Goal: Communication & Community: Answer question/provide support

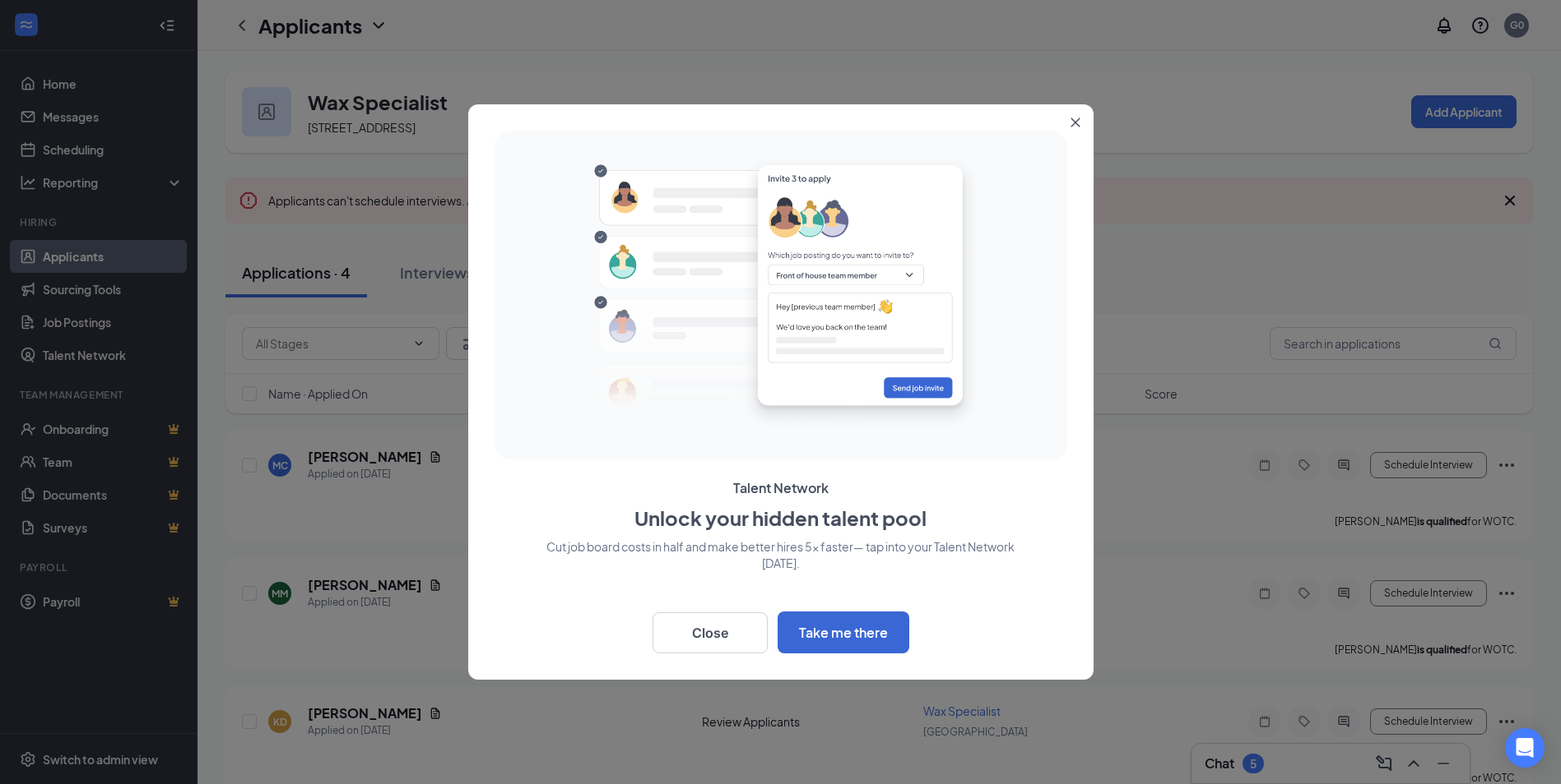
click at [1077, 116] on button "Close" at bounding box center [1078, 119] width 29 height 29
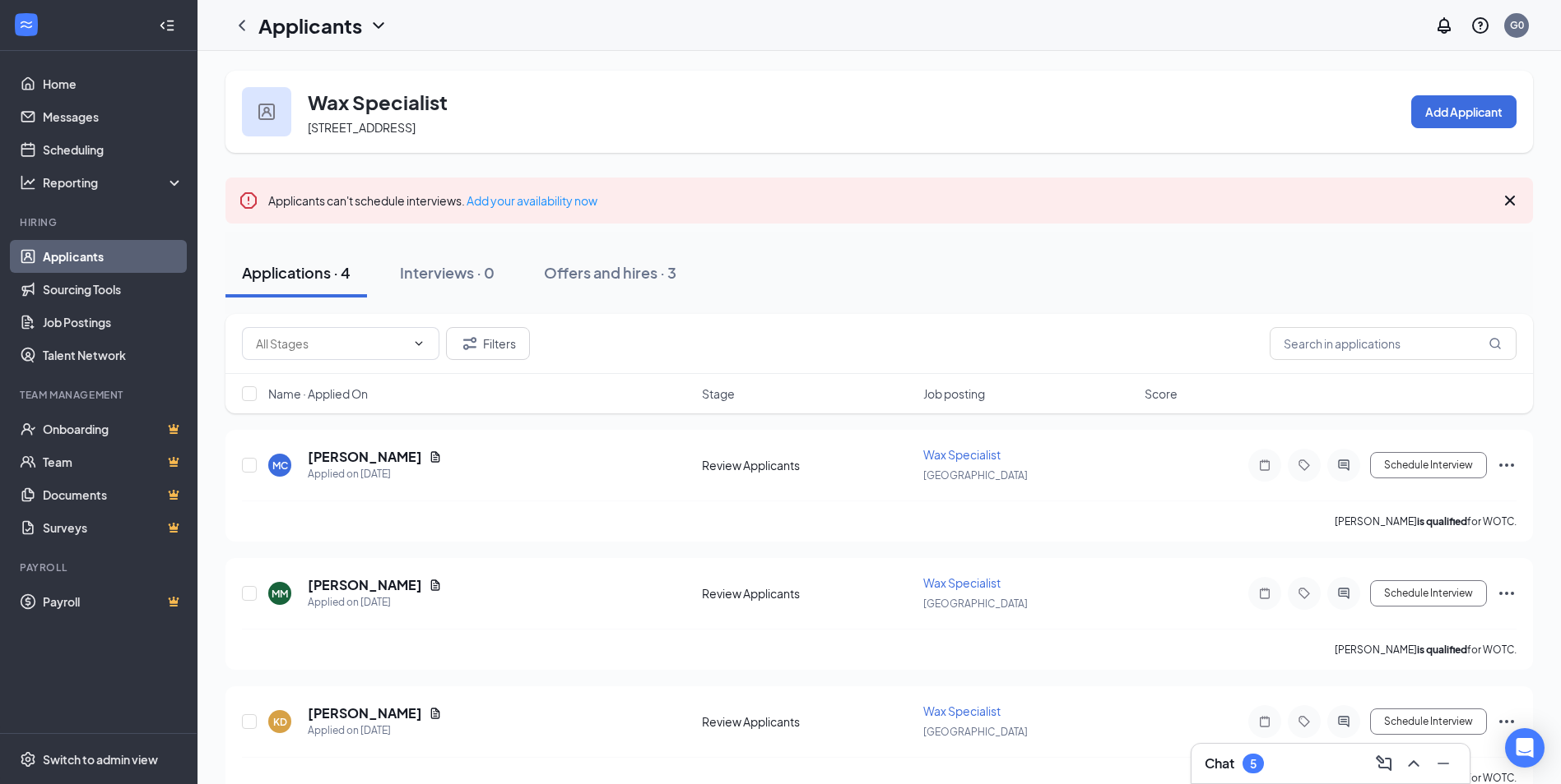
click at [1227, 758] on h3 "Chat" at bounding box center [1218, 764] width 29 height 18
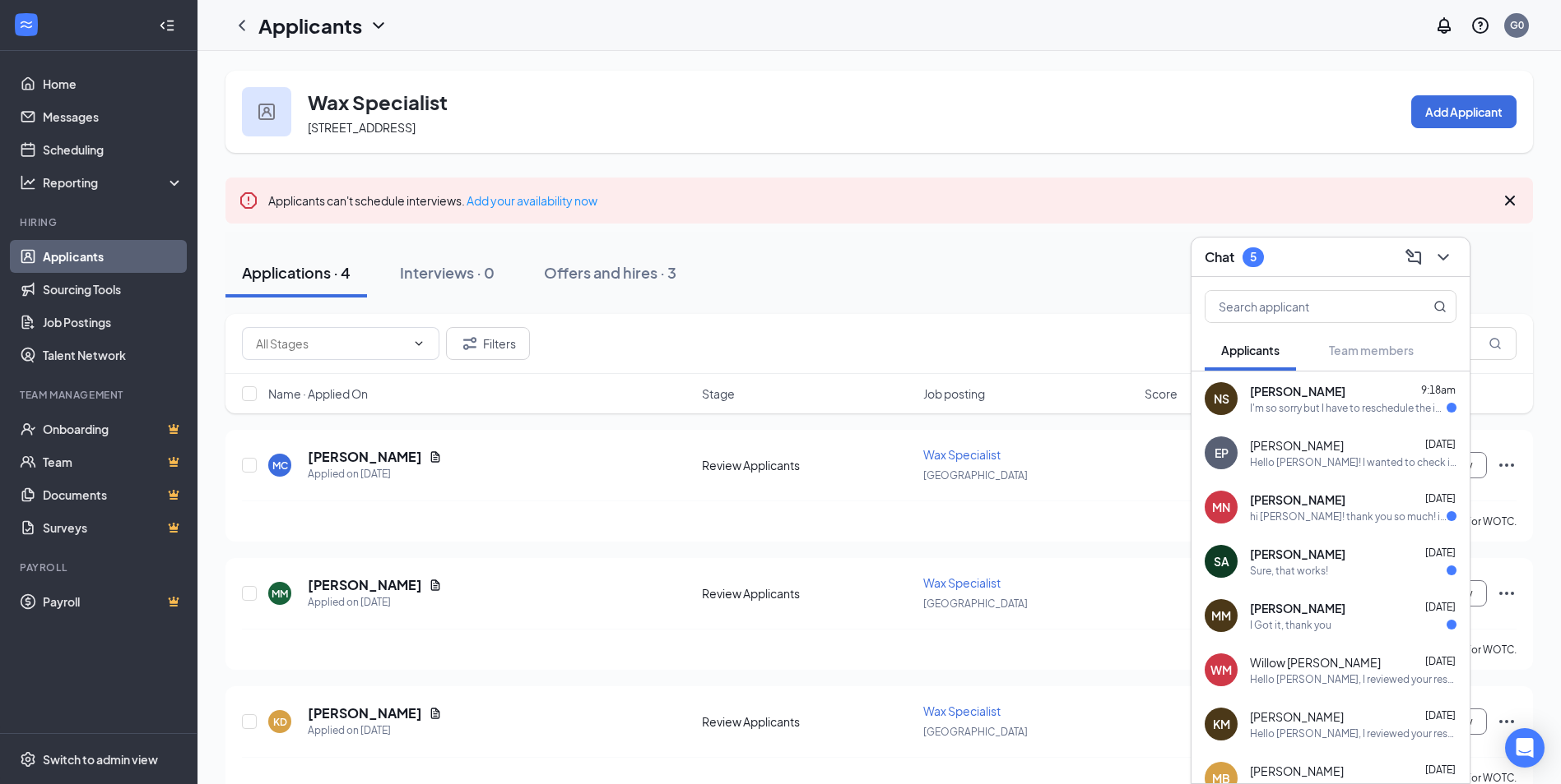
click at [1389, 412] on div "I'm so sorry but I have to reschedule the interview. I have a family emergency" at bounding box center [1348, 408] width 197 height 14
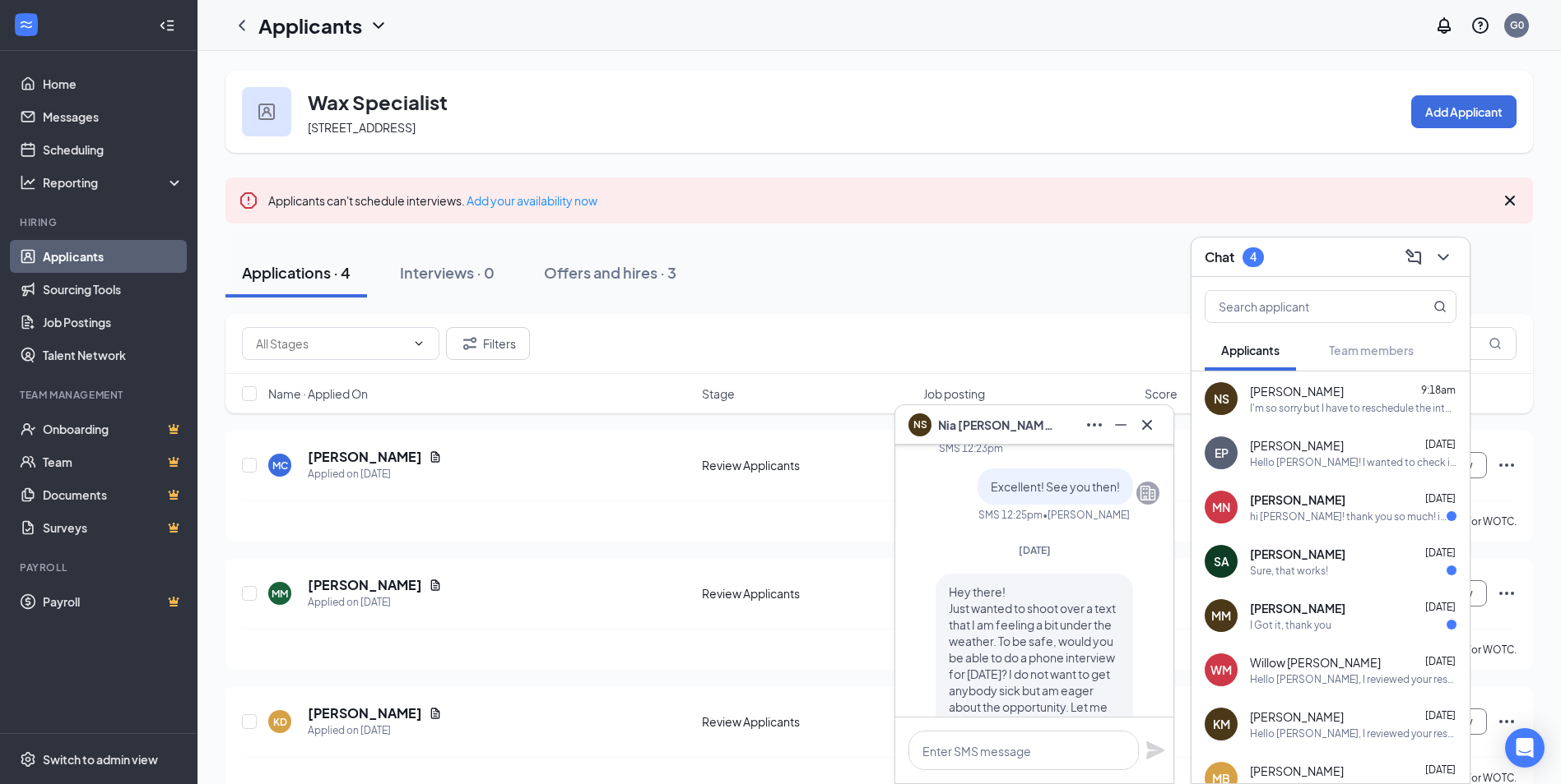
scroll to position [-740, 0]
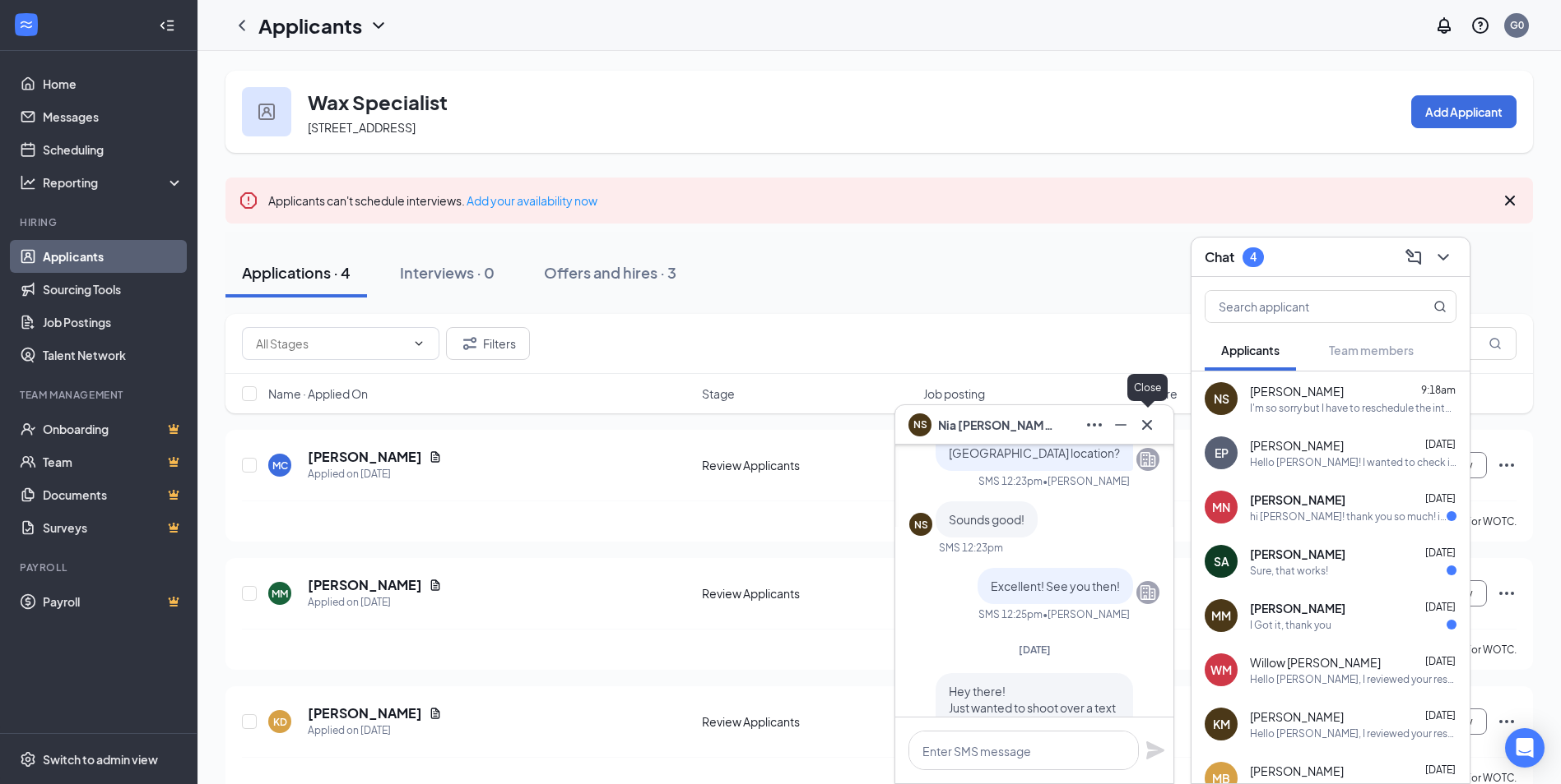
click at [1145, 427] on icon "Cross" at bounding box center [1147, 425] width 19 height 19
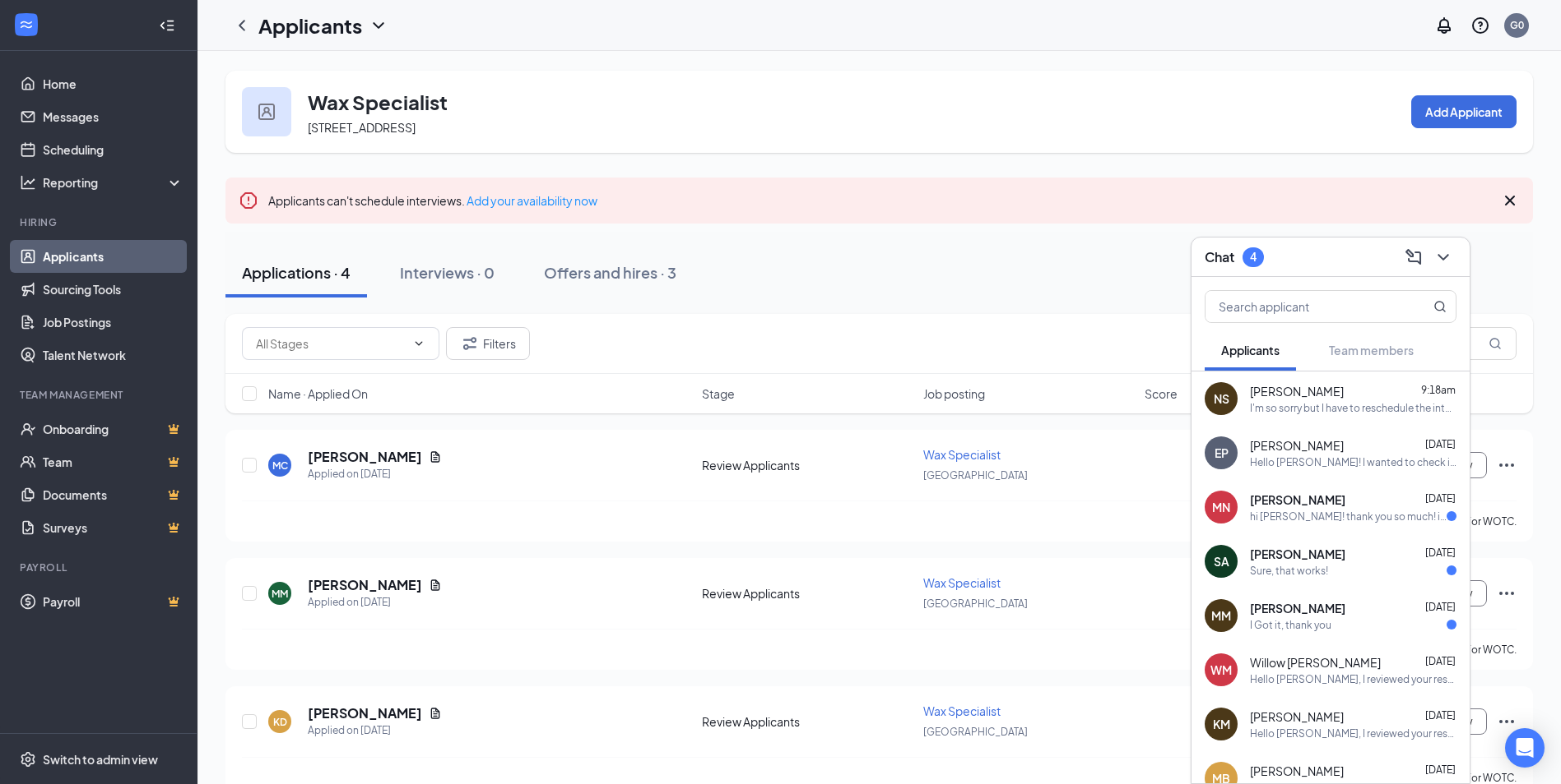
click at [1386, 514] on div "hi [PERSON_NAME]! thank you so much! i'm free [DATE], [DATE], and [DATE] anytim…" at bounding box center [1348, 517] width 197 height 14
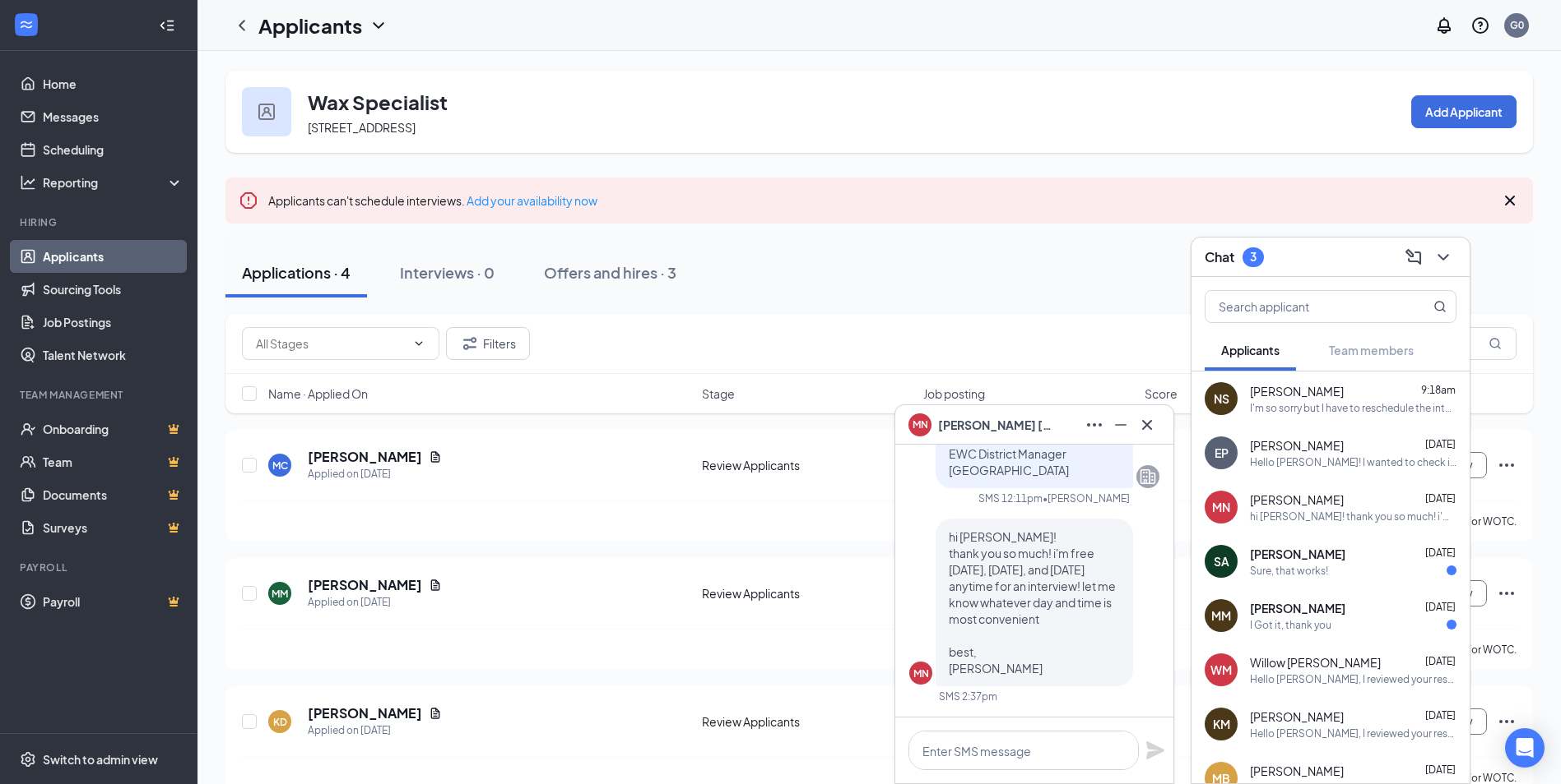
click at [1391, 564] on div "Sure, that works!" at bounding box center [1352, 571] width 206 height 14
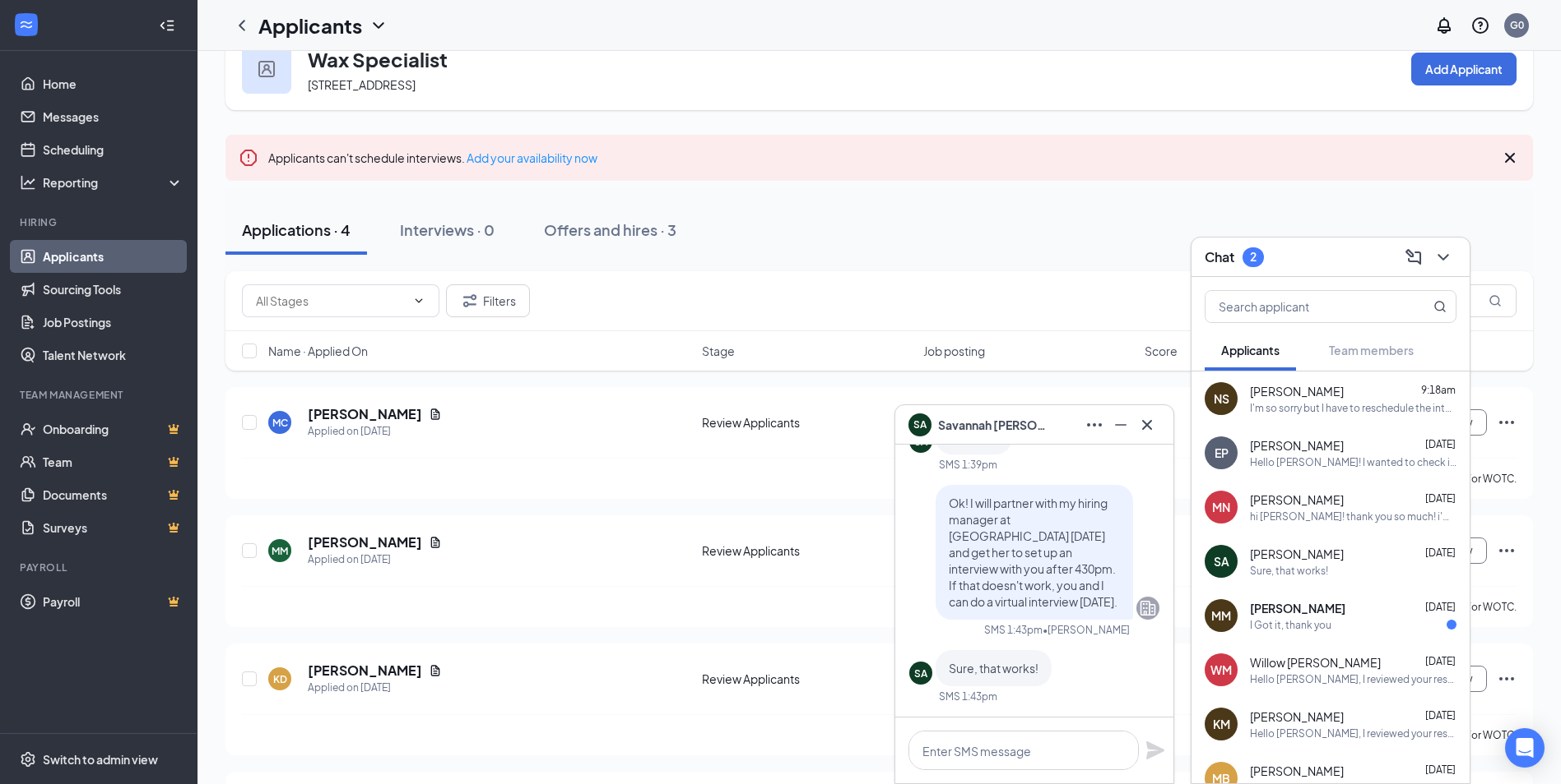
scroll to position [82, 0]
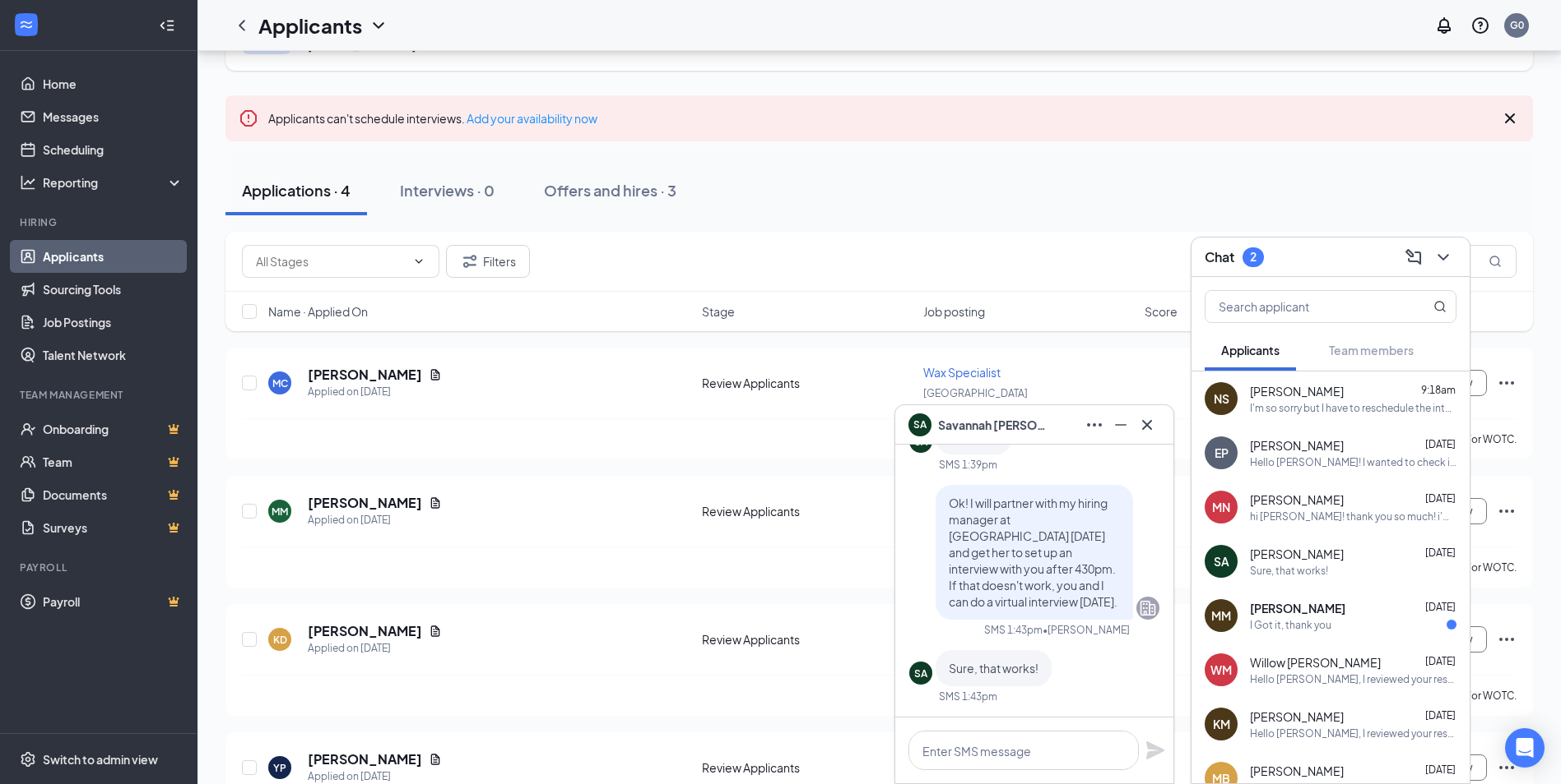
drag, startPoint x: 1306, startPoint y: 618, endPoint x: 1354, endPoint y: 618, distance: 48.0
click at [1307, 619] on div "I Got it, thank you" at bounding box center [1290, 626] width 81 height 14
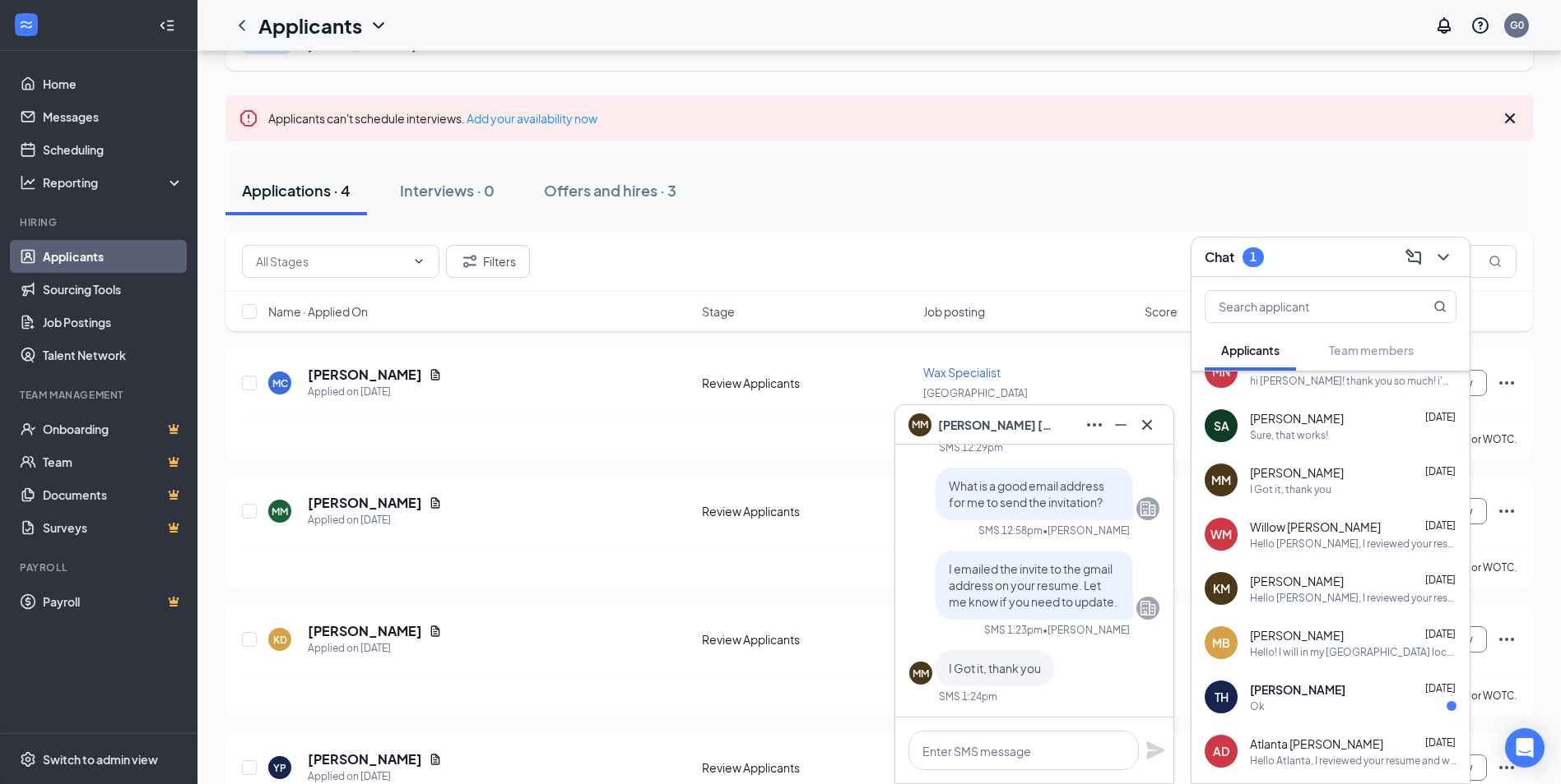
scroll to position [165, 0]
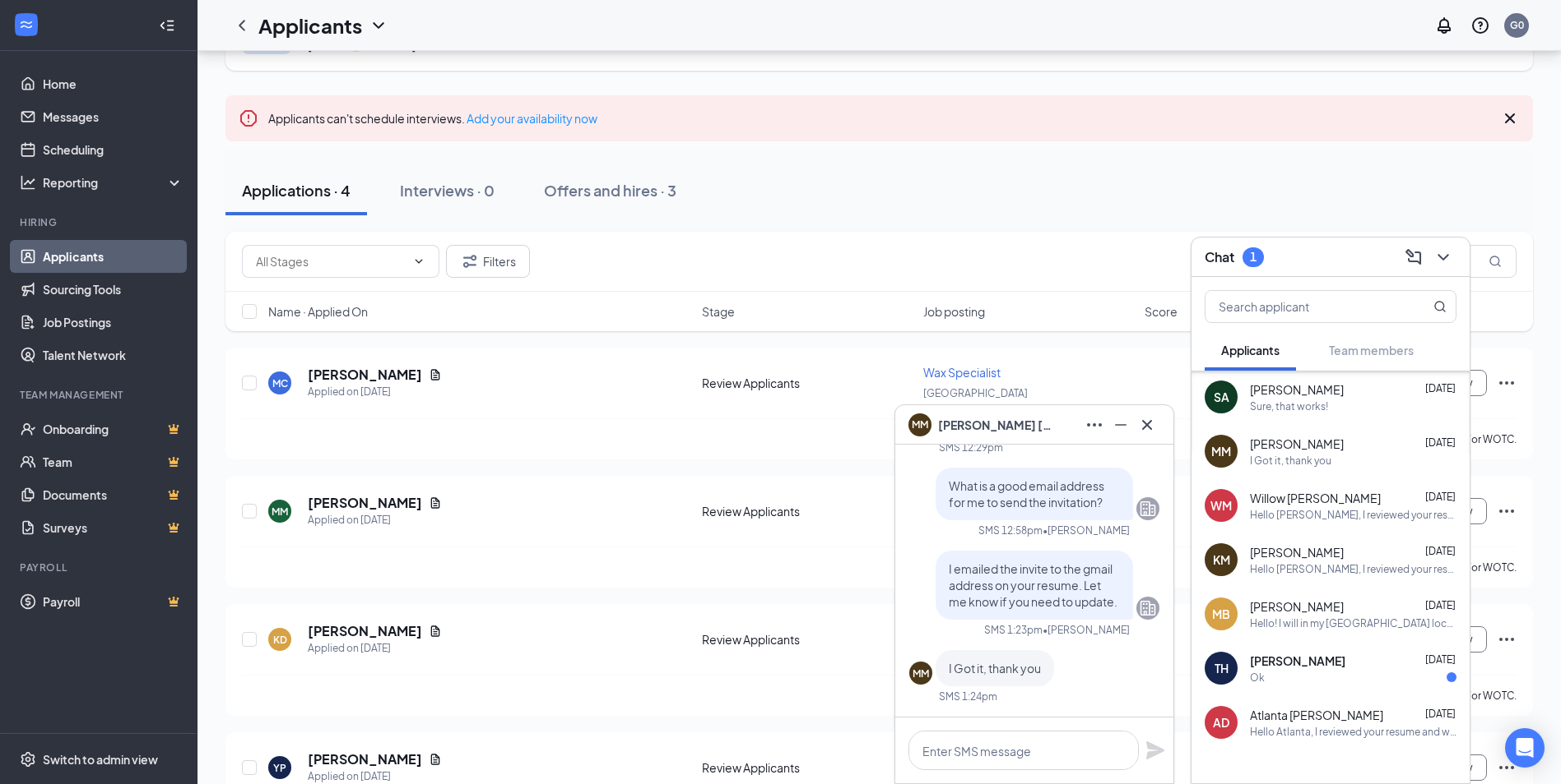
click at [1316, 665] on span "[PERSON_NAME]" at bounding box center [1297, 661] width 96 height 17
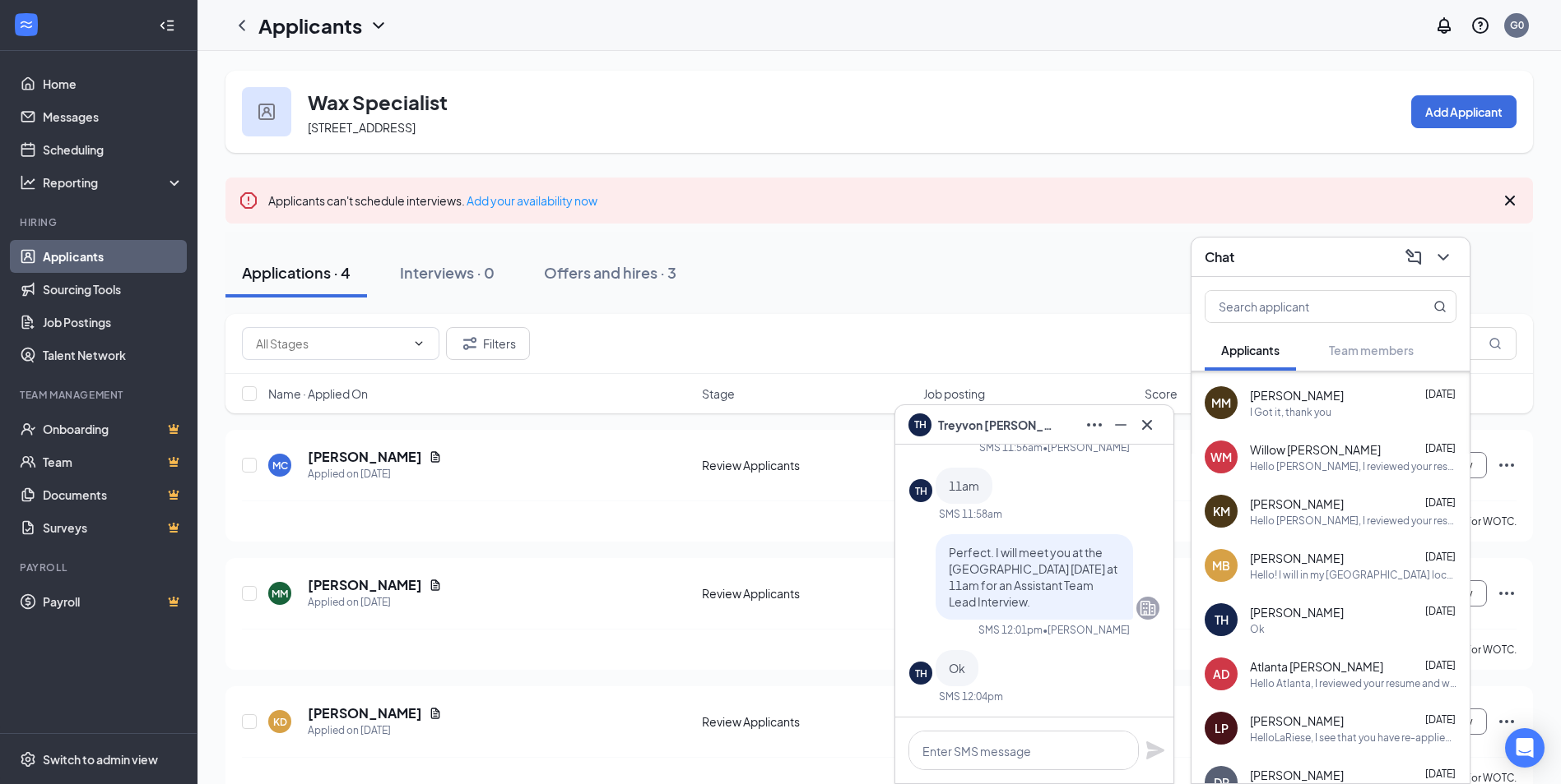
scroll to position [0, 0]
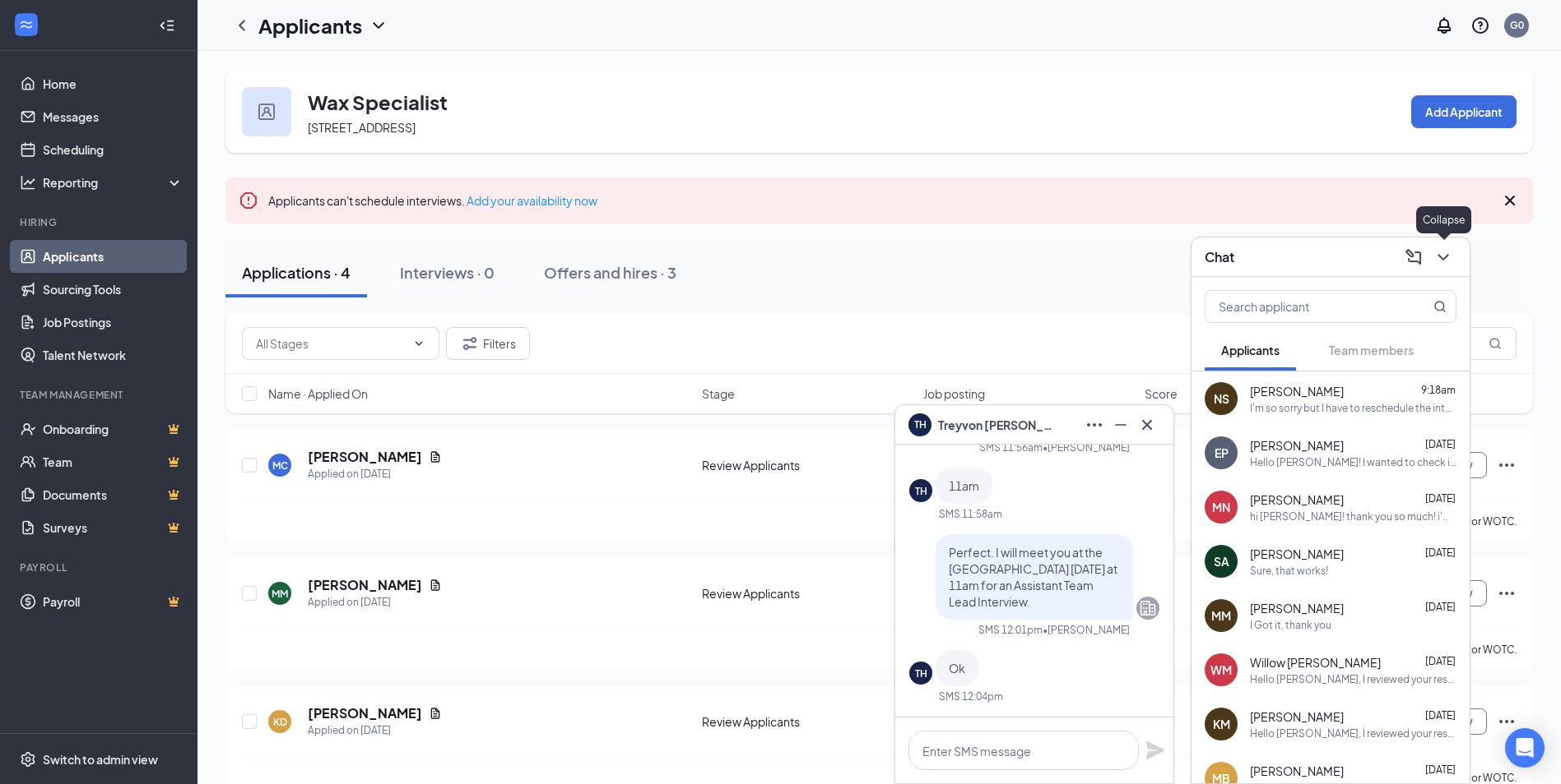
click at [1442, 252] on icon "ChevronDown" at bounding box center [1443, 257] width 19 height 19
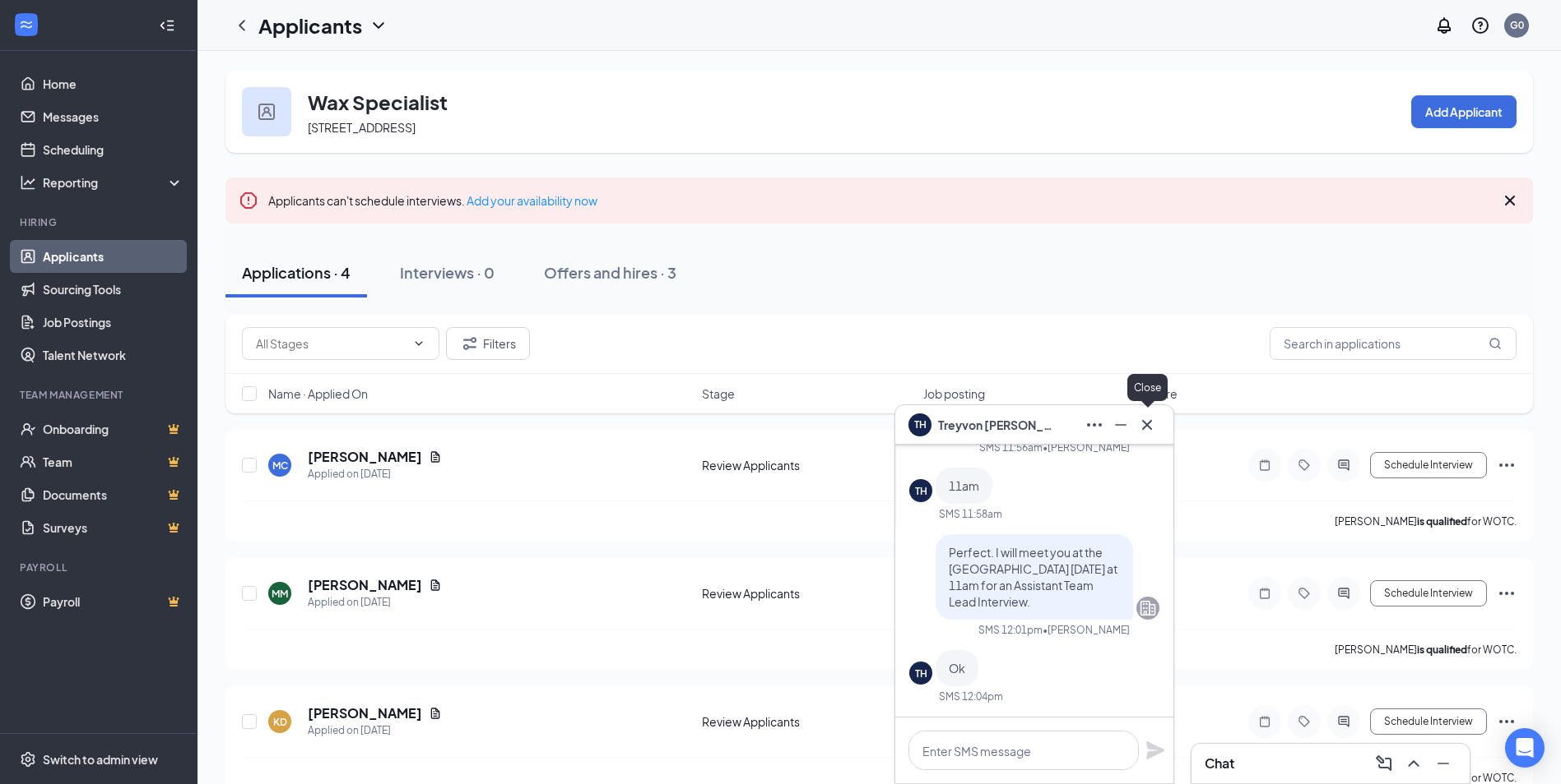
click at [1149, 423] on icon "Cross" at bounding box center [1147, 424] width 10 height 10
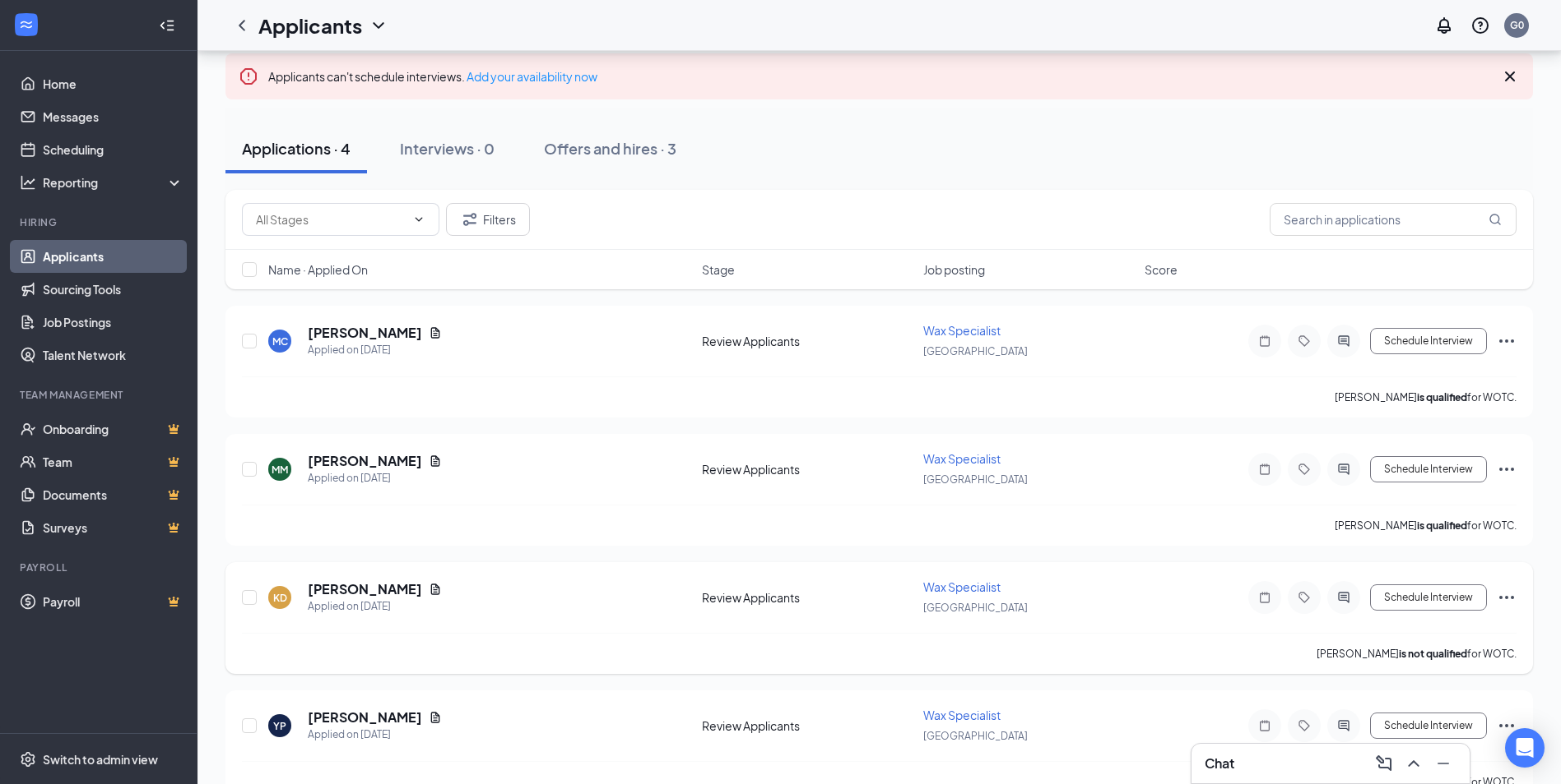
scroll to position [162, 0]
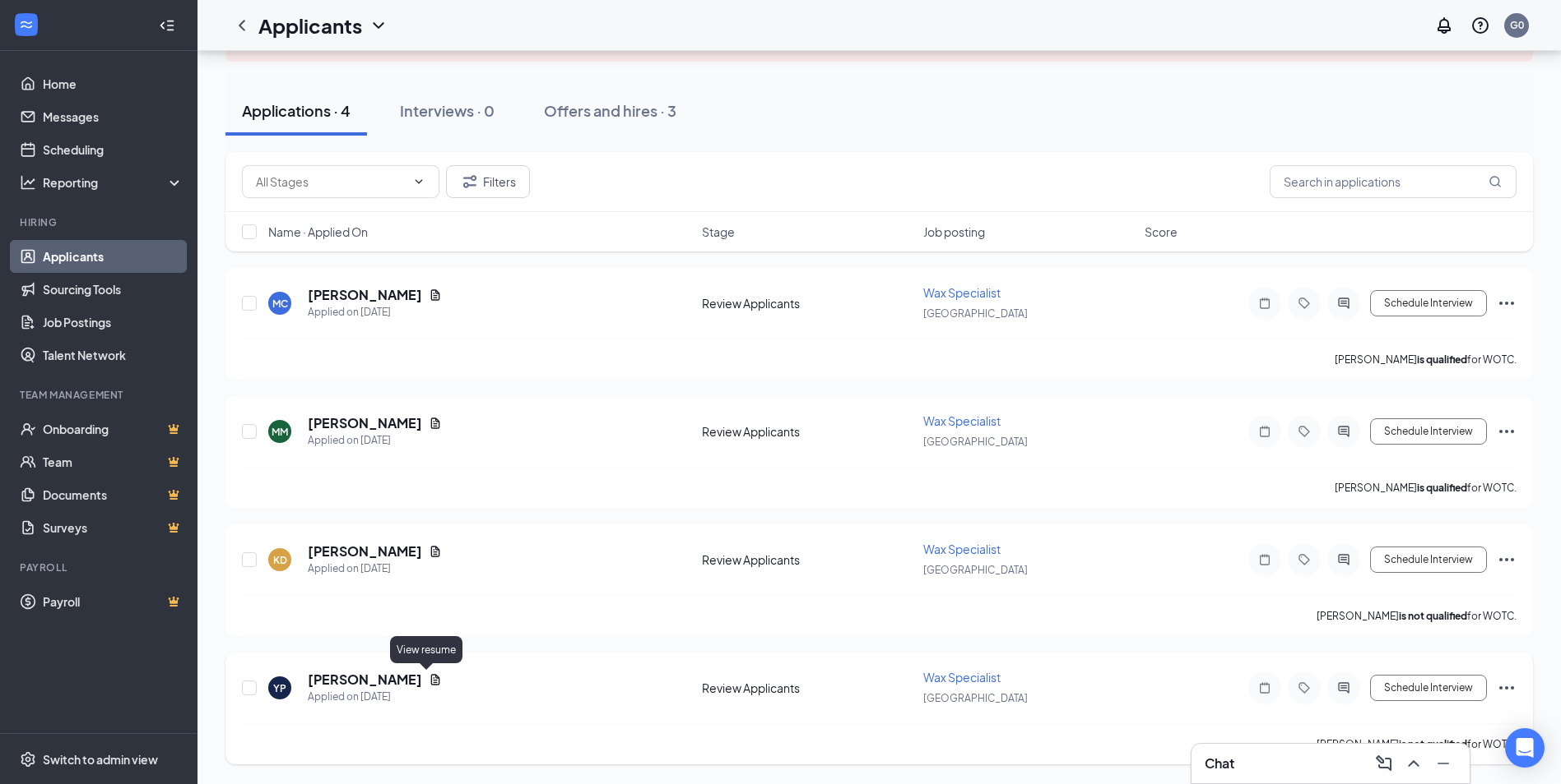
click at [431, 679] on icon "Document" at bounding box center [436, 680] width 9 height 11
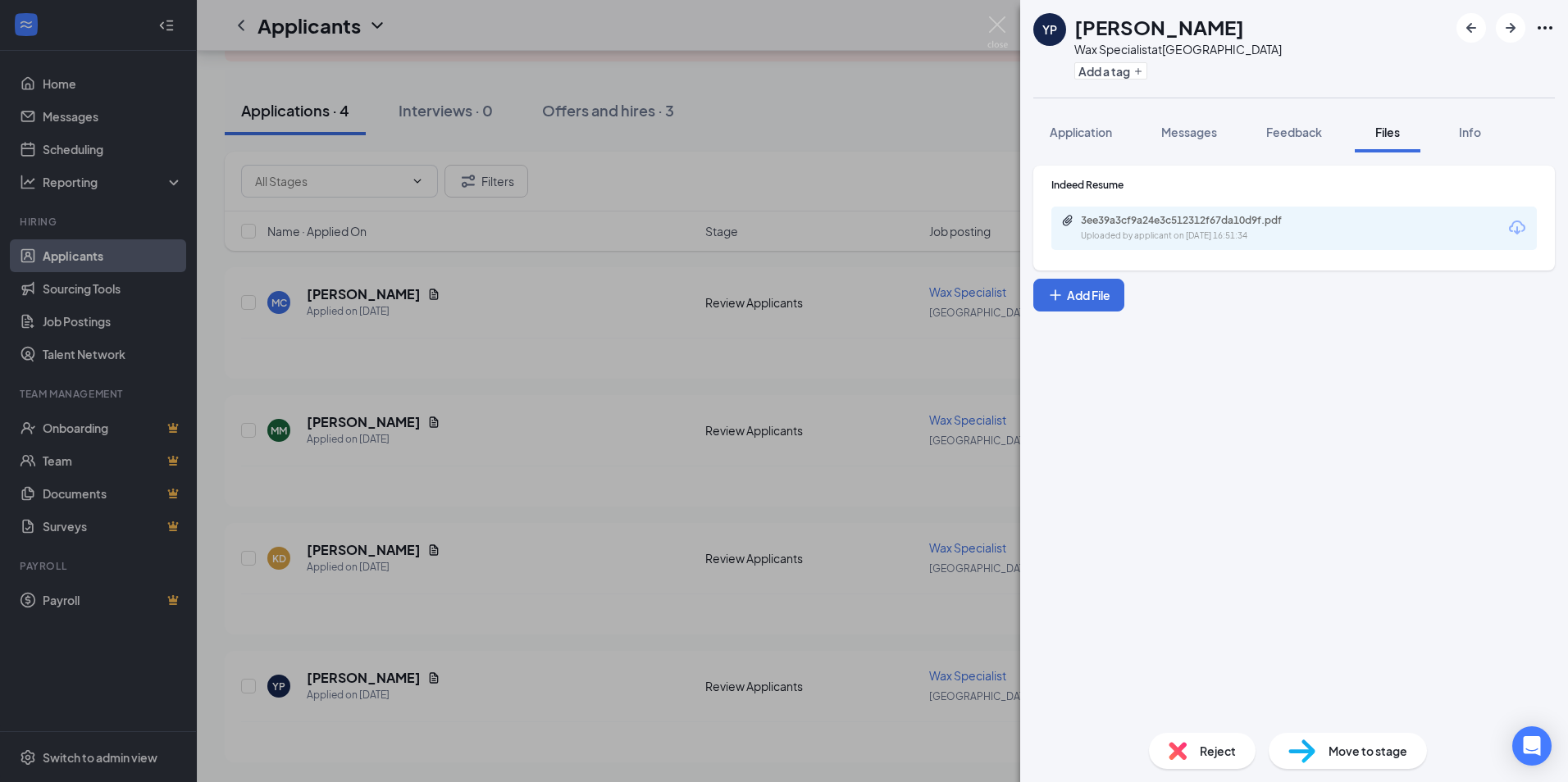
click at [883, 154] on div "YP [PERSON_NAME] Wax Specialist at [GEOGRAPHIC_DATA] Add a tag Application Mess…" at bounding box center [784, 391] width 1568 height 782
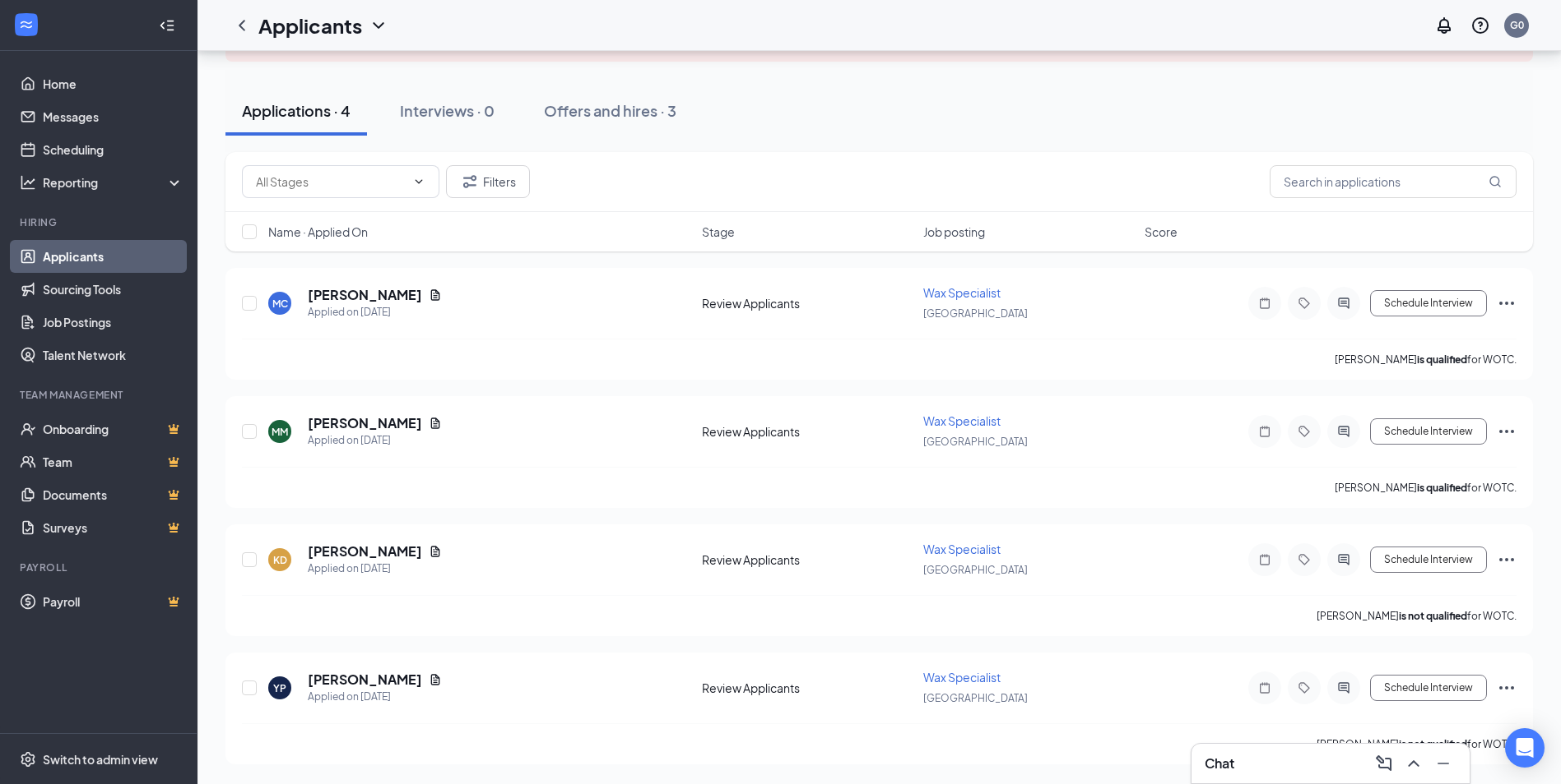
click at [91, 250] on link "Applicants" at bounding box center [112, 256] width 141 height 33
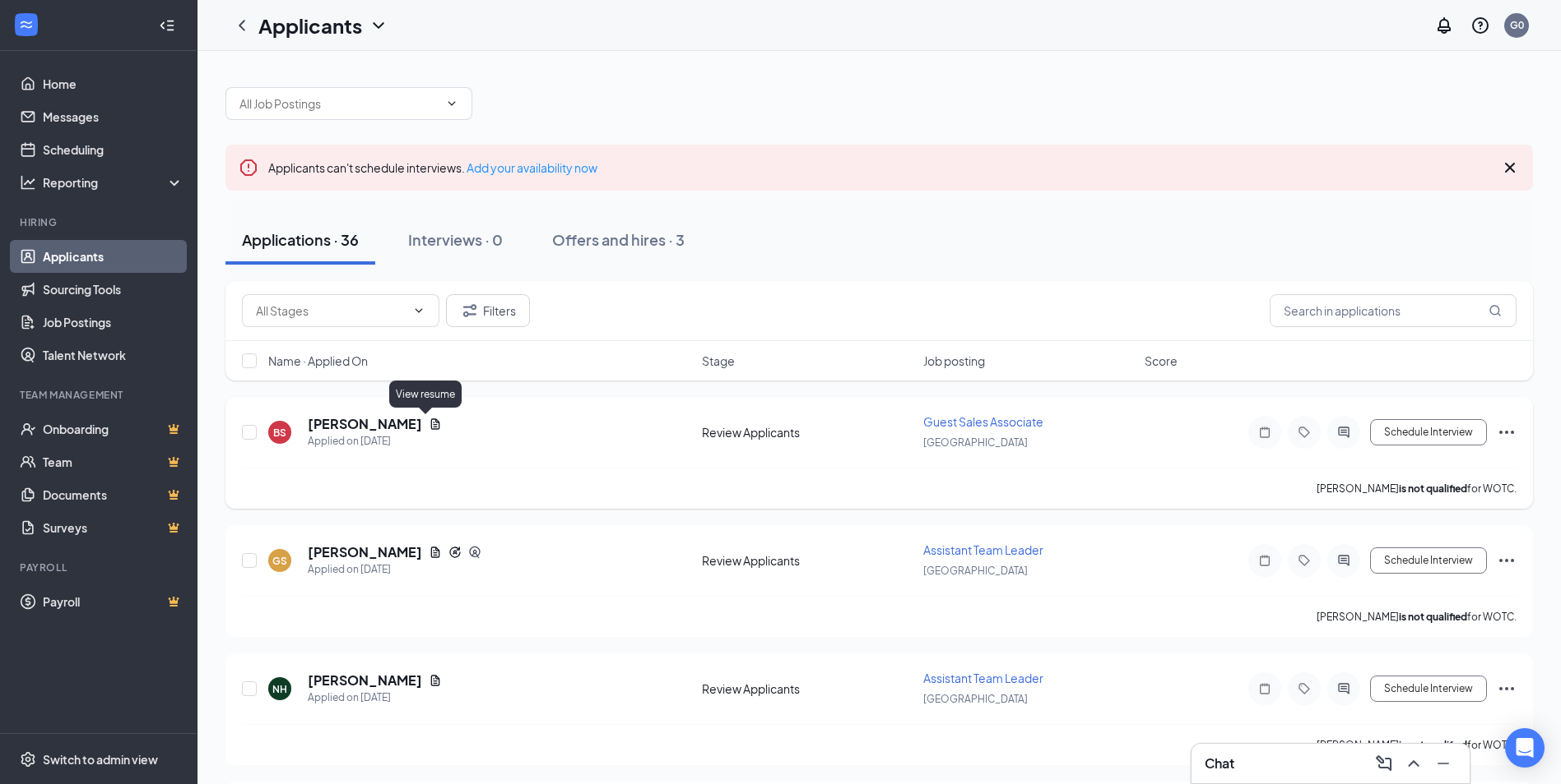
click at [429, 419] on icon "Document" at bounding box center [435, 424] width 13 height 13
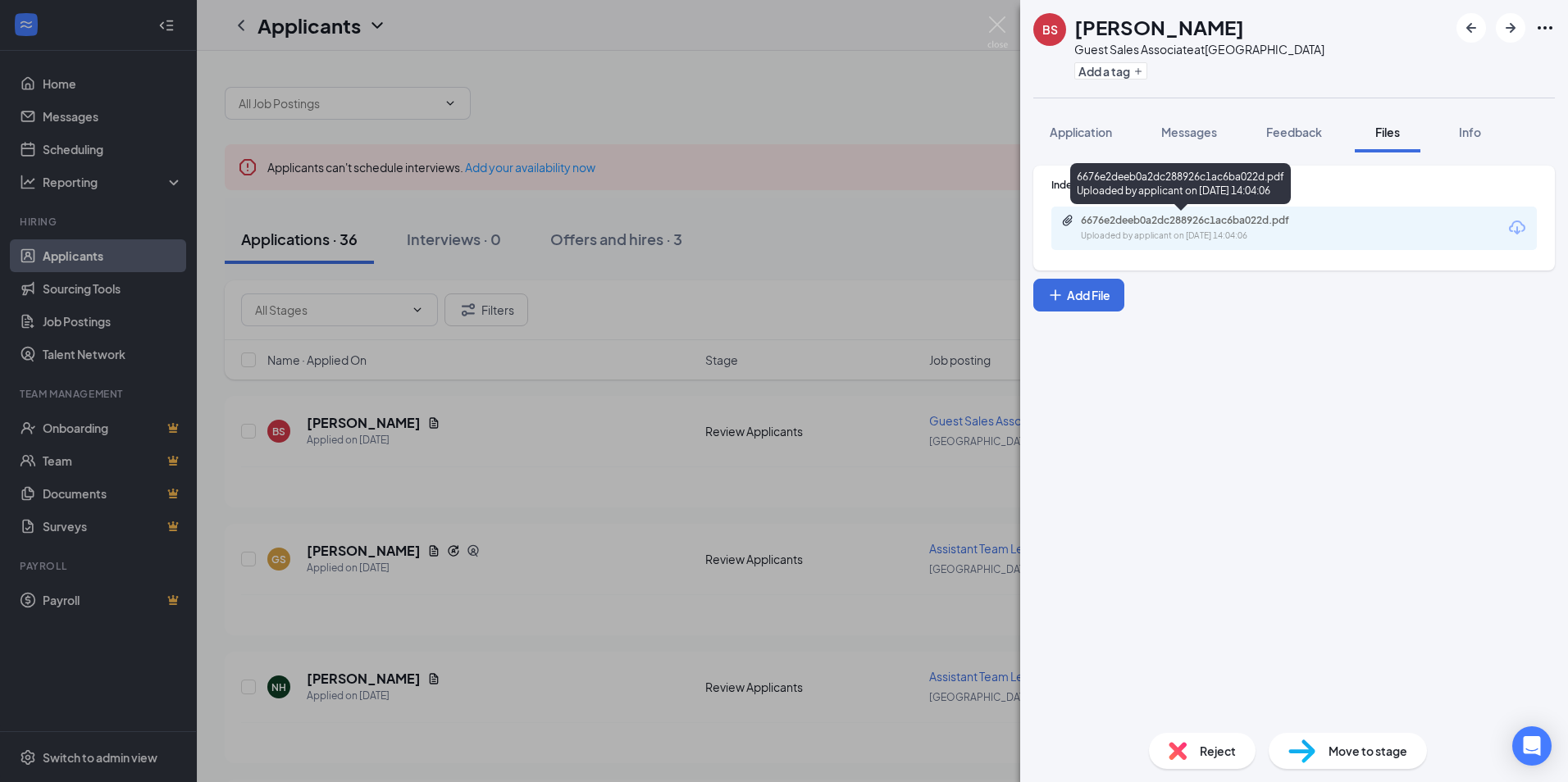
click at [1202, 215] on div "6676e2deeb0a2dc288926c1ac6ba022d.pdf" at bounding box center [1196, 221] width 229 height 13
click at [1000, 27] on img at bounding box center [997, 33] width 20 height 32
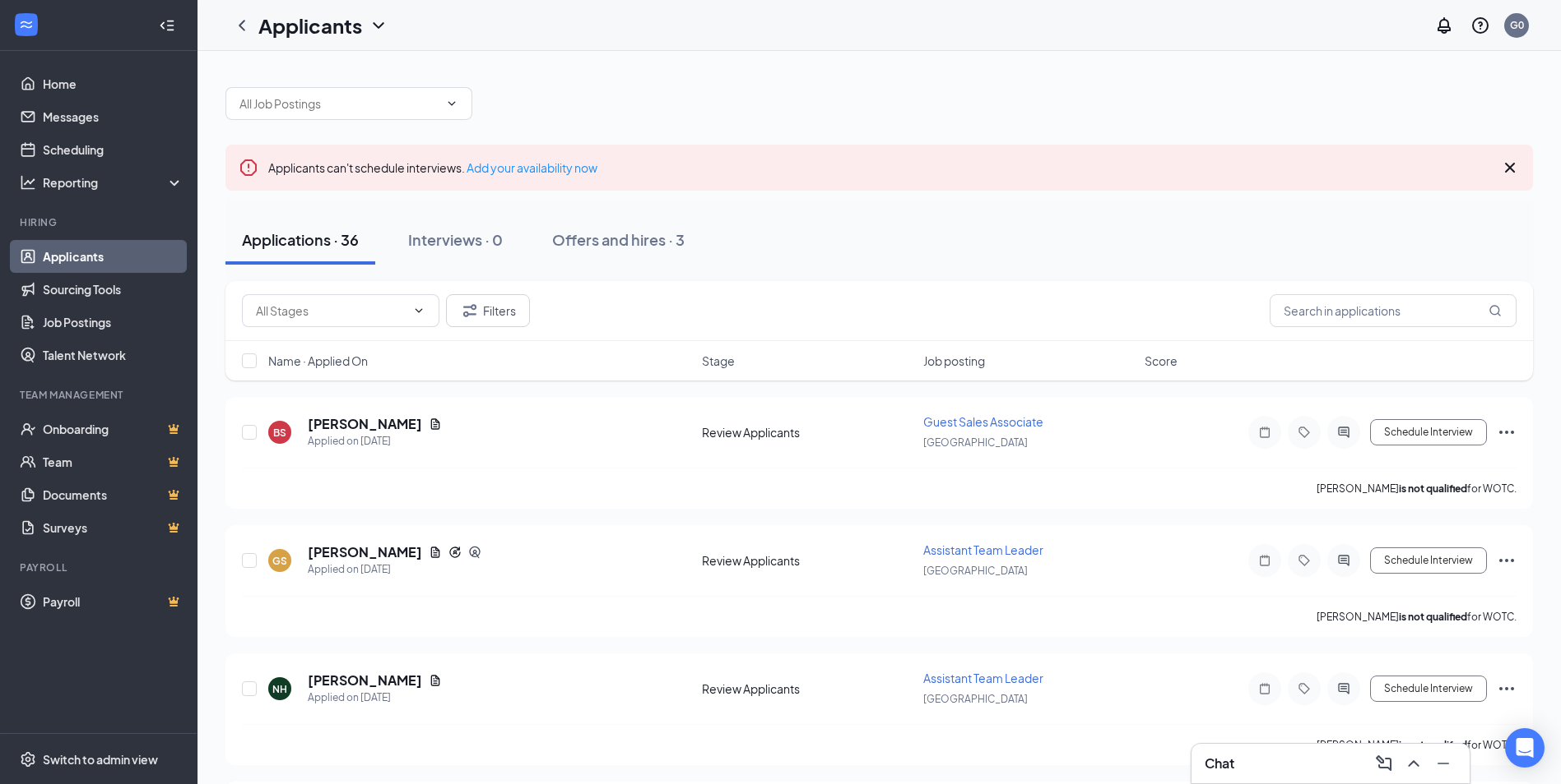
click at [1229, 750] on div "Chat" at bounding box center [1330, 764] width 251 height 27
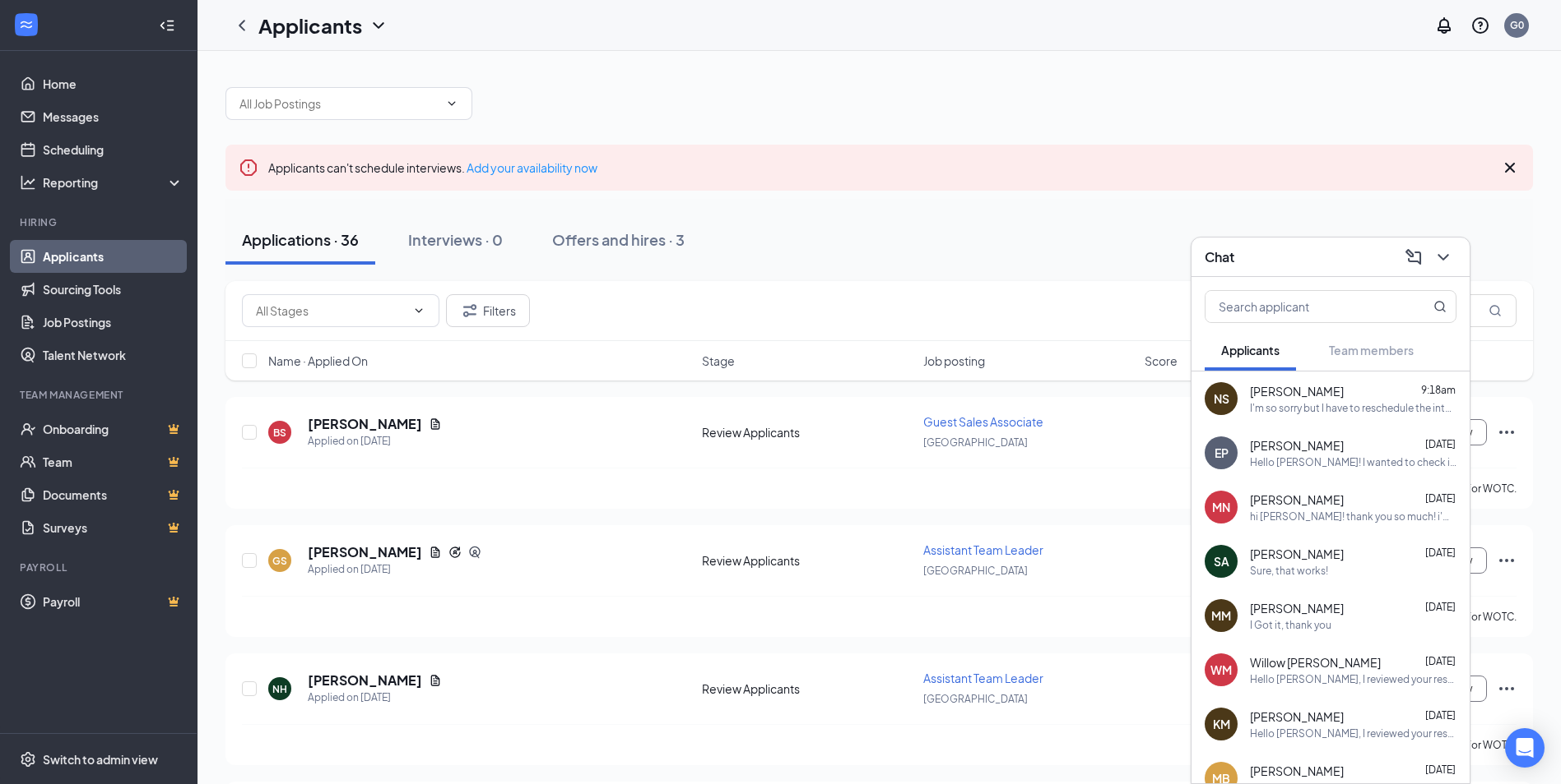
click at [1356, 565] on div "Sure, that works!" at bounding box center [1352, 571] width 206 height 14
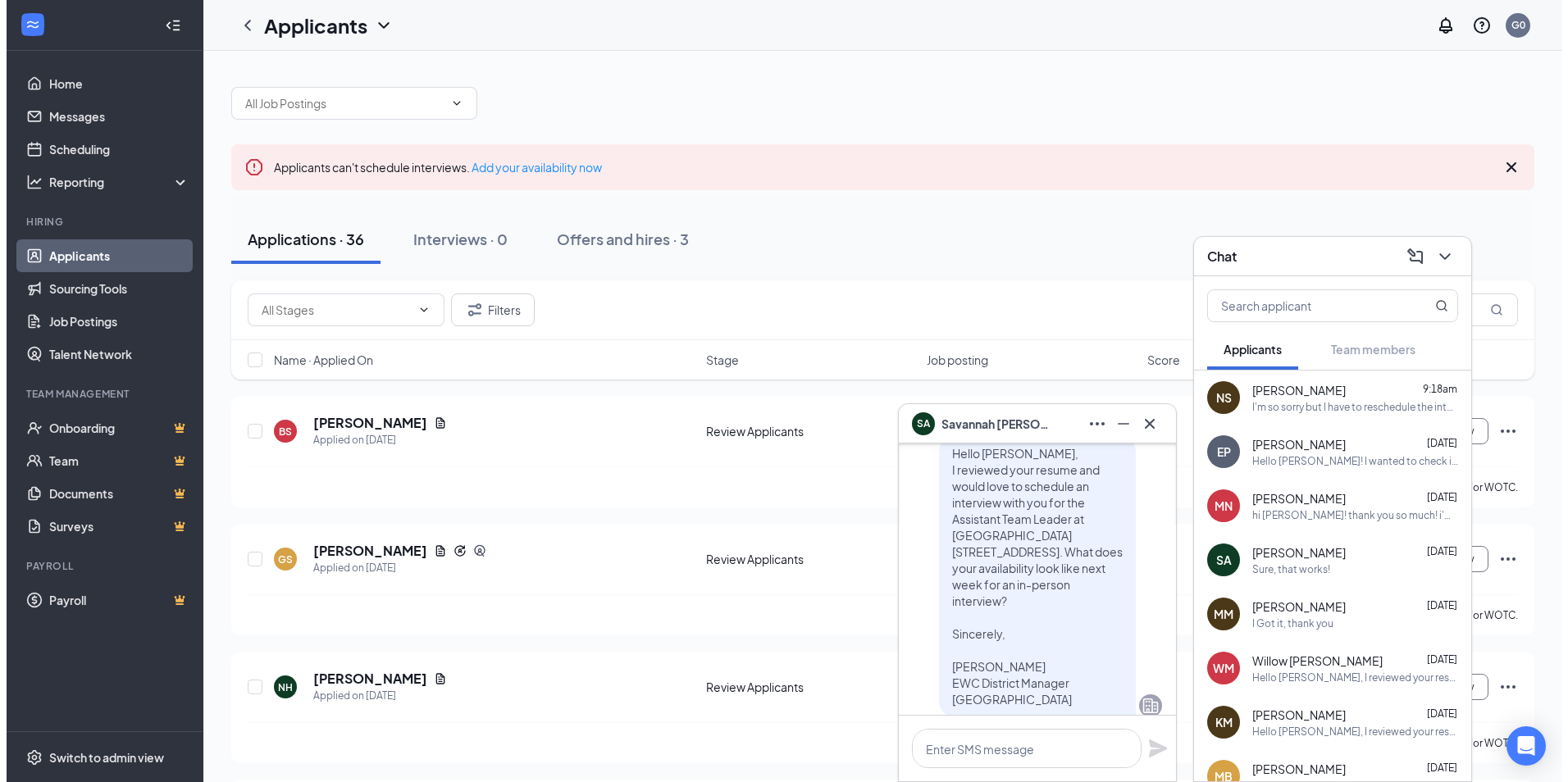
scroll to position [-574, 0]
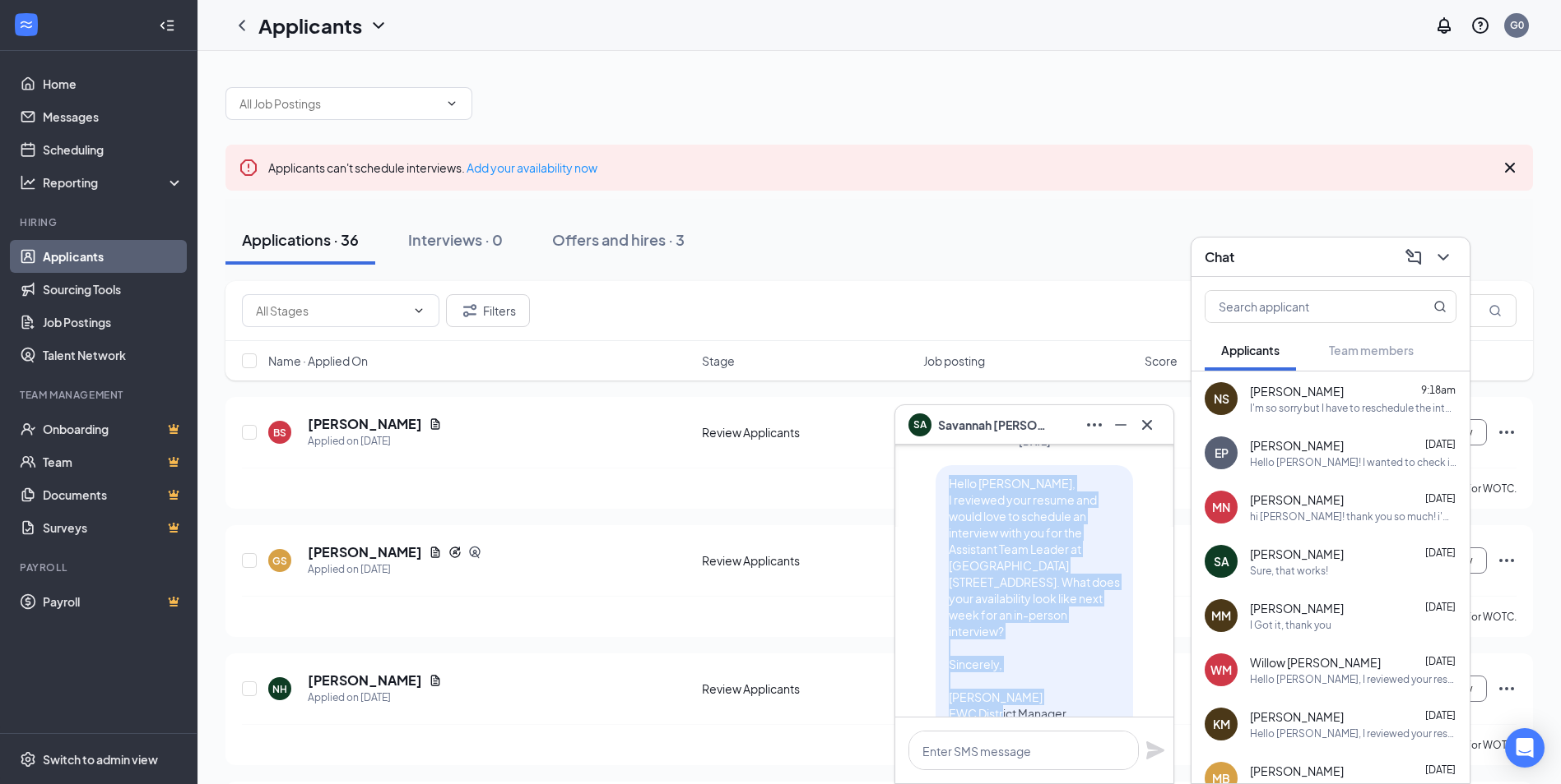
drag, startPoint x: 938, startPoint y: 468, endPoint x: 1056, endPoint y: 652, distance: 218.6
click at [1056, 652] on p "Hello [PERSON_NAME], I reviewed your resume and would love to schedule an inter…" at bounding box center [1033, 606] width 171 height 263
copy span "Hello [PERSON_NAME], I reviewed your resume and would love to schedule an inter…"
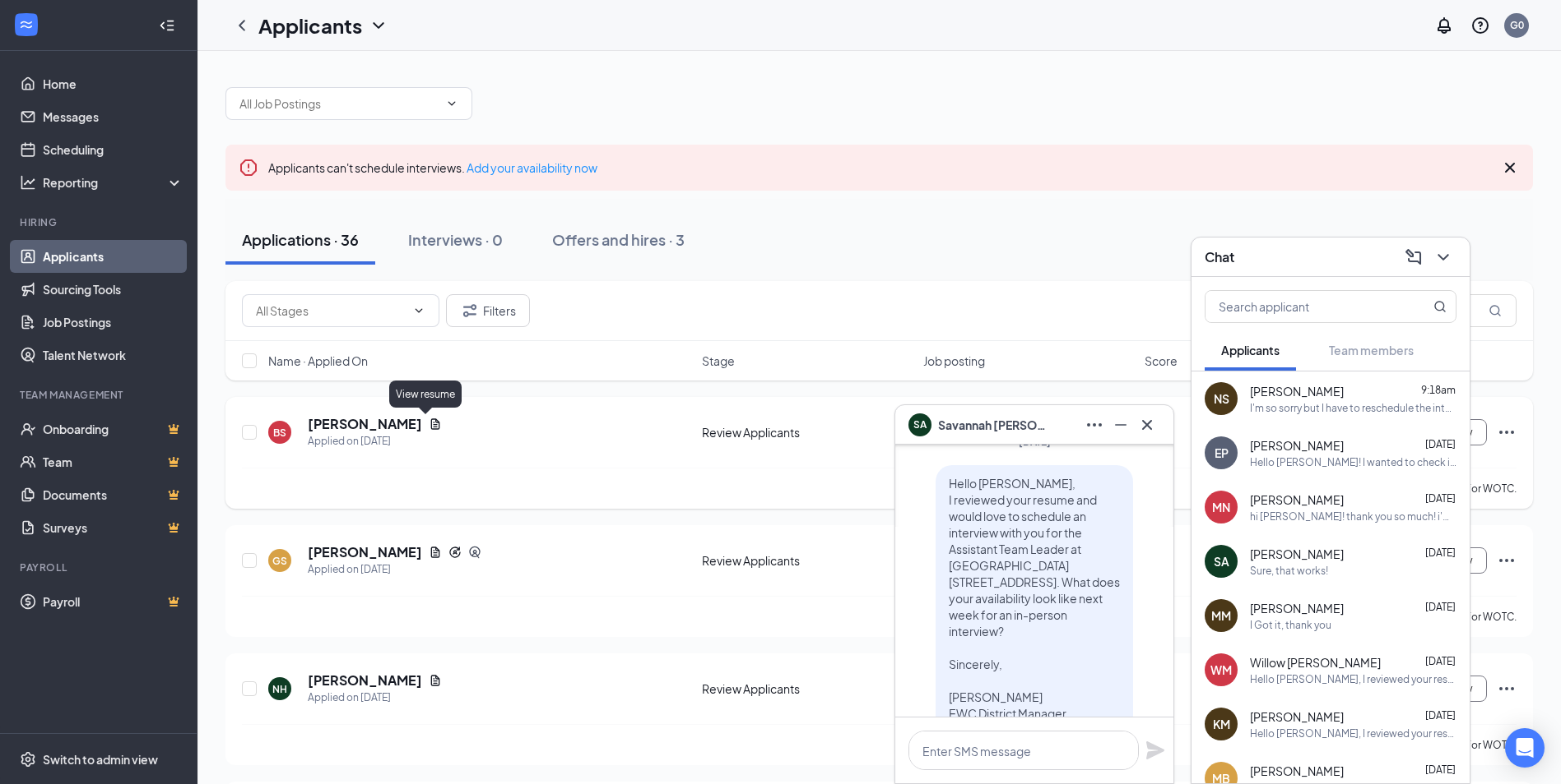
click at [431, 424] on icon "Document" at bounding box center [436, 424] width 9 height 11
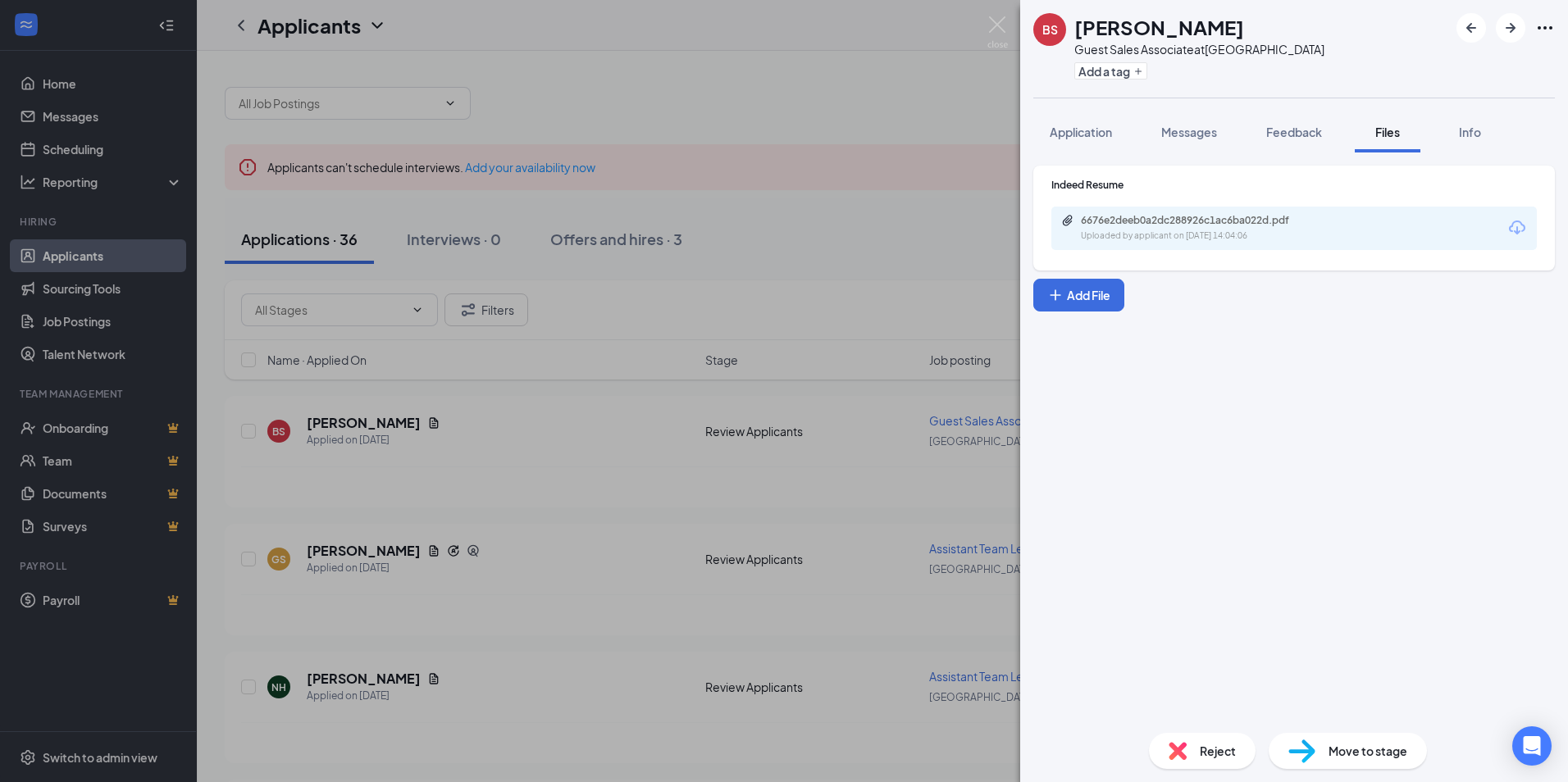
drag, startPoint x: 1215, startPoint y: 139, endPoint x: 1211, endPoint y: 157, distance: 18.4
click at [1214, 139] on span "Messages" at bounding box center [1189, 132] width 56 height 15
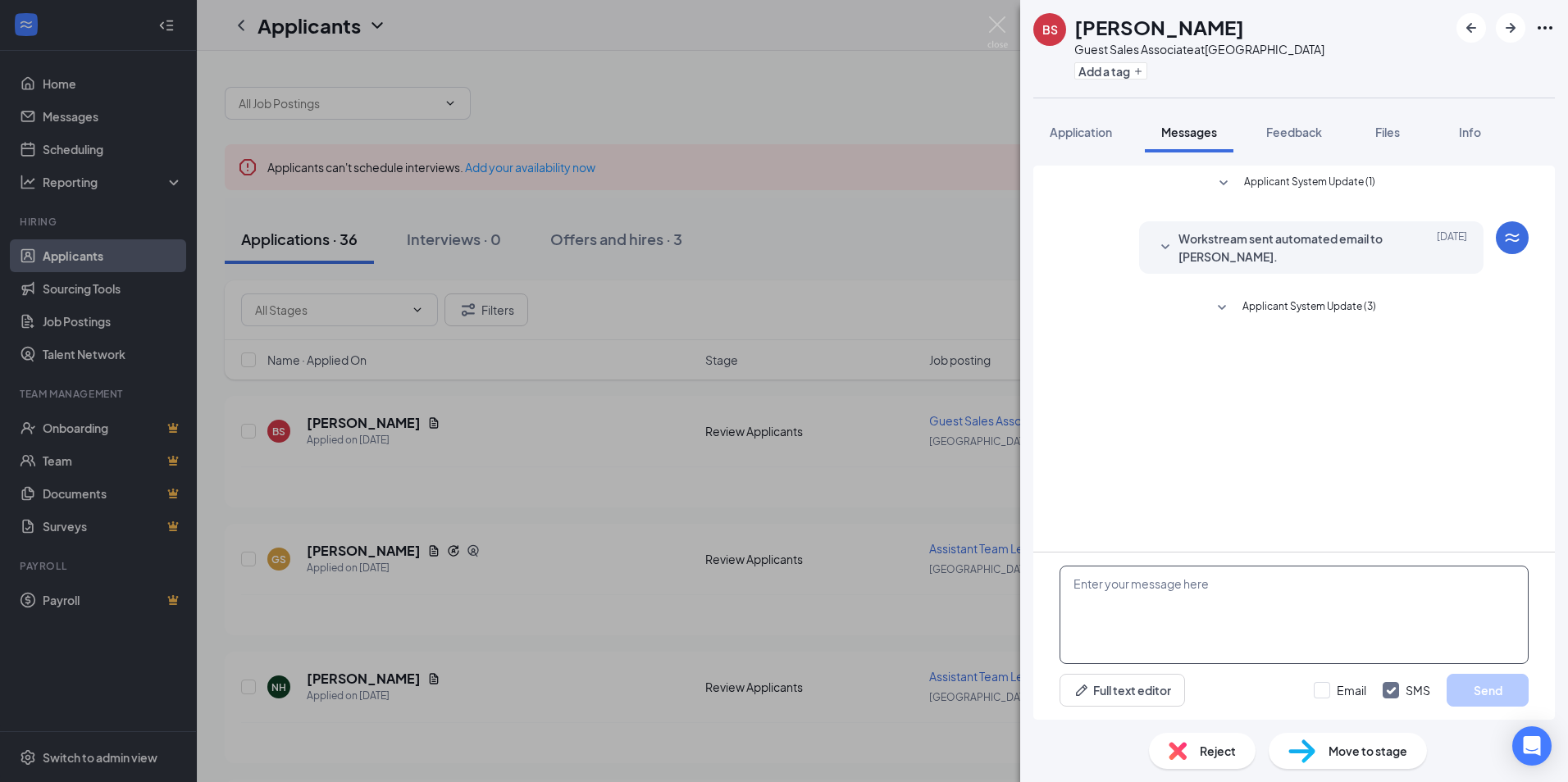
click at [1144, 594] on textarea at bounding box center [1294, 615] width 469 height 99
paste textarea "Hello [PERSON_NAME], I reviewed your resume and would love to schedule an inter…"
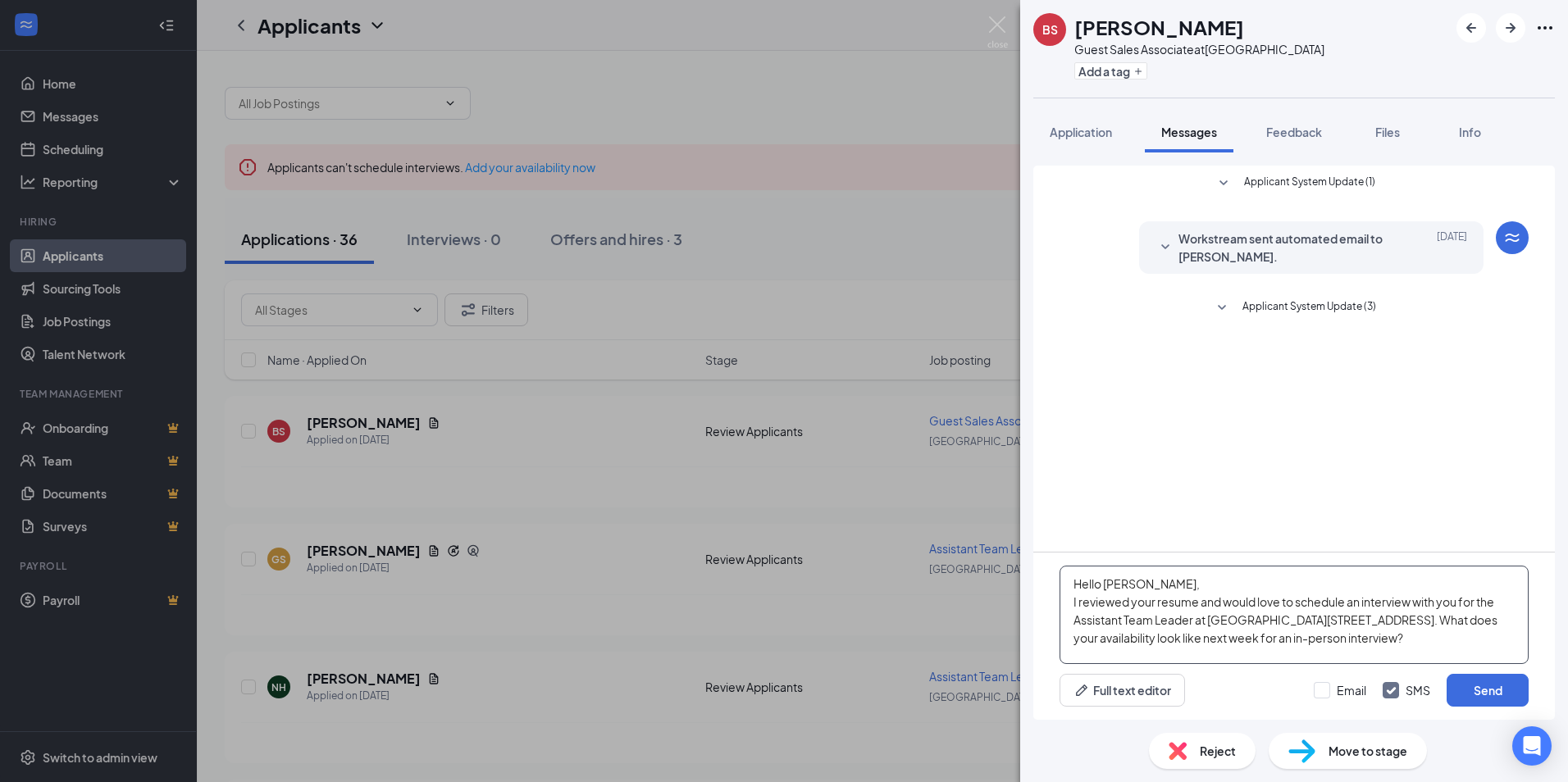
drag, startPoint x: 1157, startPoint y: 581, endPoint x: 1107, endPoint y: 583, distance: 50.0
click at [1107, 583] on textarea "Hello [PERSON_NAME], I reviewed your resume and would love to schedule an inter…" at bounding box center [1294, 615] width 469 height 99
drag, startPoint x: 1192, startPoint y: 620, endPoint x: 1078, endPoint y: 622, distance: 114.0
click at [1078, 622] on textarea "Hello [PERSON_NAME], I reviewed your resume and would love to schedule an inter…" at bounding box center [1294, 615] width 469 height 99
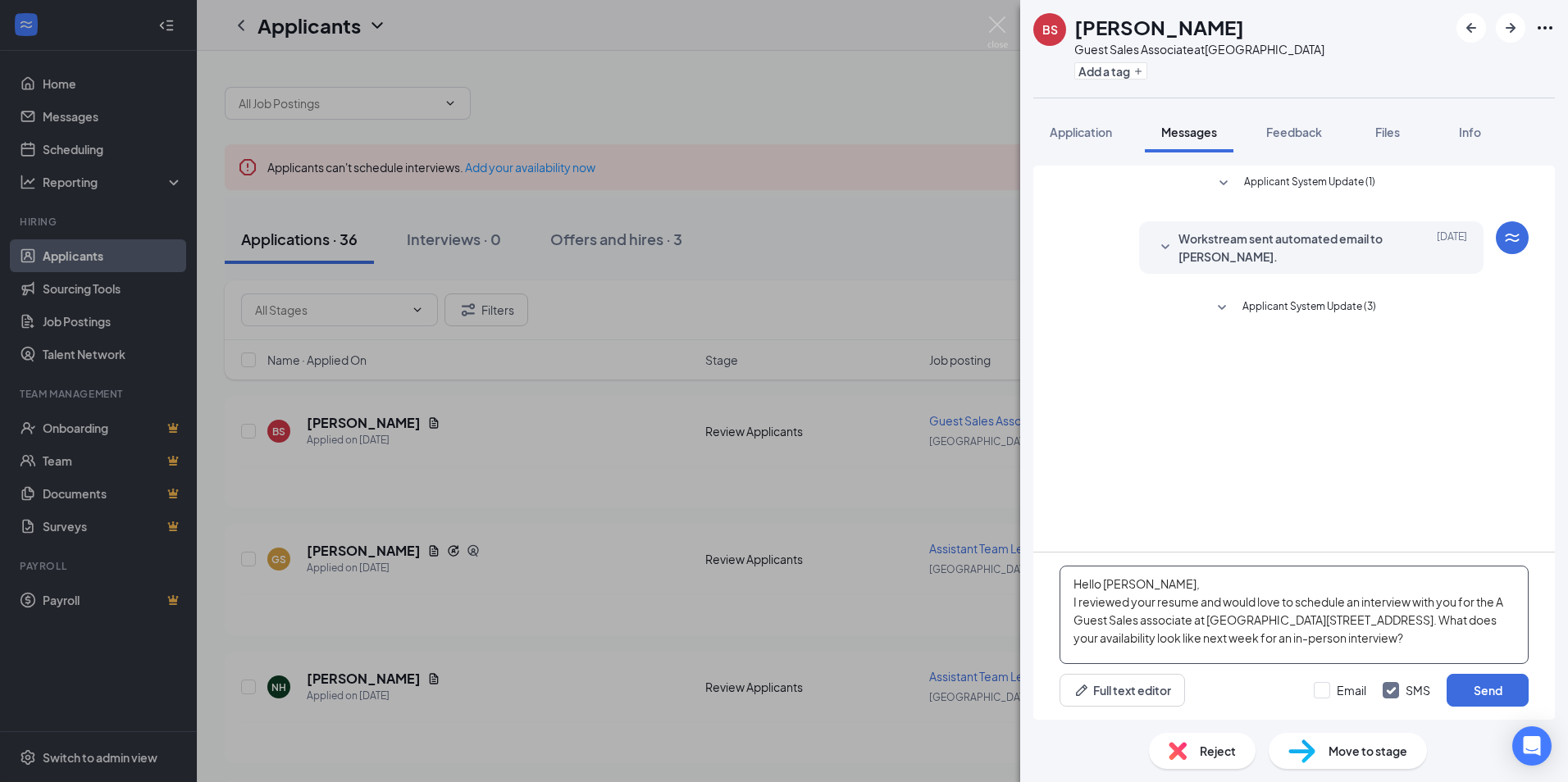
click at [1203, 629] on textarea "Hello [PERSON_NAME], I reviewed your resume and would love to schedule an inter…" at bounding box center [1294, 615] width 469 height 99
type textarea "Hello [PERSON_NAME], I reviewed your resume and would love to schedule an inter…"
click at [1496, 682] on button "Send" at bounding box center [1487, 690] width 82 height 33
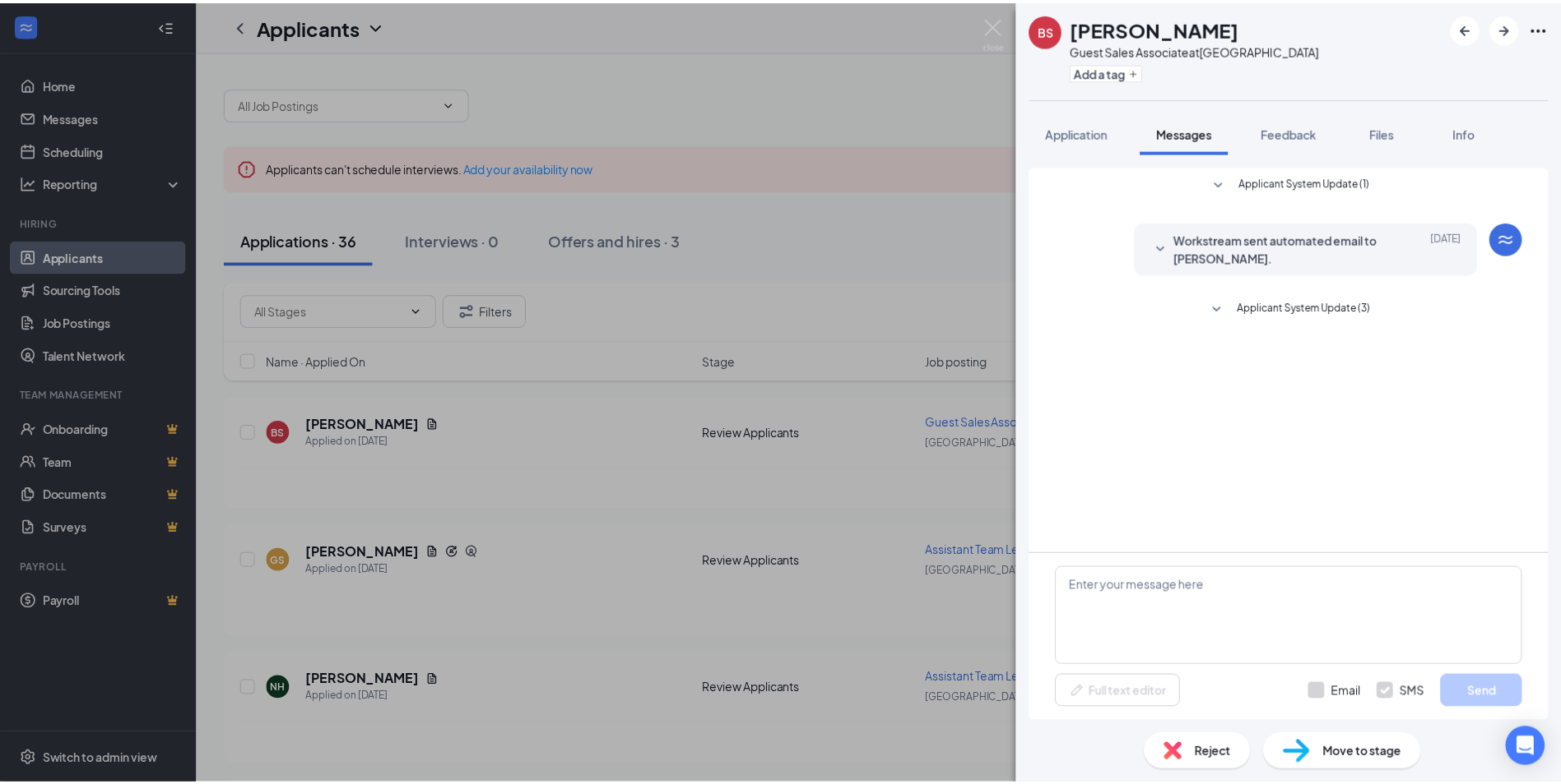
scroll to position [0, 0]
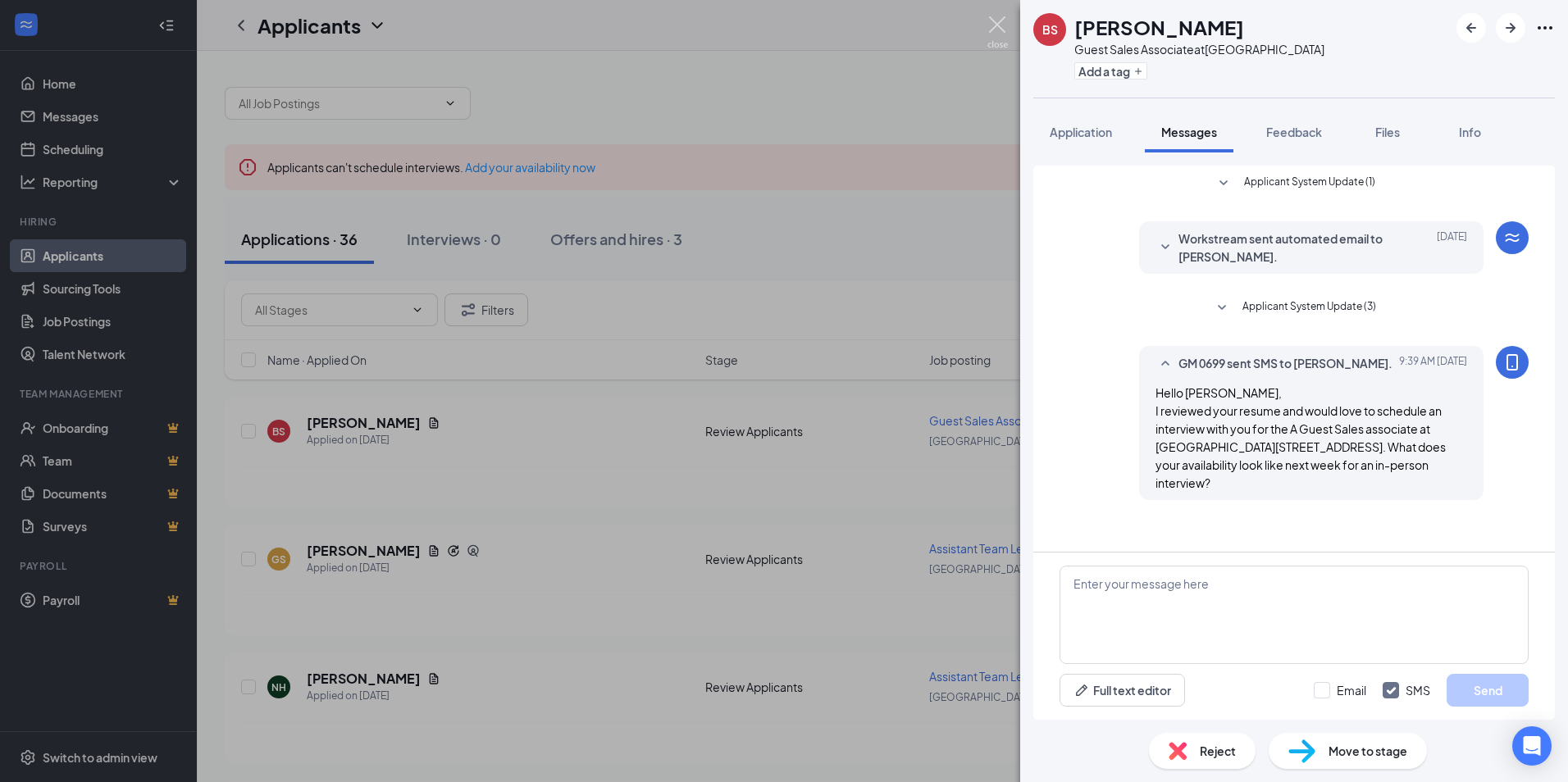
click at [998, 26] on img at bounding box center [997, 33] width 20 height 32
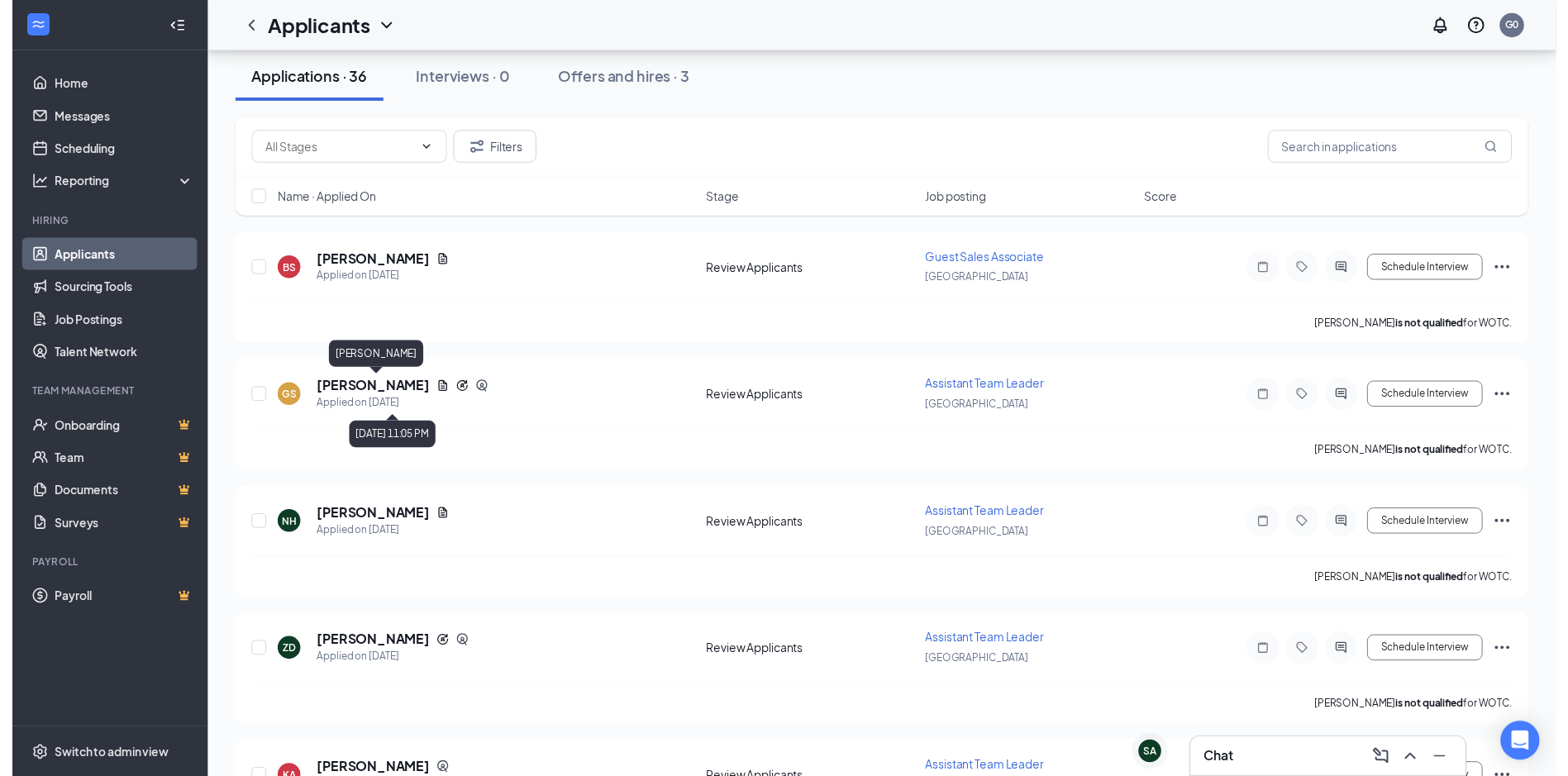
scroll to position [165, 0]
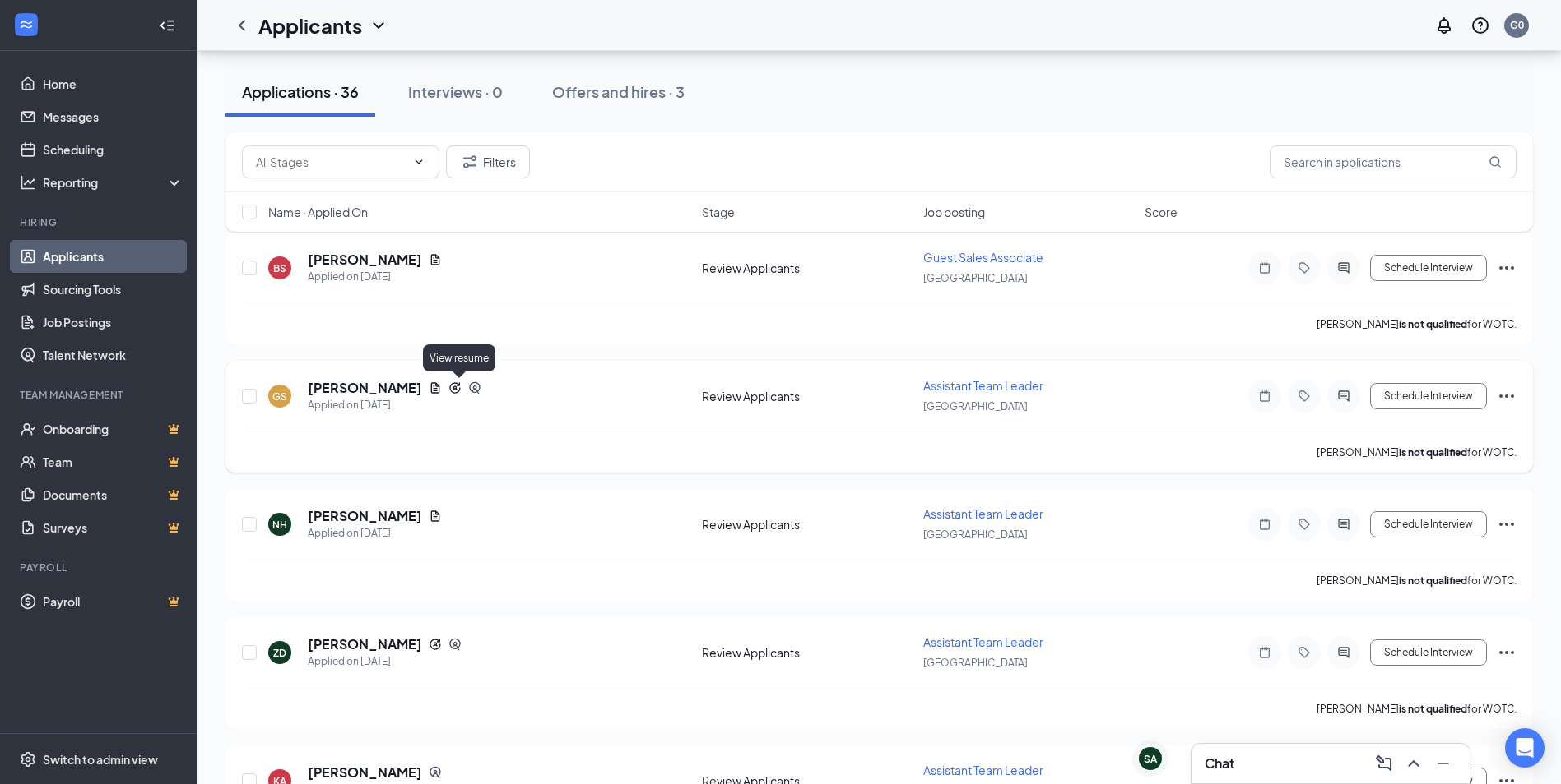
click at [442, 389] on icon "Document" at bounding box center [435, 388] width 13 height 13
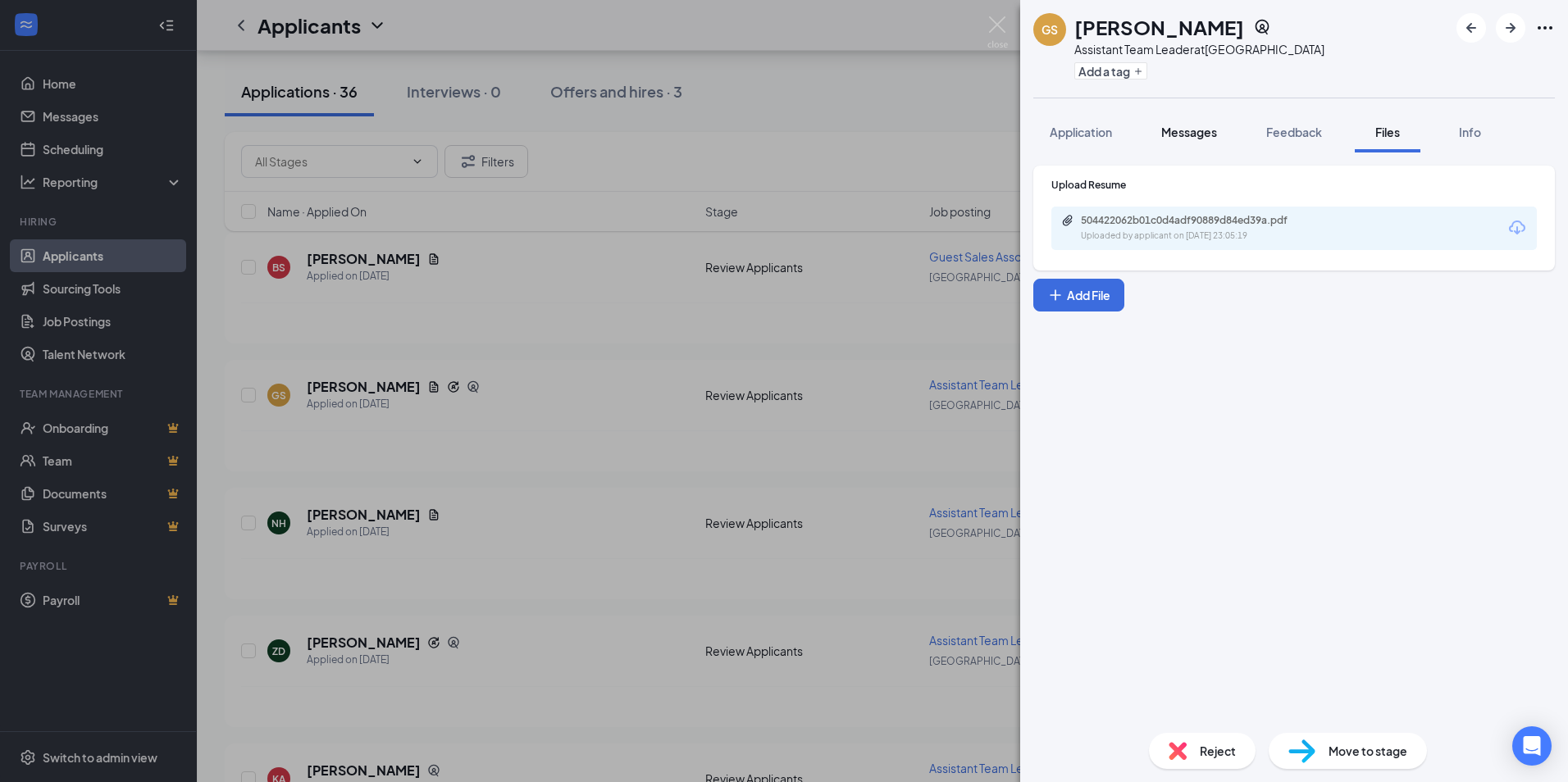
drag, startPoint x: 1181, startPoint y: 142, endPoint x: 1167, endPoint y: 145, distance: 14.3
click at [1181, 142] on button "Messages" at bounding box center [1189, 132] width 88 height 41
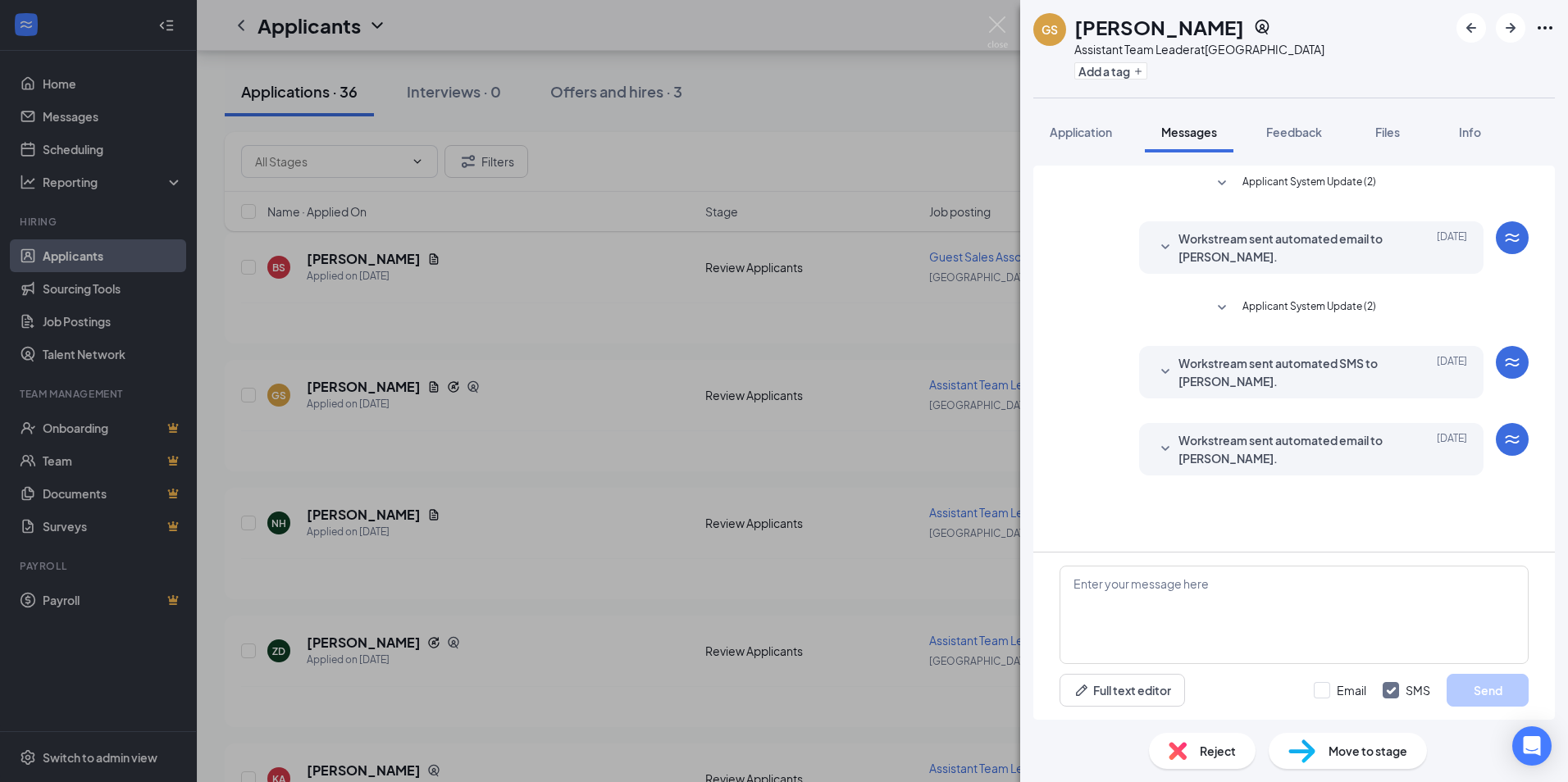
click at [987, 27] on div "GS [PERSON_NAME] Assistant Team Leader at [GEOGRAPHIC_DATA] Add a tag Applicati…" at bounding box center [784, 391] width 1568 height 782
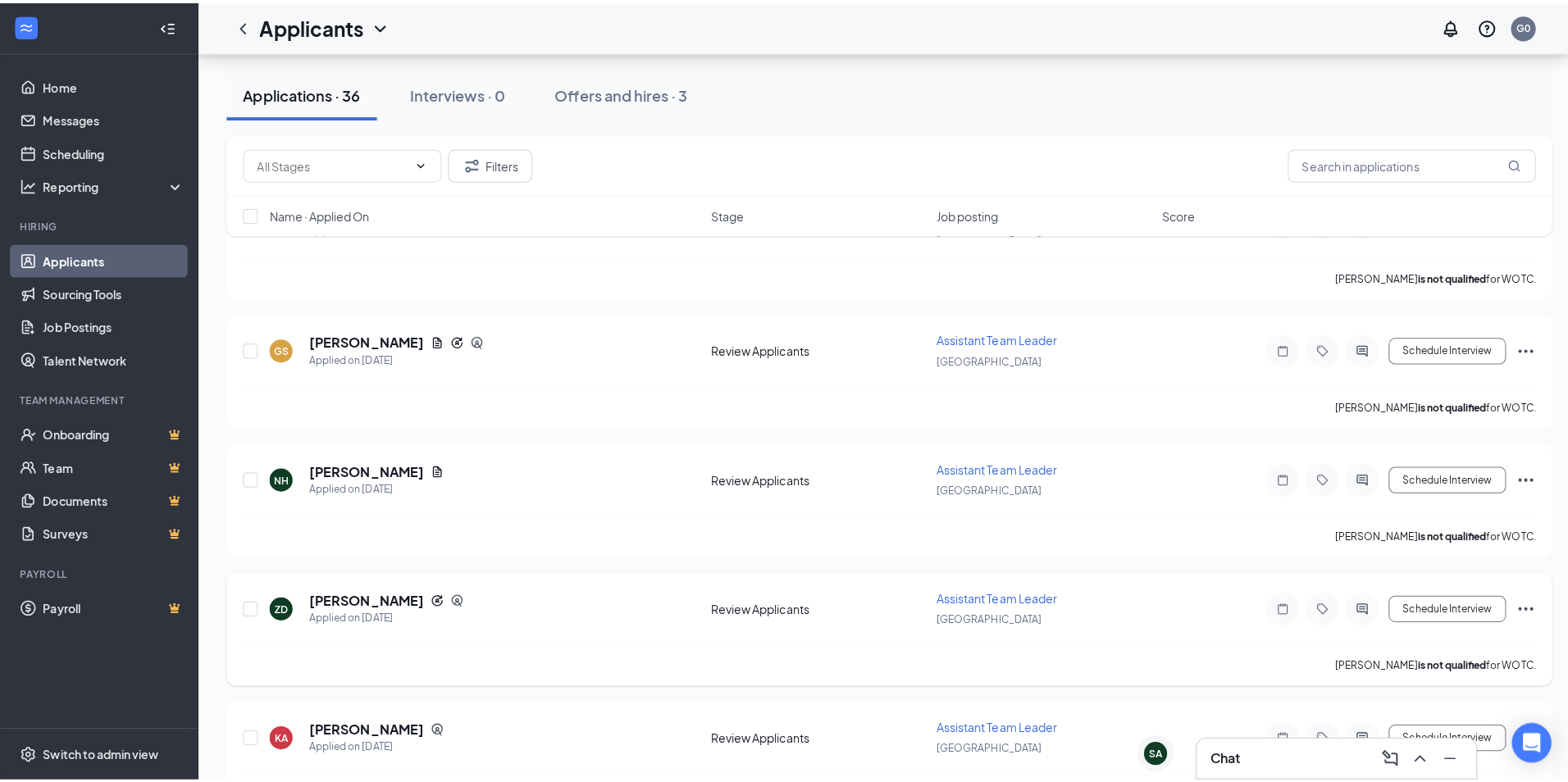
scroll to position [82, 0]
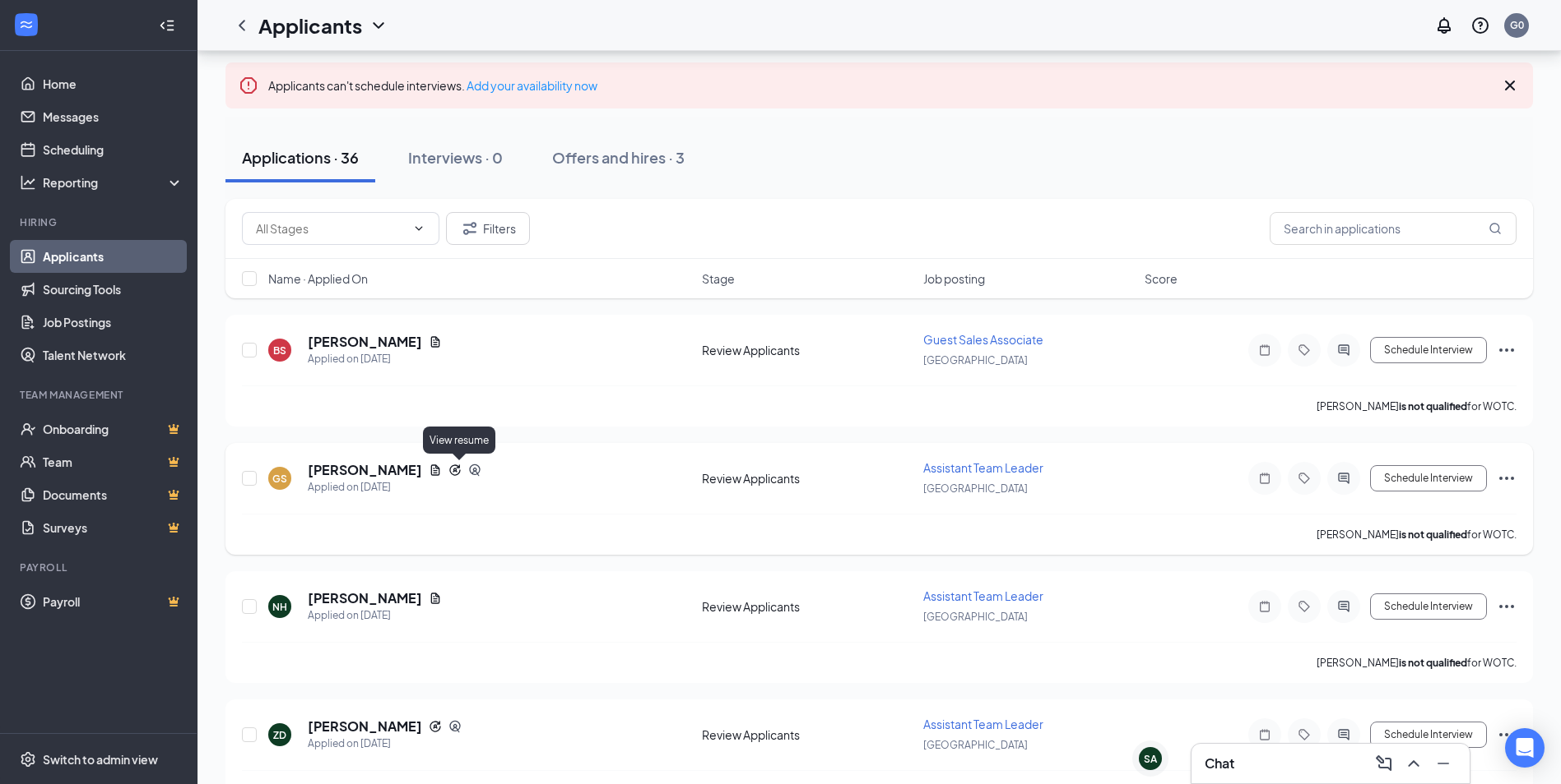
click at [440, 466] on icon "Document" at bounding box center [436, 470] width 9 height 11
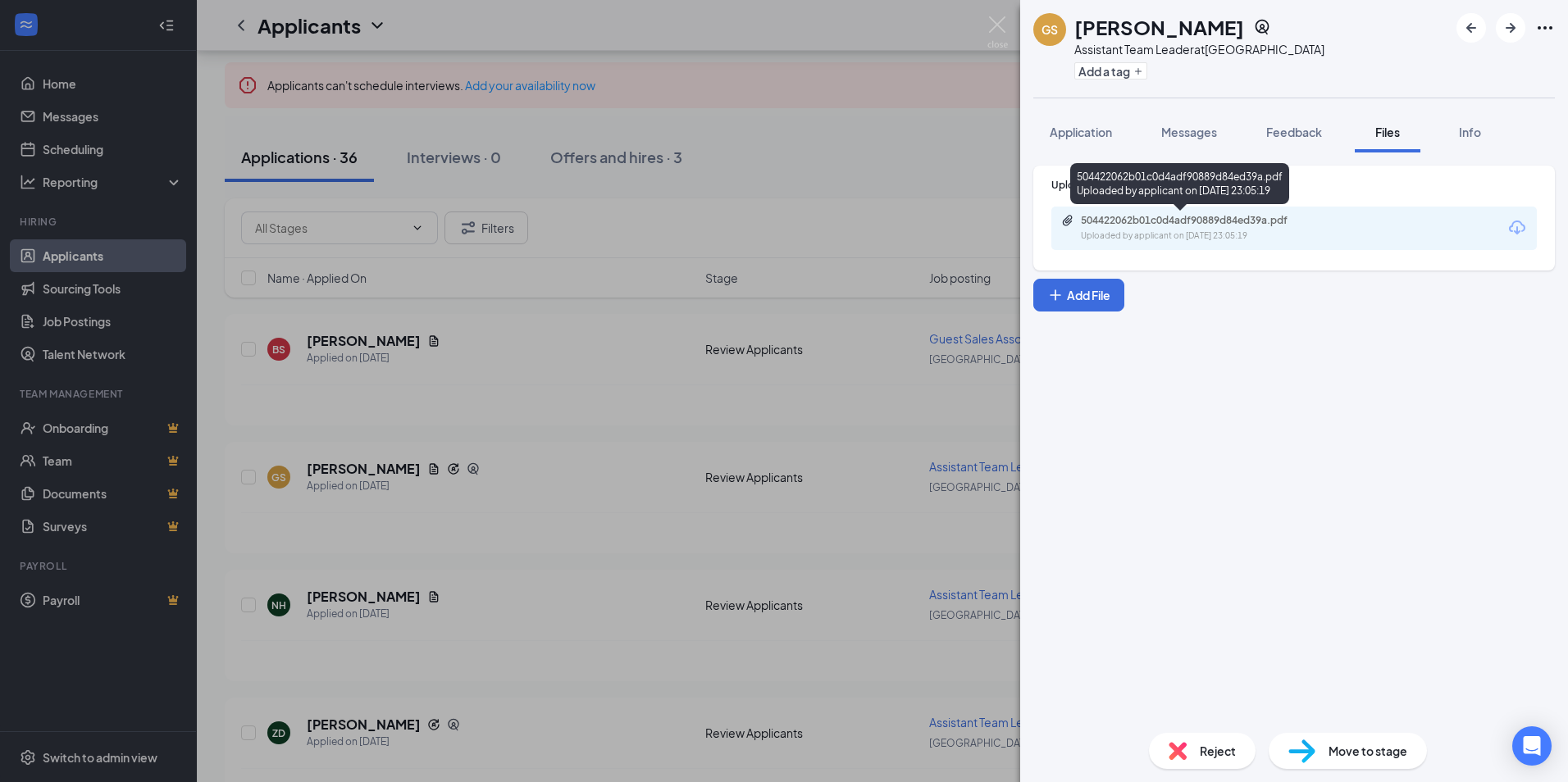
click at [1136, 226] on div "504422062b01c0d4adf90889d84ed39a.pdf" at bounding box center [1196, 221] width 229 height 13
click at [1209, 135] on span "Messages" at bounding box center [1189, 132] width 56 height 15
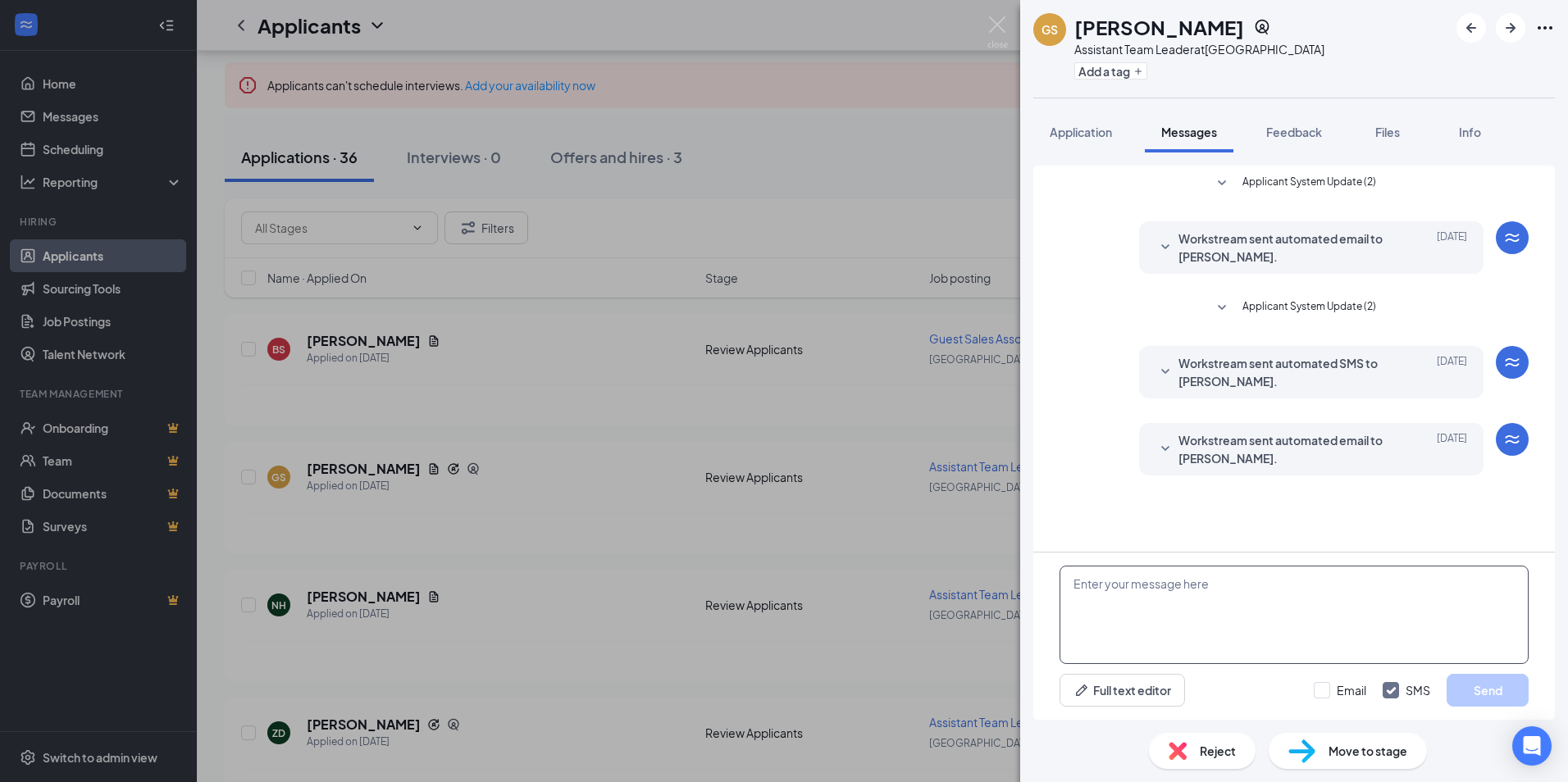
click at [1143, 601] on textarea at bounding box center [1294, 615] width 469 height 99
paste textarea "Hello [PERSON_NAME], I reviewed your resume and would love to schedule an inter…"
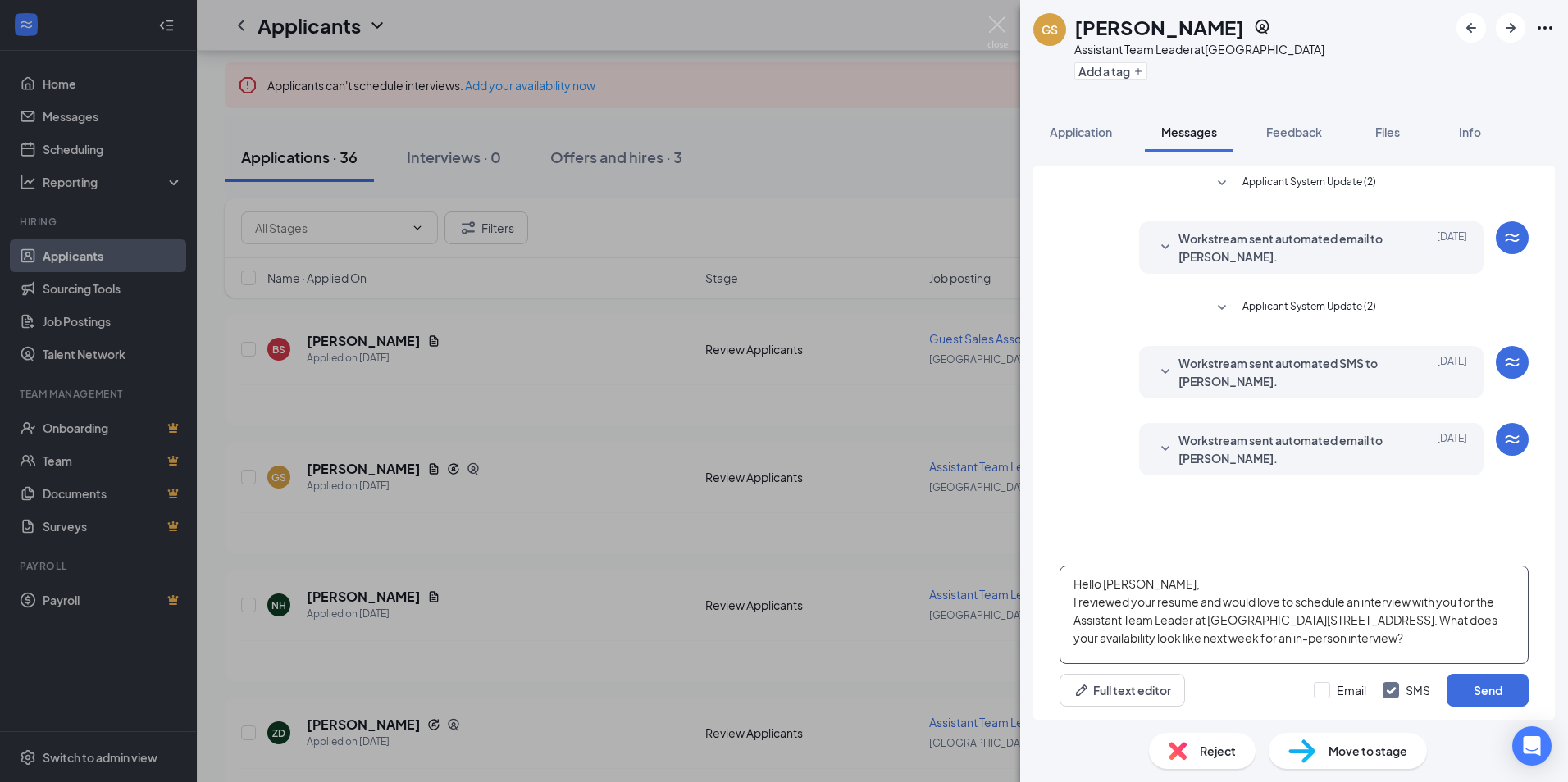
scroll to position [28, 0]
drag, startPoint x: 1426, startPoint y: 613, endPoint x: 1397, endPoint y: 613, distance: 29.0
click at [1397, 613] on textarea "Hello [PERSON_NAME], I reviewed your resume and would love to schedule an inter…" at bounding box center [1294, 615] width 469 height 99
type textarea "Hello [PERSON_NAME], I reviewed your resume and would love to schedule an inter…"
click at [1482, 692] on button "Send" at bounding box center [1487, 690] width 82 height 33
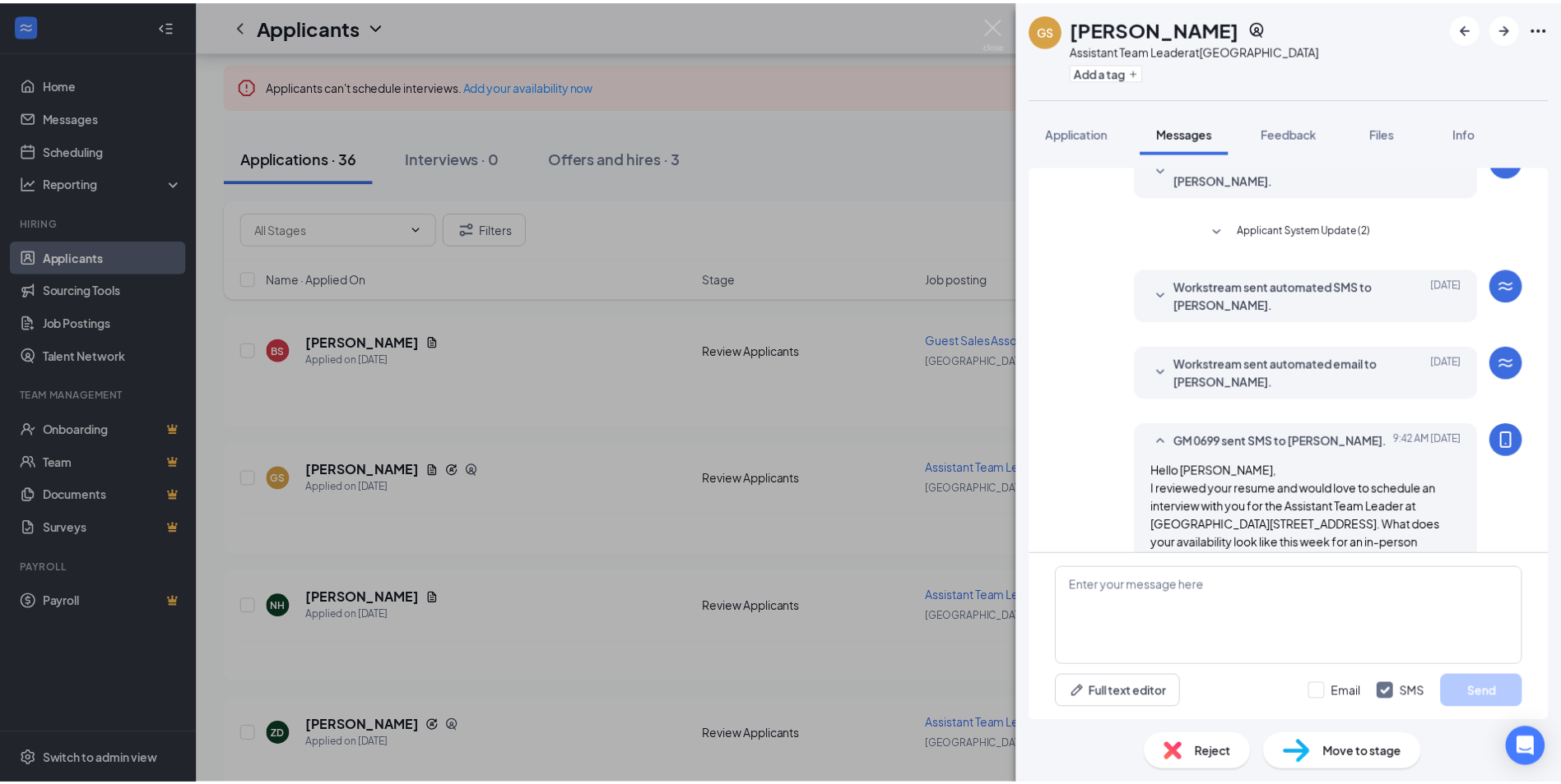
scroll to position [135, 0]
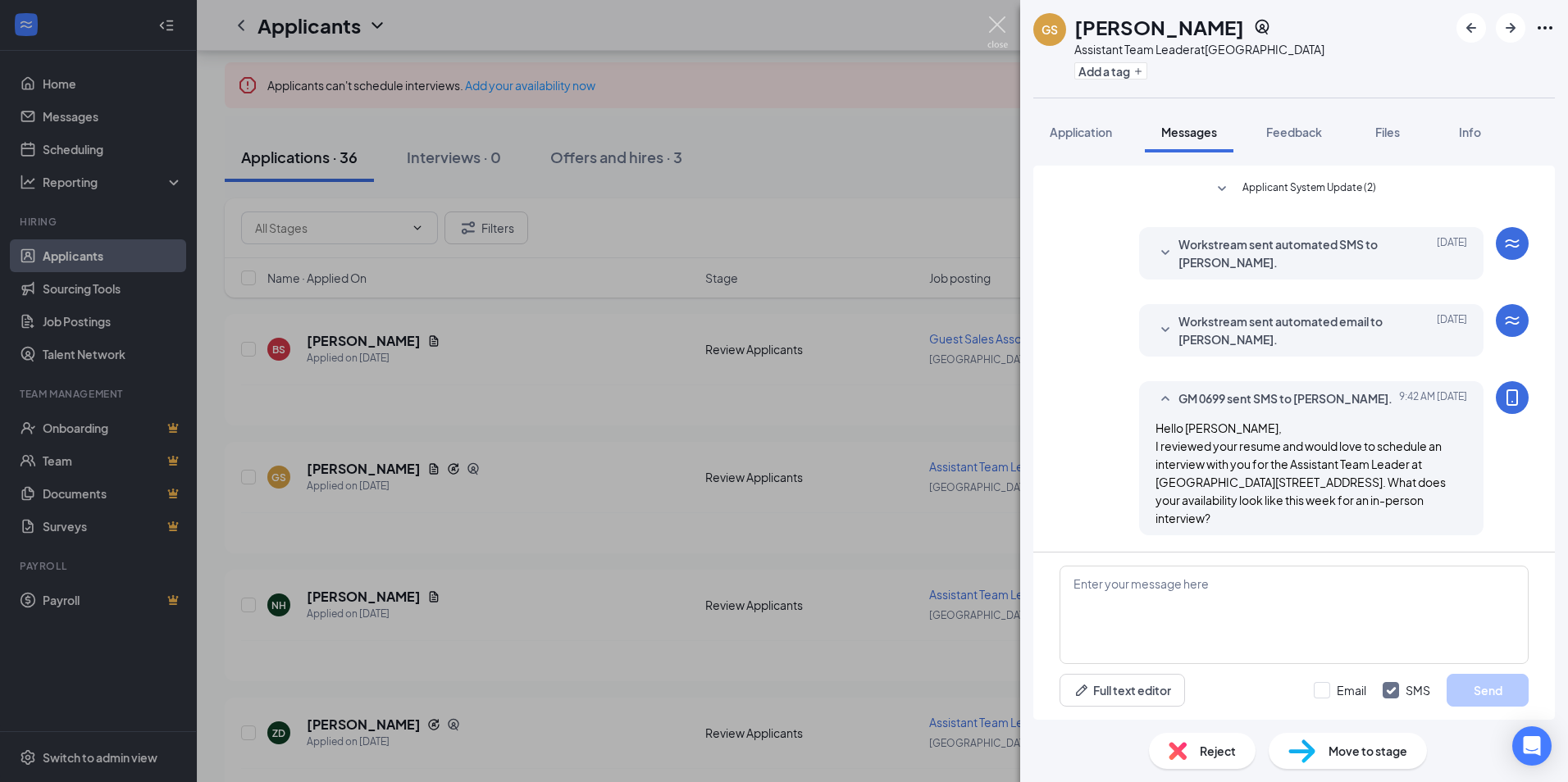
click at [988, 22] on img at bounding box center [997, 33] width 20 height 32
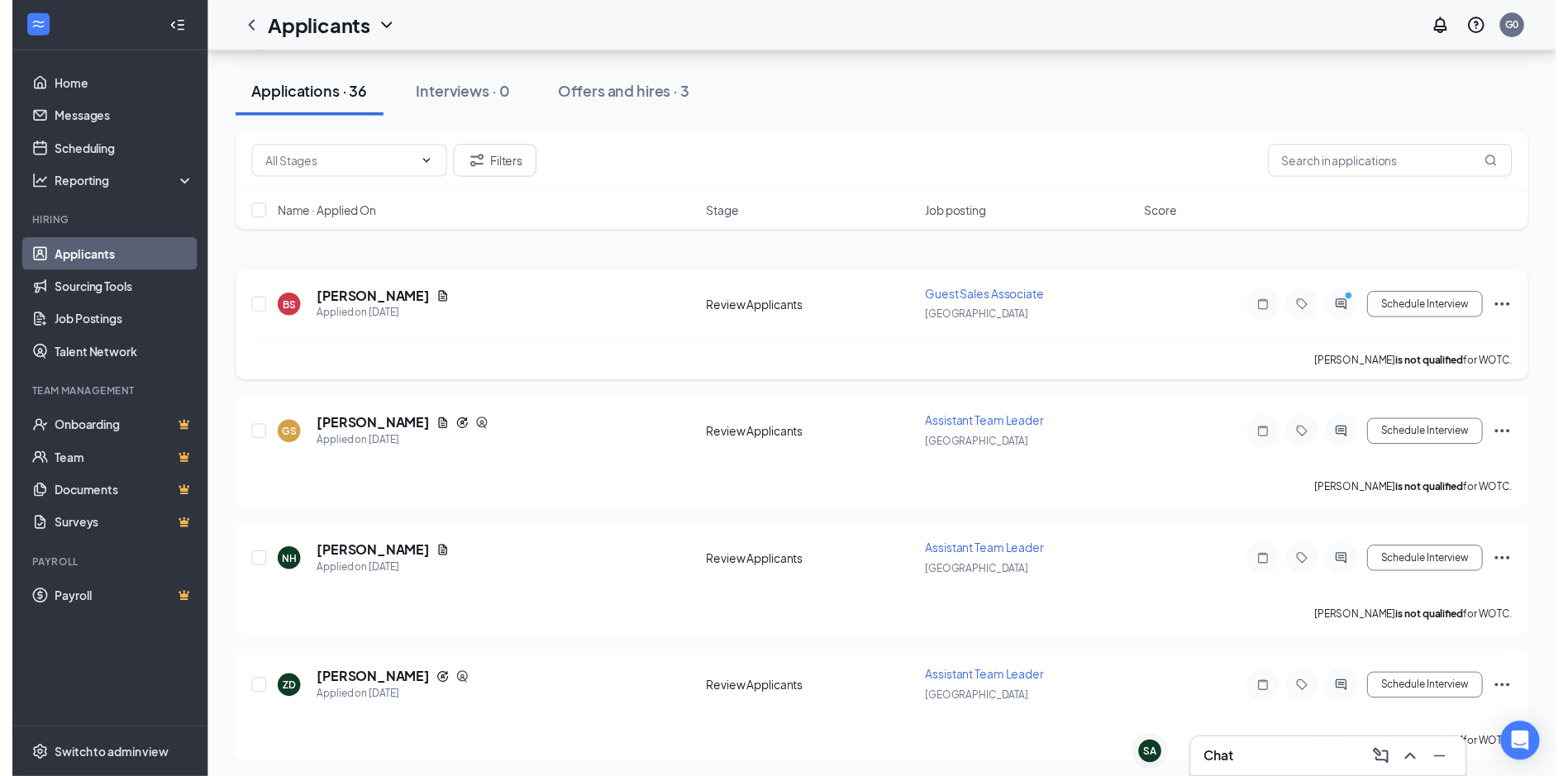
scroll to position [165, 0]
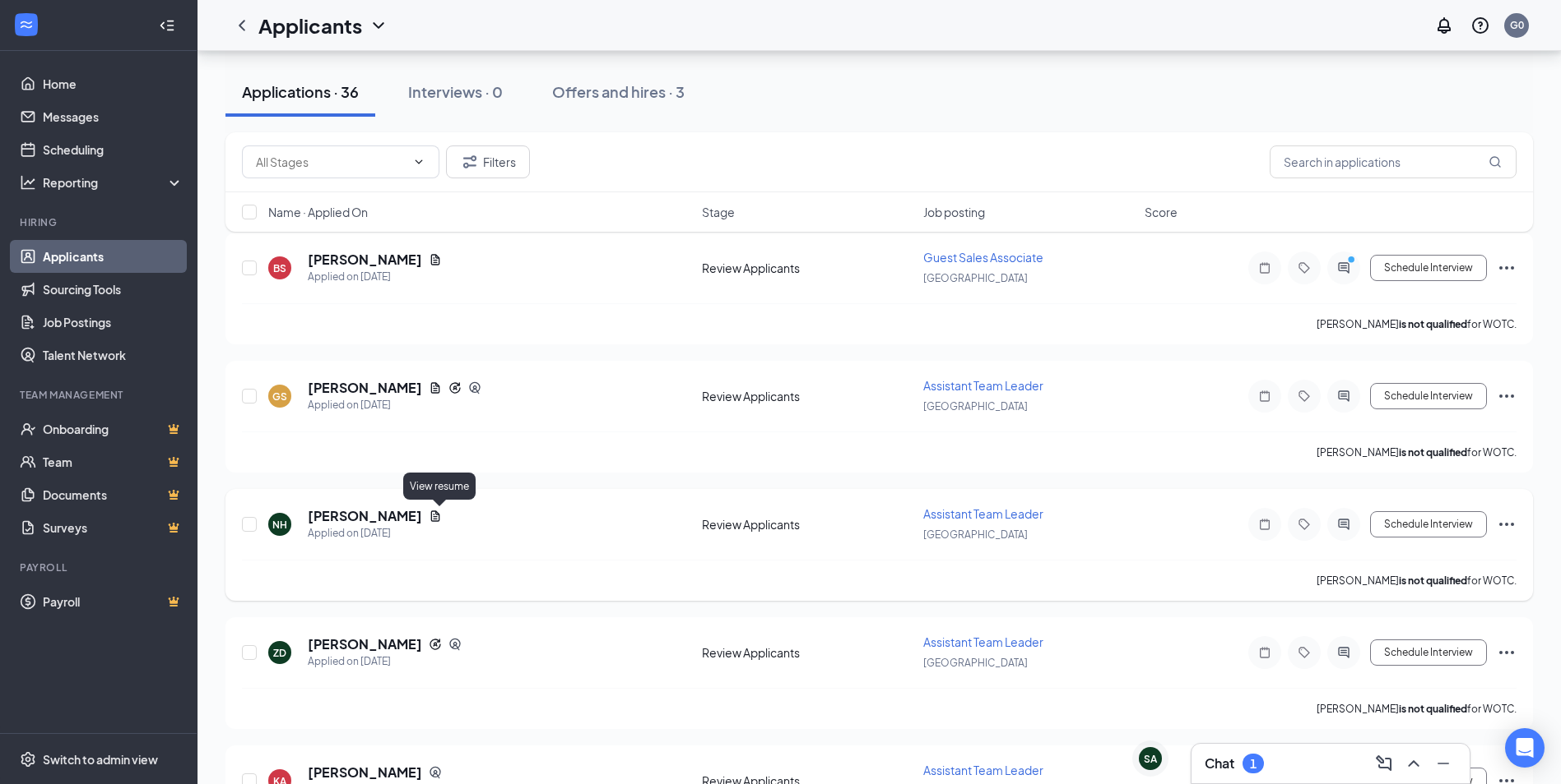
click at [440, 517] on icon "Document" at bounding box center [436, 516] width 9 height 11
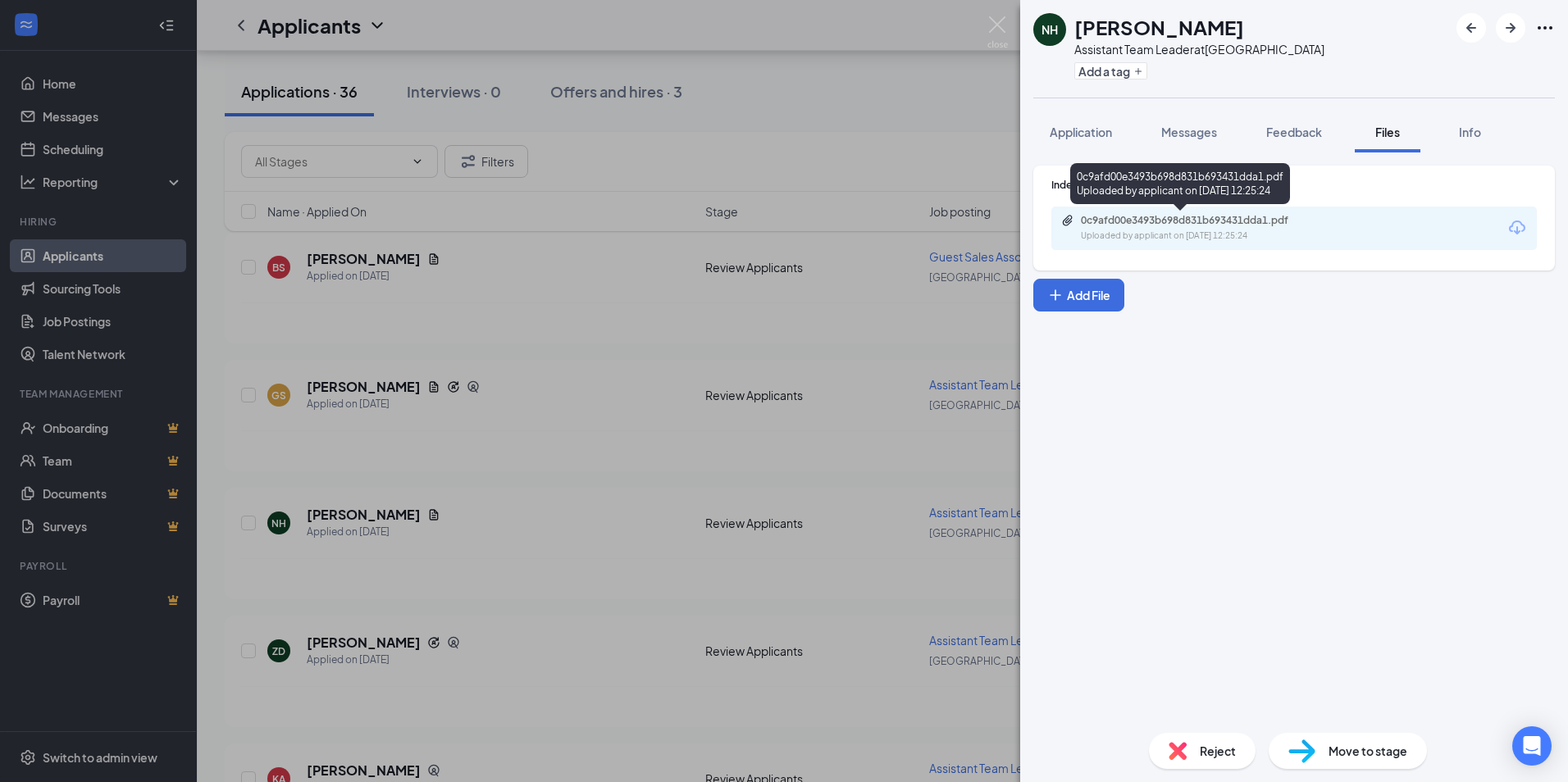
click at [1098, 229] on div "Uploaded by applicant on [DATE] 12:25:24" at bounding box center [1204, 236] width 246 height 13
click at [995, 26] on img at bounding box center [997, 33] width 20 height 32
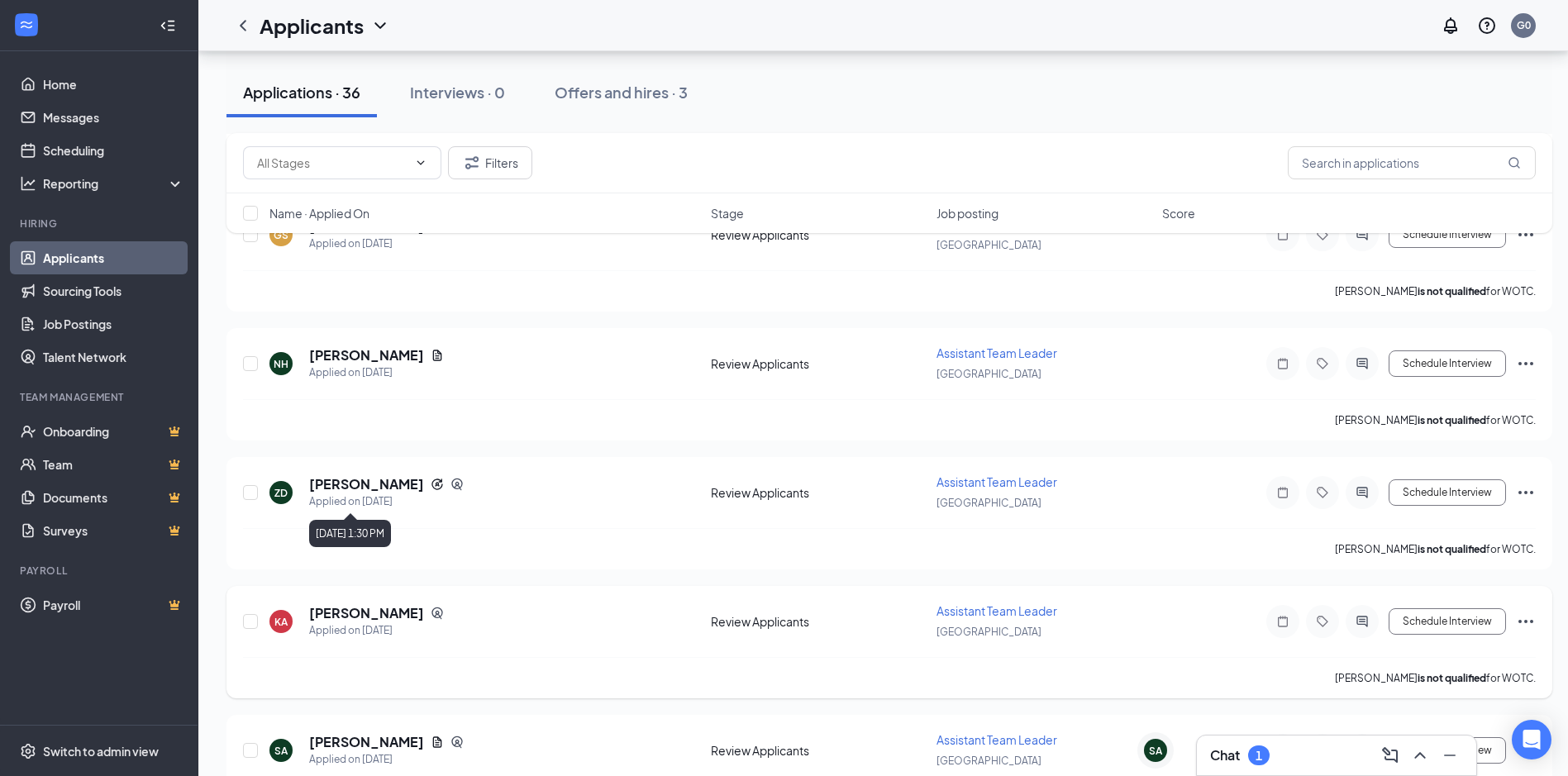
scroll to position [331, 0]
click at [1251, 756] on div "1" at bounding box center [1258, 755] width 21 height 20
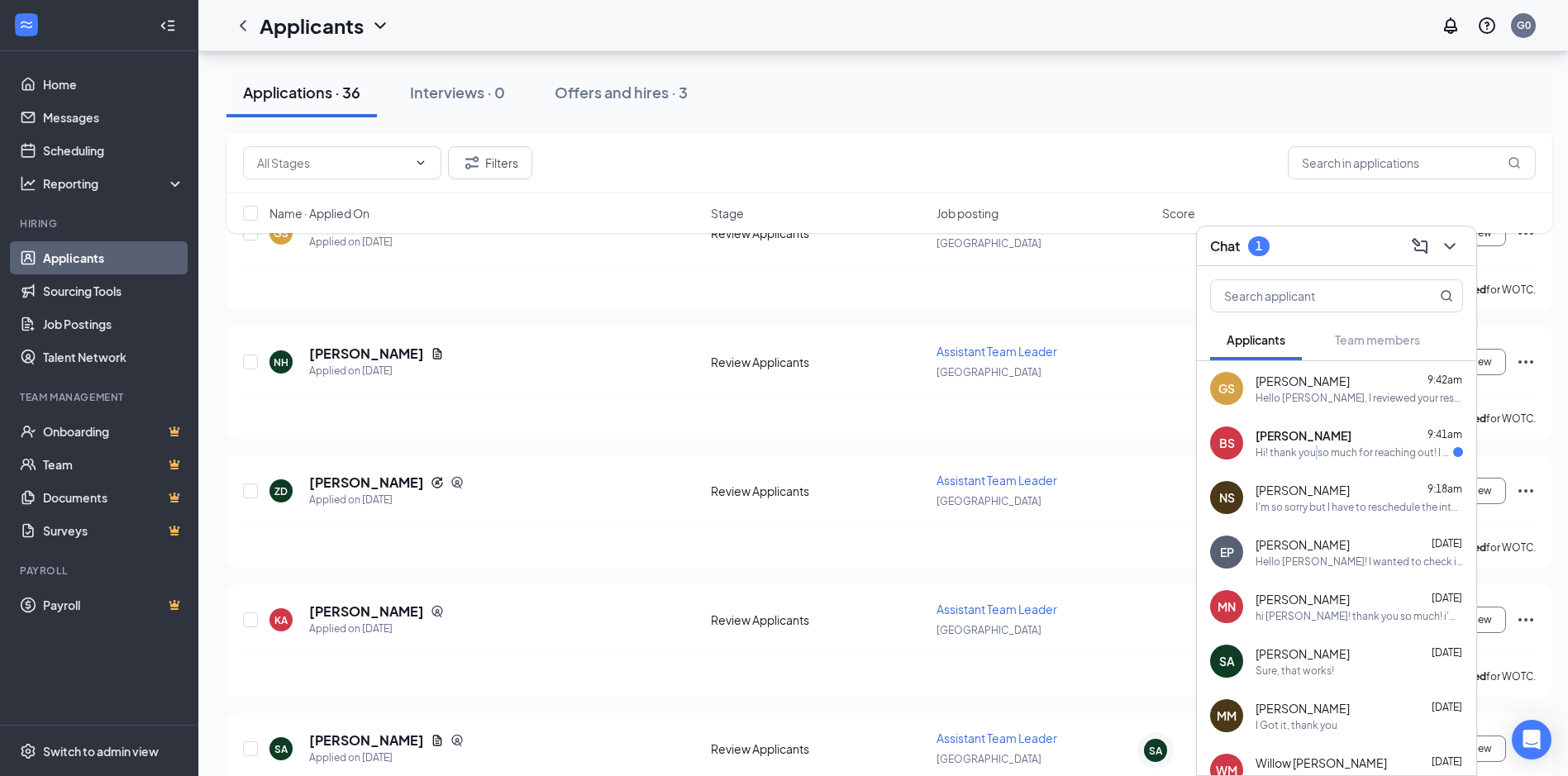
click at [1316, 460] on div "BS [PERSON_NAME] 9:41am Hi! thank you so much for reaching out! I am available …" at bounding box center [1336, 442] width 279 height 54
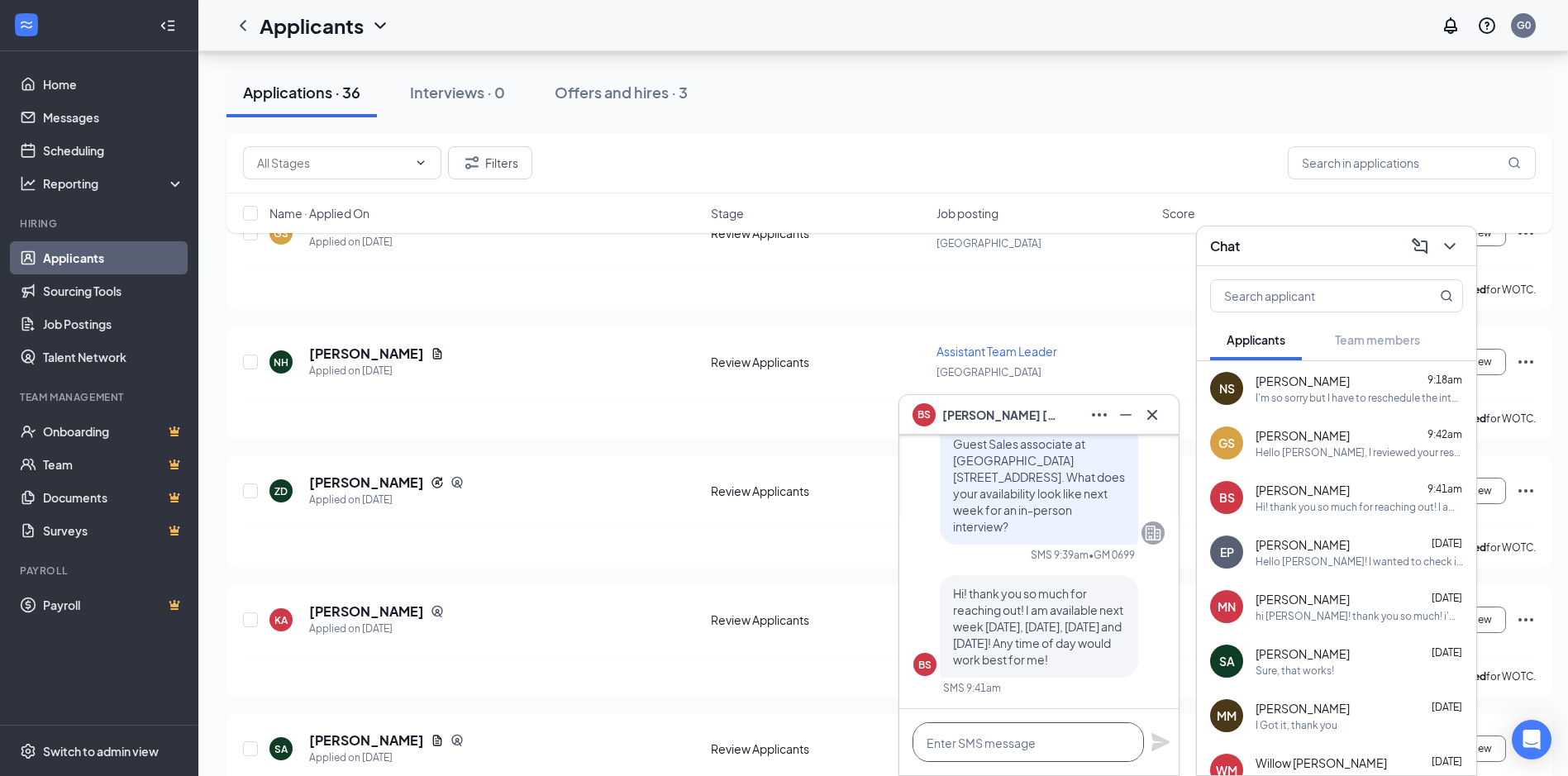
click at [1000, 744] on textarea at bounding box center [1028, 741] width 231 height 40
type textarea "great"
click at [1156, 412] on icon "Cross" at bounding box center [1152, 414] width 20 height 20
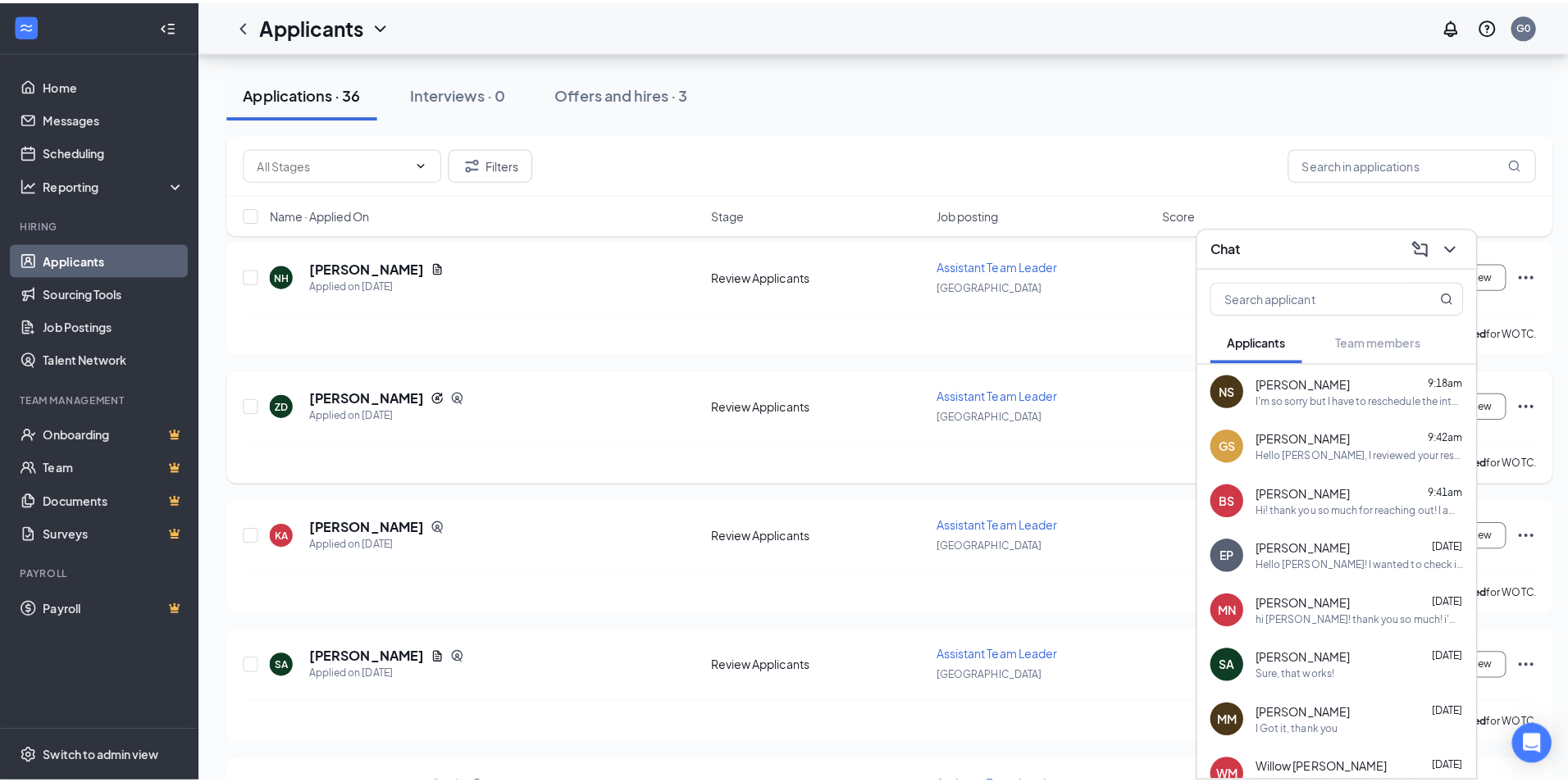
scroll to position [493, 0]
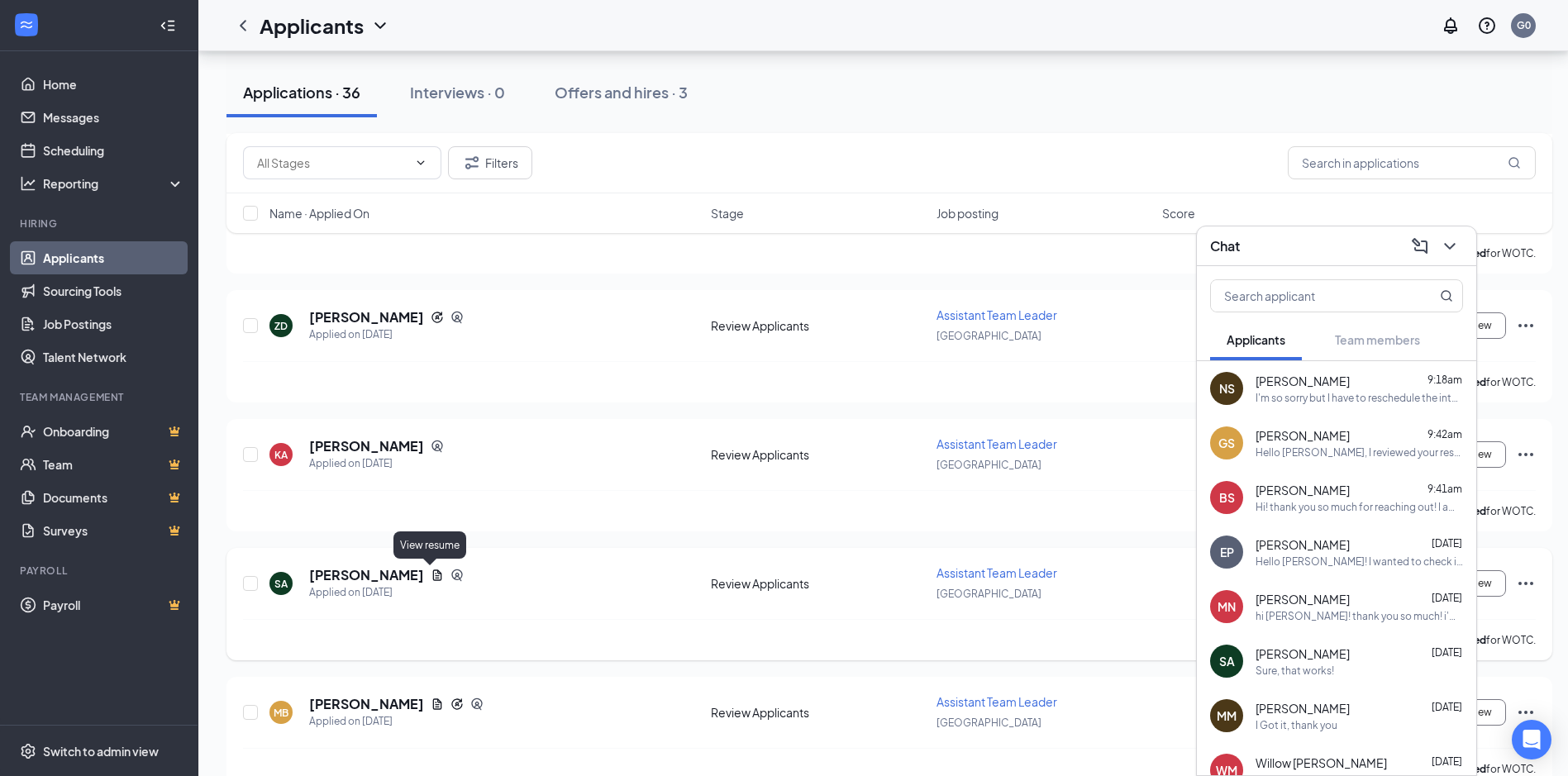
click at [430, 580] on icon "Document" at bounding box center [437, 574] width 13 height 13
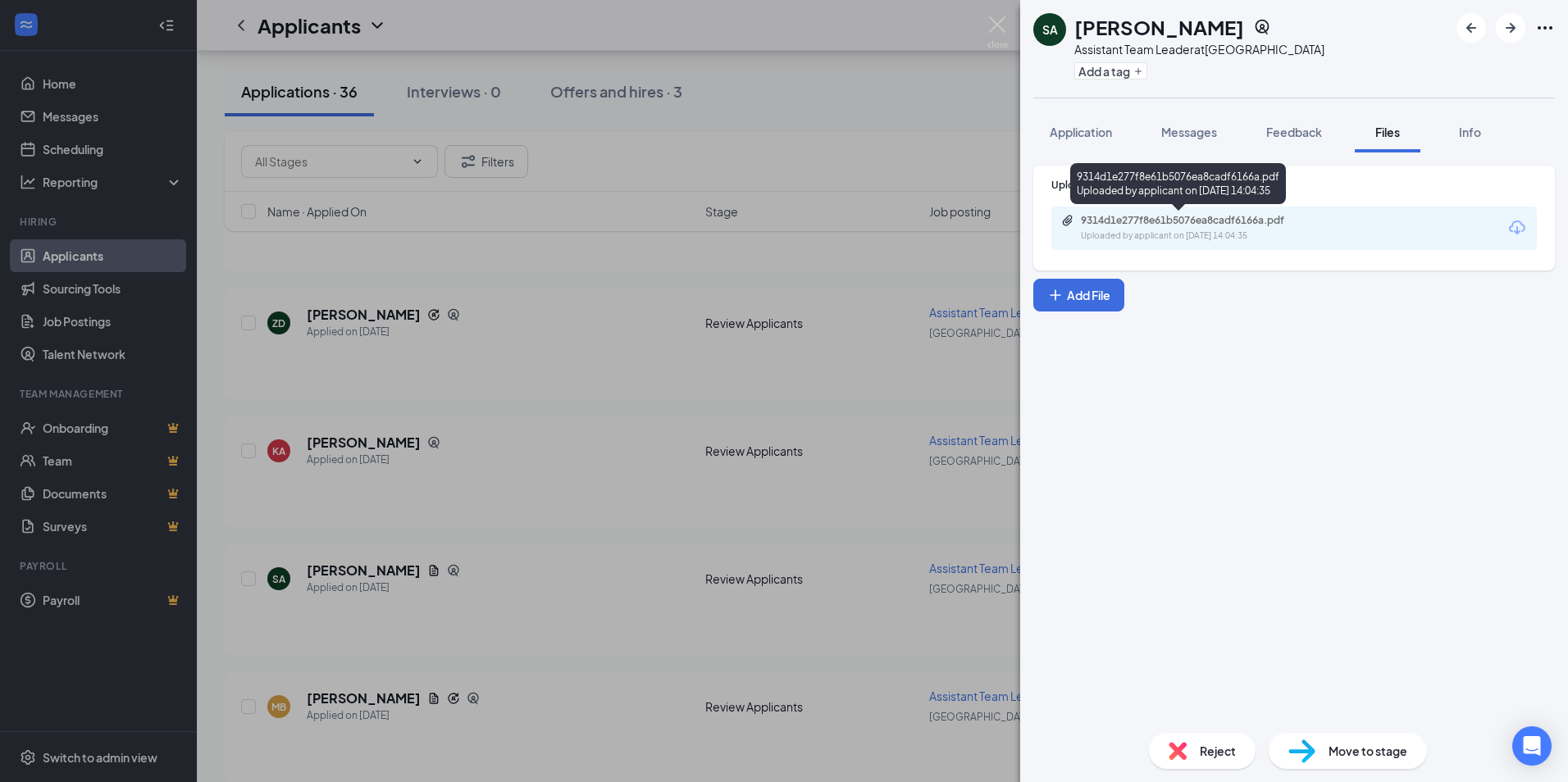
click at [1229, 233] on div "Uploaded by applicant on [DATE] 14:04:35" at bounding box center [1204, 236] width 246 height 13
click at [1000, 21] on img at bounding box center [997, 33] width 20 height 32
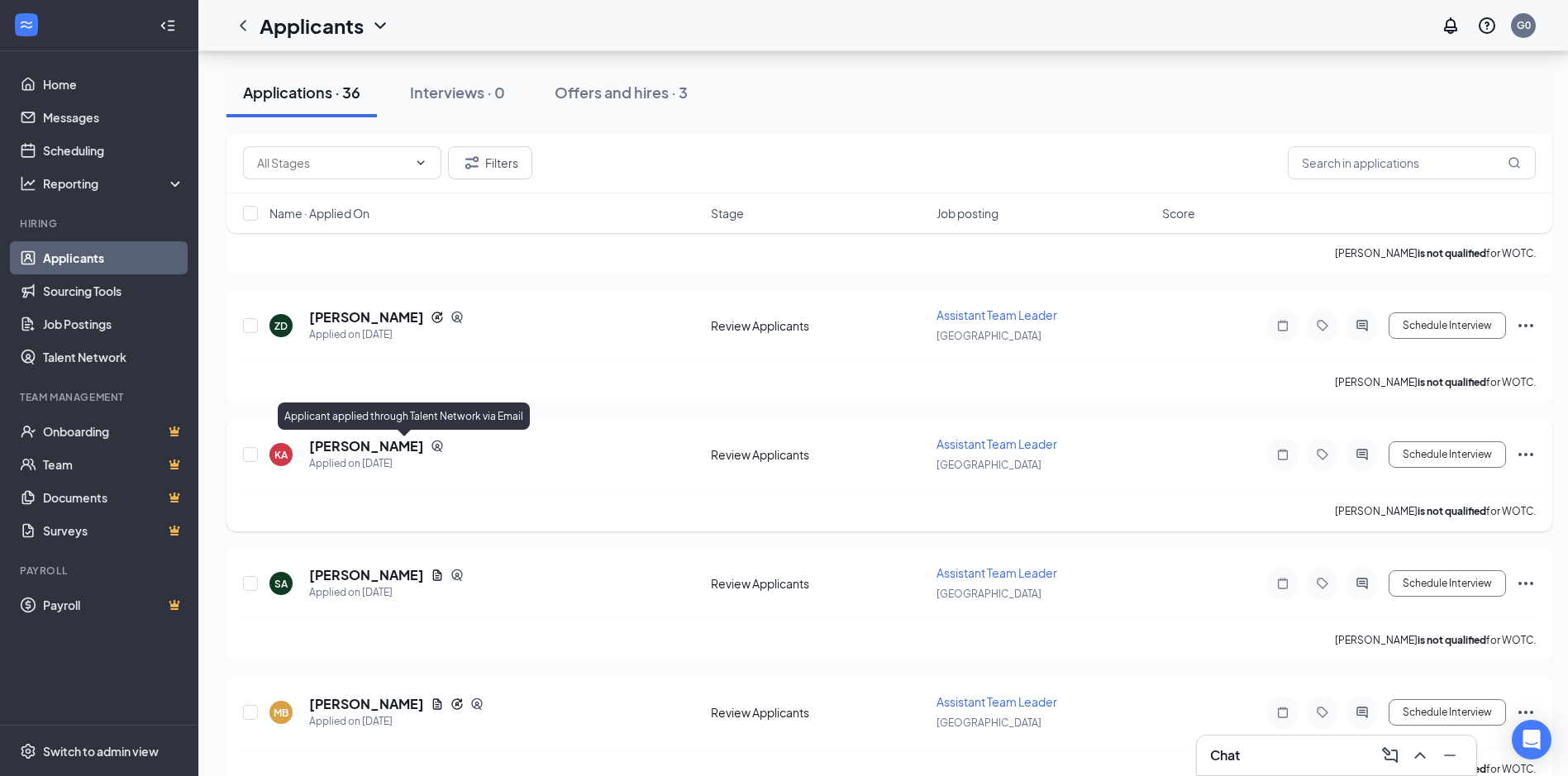
click at [431, 445] on icon "SourcingTools" at bounding box center [437, 446] width 11 height 12
click at [343, 441] on h5 "[PERSON_NAME]" at bounding box center [366, 446] width 115 height 18
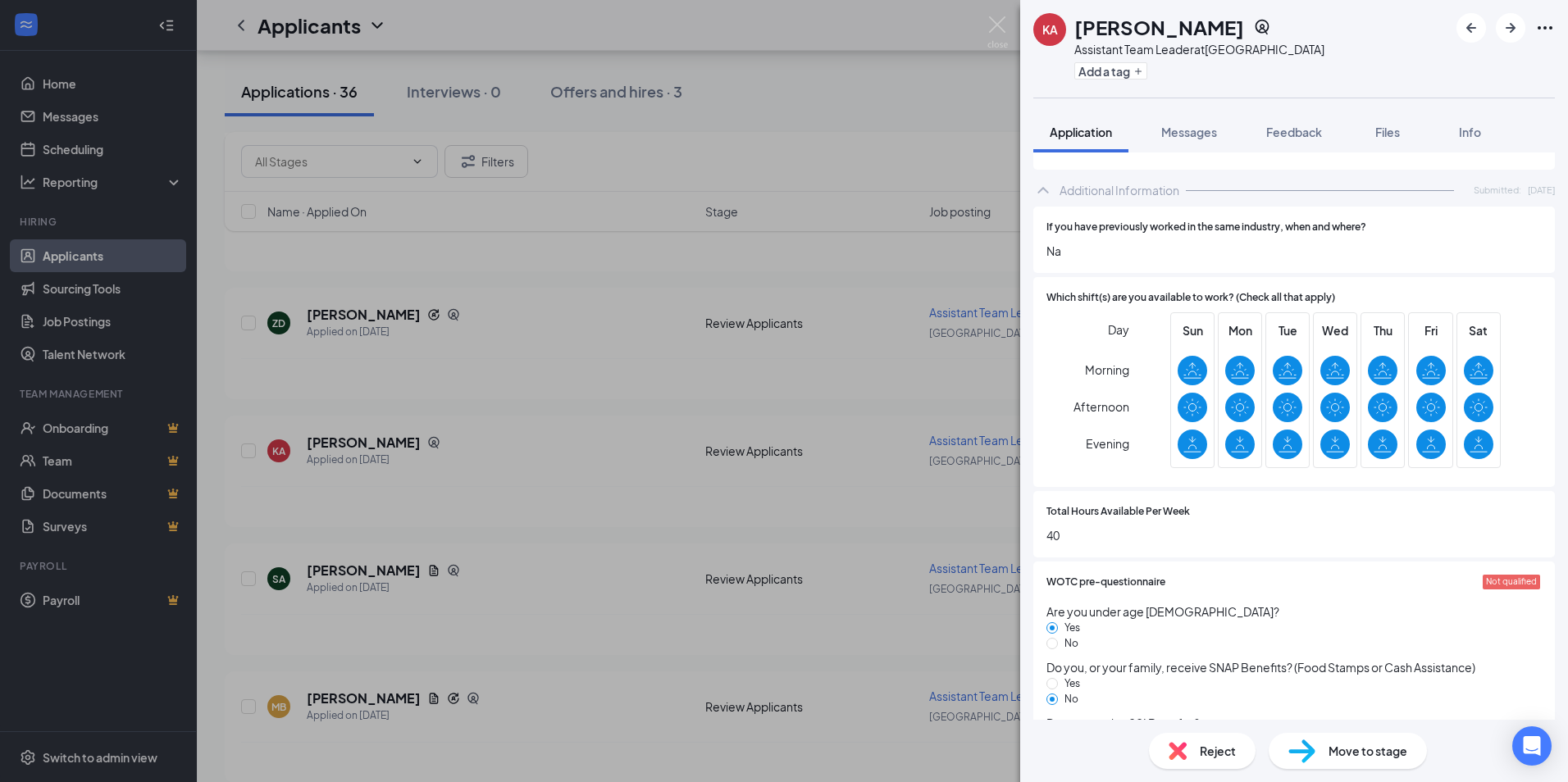
scroll to position [310, 0]
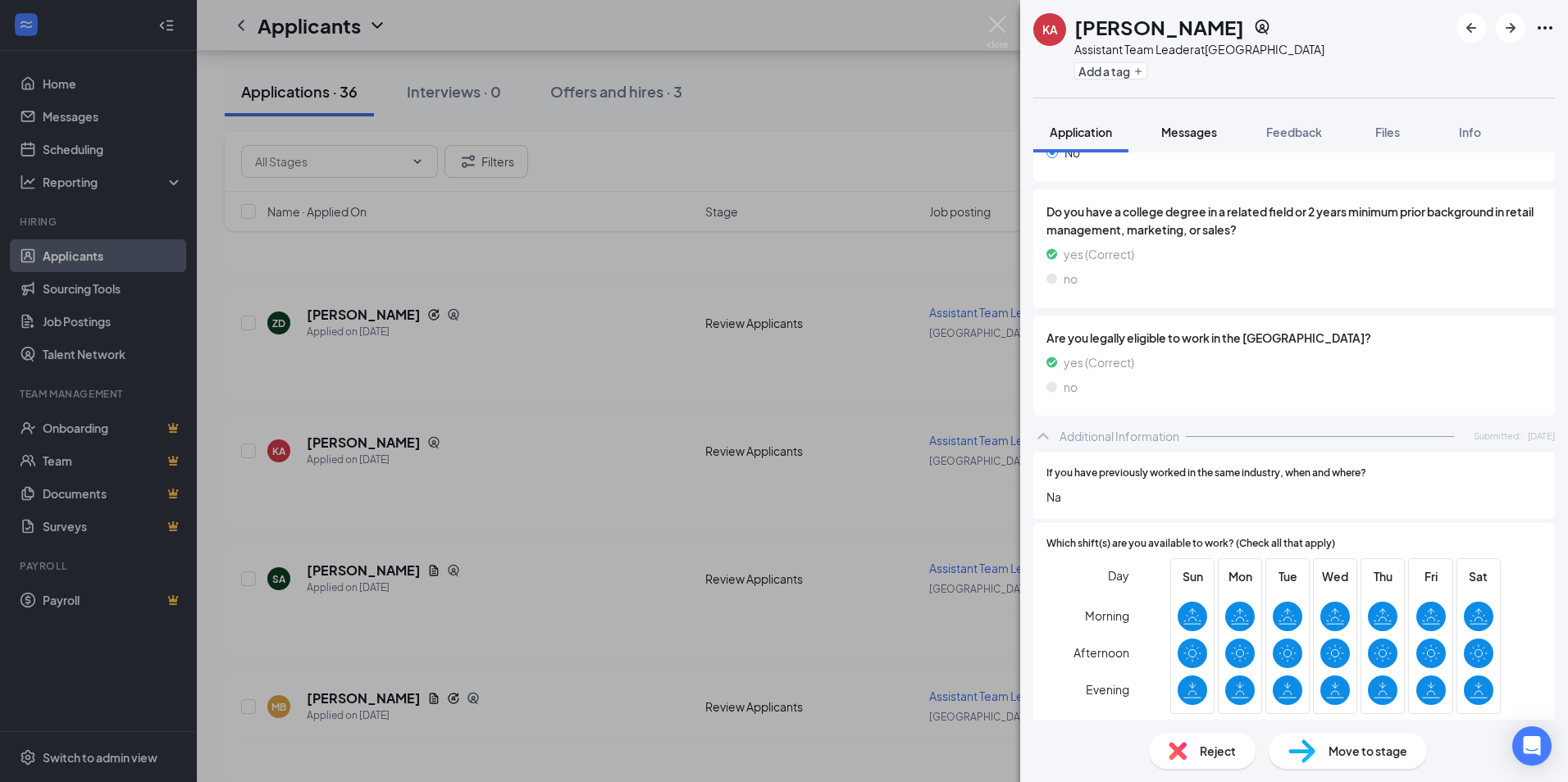
click at [1178, 133] on span "Messages" at bounding box center [1189, 132] width 56 height 15
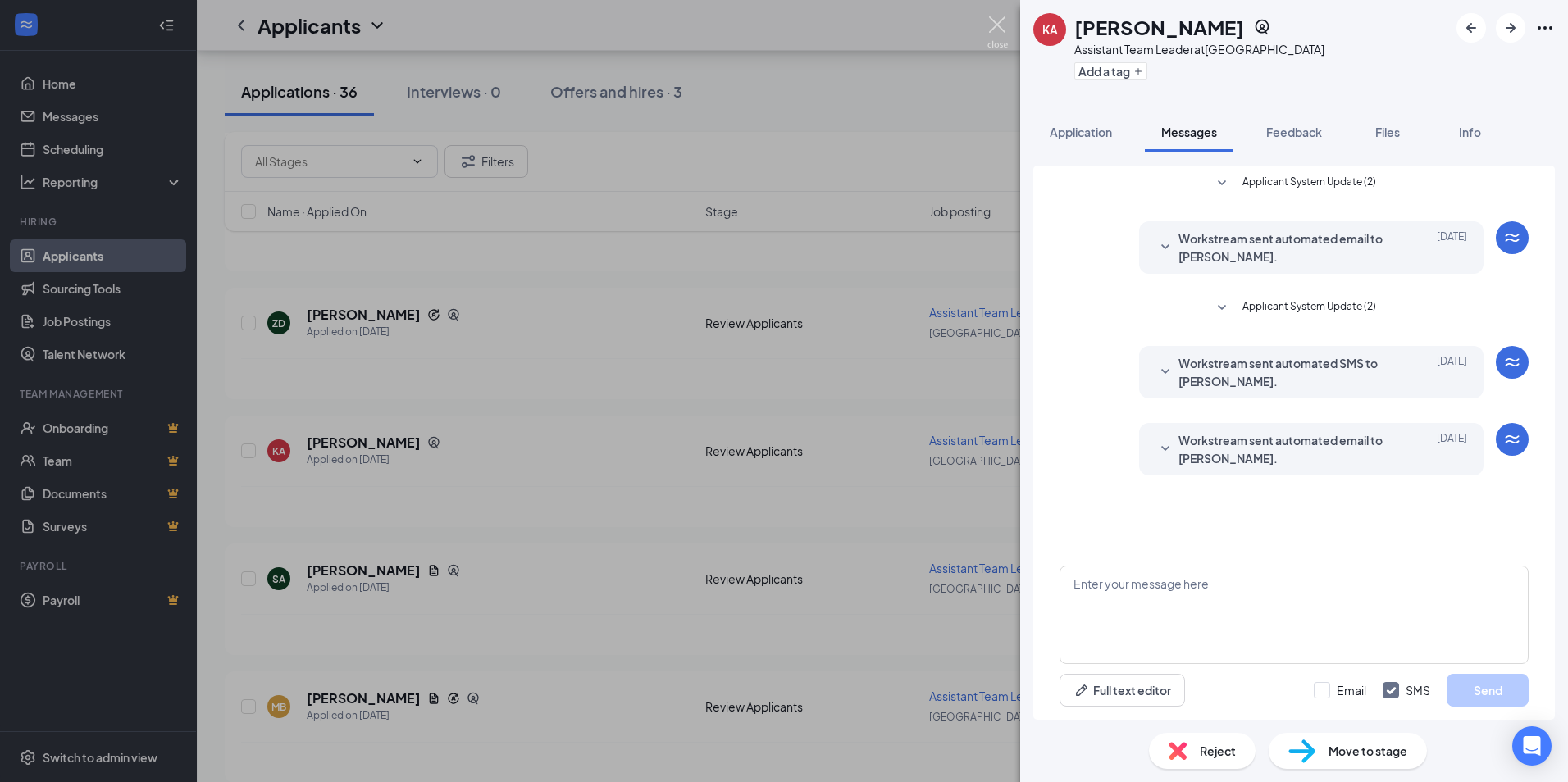
click at [990, 25] on img at bounding box center [997, 33] width 20 height 32
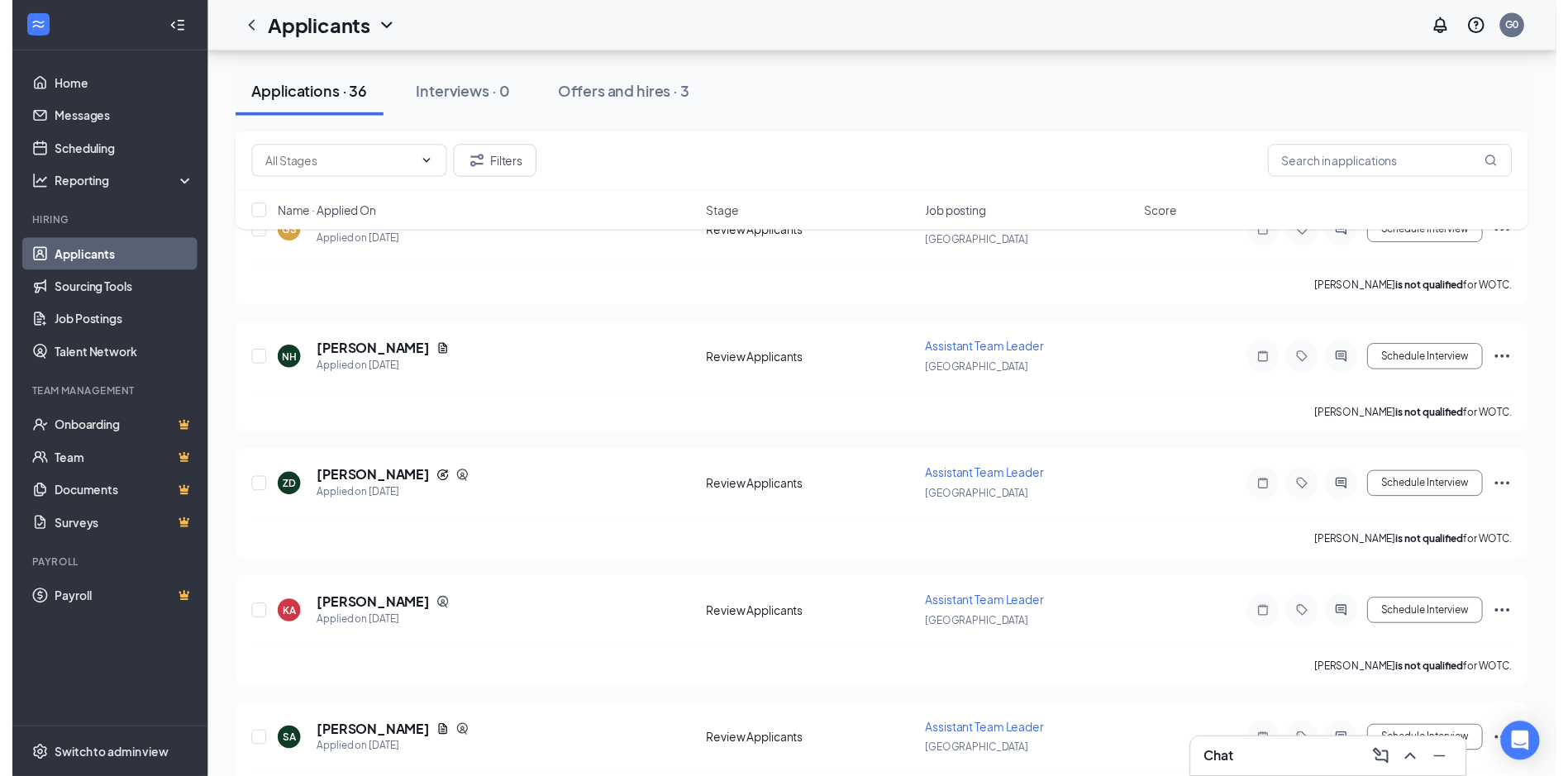
scroll to position [413, 0]
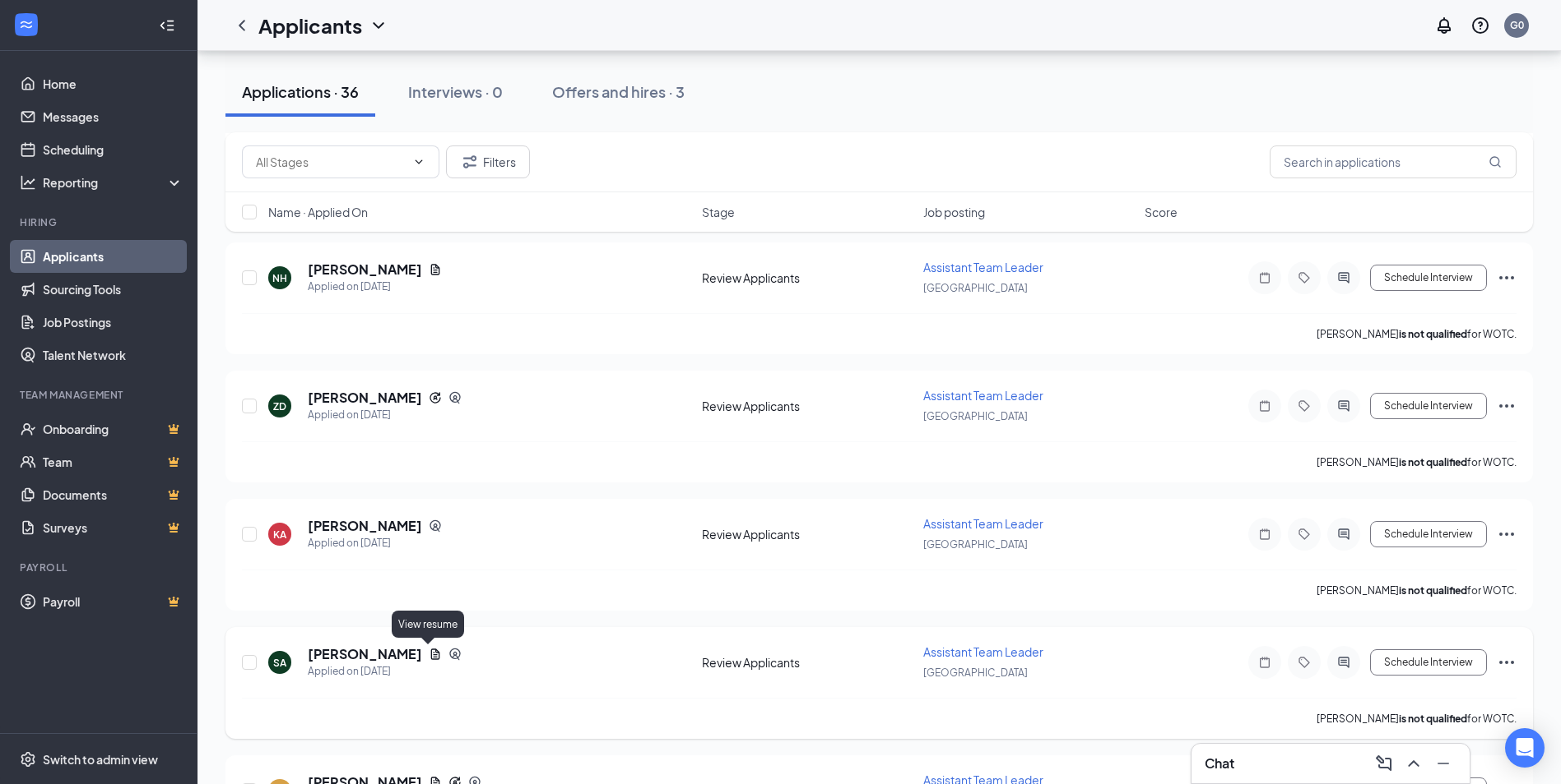
click at [429, 656] on icon "Document" at bounding box center [435, 654] width 13 height 13
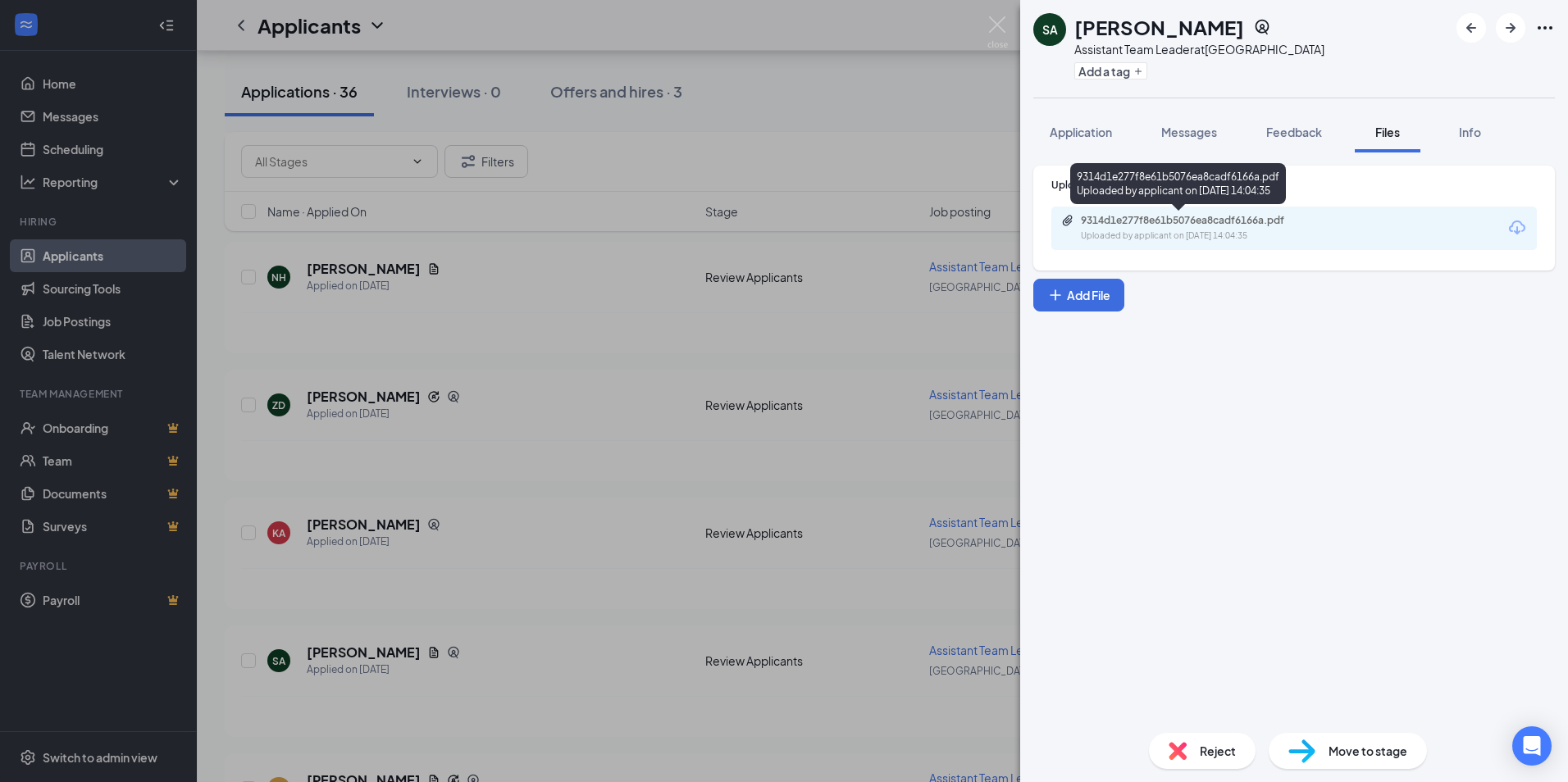
click at [1265, 230] on div "Uploaded by applicant on [DATE] 14:04:35" at bounding box center [1204, 236] width 246 height 13
click at [1002, 27] on img at bounding box center [997, 33] width 20 height 32
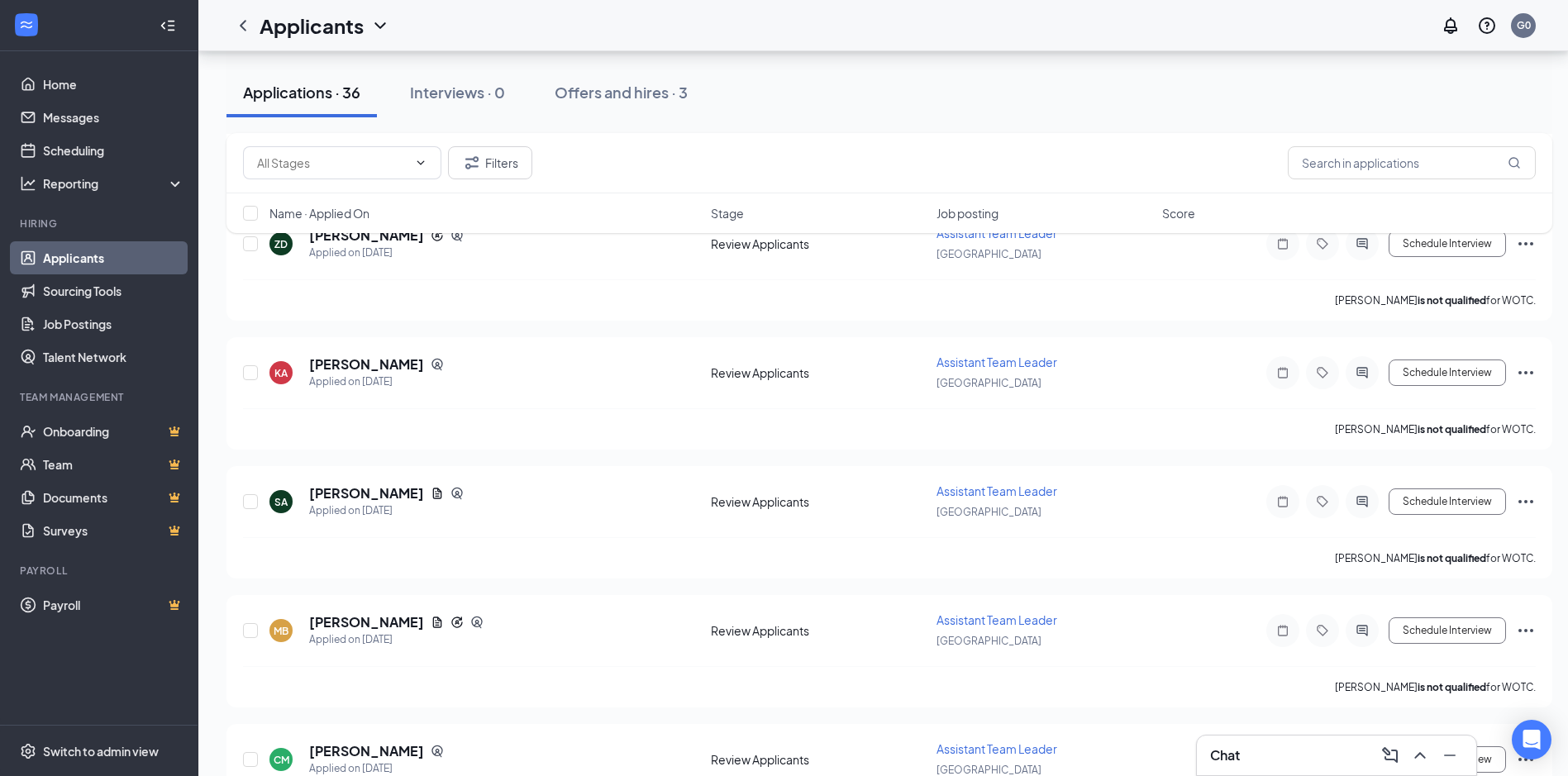
scroll to position [578, 0]
click at [430, 616] on icon "Document" at bounding box center [437, 620] width 13 height 13
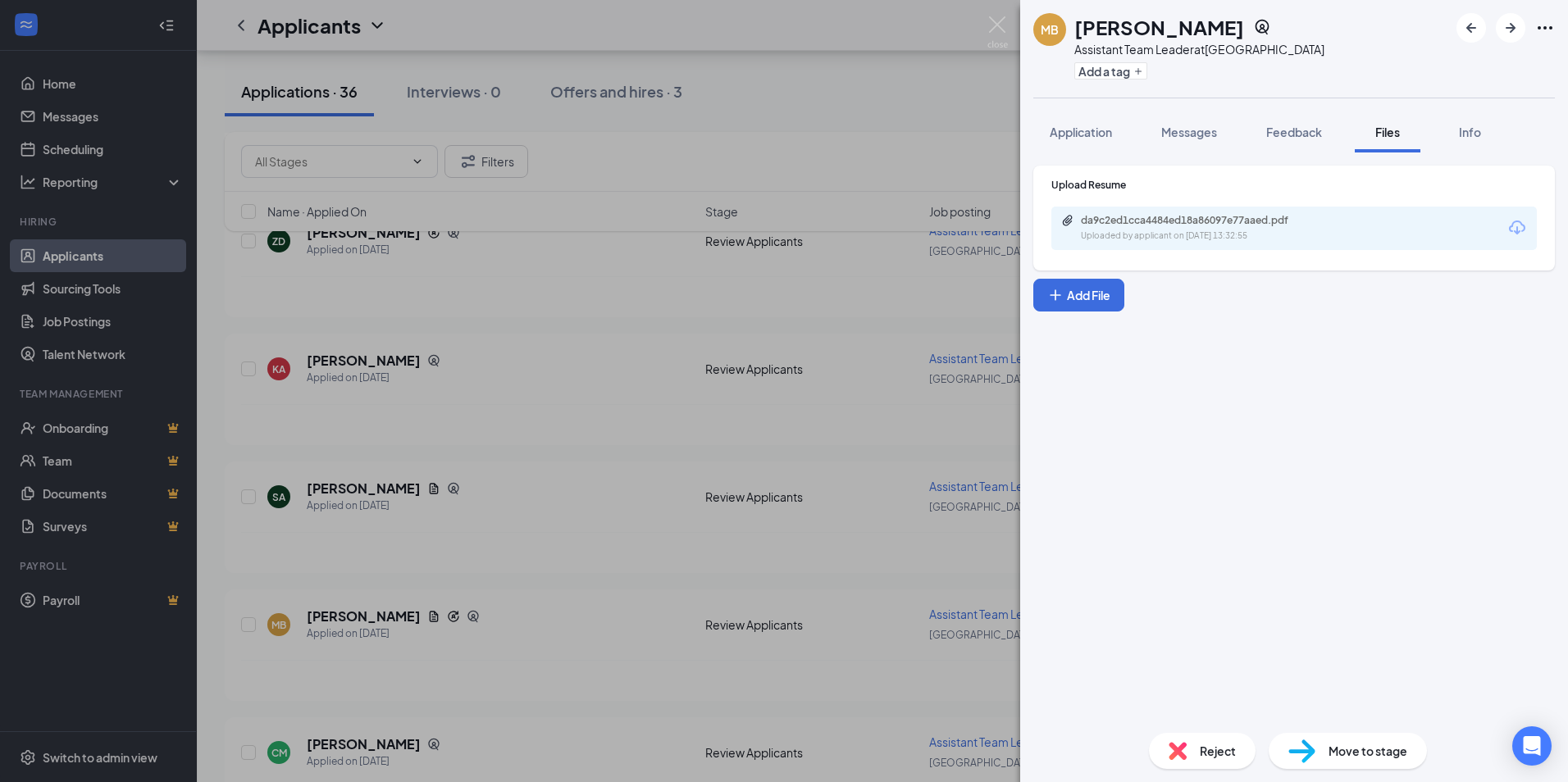
click at [1153, 243] on div "da9c2ed1cca4484ed18a86097e77aaed.pdf Uploaded by applicant on [DATE] 13:32:55" at bounding box center [1294, 228] width 485 height 43
click at [1159, 229] on div "Uploaded by applicant on [DATE] 13:32:55" at bounding box center [1204, 236] width 246 height 13
click at [1002, 31] on img at bounding box center [997, 33] width 20 height 32
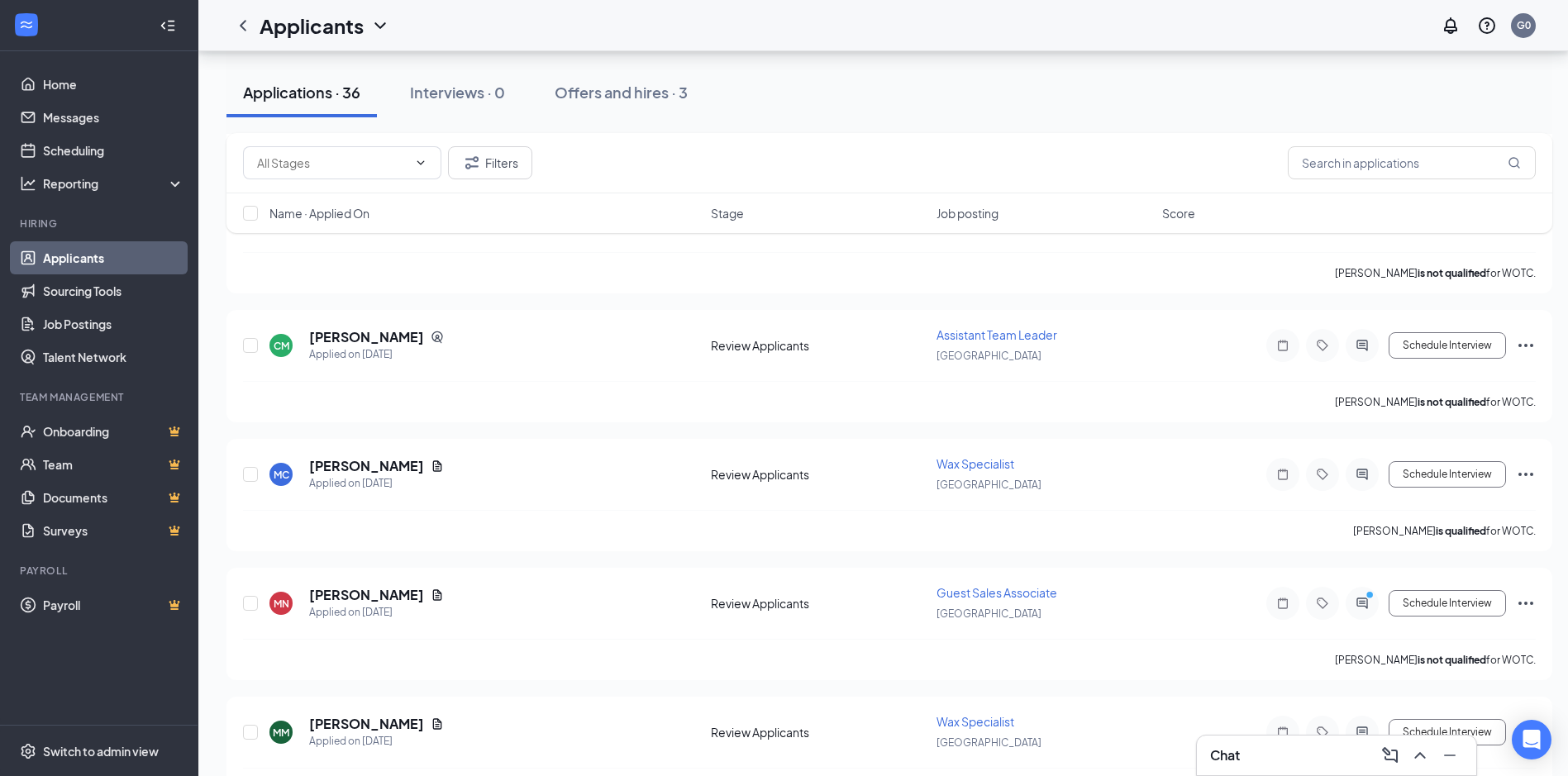
scroll to position [1074, 0]
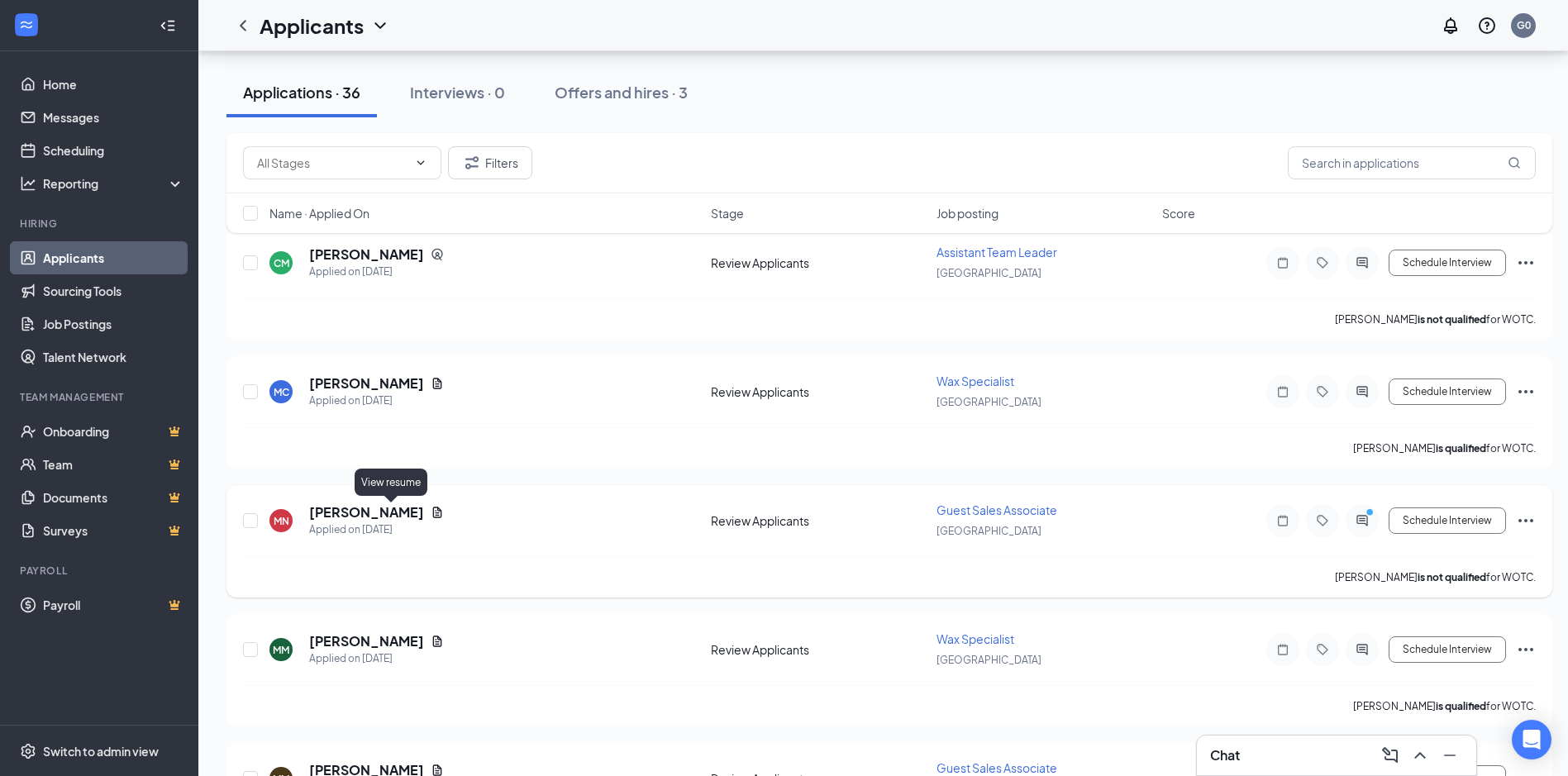
click at [430, 509] on icon "Document" at bounding box center [437, 512] width 13 height 13
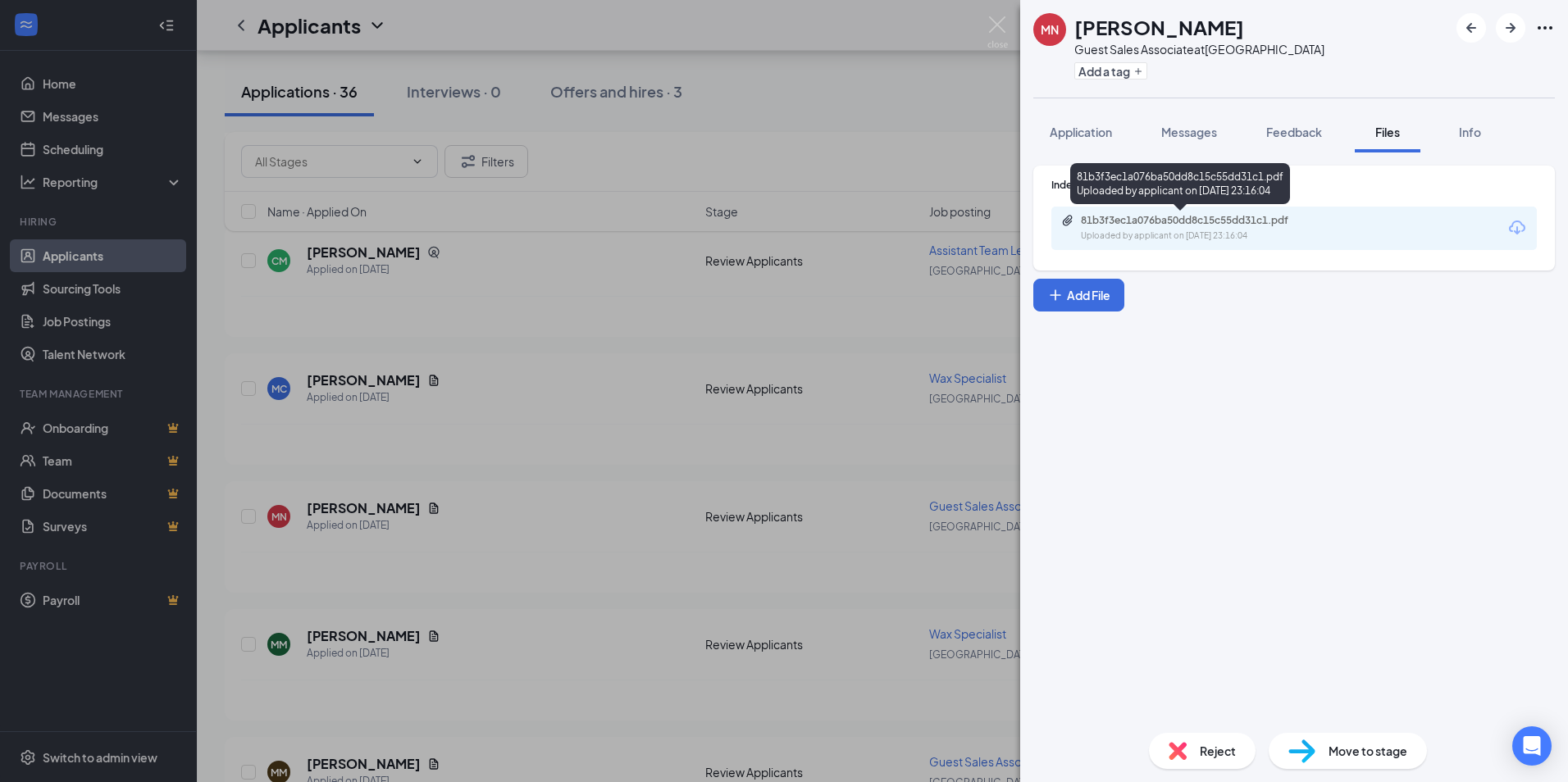
click at [1196, 226] on div "81b3f3ec1a076ba50dd8c15c55dd31c1.pdf" at bounding box center [1196, 221] width 229 height 13
click at [994, 22] on img at bounding box center [997, 33] width 20 height 32
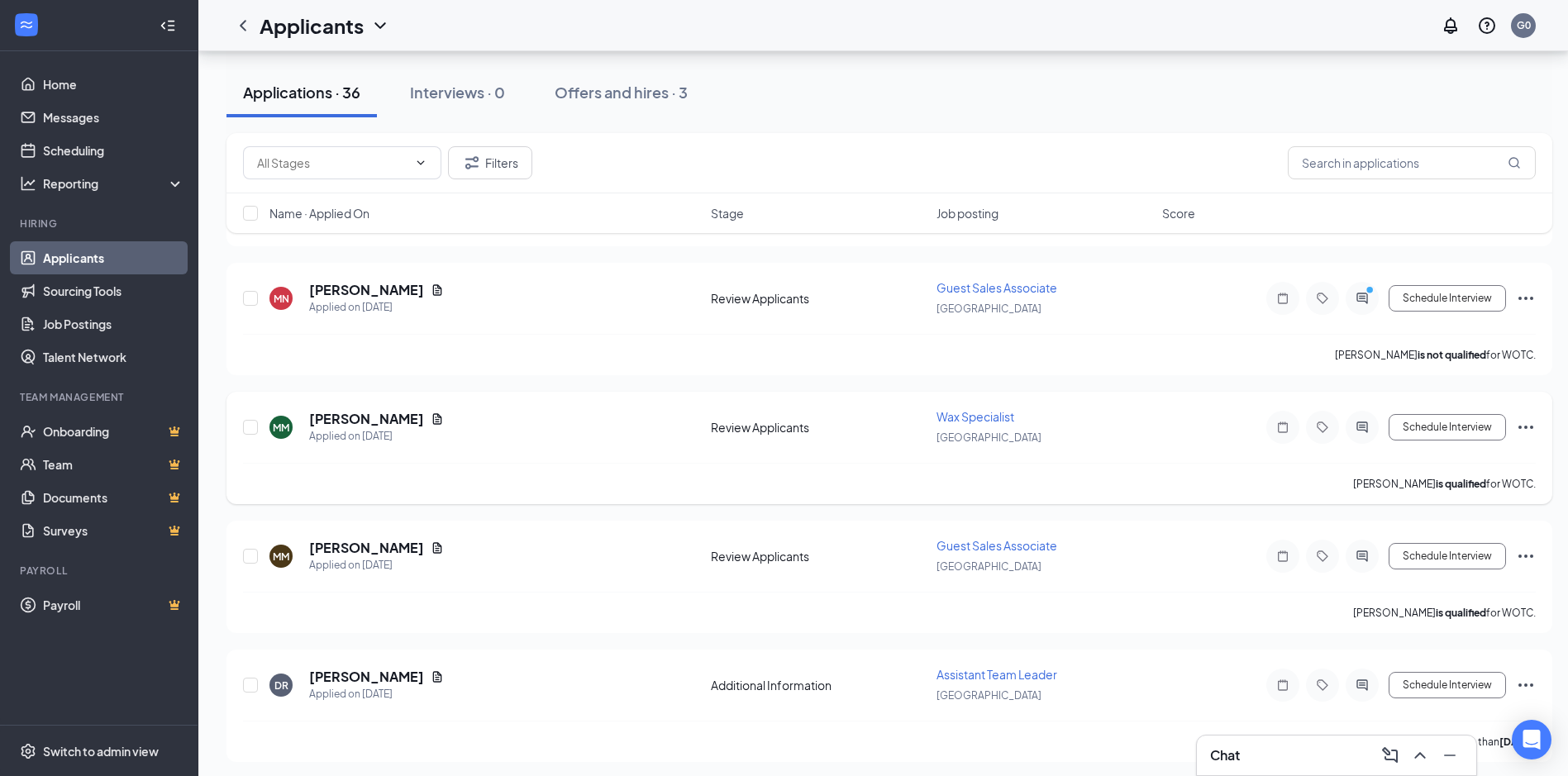
scroll to position [1322, 0]
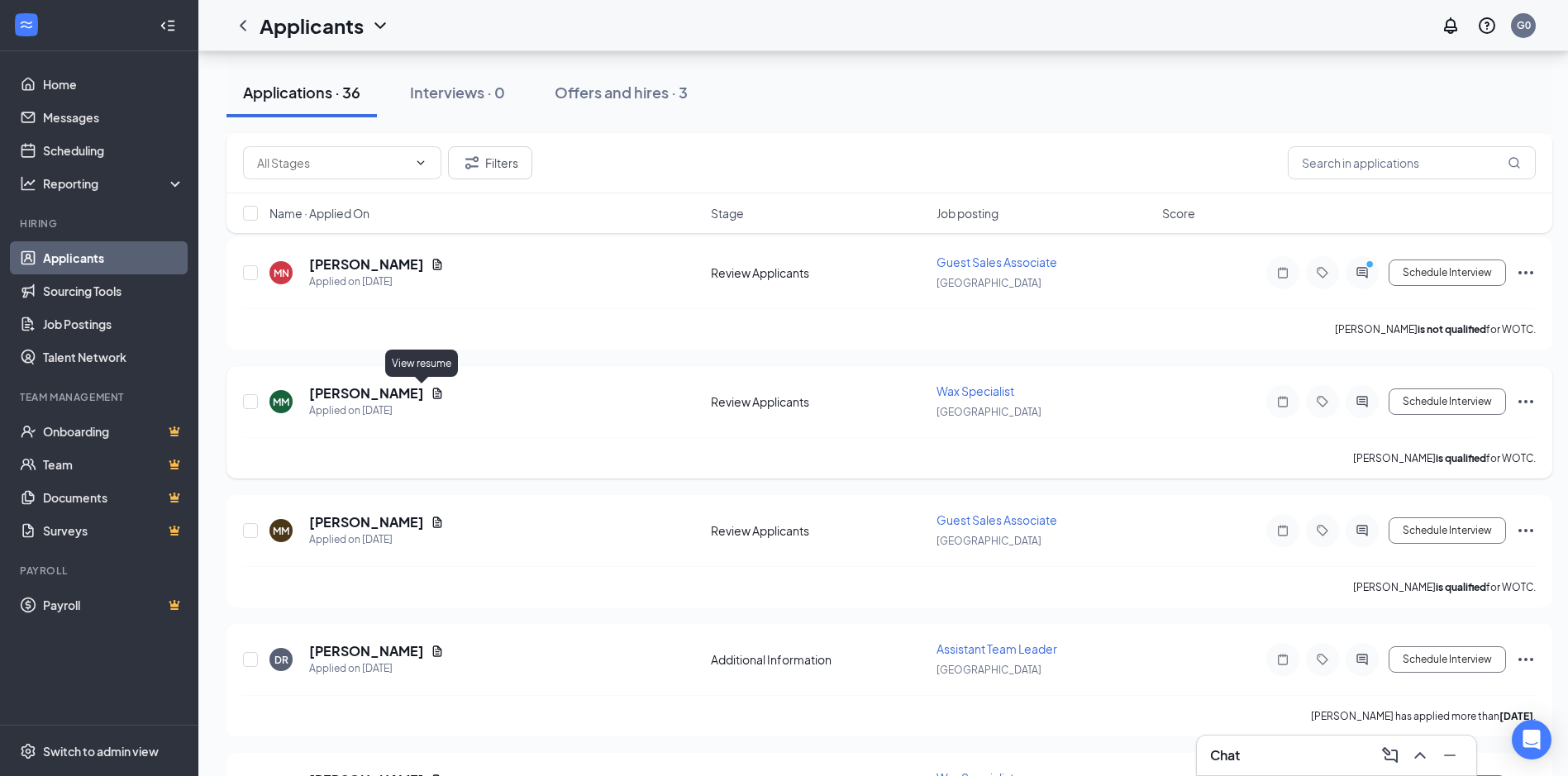
click at [433, 391] on icon "Document" at bounding box center [438, 393] width 9 height 11
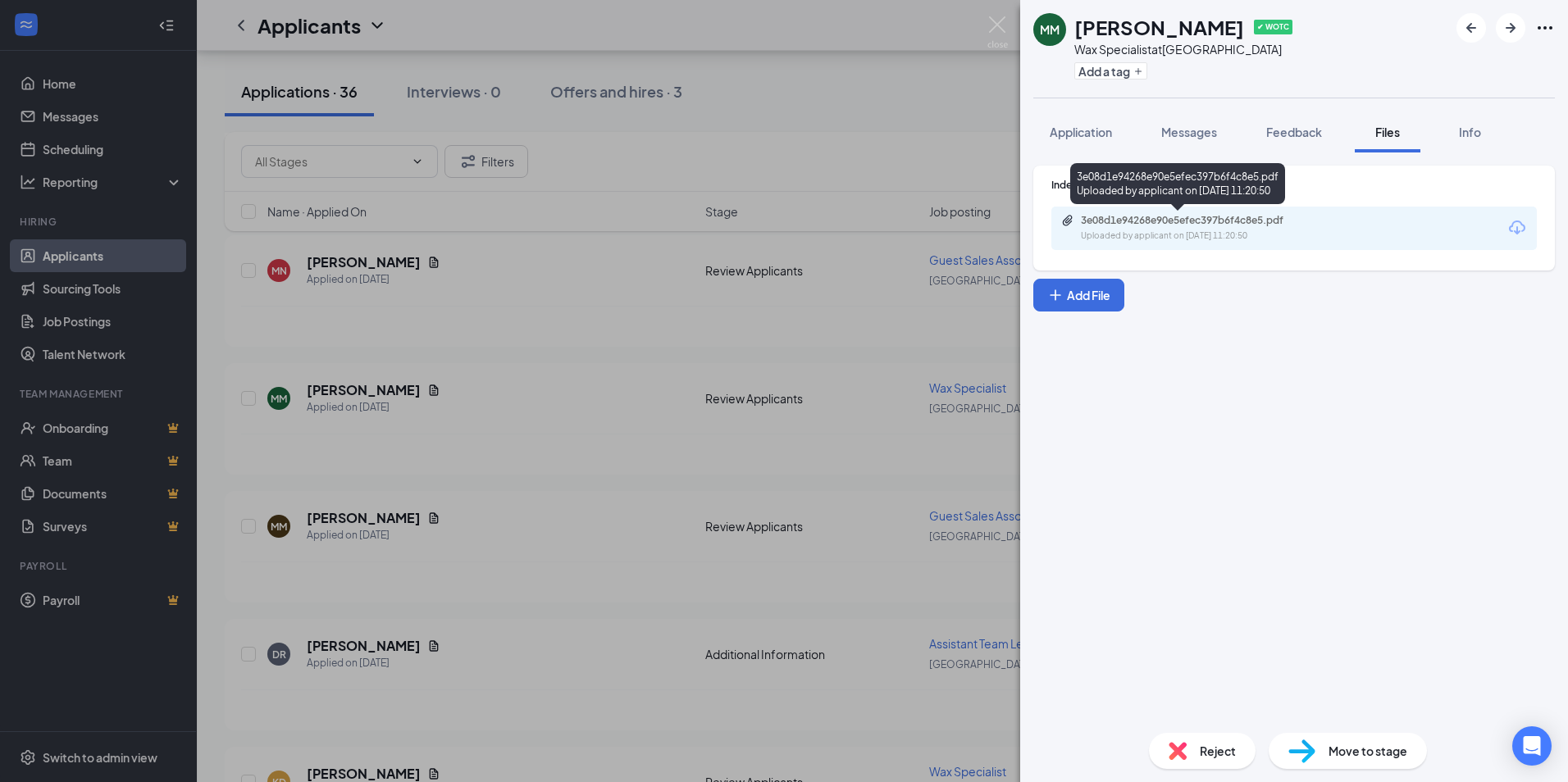
click at [1170, 225] on div "3e08d1e94268e90e5efec397b6f4c8e5.pdf" at bounding box center [1196, 221] width 229 height 13
click at [1002, 29] on img at bounding box center [997, 33] width 20 height 32
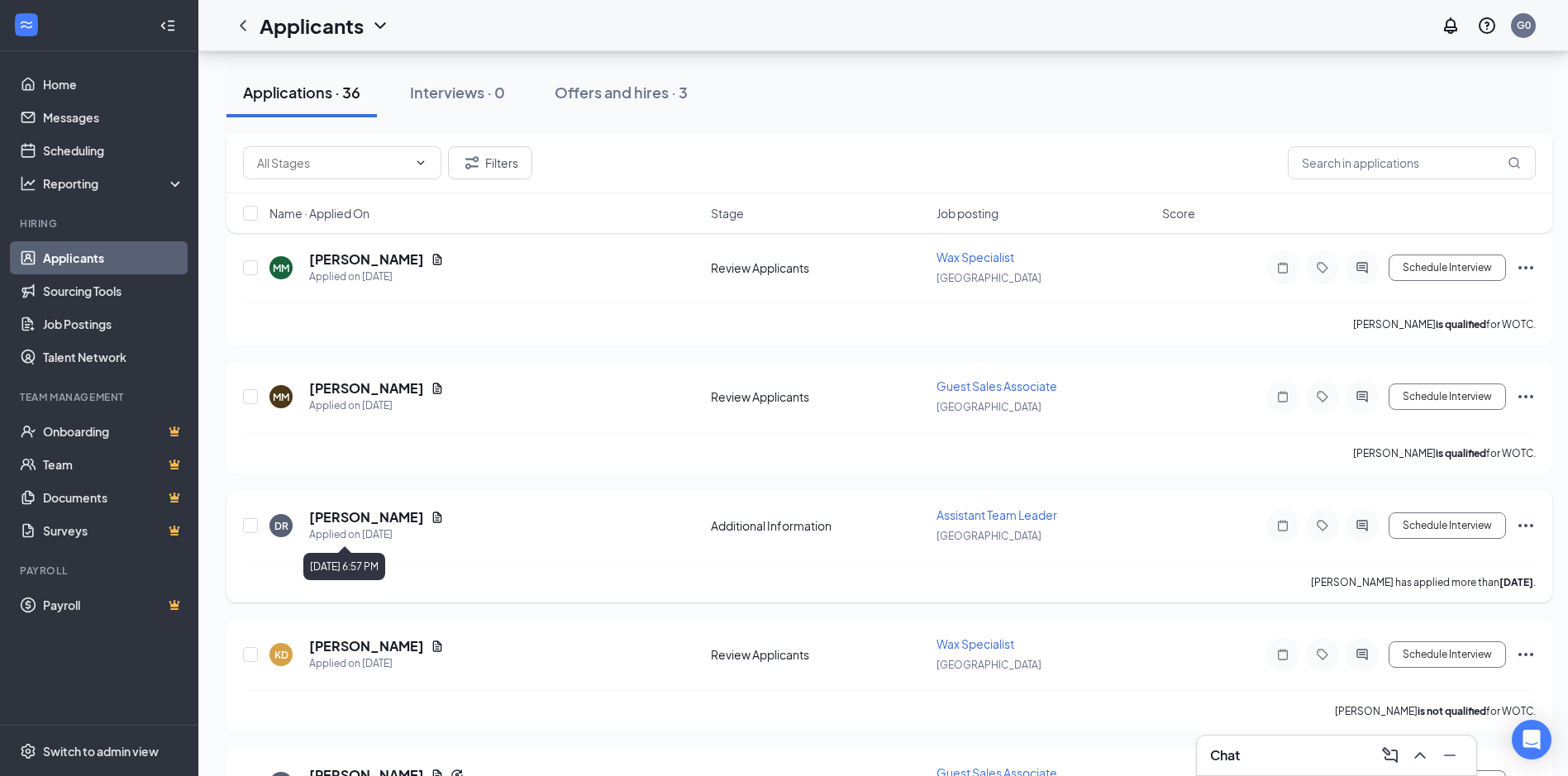
scroll to position [1487, 0]
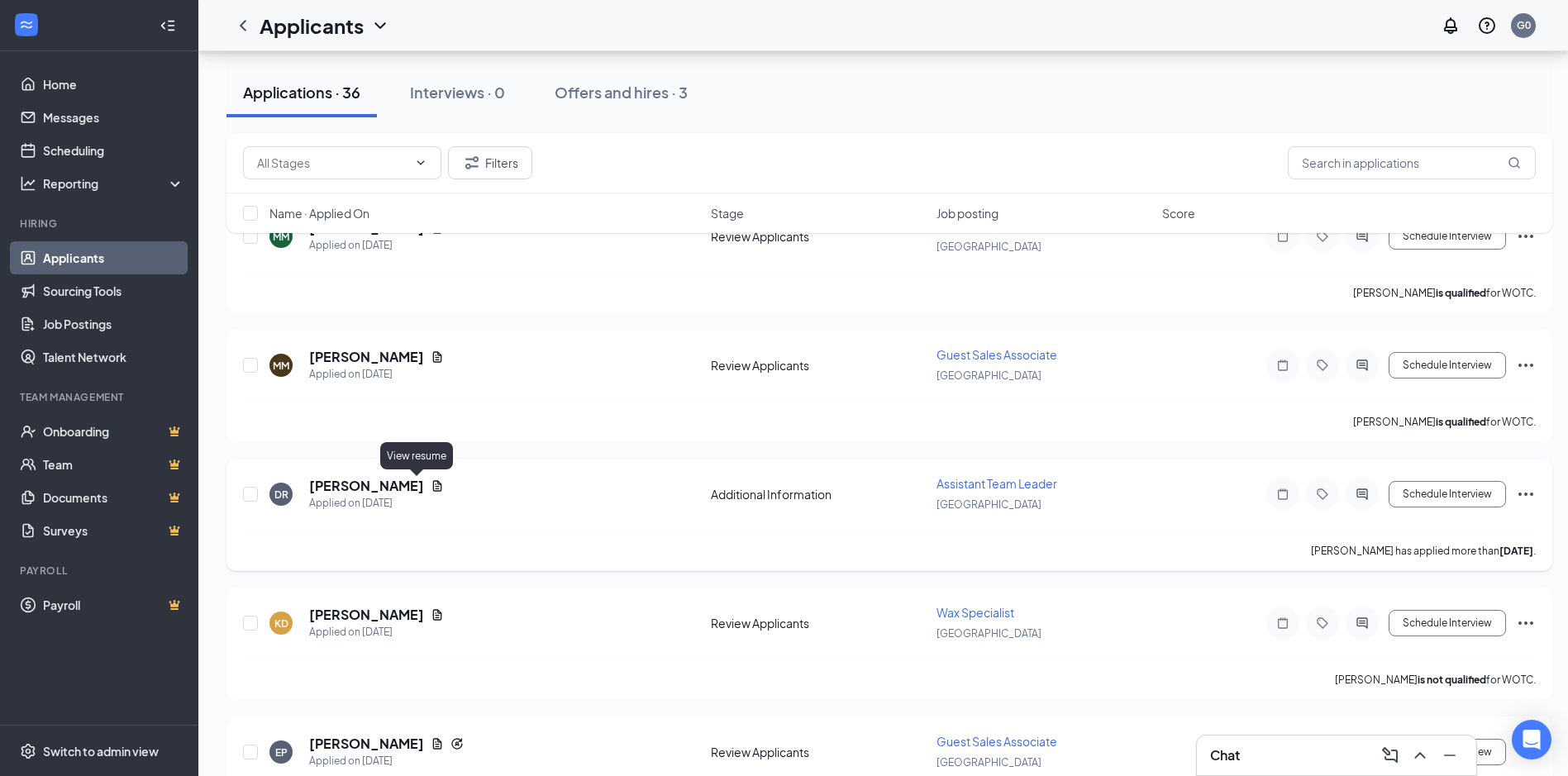
click at [430, 485] on icon "Document" at bounding box center [437, 485] width 13 height 13
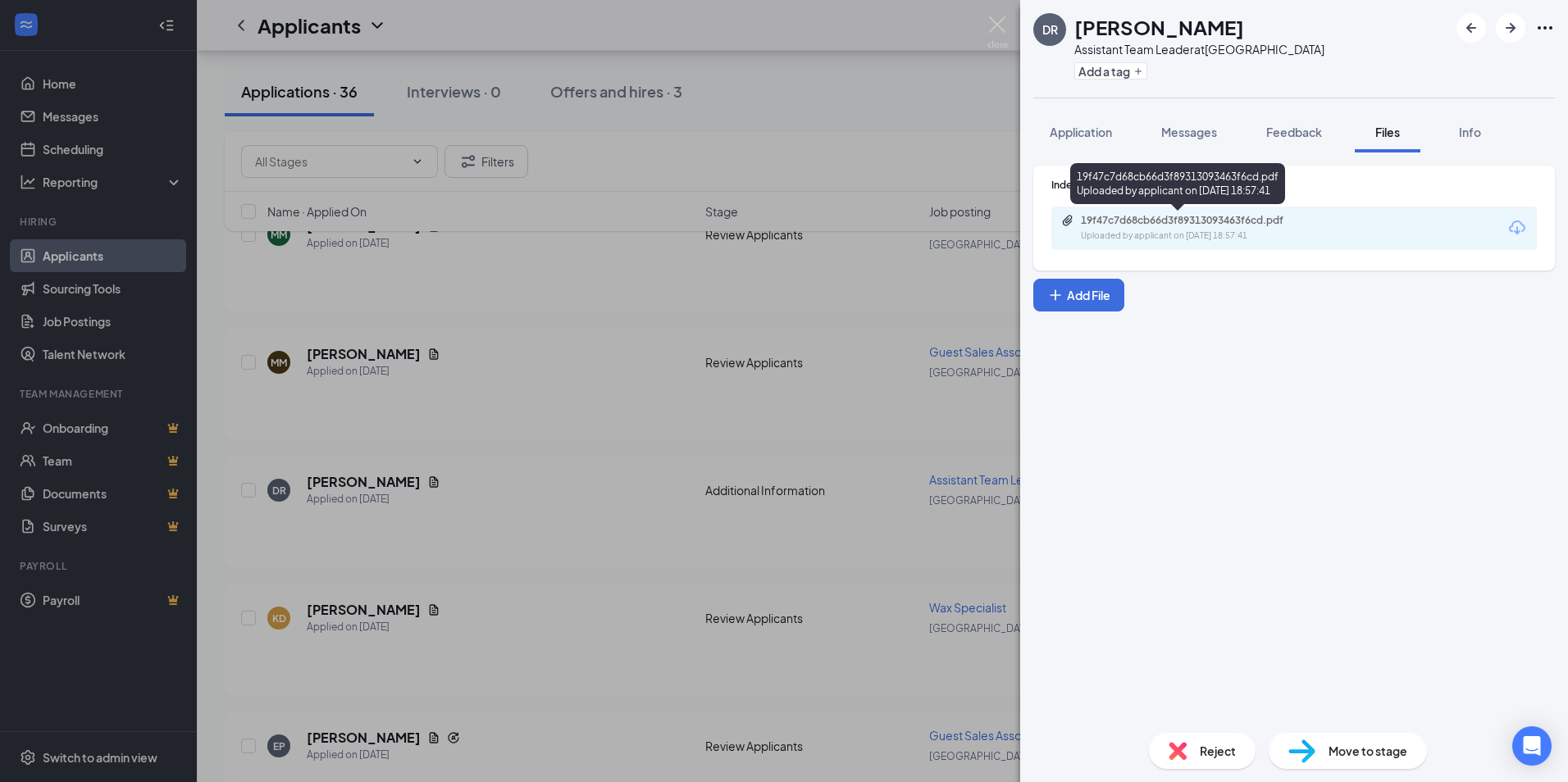
click at [1185, 225] on div "19f47c7d68cb66d3f89313093463f6cd.pdf" at bounding box center [1196, 221] width 229 height 13
click at [1002, 20] on img at bounding box center [997, 33] width 20 height 32
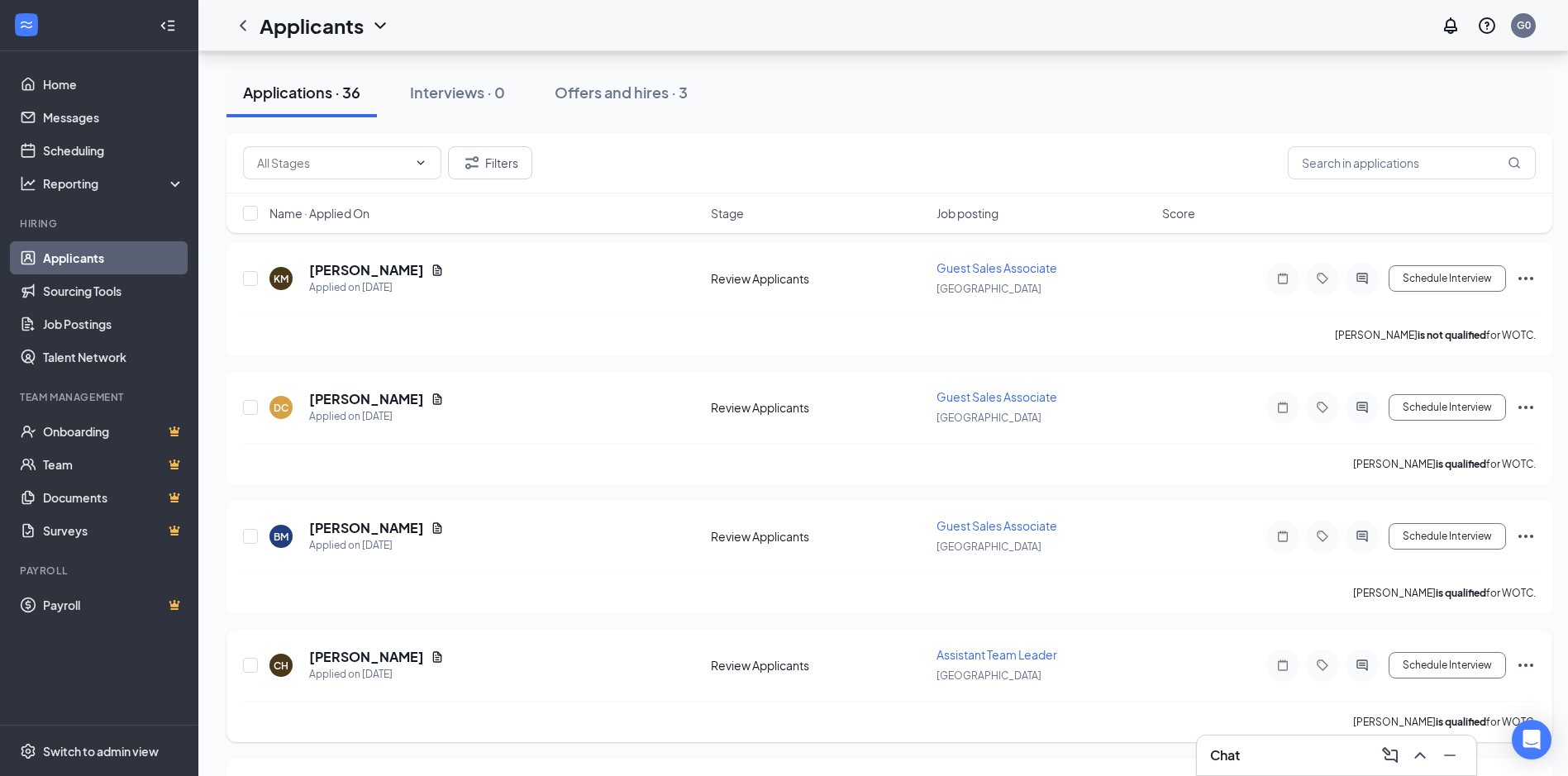
scroll to position [2065, 0]
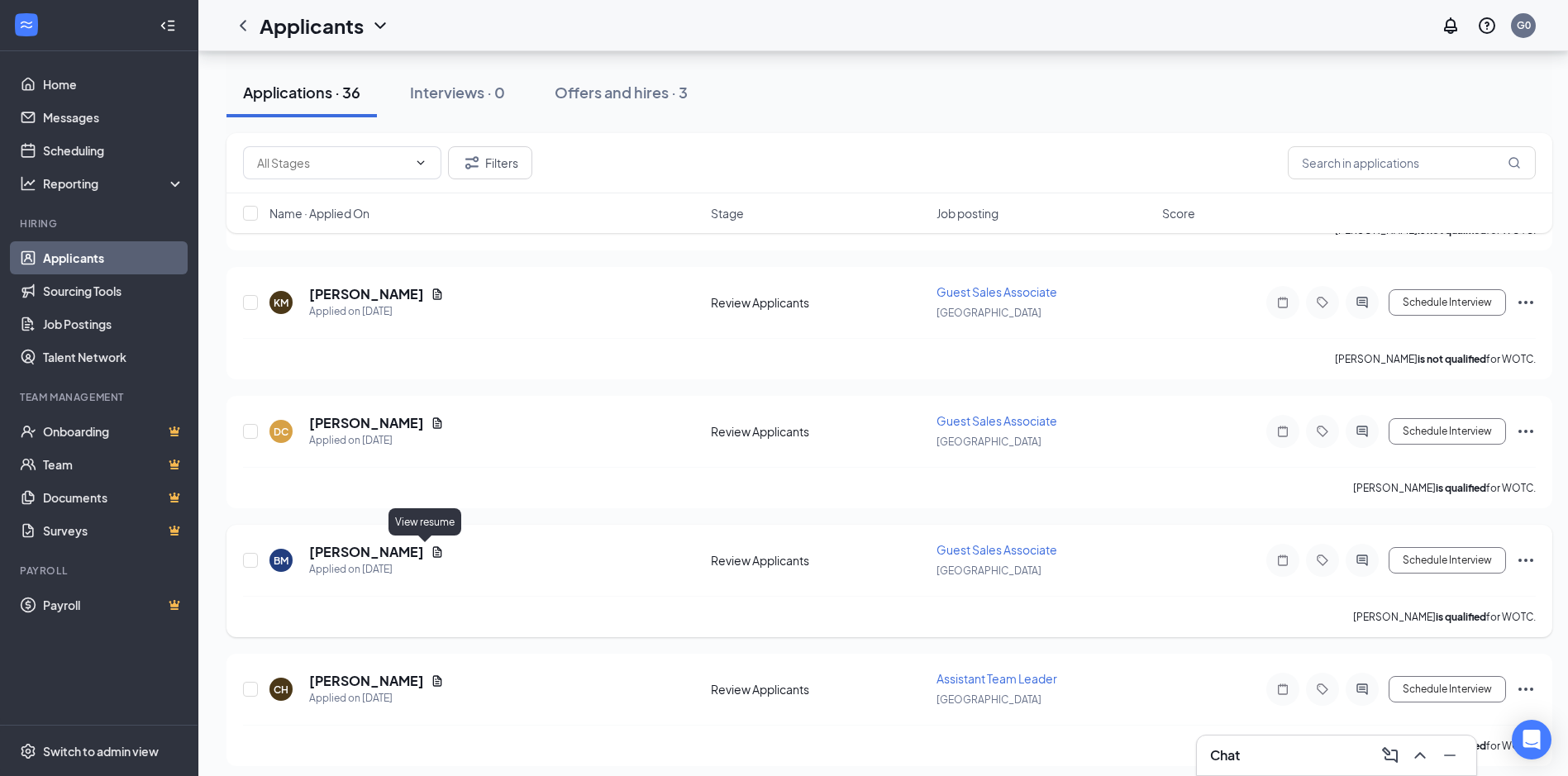
click at [430, 551] on icon "Document" at bounding box center [437, 551] width 13 height 13
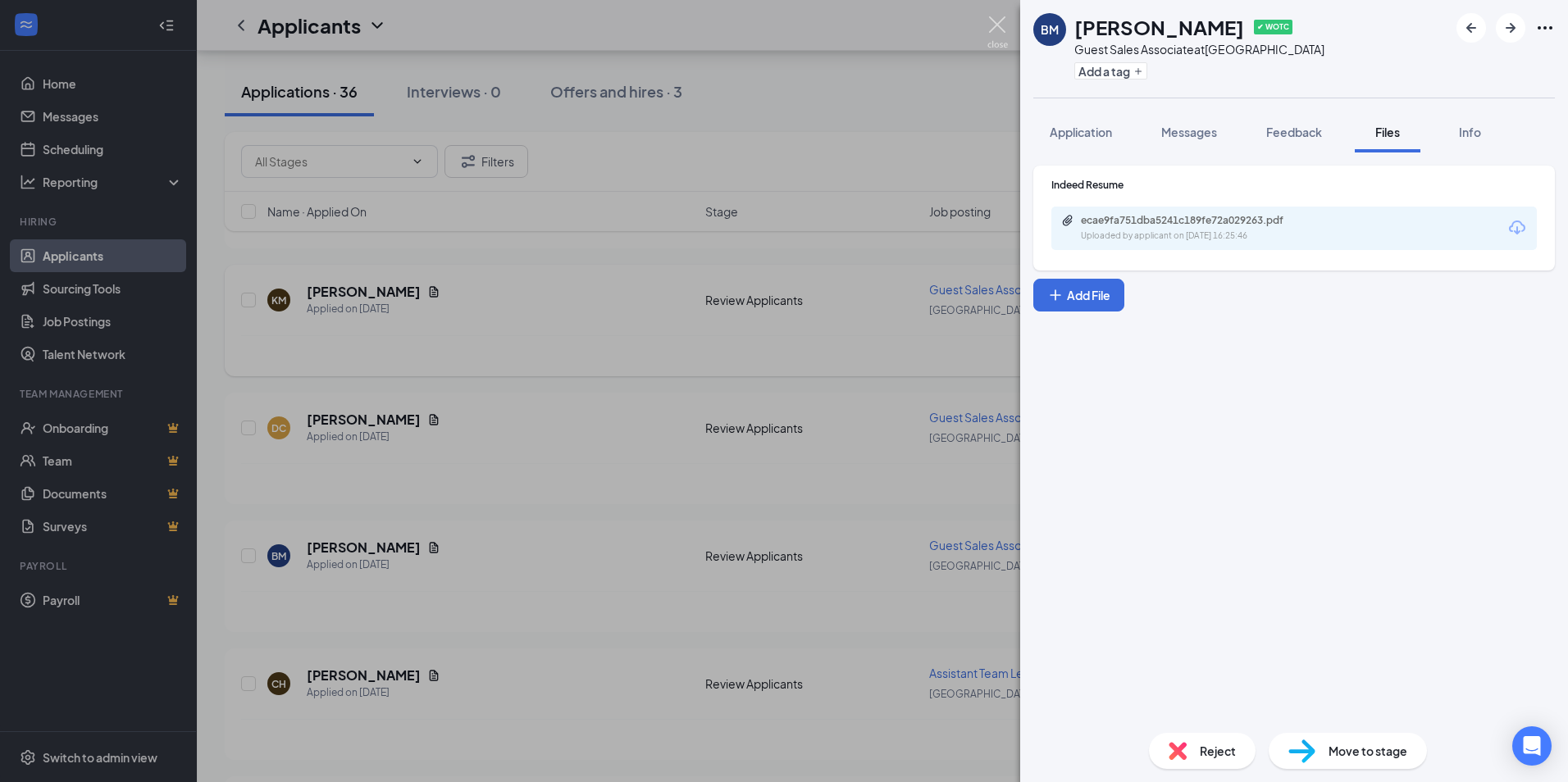
drag, startPoint x: 1002, startPoint y: 27, endPoint x: 521, endPoint y: 353, distance: 581.1
click at [1002, 27] on img at bounding box center [997, 33] width 20 height 32
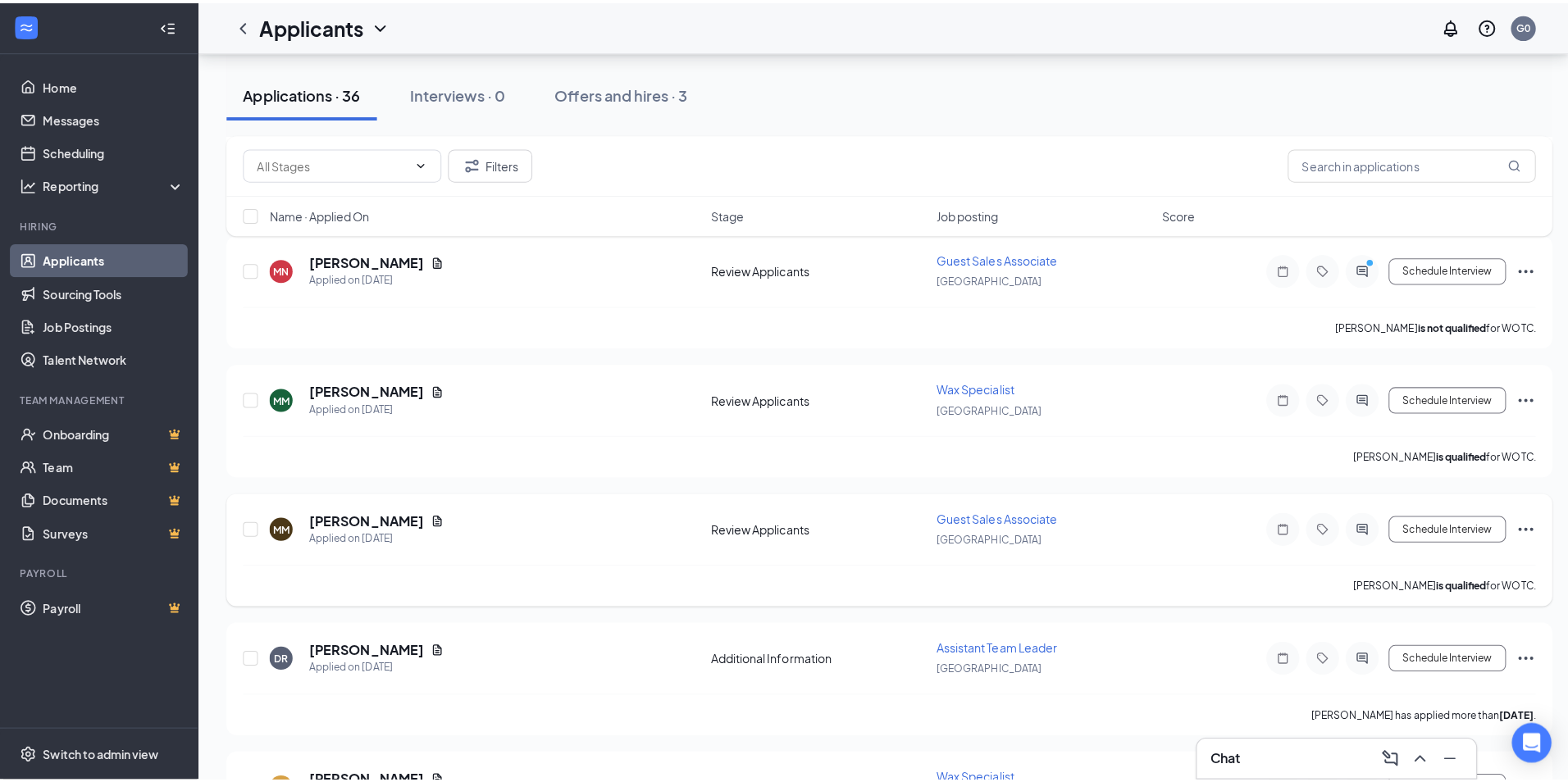
scroll to position [1312, 0]
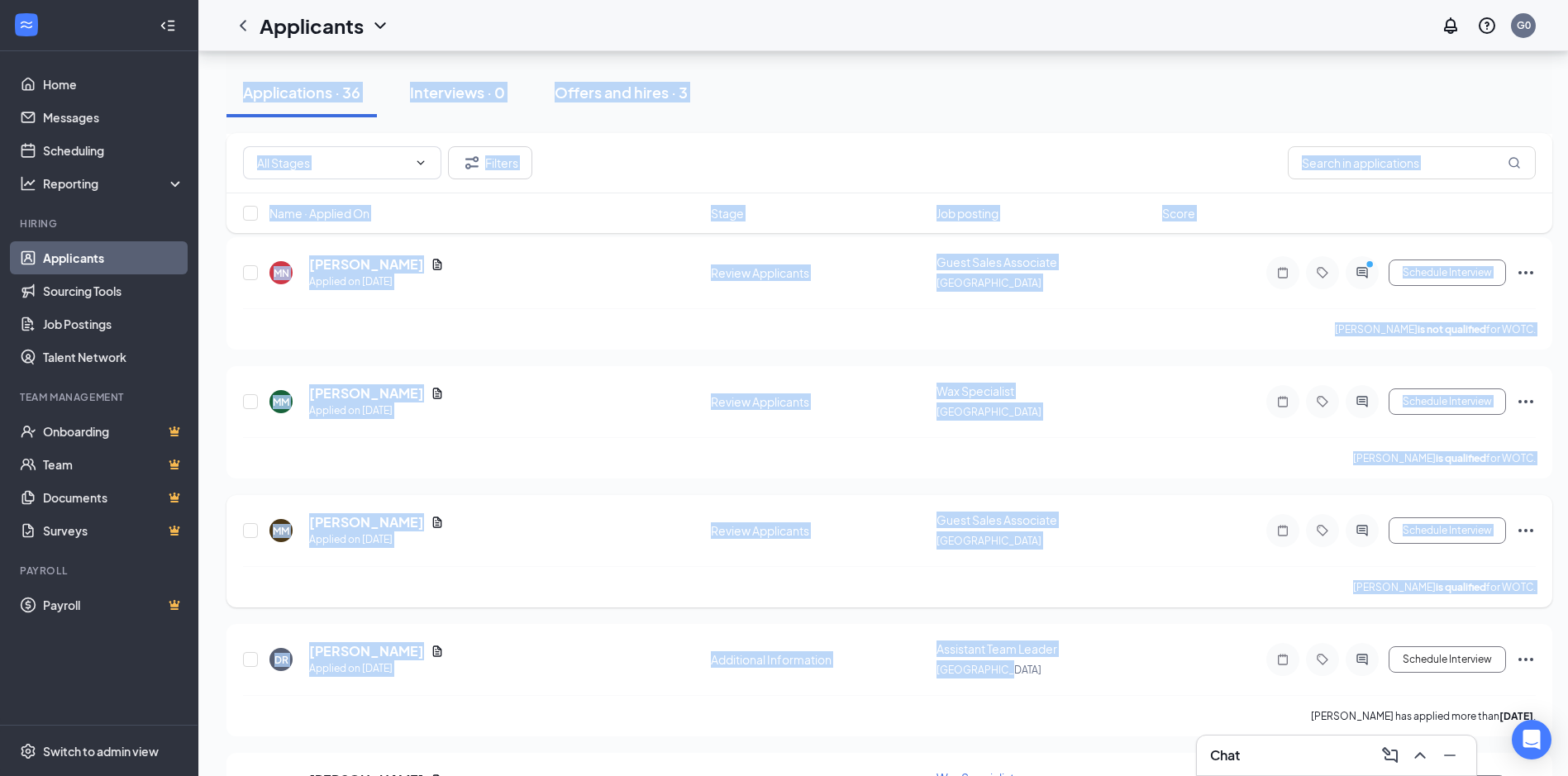
drag, startPoint x: 1251, startPoint y: 757, endPoint x: 683, endPoint y: 498, distance: 624.3
click at [643, 471] on div "[PERSON_NAME] is qualified for WOTC." at bounding box center [889, 458] width 1292 height 41
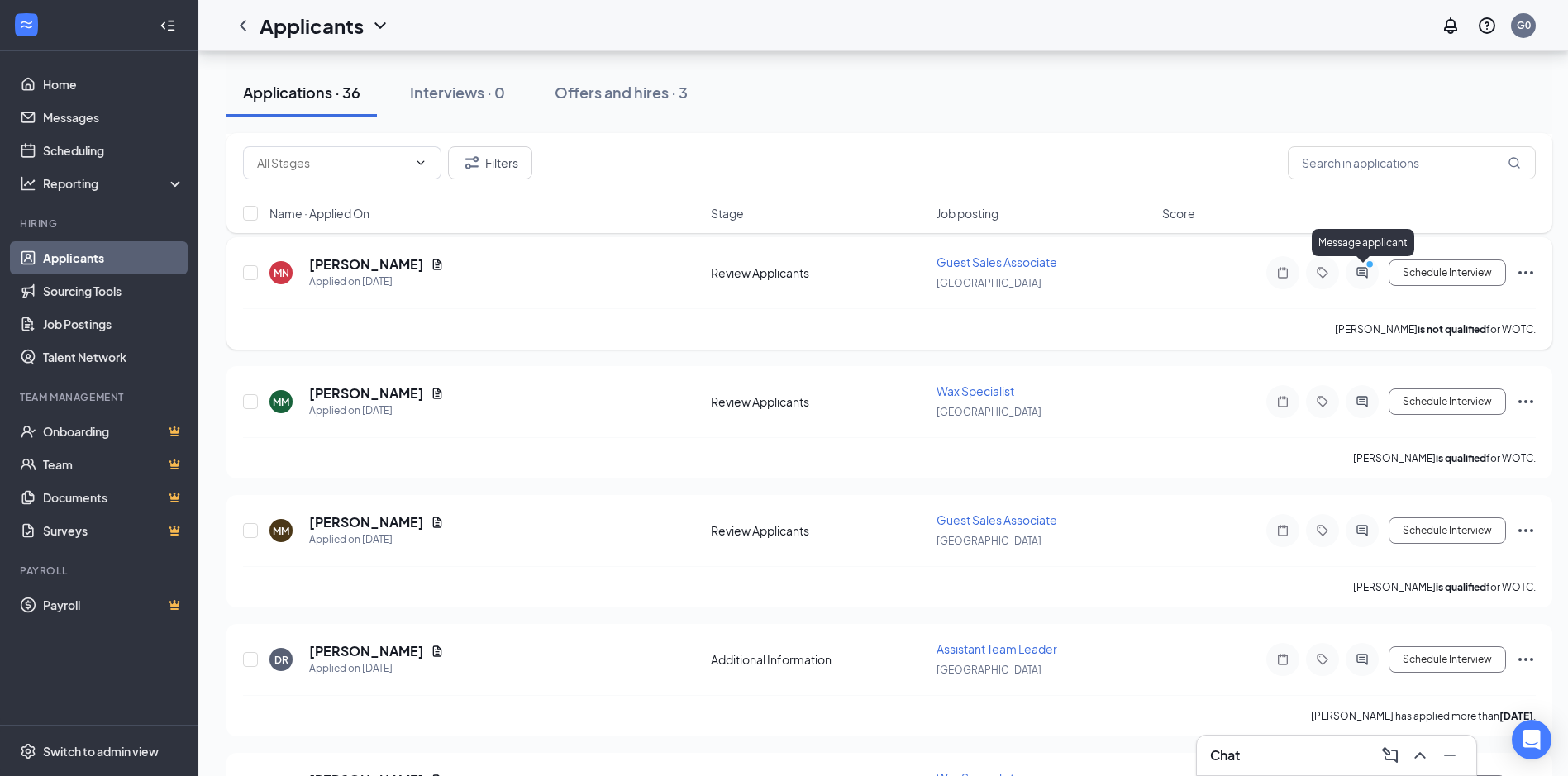
click at [1370, 268] on circle "PrimaryDot" at bounding box center [1369, 264] width 7 height 7
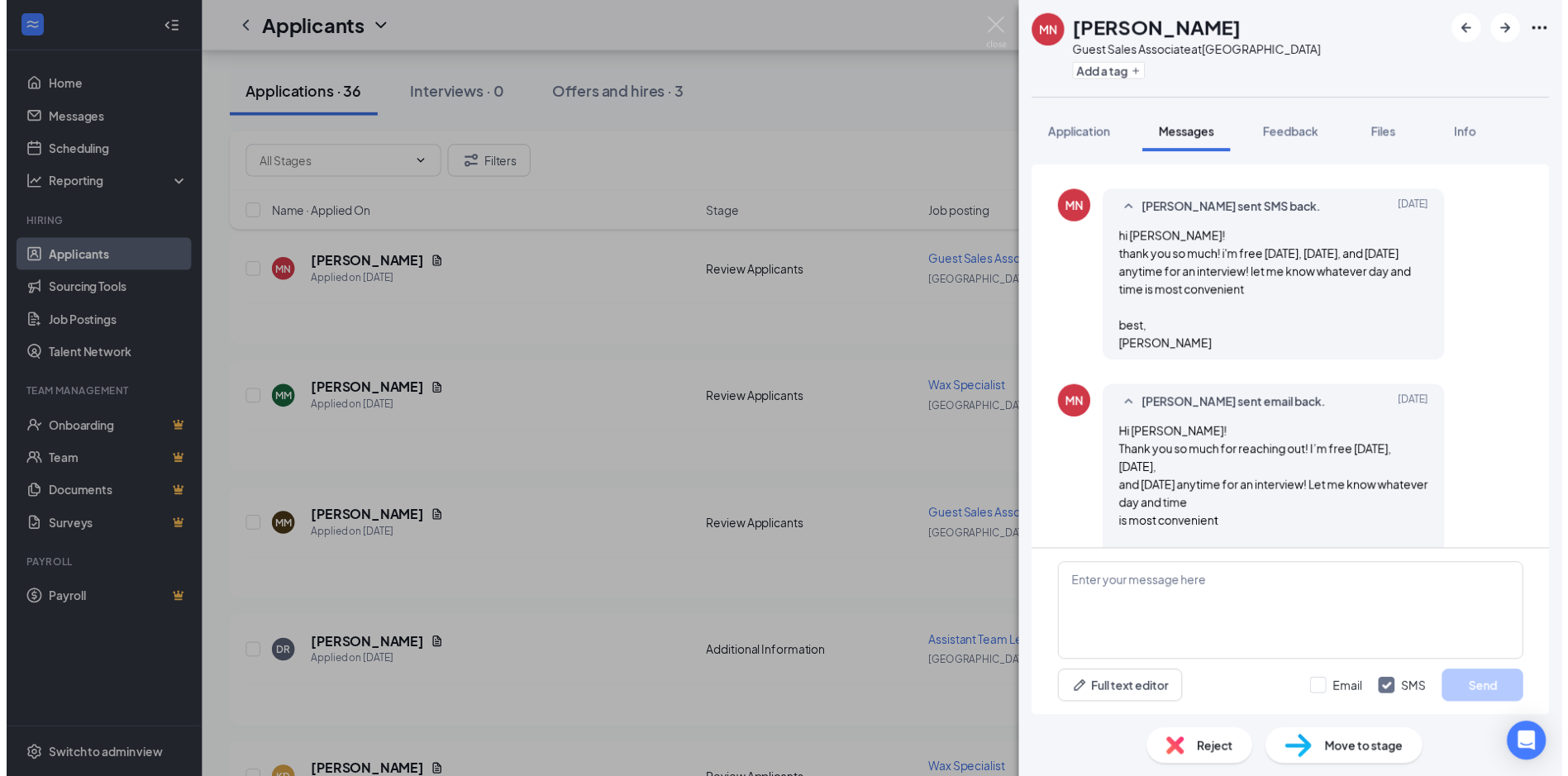
scroll to position [954, 0]
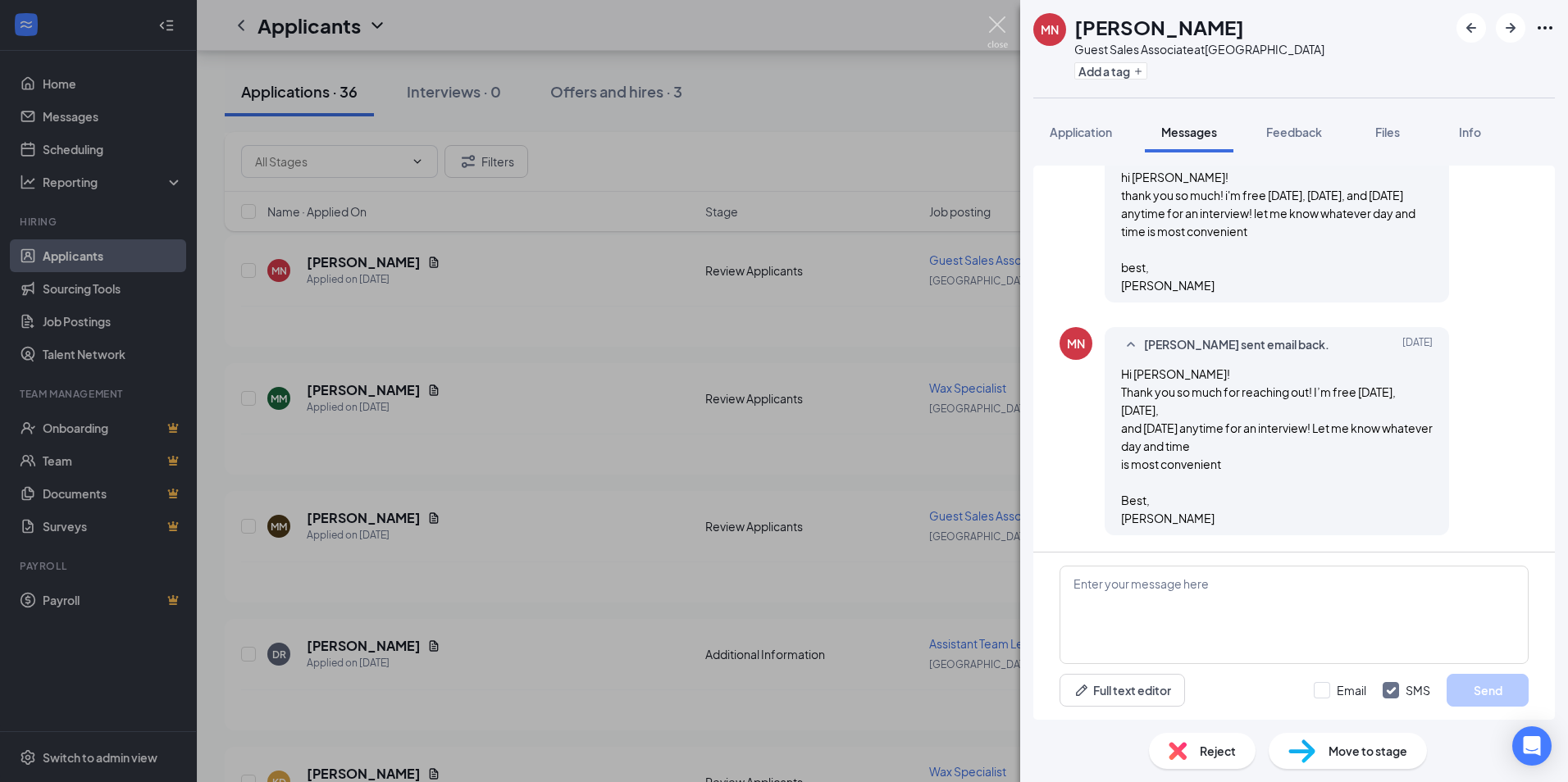
click at [1006, 21] on img at bounding box center [997, 33] width 20 height 32
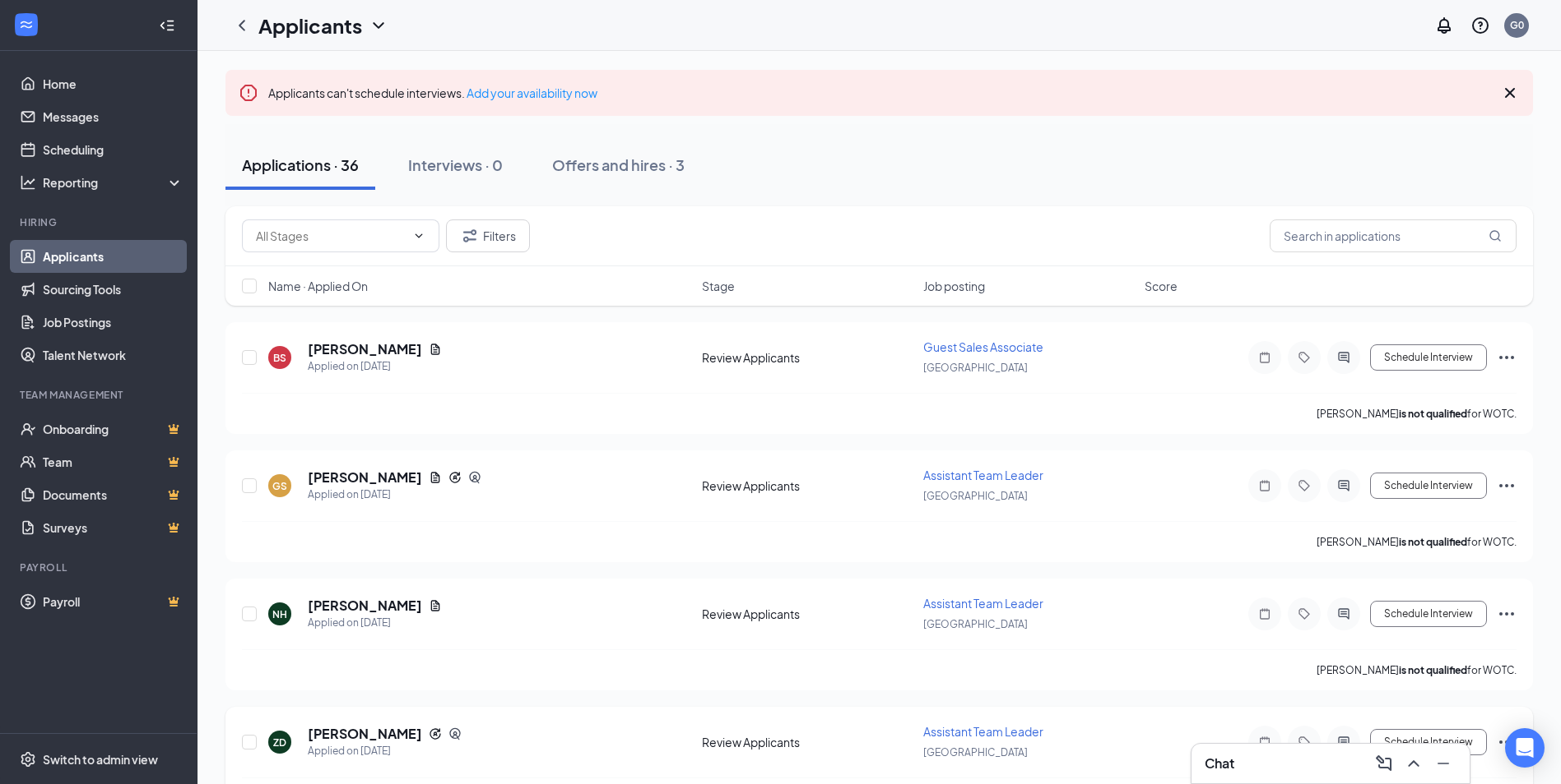
scroll to position [82, 0]
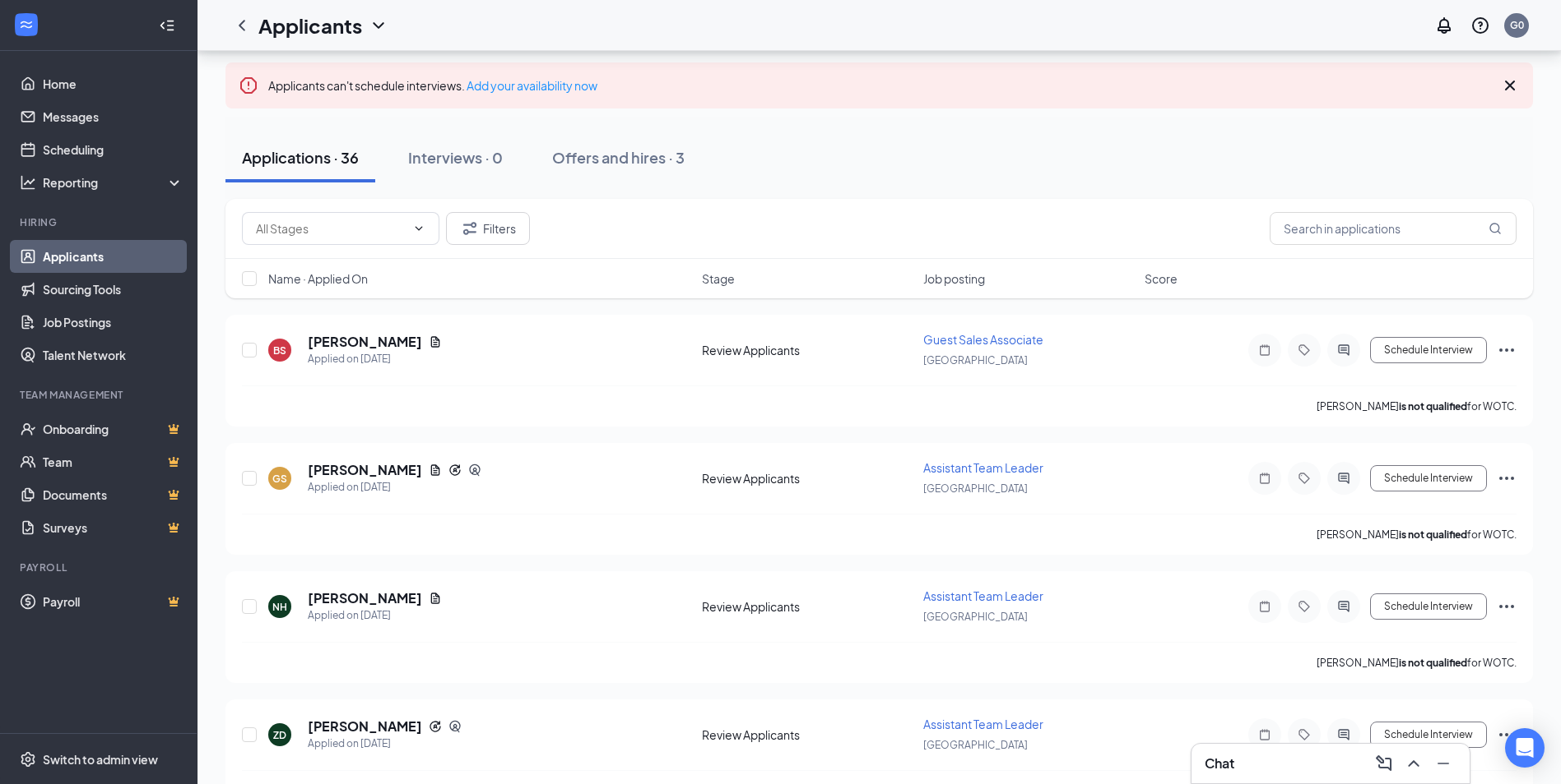
click at [1232, 761] on div "Chat" at bounding box center [1330, 764] width 251 height 27
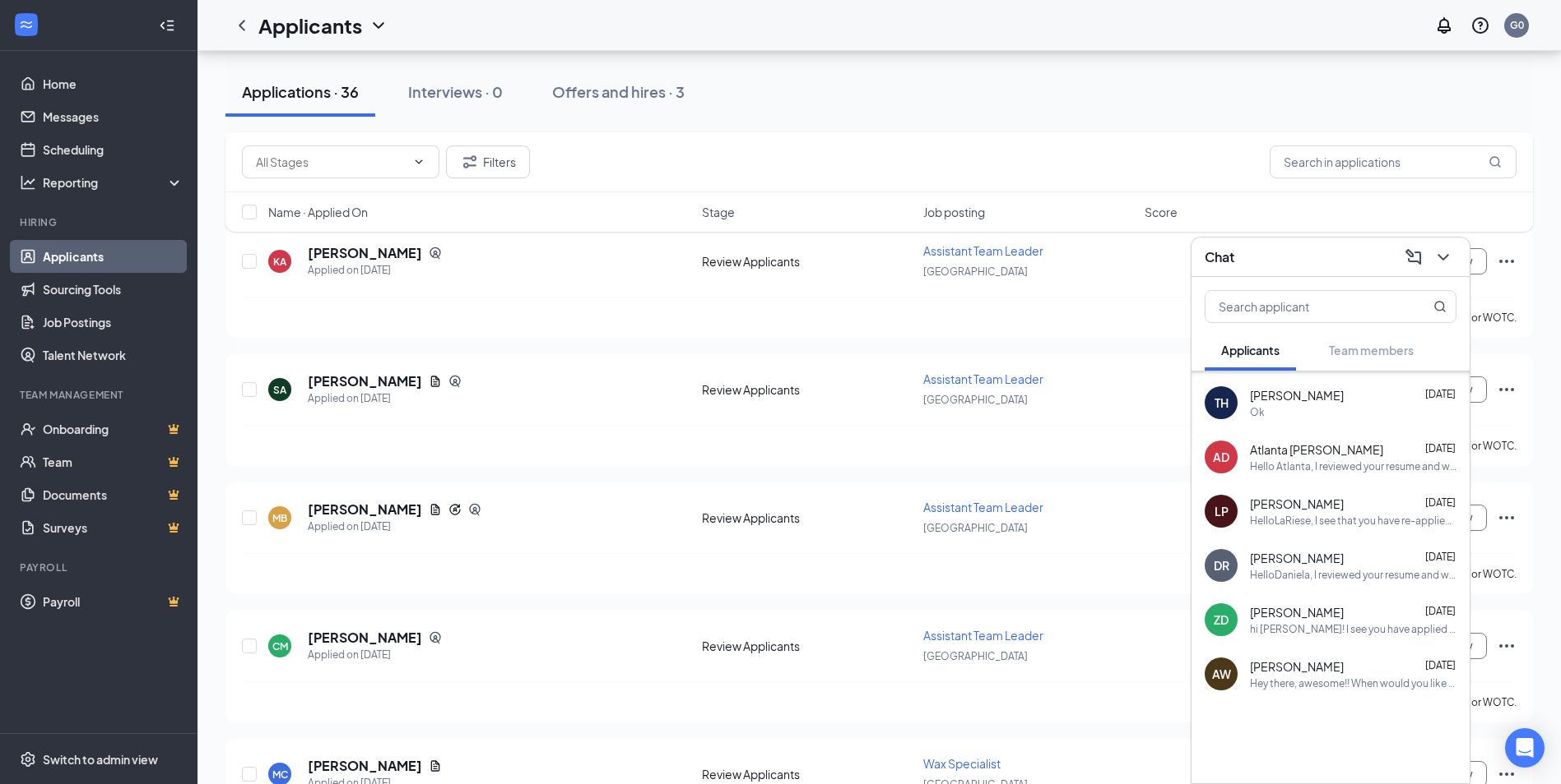
scroll to position [740, 0]
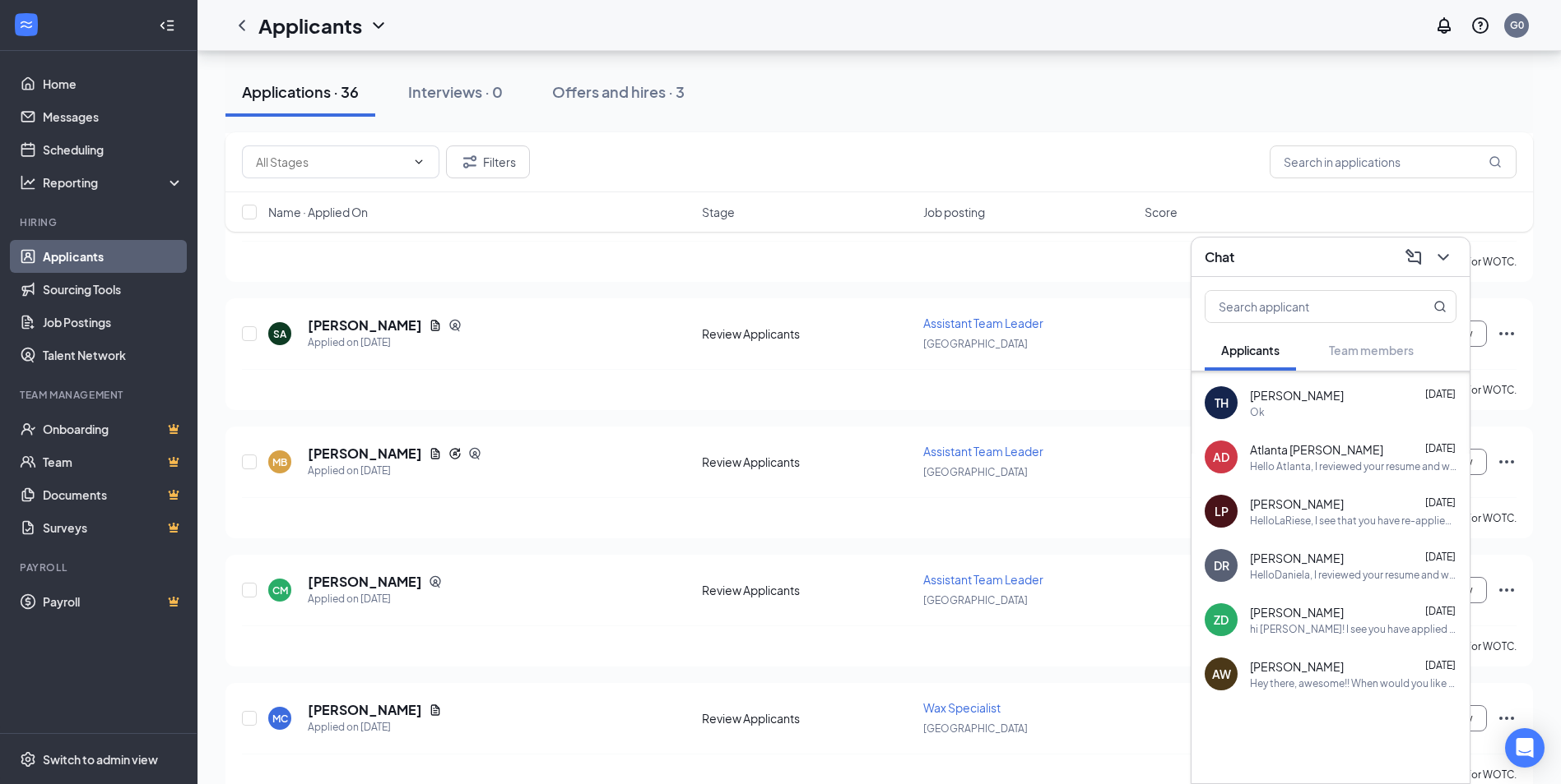
click at [1294, 413] on div "Ok" at bounding box center [1352, 412] width 206 height 14
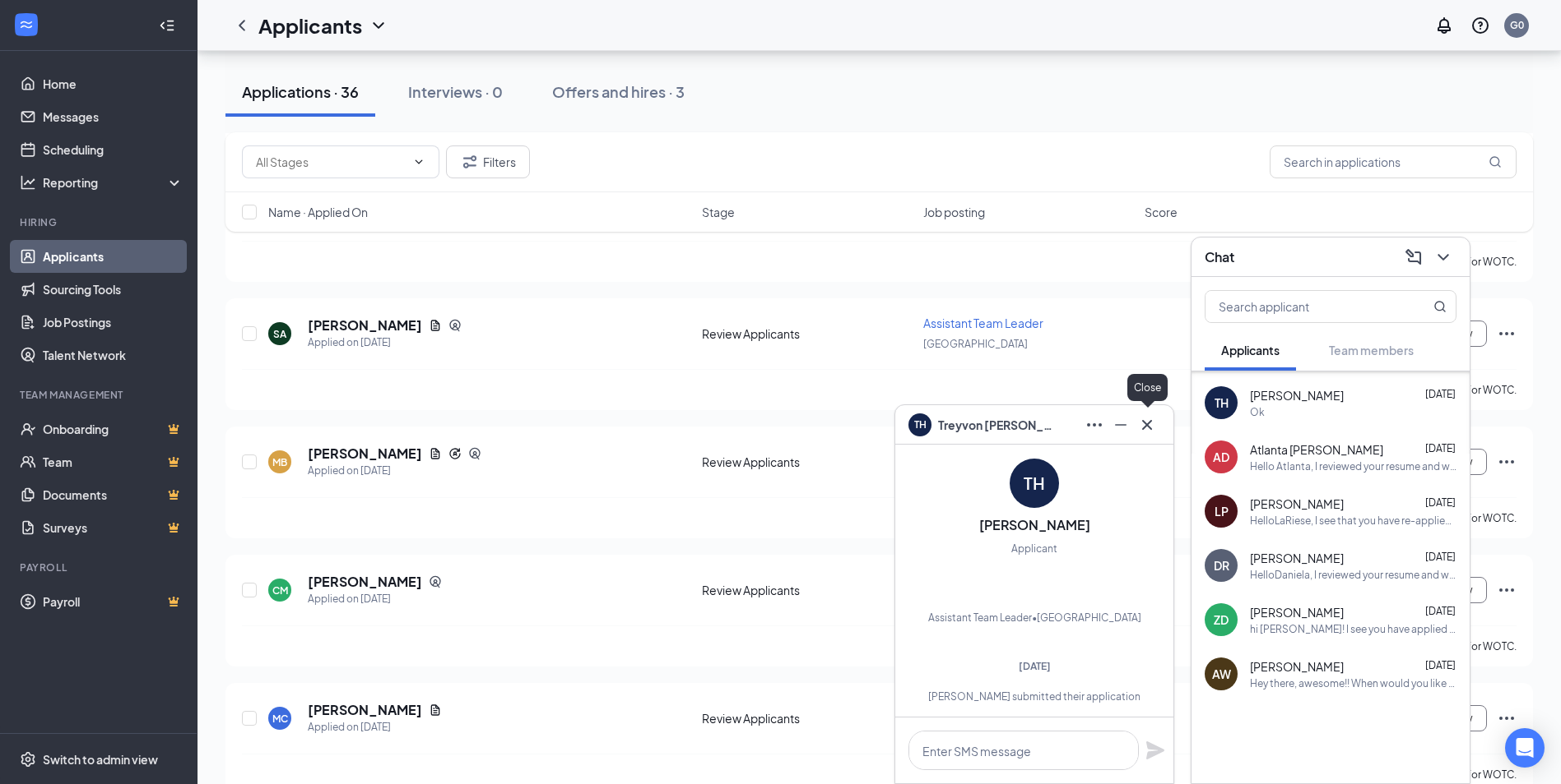
click at [1140, 424] on icon "Cross" at bounding box center [1147, 425] width 19 height 19
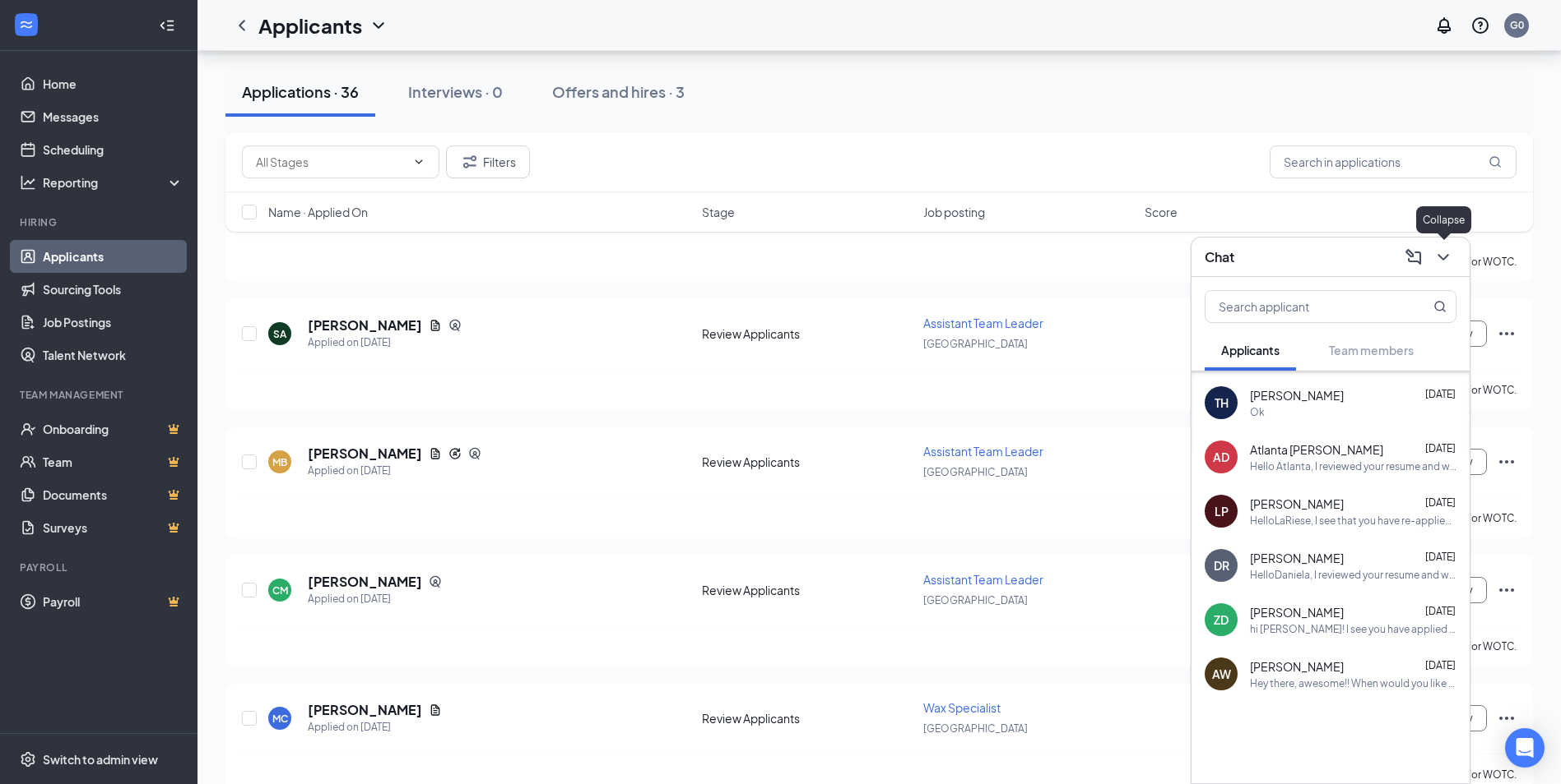
click at [1441, 257] on icon "ChevronDown" at bounding box center [1442, 257] width 11 height 6
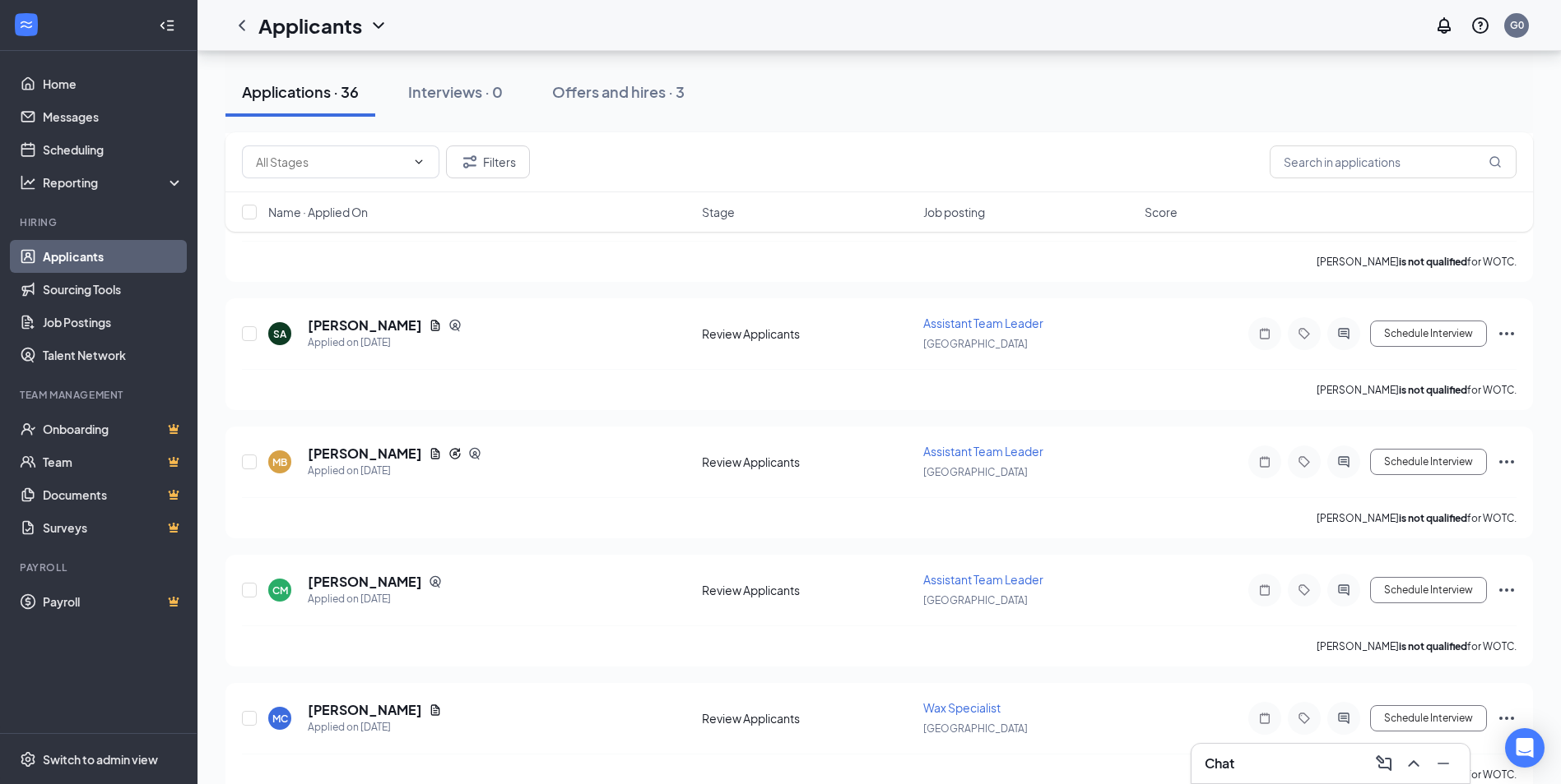
scroll to position [0, 0]
click at [1255, 761] on div "Chat" at bounding box center [1330, 764] width 251 height 27
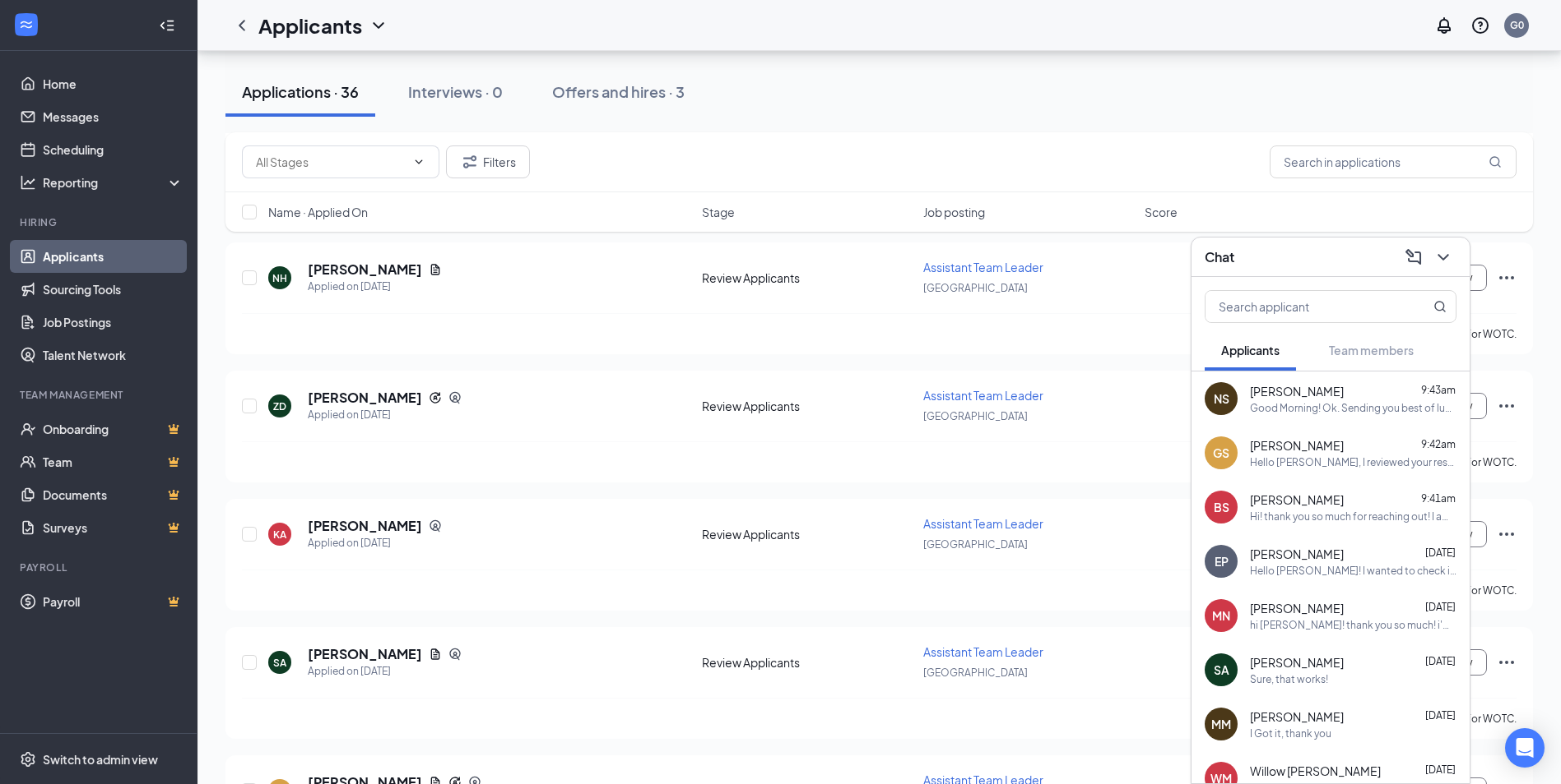
scroll to position [82, 0]
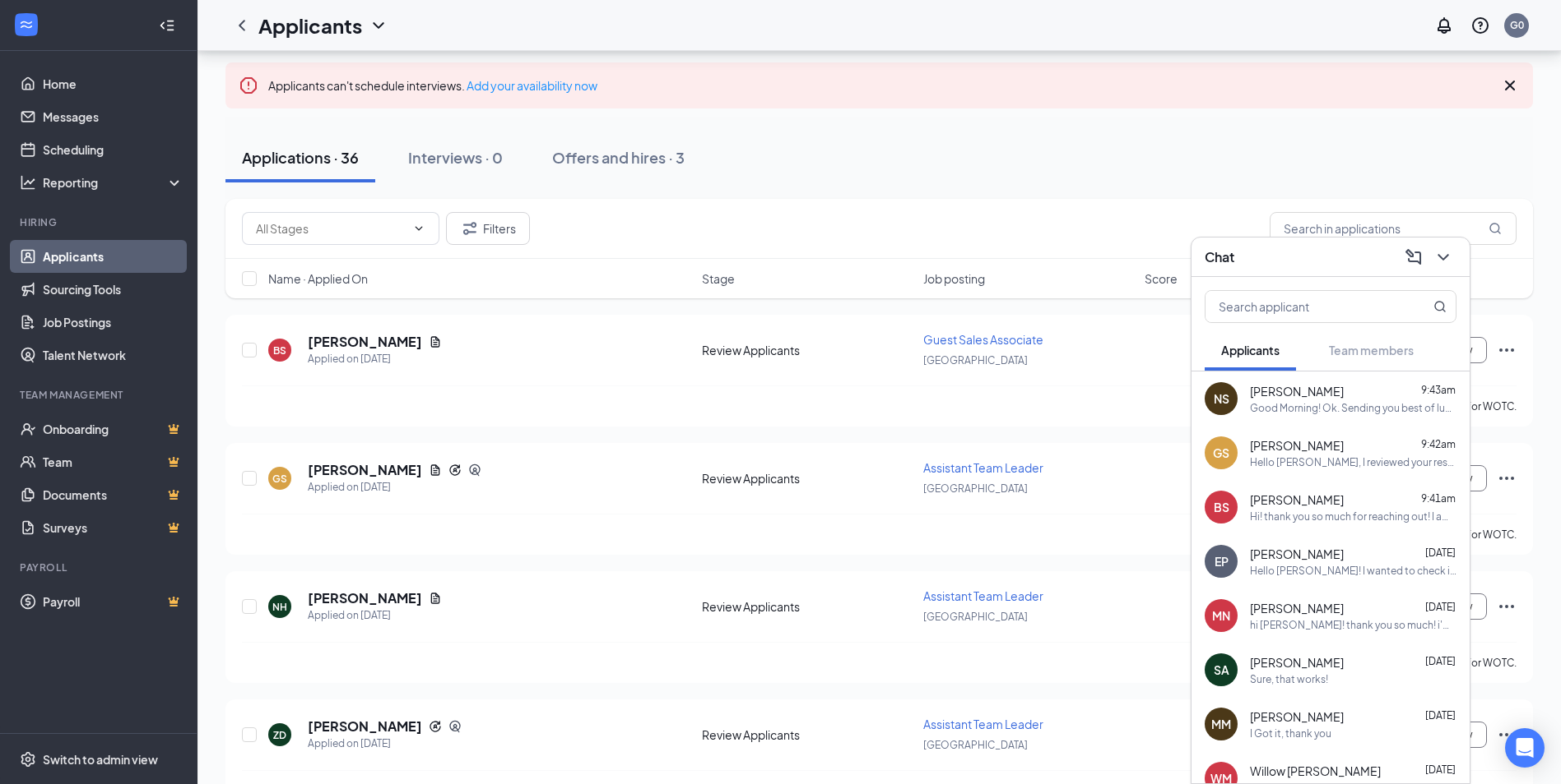
click at [1367, 413] on div "Good Morning! Ok. Sending you best of luck with family." at bounding box center [1352, 408] width 206 height 14
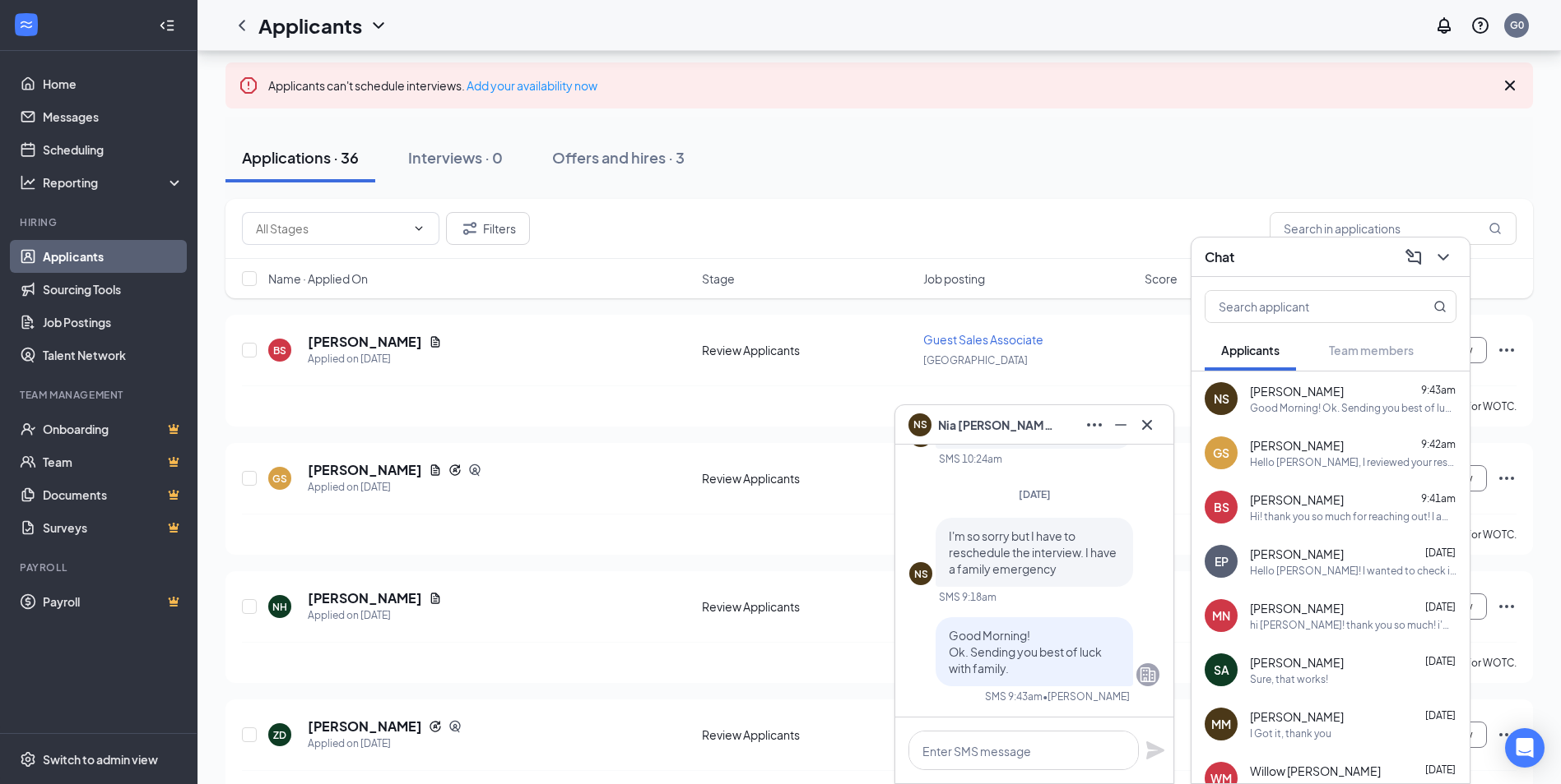
click at [1381, 458] on div "Hello [PERSON_NAME], I reviewed your resume and would love to schedule an inter…" at bounding box center [1352, 463] width 206 height 14
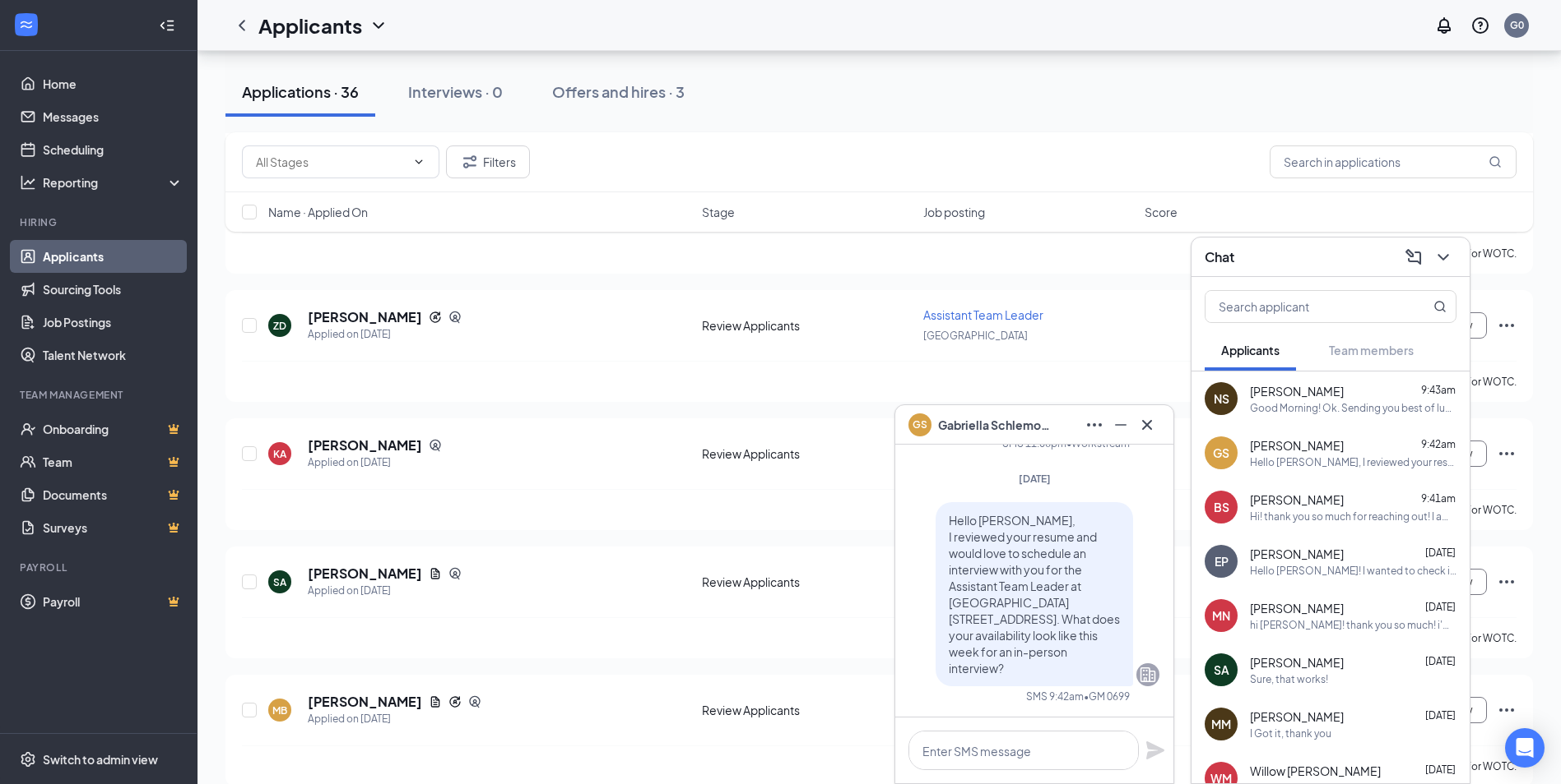
scroll to position [494, 0]
click at [1330, 512] on div "Hi! thank you so much for reaching out! I am available next week [DATE], [DATE]…" at bounding box center [1352, 517] width 206 height 14
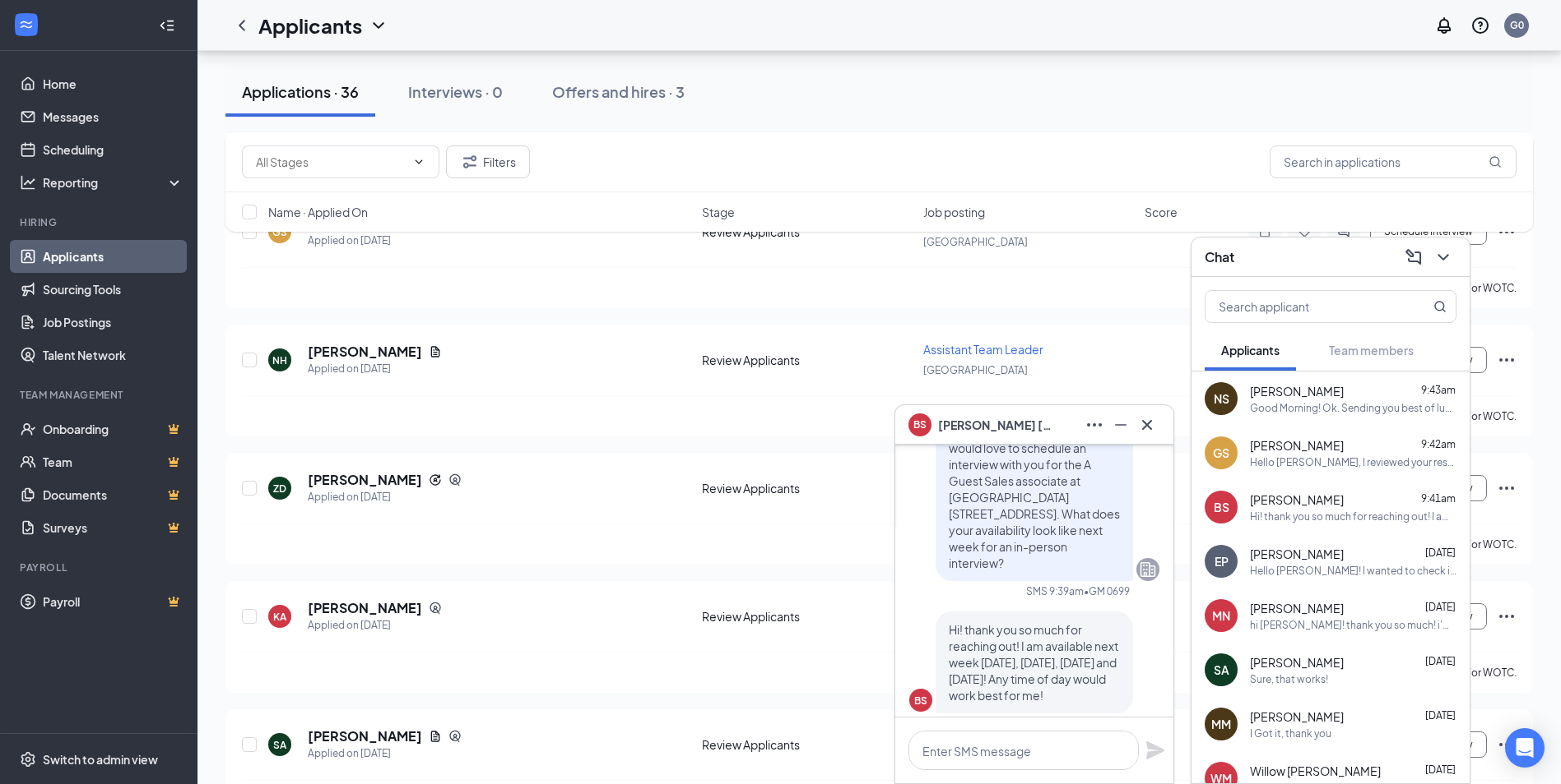
scroll to position [0, 0]
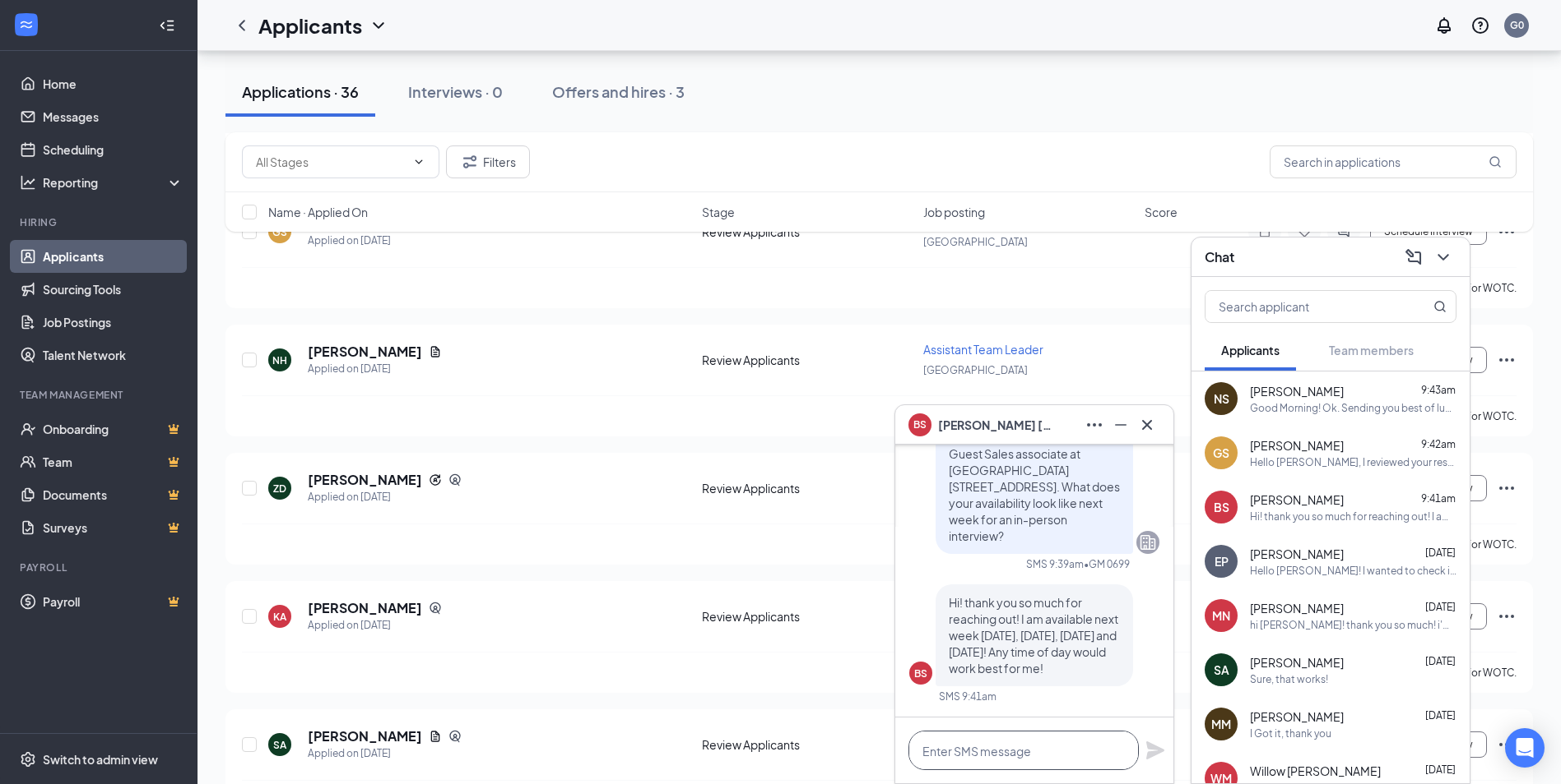
click at [976, 754] on textarea at bounding box center [1024, 750] width 230 height 40
click at [1142, 425] on icon "Cross" at bounding box center [1147, 425] width 19 height 19
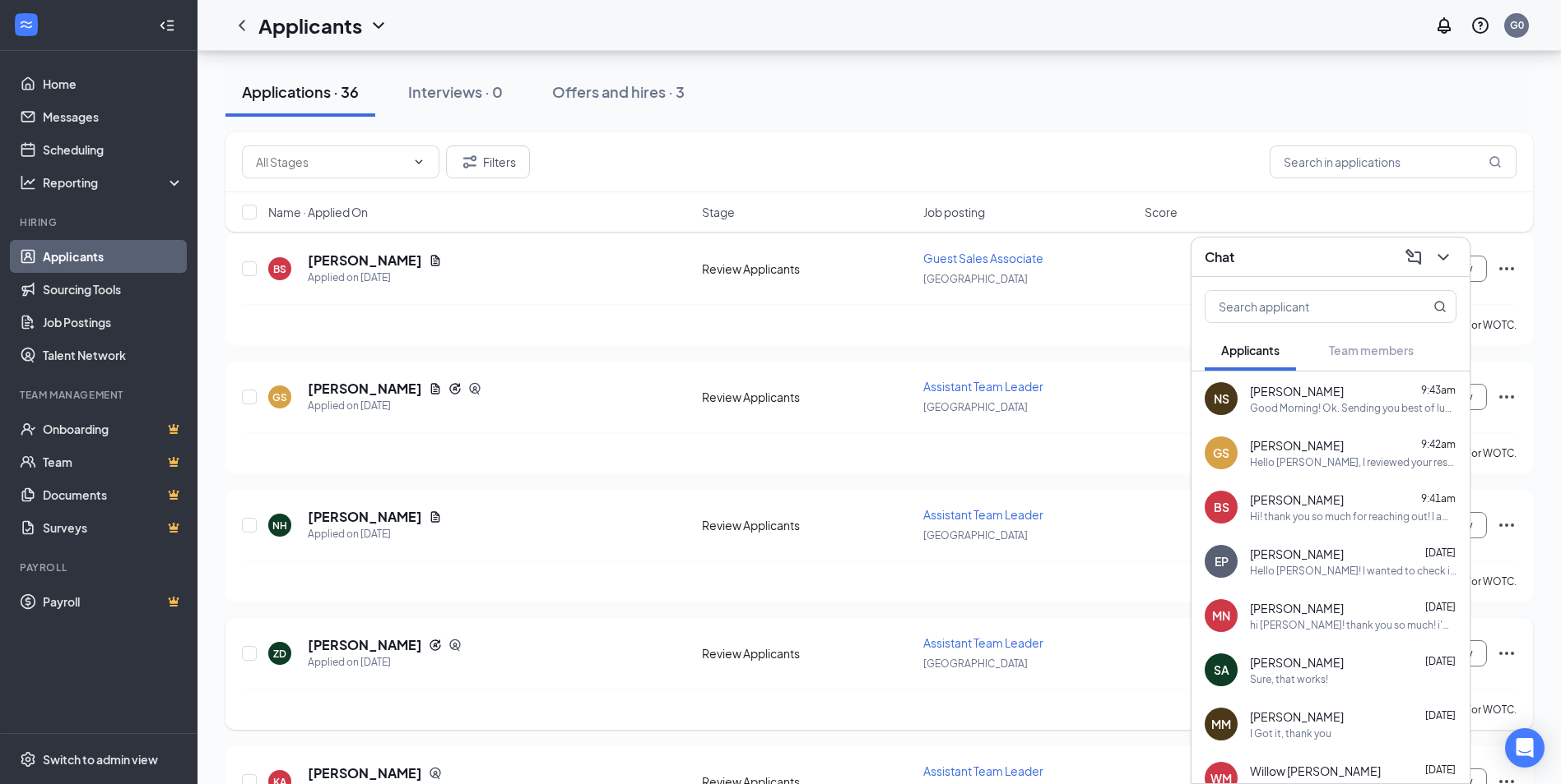
scroll to position [82, 0]
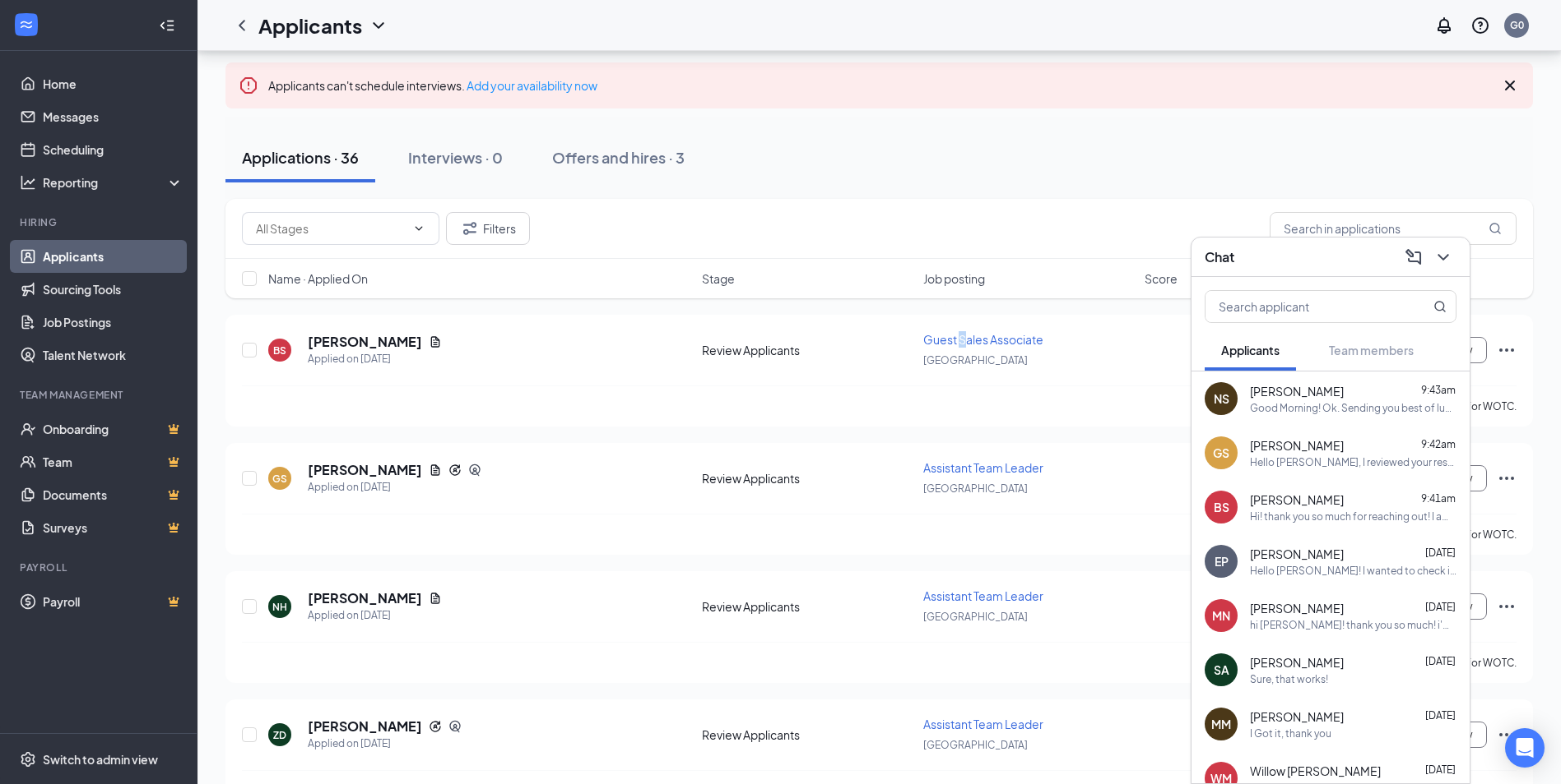
drag, startPoint x: 962, startPoint y: 338, endPoint x: 1060, endPoint y: 469, distance: 163.6
click at [962, 342] on span "Guest Sales Associate" at bounding box center [984, 339] width 120 height 15
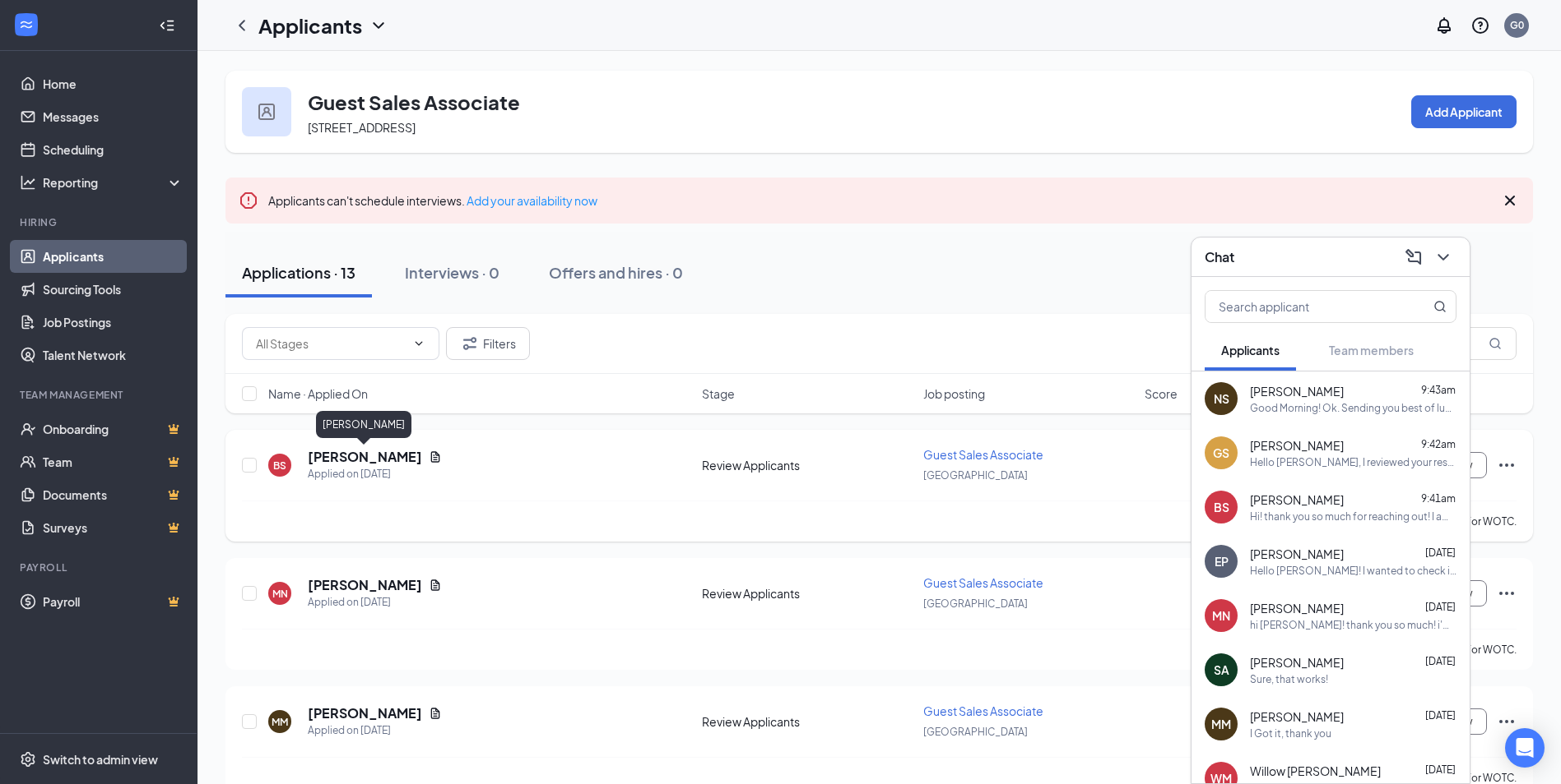
click at [352, 457] on h5 "[PERSON_NAME]" at bounding box center [365, 457] width 114 height 18
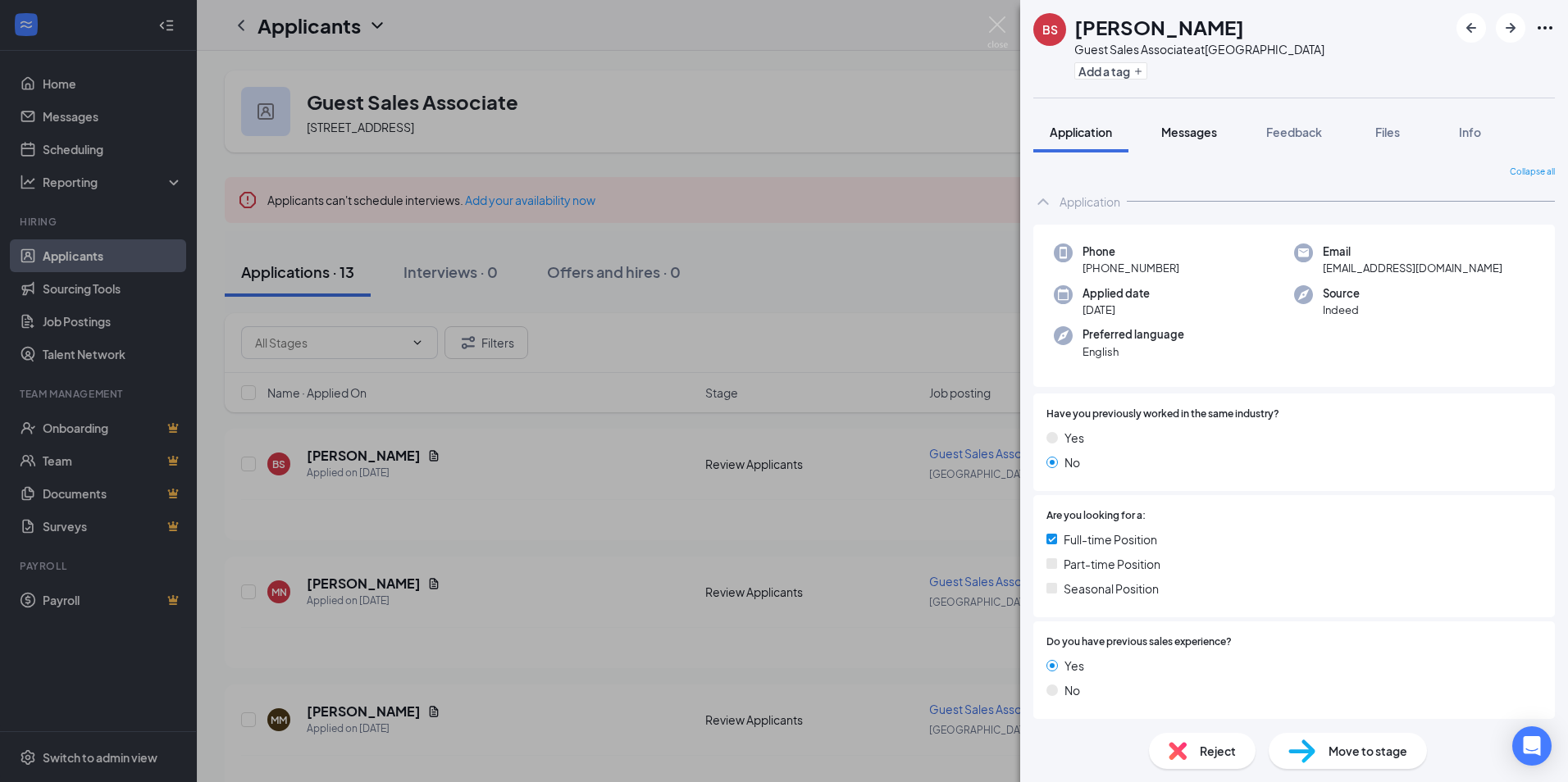
click at [1193, 127] on span "Messages" at bounding box center [1189, 132] width 56 height 15
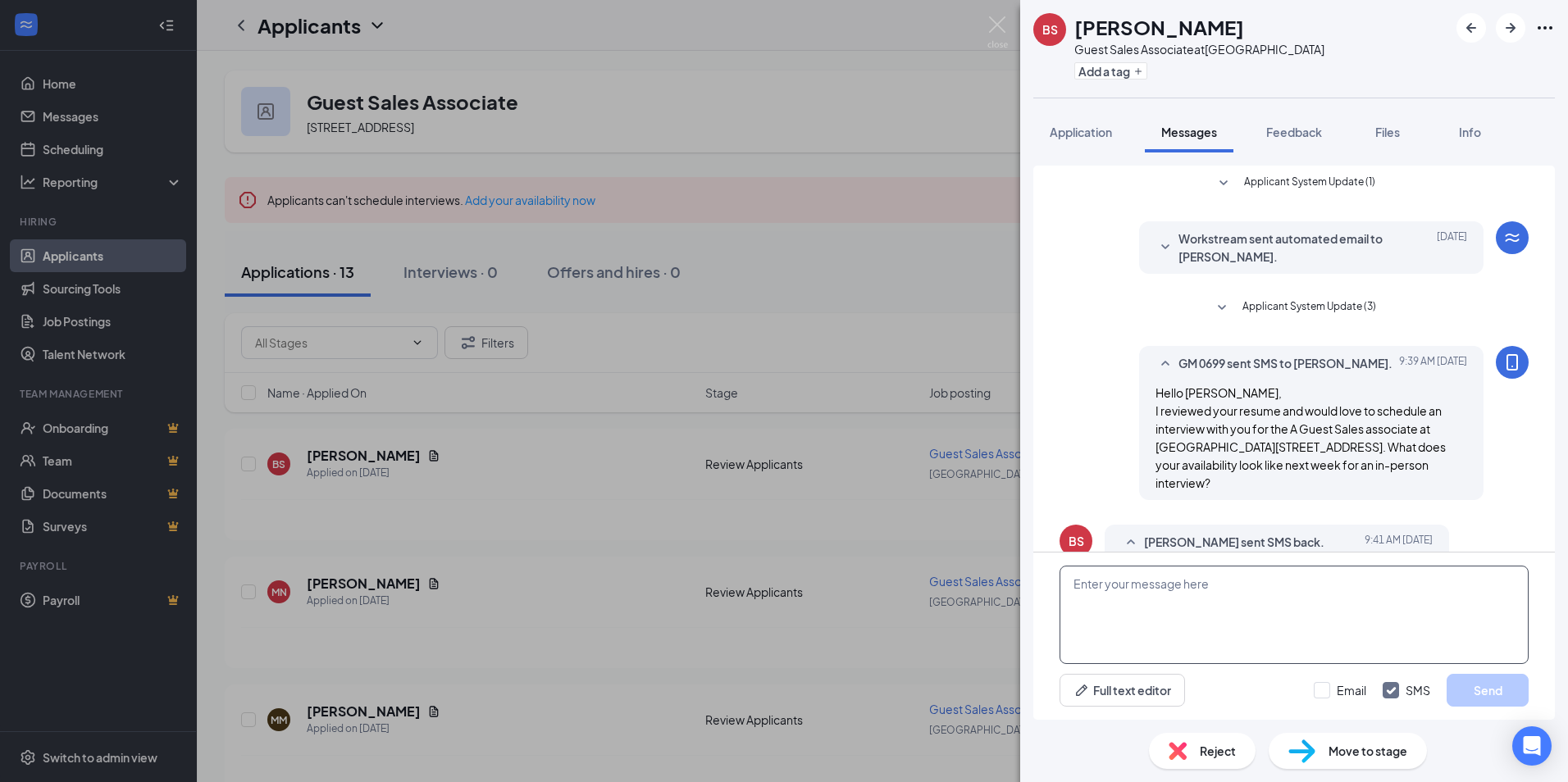
scroll to position [89, 0]
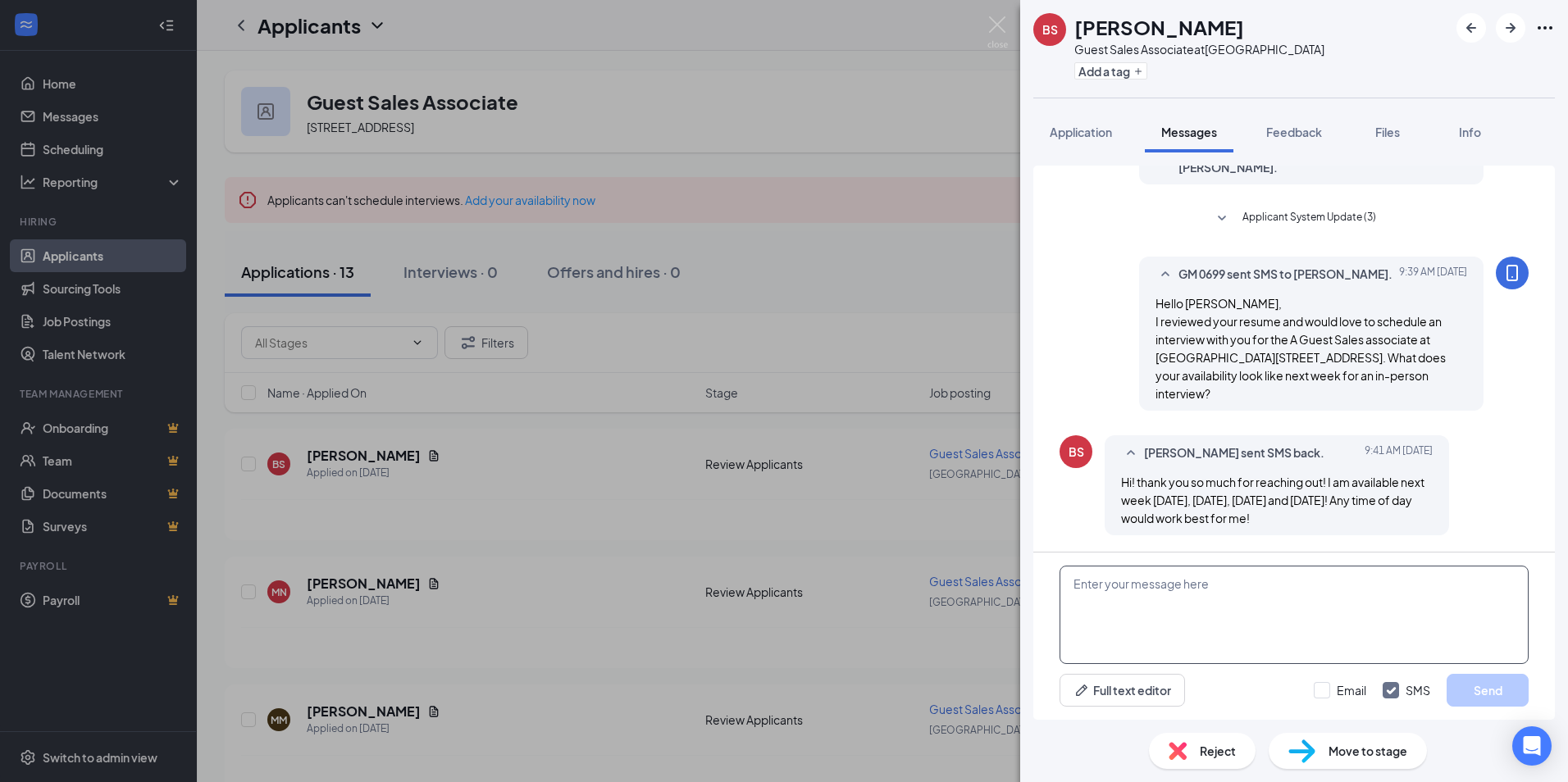
drag, startPoint x: 1208, startPoint y: 610, endPoint x: 1333, endPoint y: 605, distance: 125.1
click at [1208, 609] on textarea at bounding box center [1294, 615] width 469 height 99
type textarea "lets keep it for [DATE] around 11?"
click at [1482, 691] on button "Send" at bounding box center [1487, 690] width 82 height 33
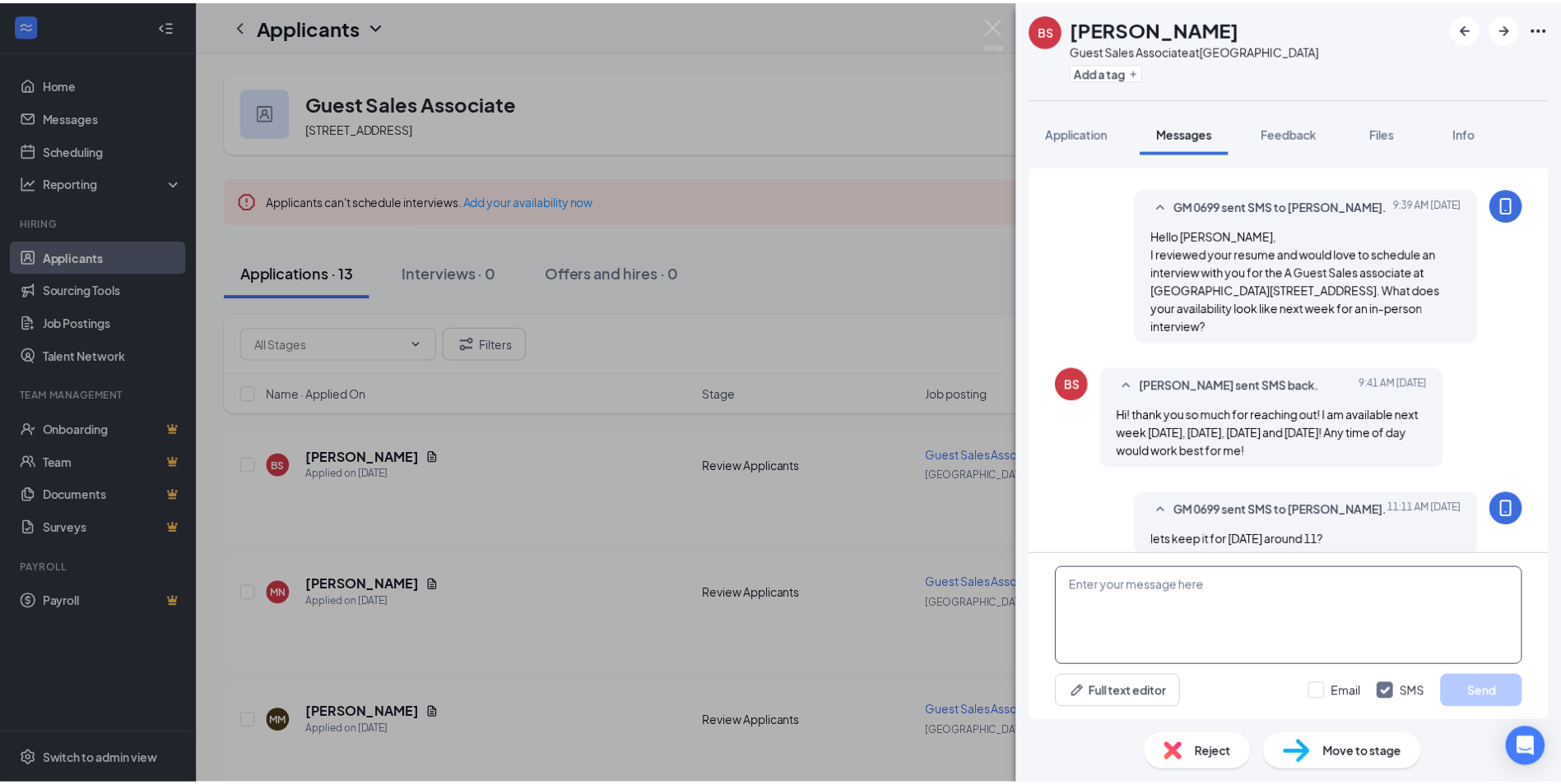
scroll to position [179, 0]
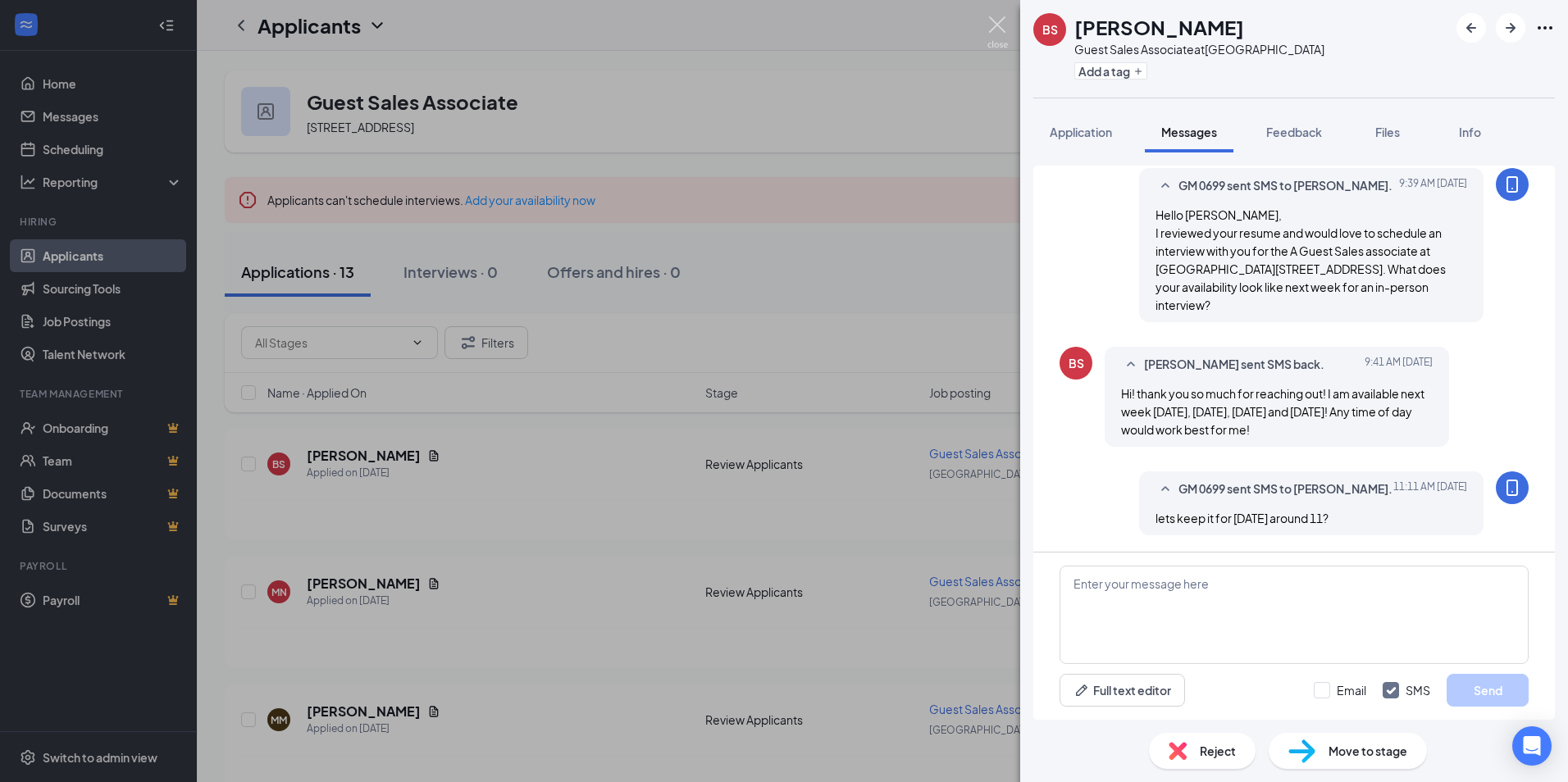
click at [994, 21] on img at bounding box center [997, 33] width 20 height 32
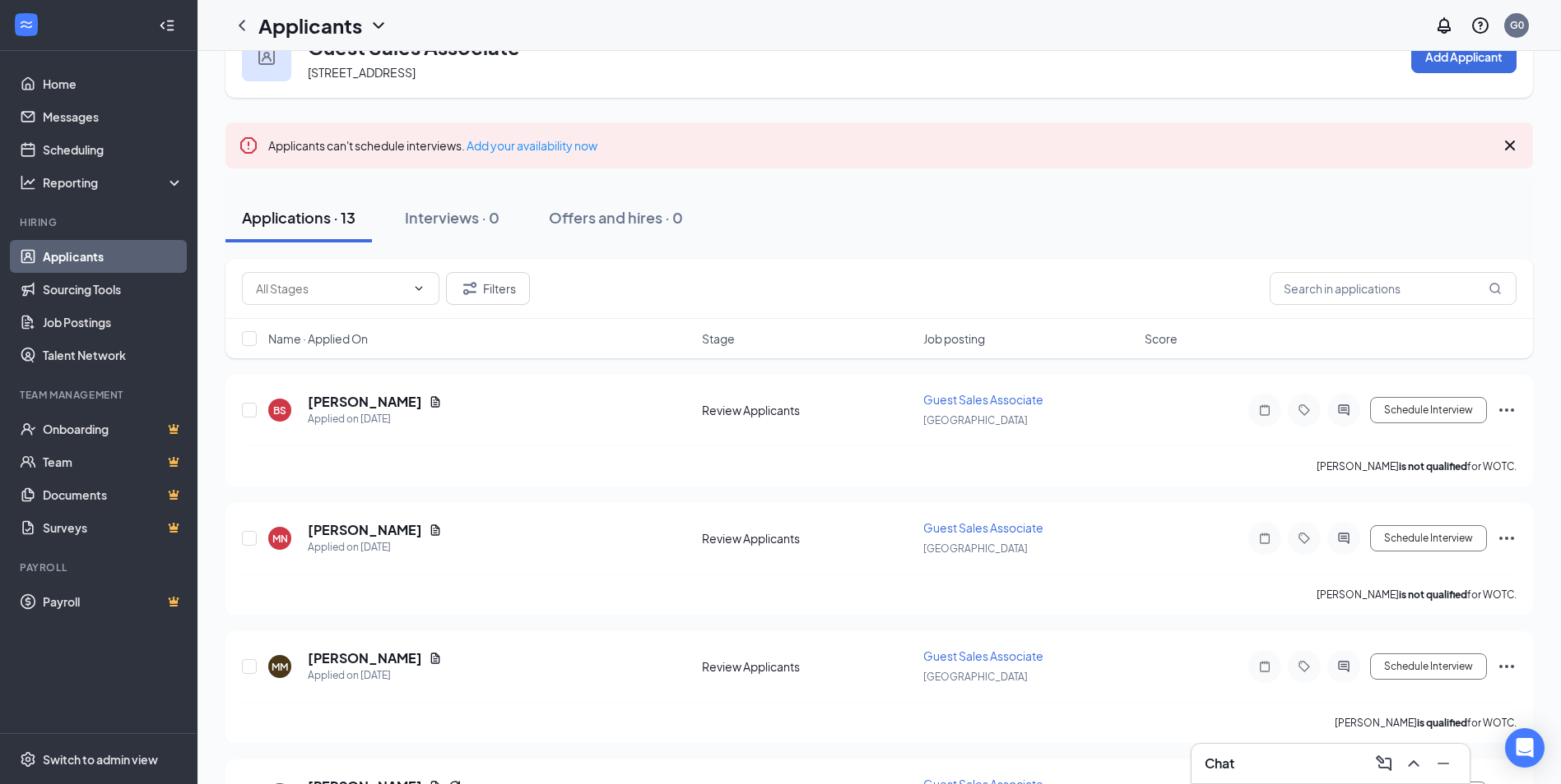
scroll to position [82, 0]
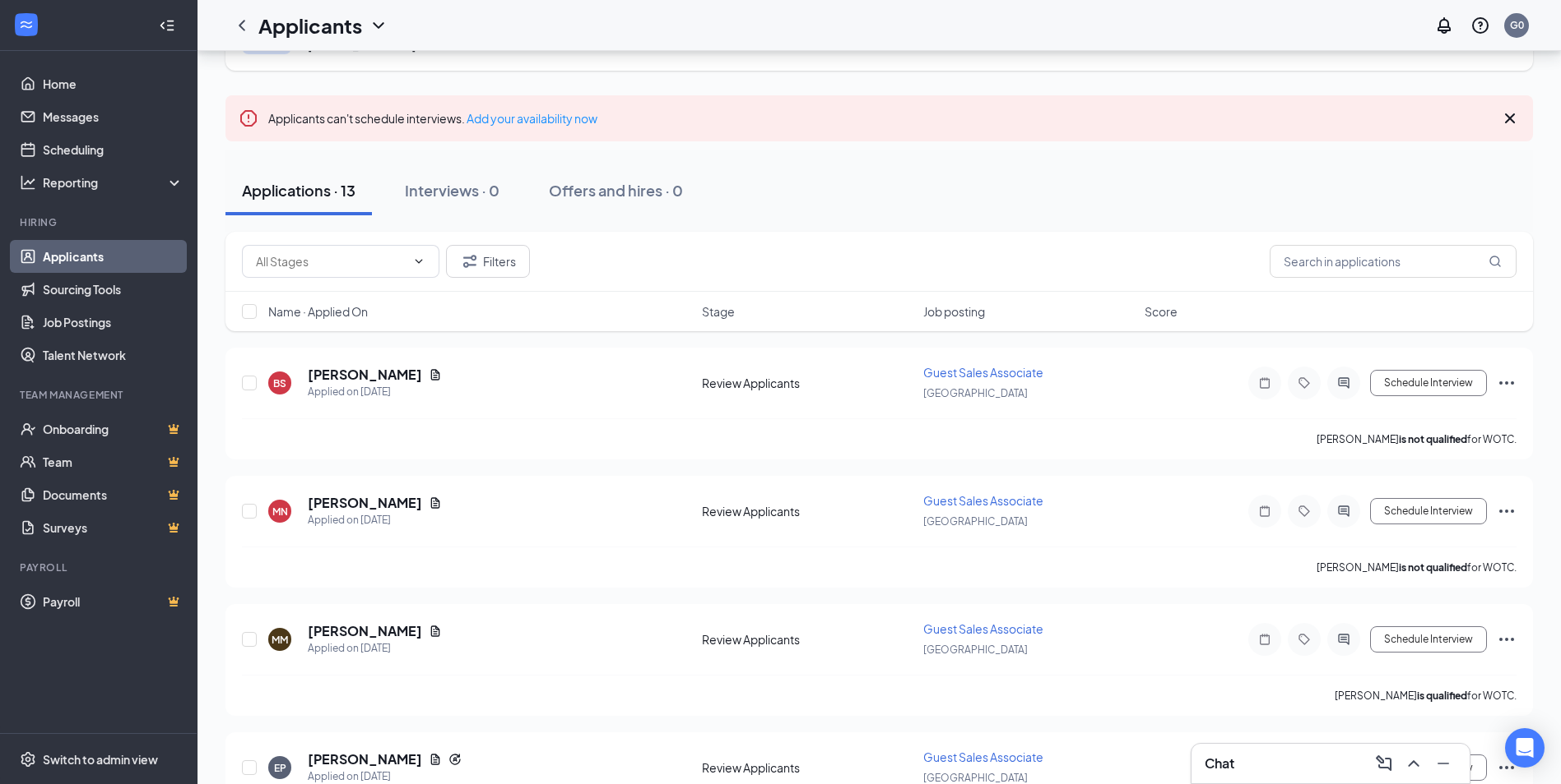
click at [1240, 761] on div "Chat" at bounding box center [1330, 764] width 251 height 27
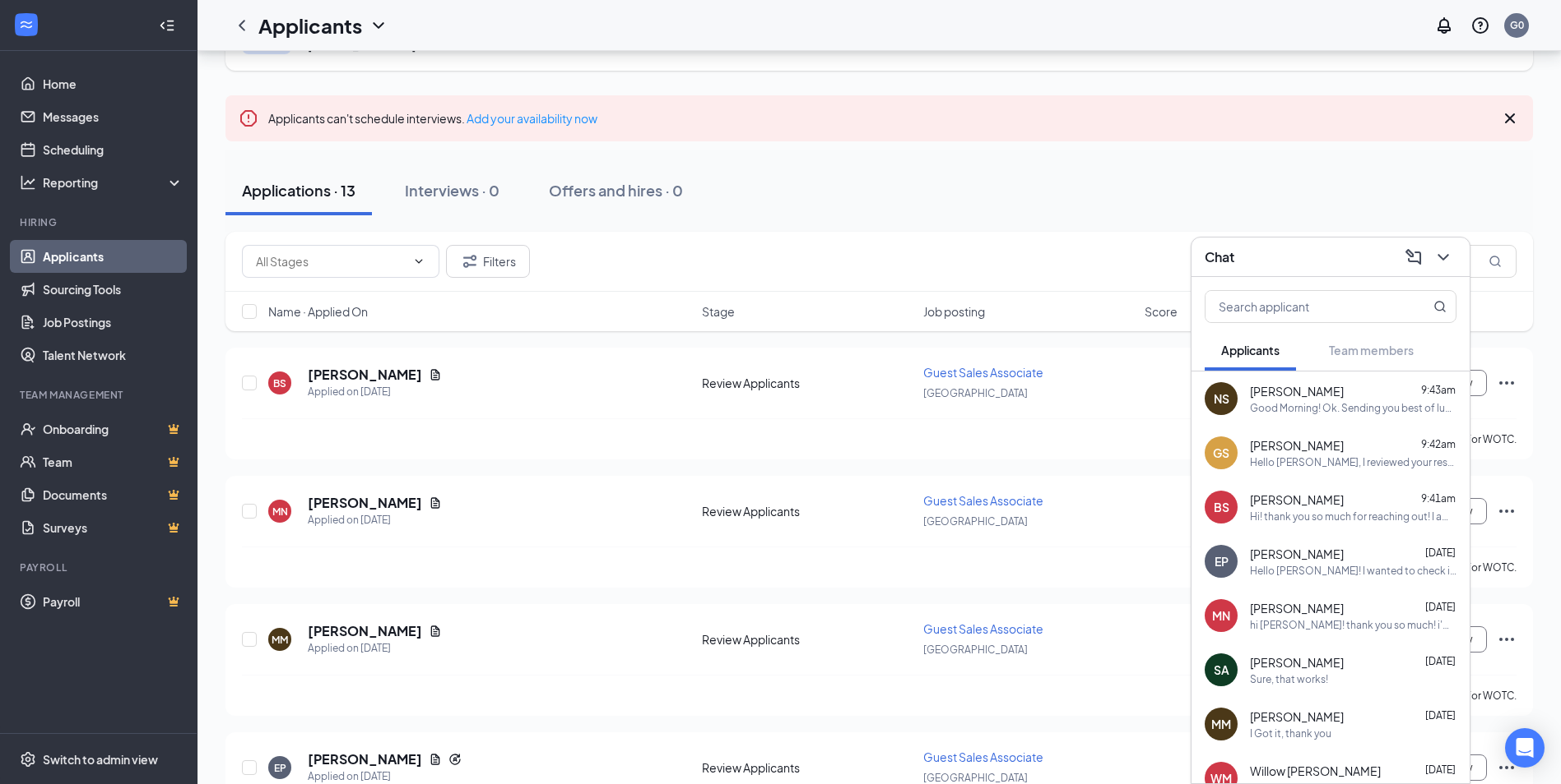
click at [1320, 464] on div "Hello [PERSON_NAME], I reviewed your resume and would love to schedule an inter…" at bounding box center [1352, 463] width 206 height 14
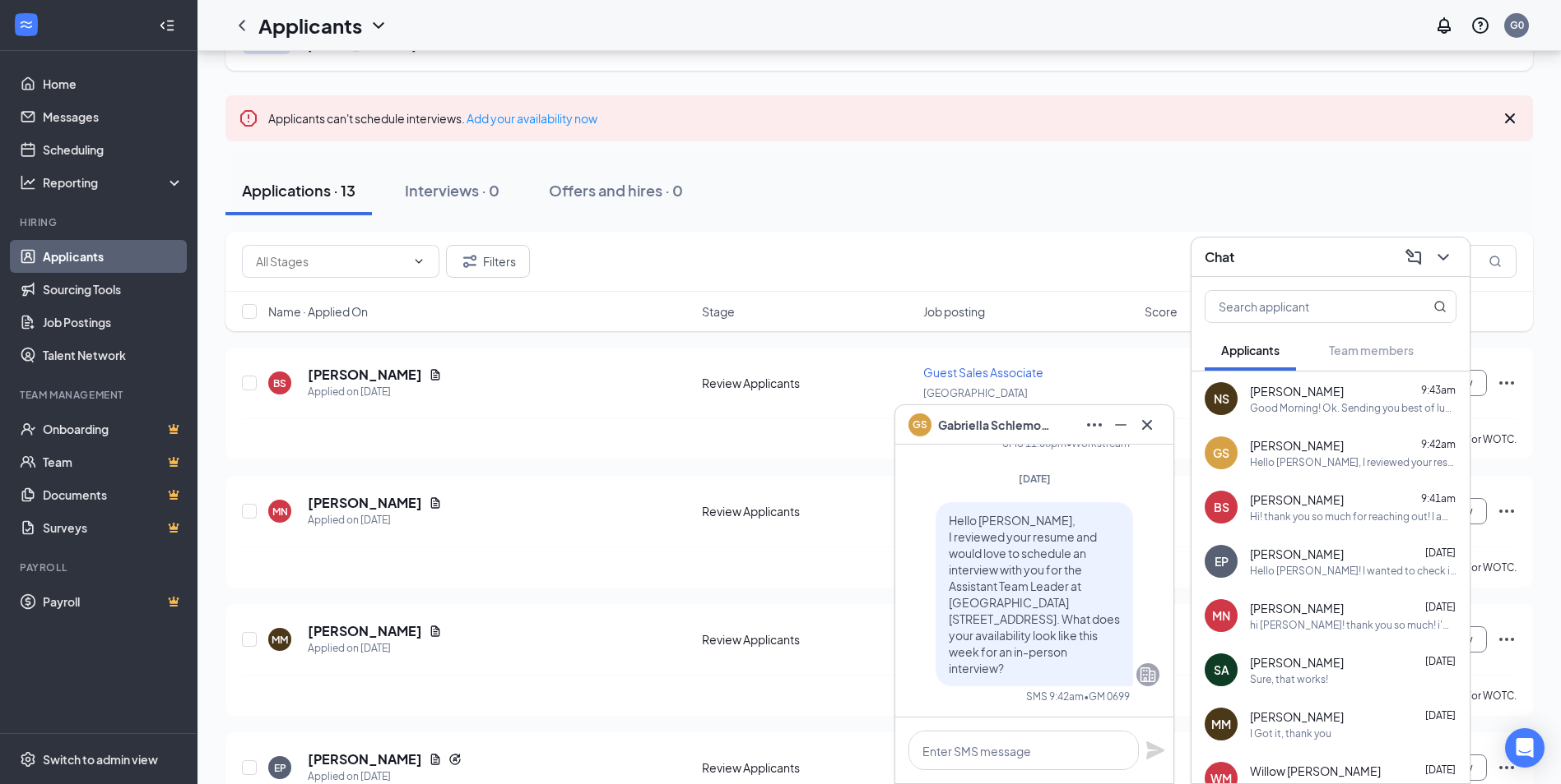
drag, startPoint x: 1095, startPoint y: 580, endPoint x: 1132, endPoint y: 680, distance: 106.6
click at [1140, 680] on icon "Company" at bounding box center [1148, 675] width 16 height 15
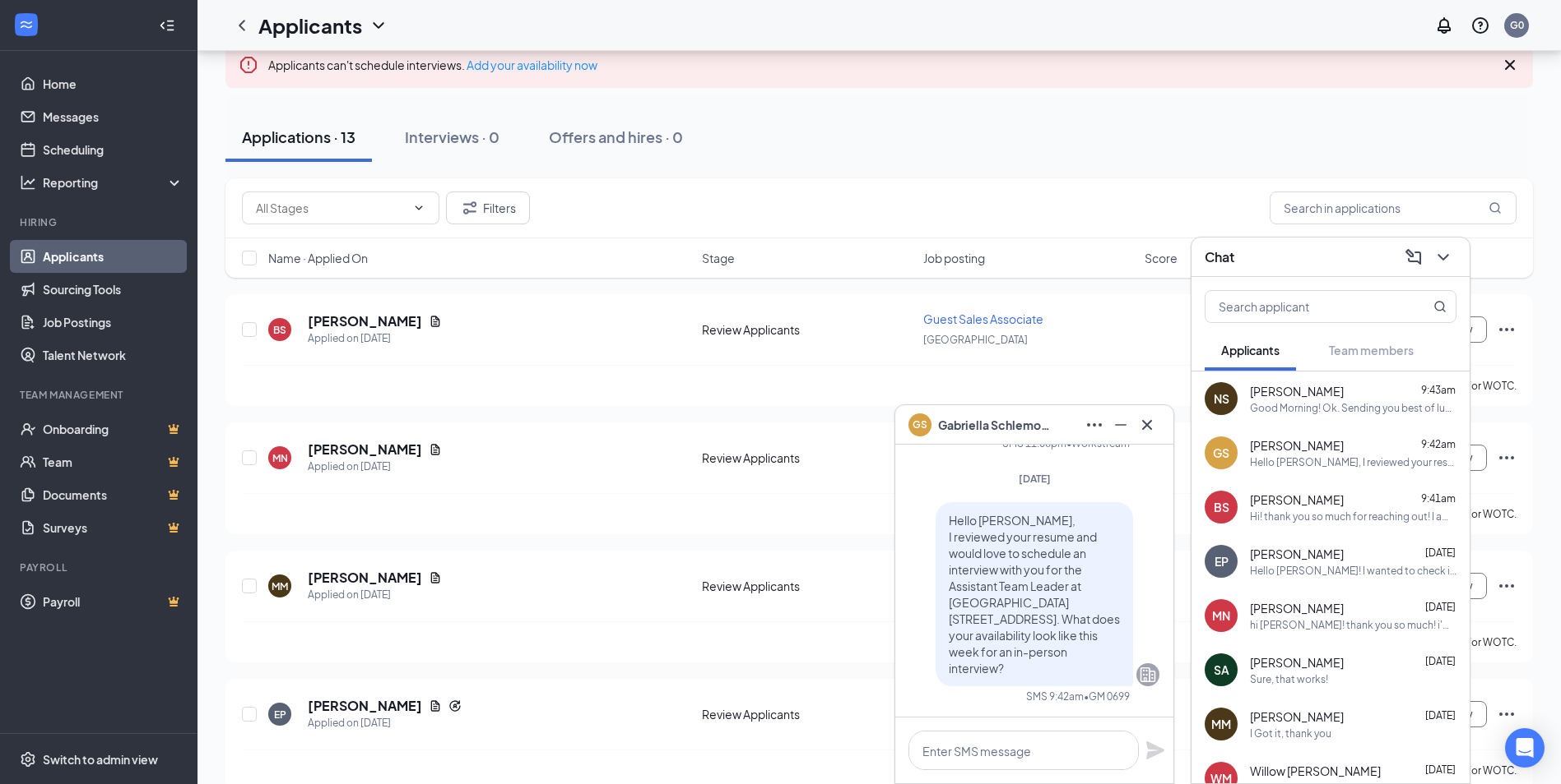
scroll to position [165, 0]
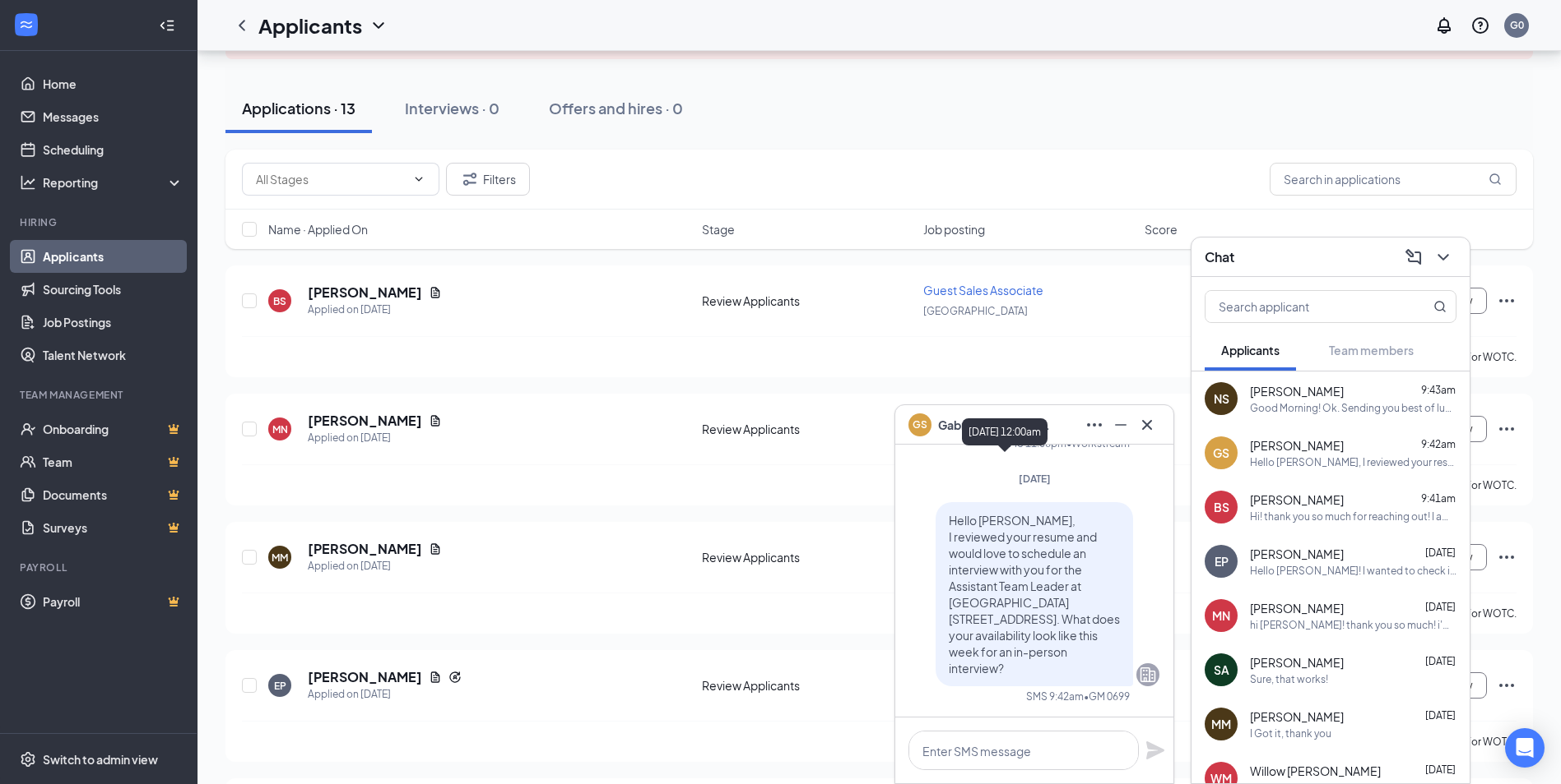
click at [969, 427] on div "[DATE] 12:00am" at bounding box center [1004, 432] width 86 height 27
click at [943, 421] on span "[PERSON_NAME]" at bounding box center [995, 425] width 115 height 18
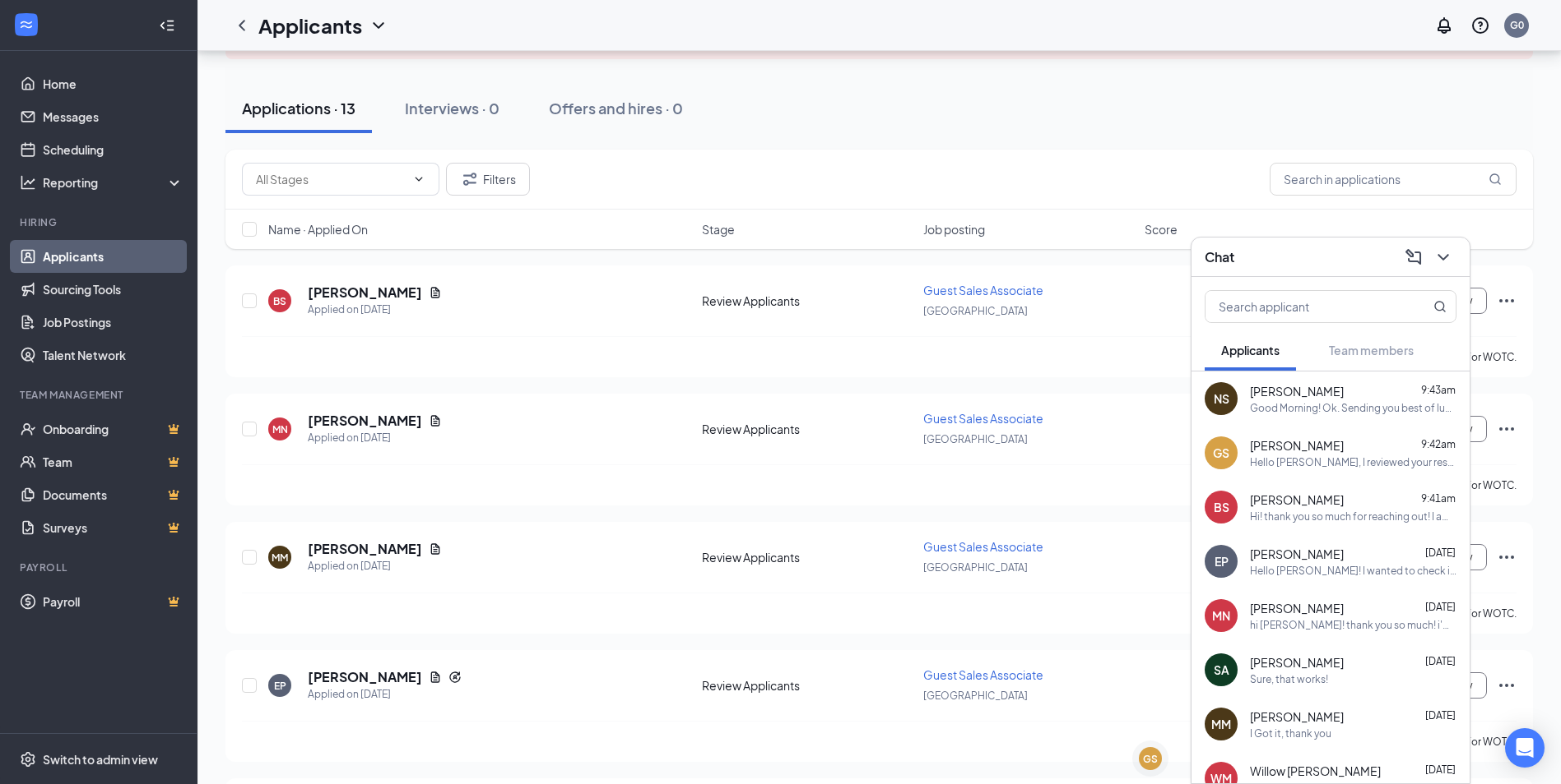
click at [1332, 442] on span "[PERSON_NAME]" at bounding box center [1296, 445] width 94 height 17
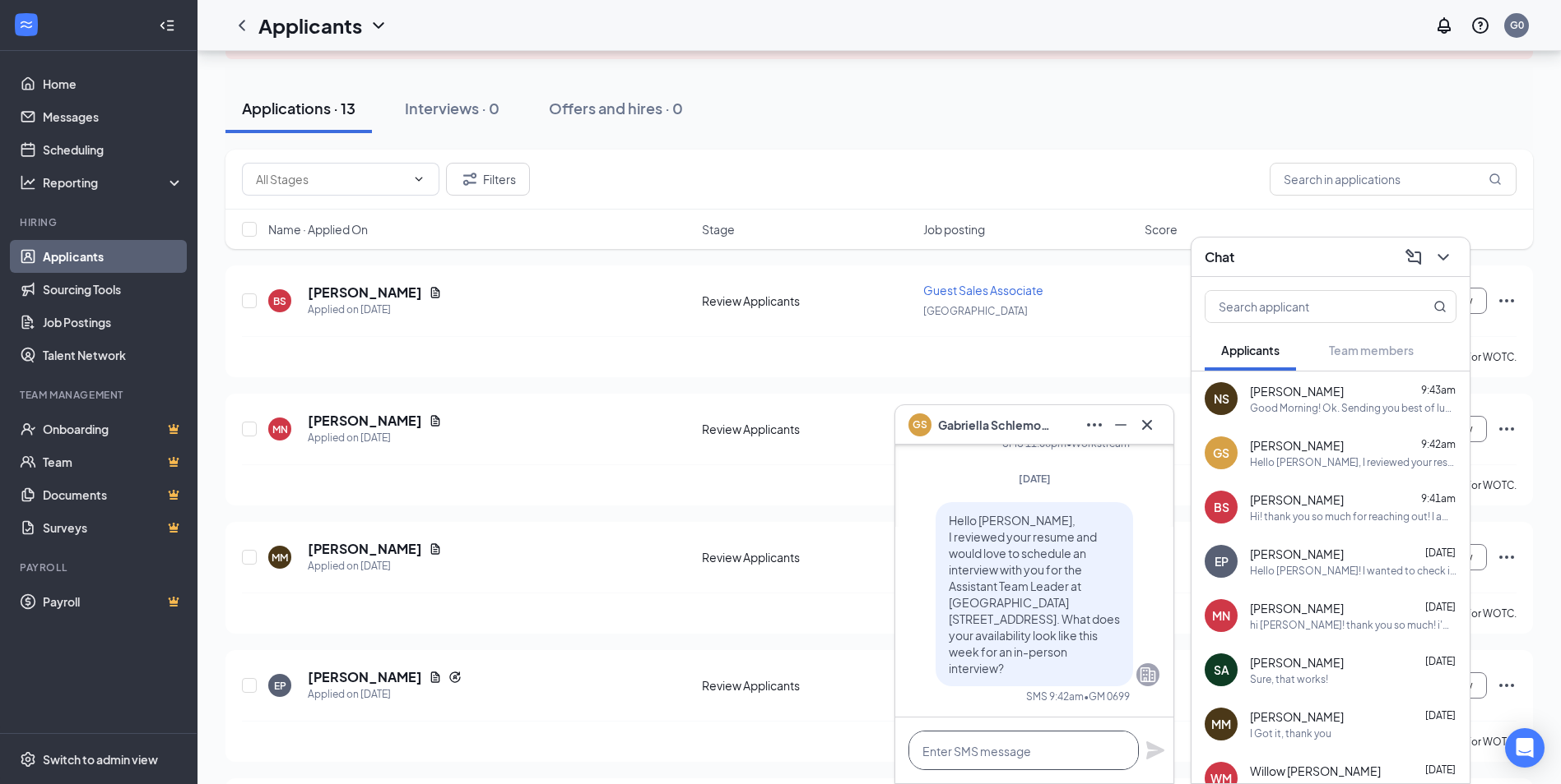
drag, startPoint x: 957, startPoint y: 749, endPoint x: 966, endPoint y: 738, distance: 14.2
click at [959, 745] on textarea at bounding box center [1024, 750] width 230 height 40
click at [937, 504] on div "Hello [PERSON_NAME], I reviewed your resume and would love to schedule an inter…" at bounding box center [1033, 595] width 197 height 184
drag, startPoint x: 937, startPoint y: 504, endPoint x: 1019, endPoint y: 664, distance: 179.8
click at [1019, 664] on p "Hello [PERSON_NAME], I reviewed your resume and would love to schedule an inter…" at bounding box center [1033, 595] width 171 height 165
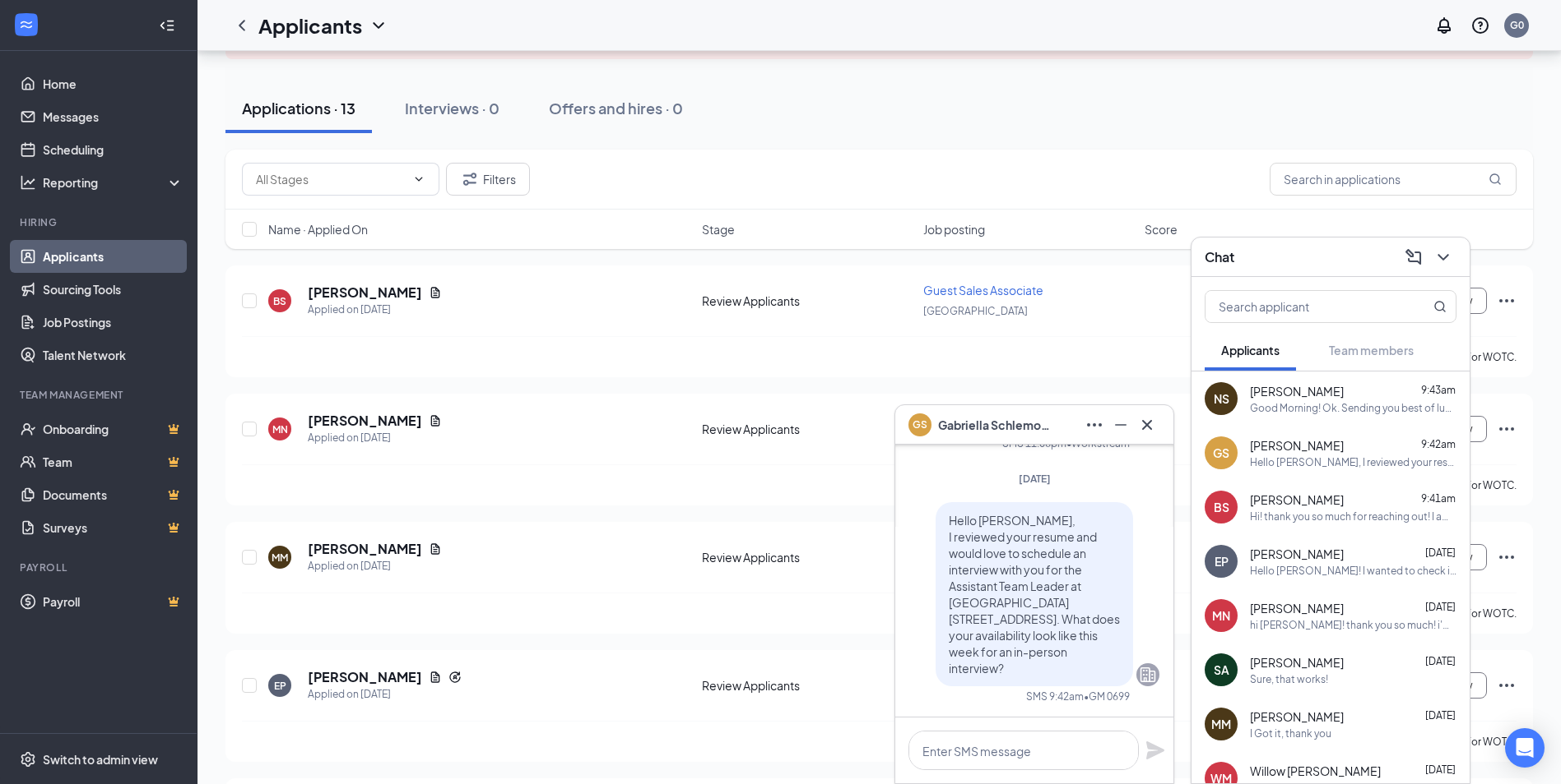
copy span "Hello [PERSON_NAME], I reviewed your resume and would love to schedule an inter…"
click at [970, 744] on textarea at bounding box center [1024, 750] width 230 height 40
paste textarea "Hello [PERSON_NAME], I reviewed your resume and would love to schedule an inter…"
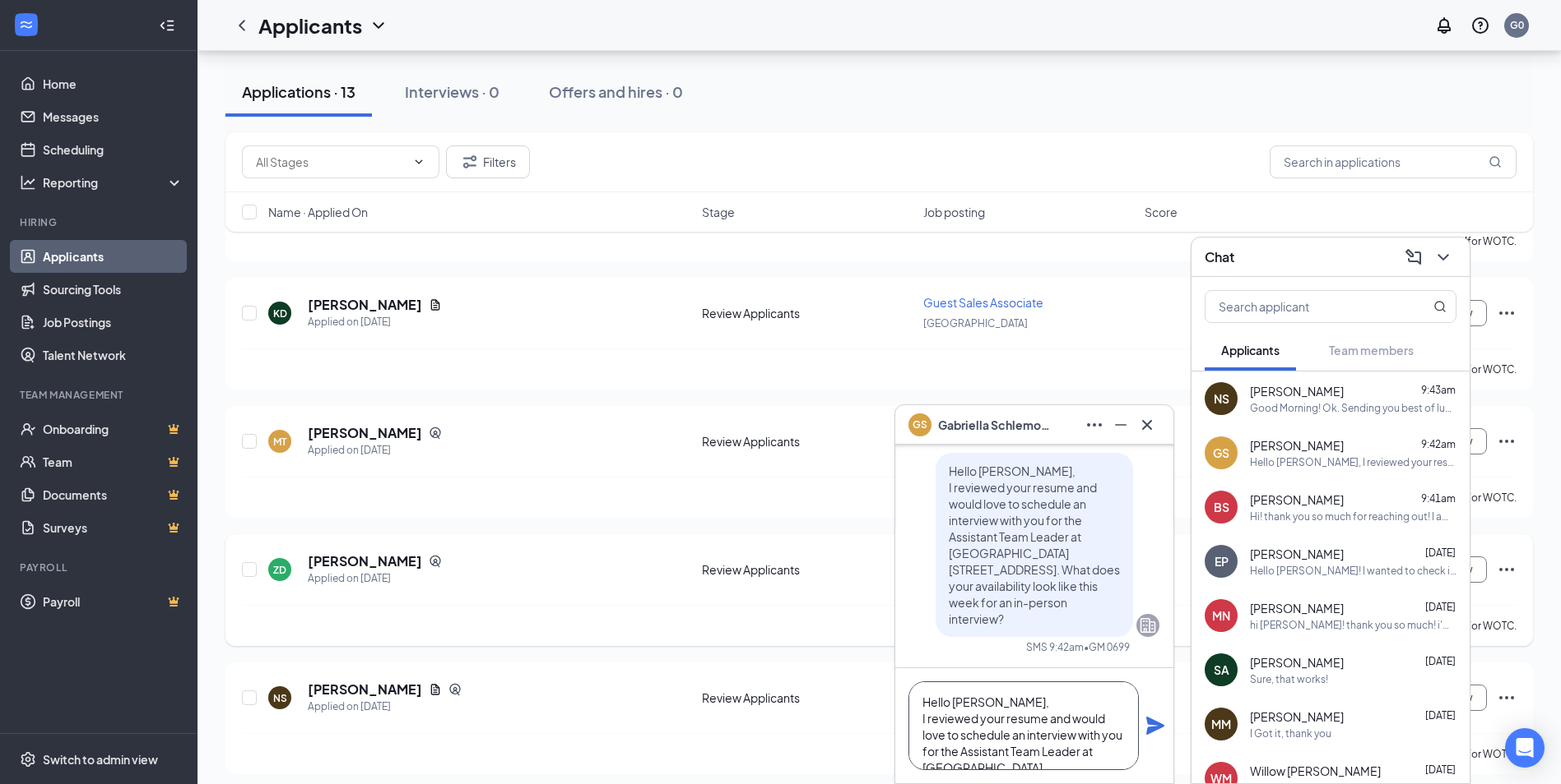
scroll to position [1317, 0]
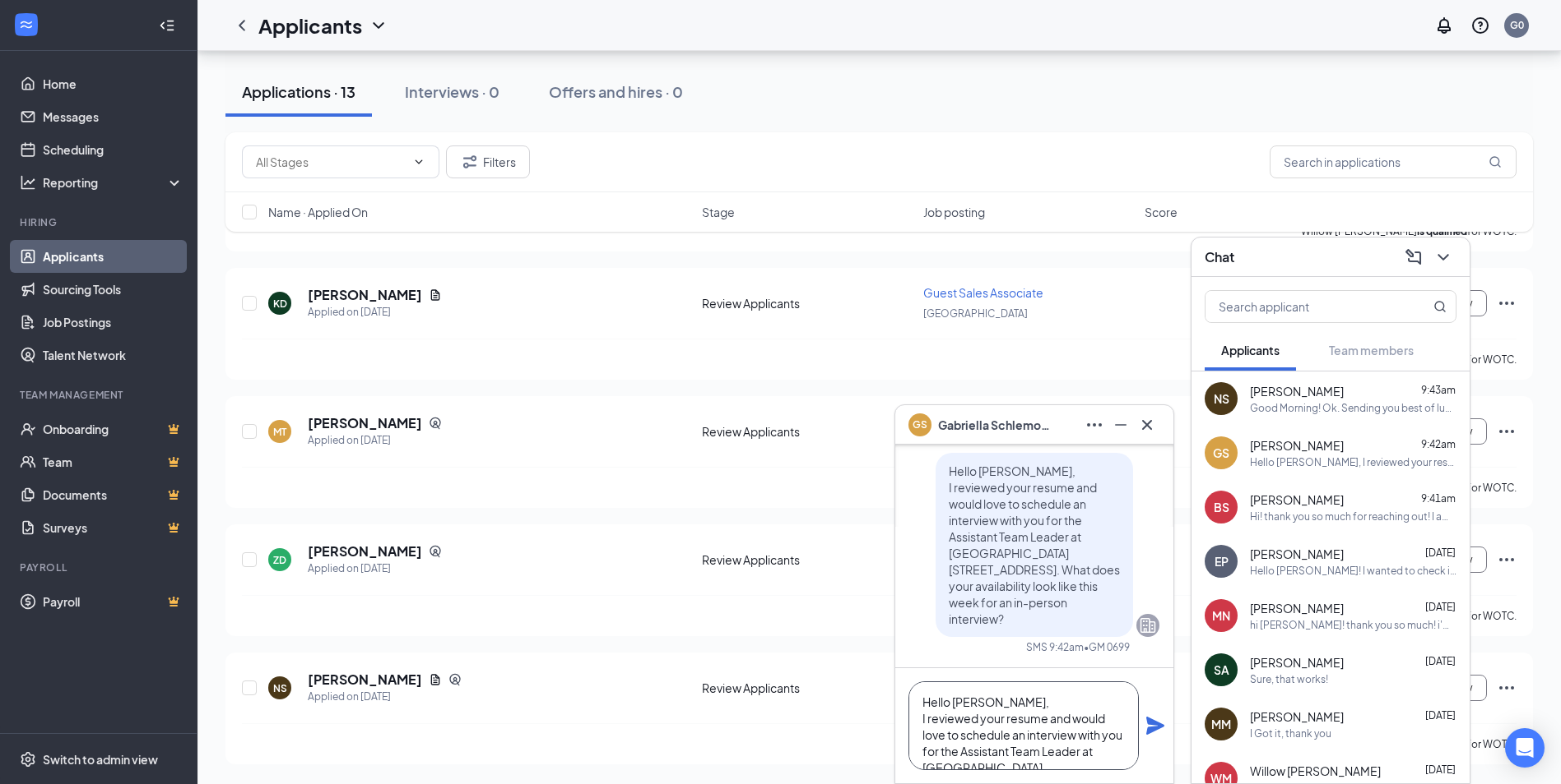
drag, startPoint x: 1005, startPoint y: 702, endPoint x: 954, endPoint y: 701, distance: 51.0
click at [954, 701] on textarea "Hello [PERSON_NAME], I reviewed your resume and would love to schedule an inter…" at bounding box center [1024, 726] width 230 height 88
type textarea "Hello [PERSON_NAME], I reviewed your resume and would love to schedule an inter…"
click at [1155, 734] on icon "Plane" at bounding box center [1155, 726] width 19 height 19
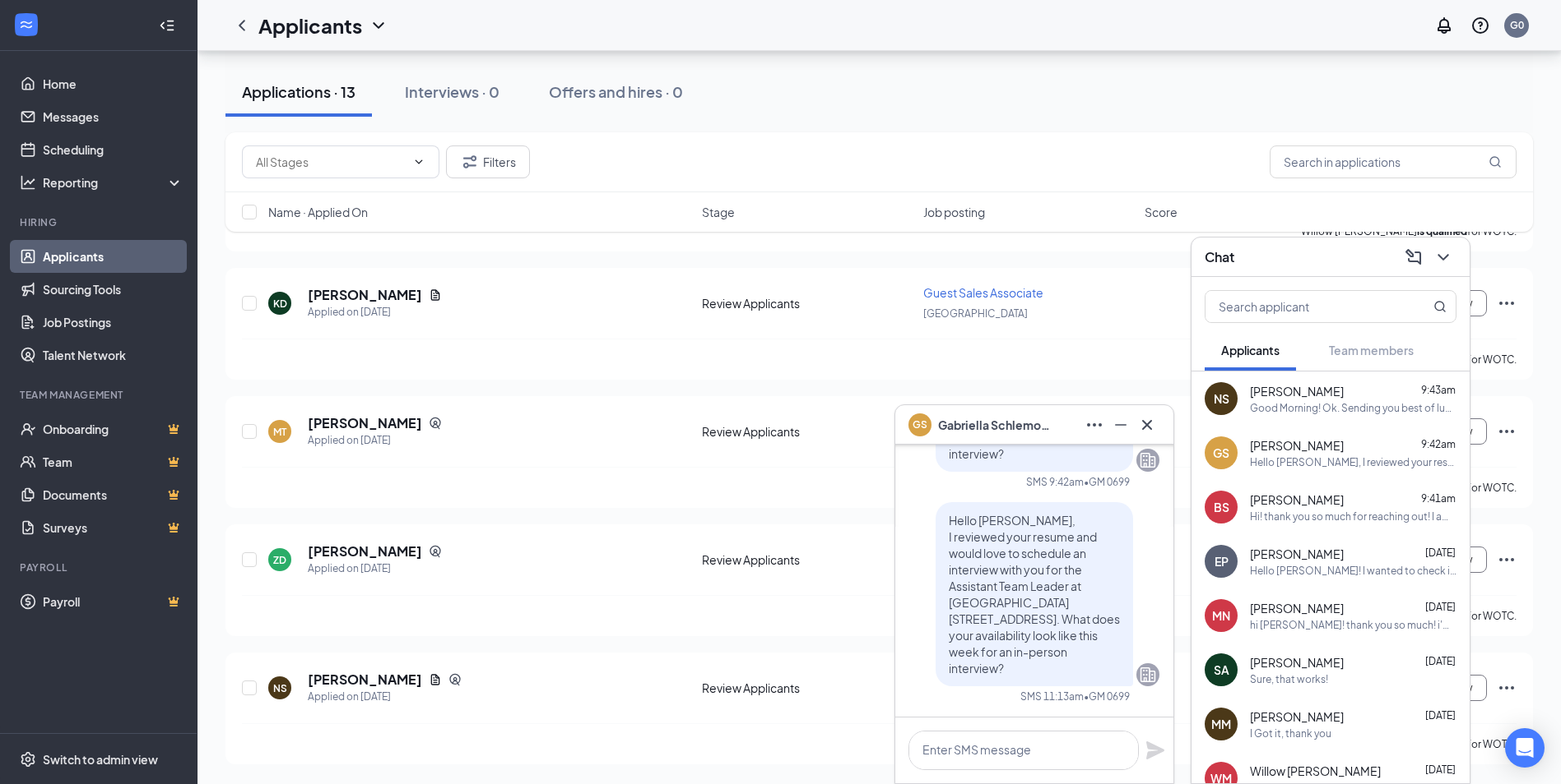
scroll to position [0, 0]
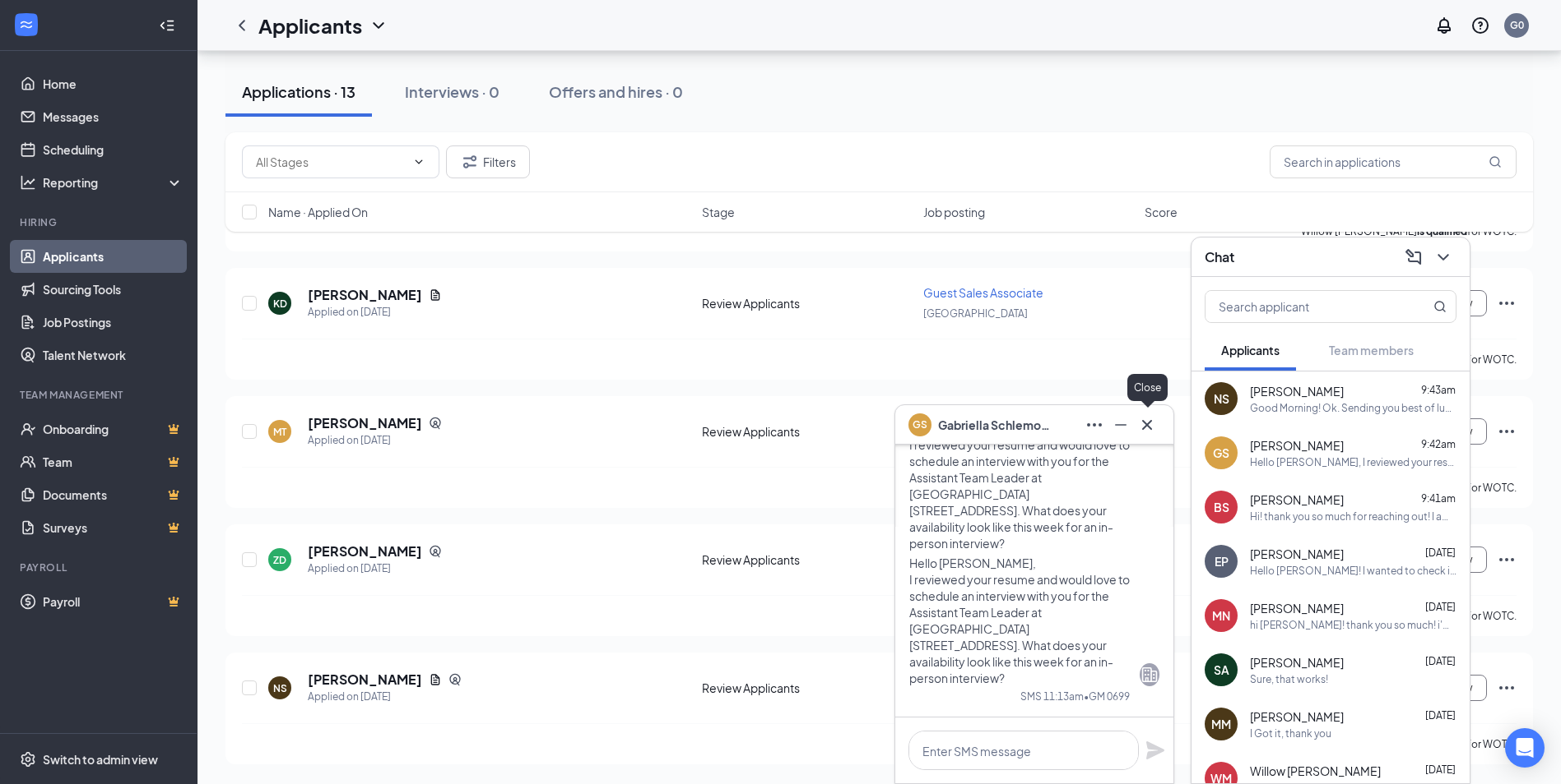
click at [1151, 424] on icon "Cross" at bounding box center [1147, 425] width 19 height 19
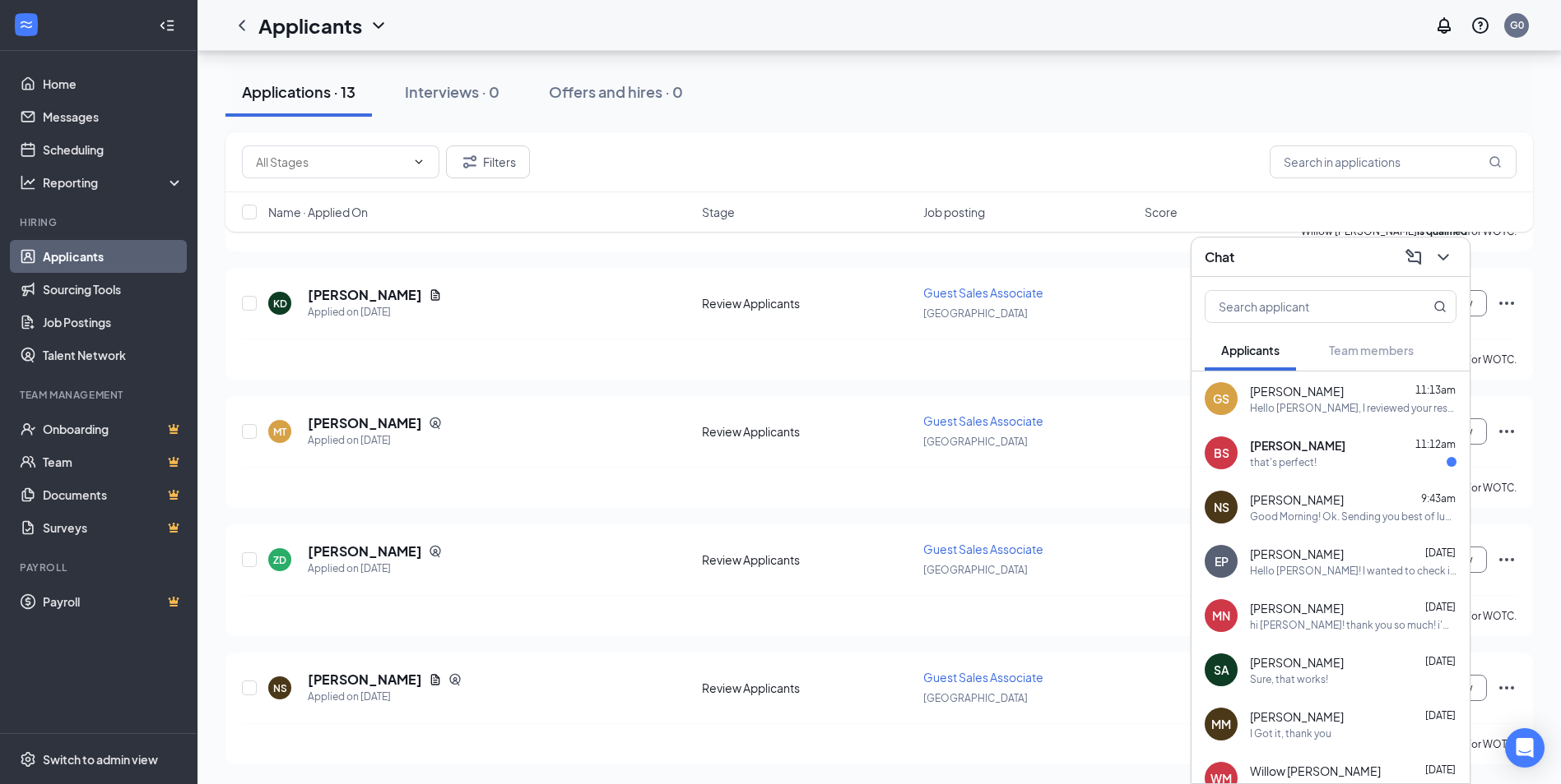
click at [1343, 457] on div "that's perfect!" at bounding box center [1352, 463] width 206 height 14
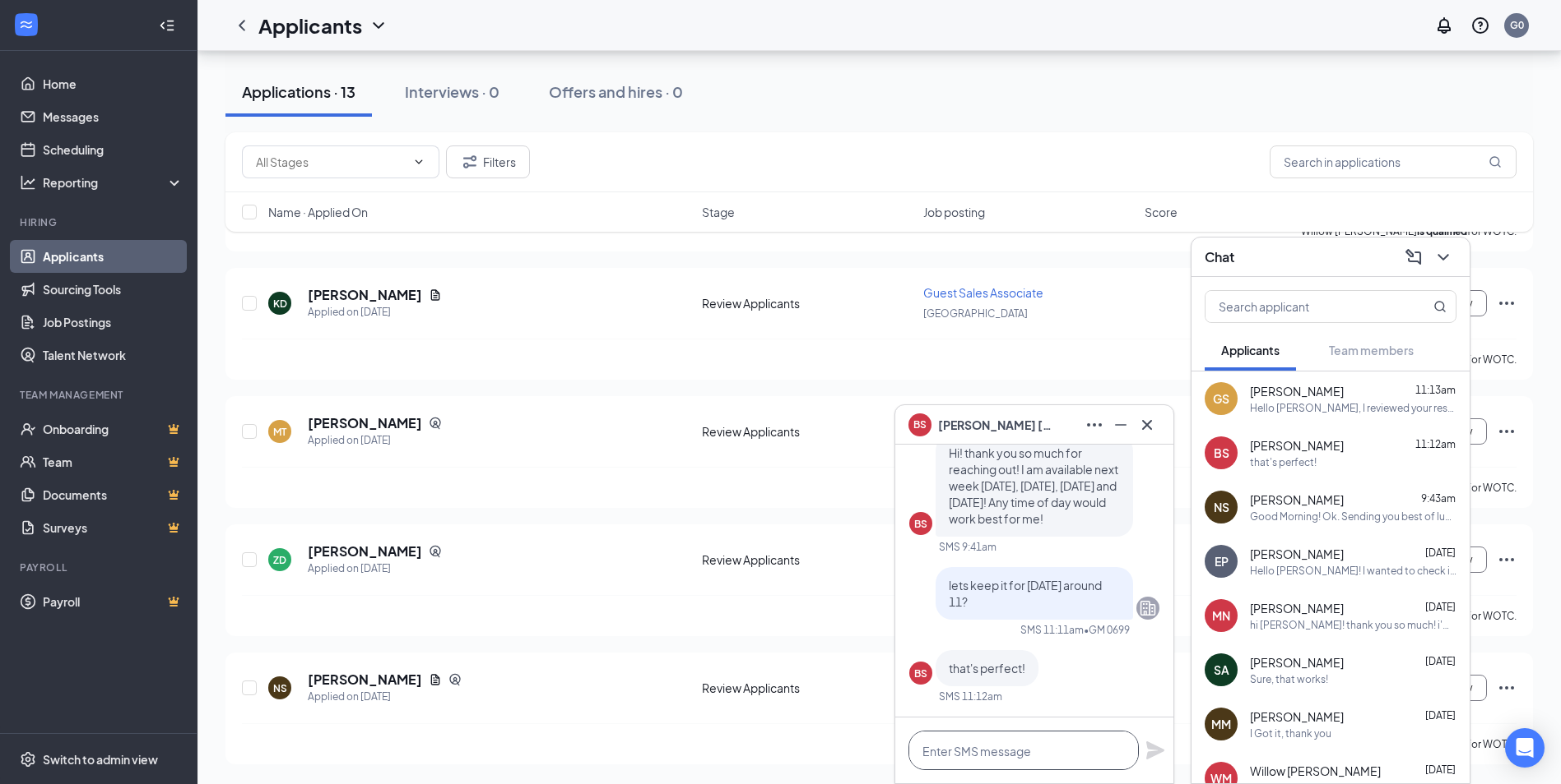
click at [993, 753] on textarea at bounding box center [1024, 750] width 230 height 40
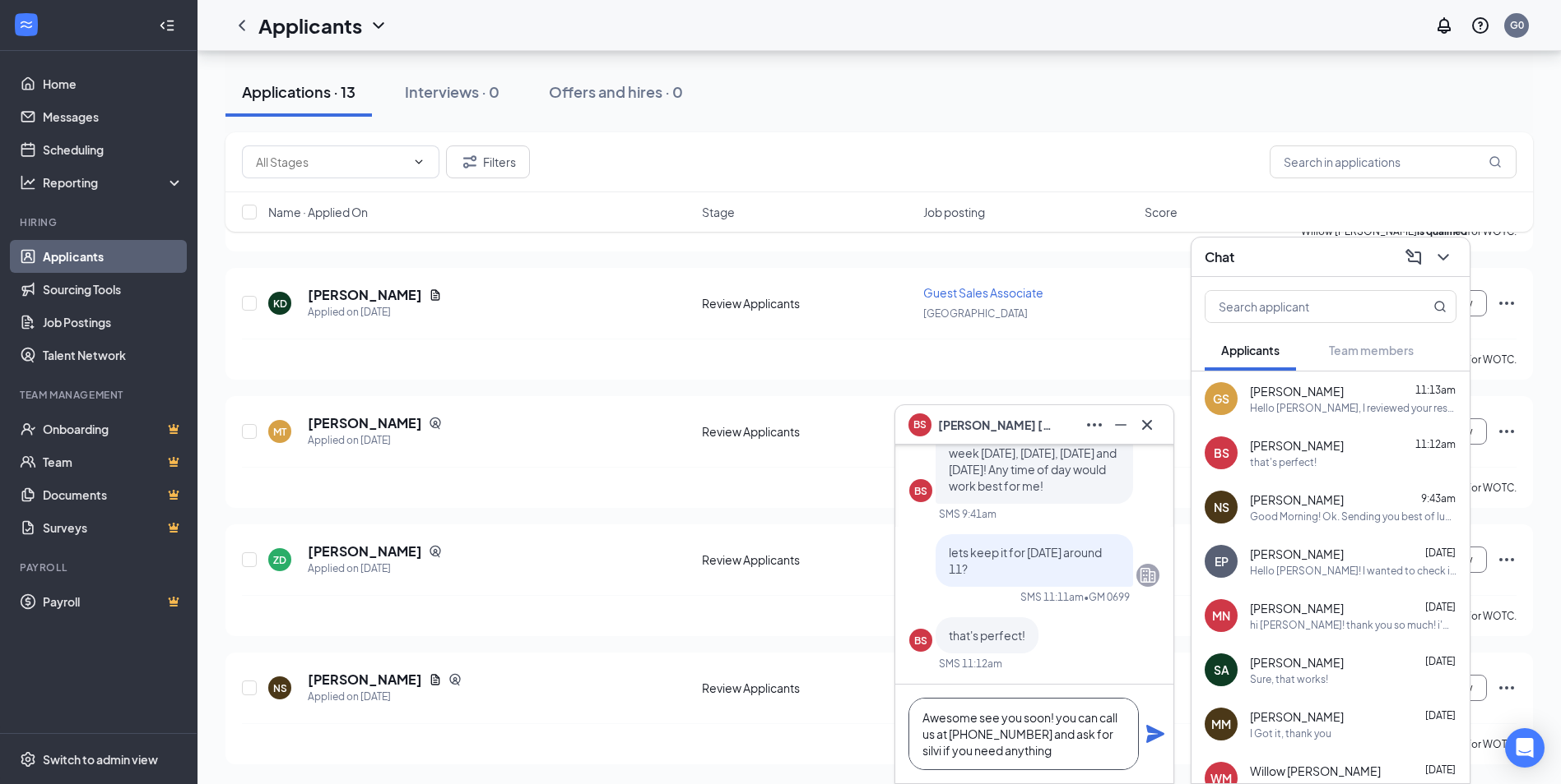
type textarea "Awesome see you soon! you can call us at [PHONE_NUMBER] and ask for silvi if yo…"
click at [1160, 734] on icon "Plane" at bounding box center [1155, 734] width 18 height 18
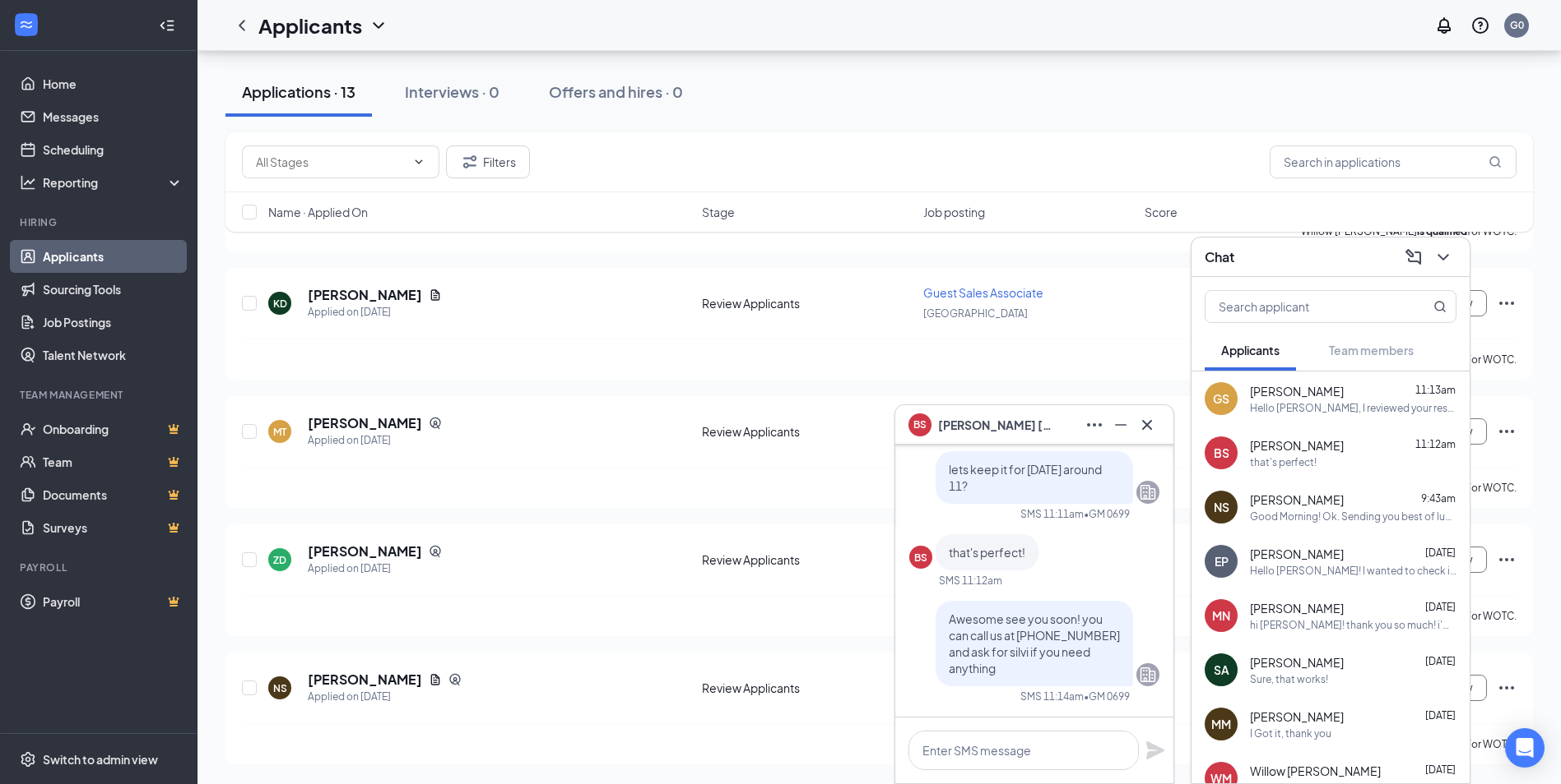
scroll to position [0, 0]
click at [1144, 424] on icon "Cross" at bounding box center [1147, 425] width 19 height 19
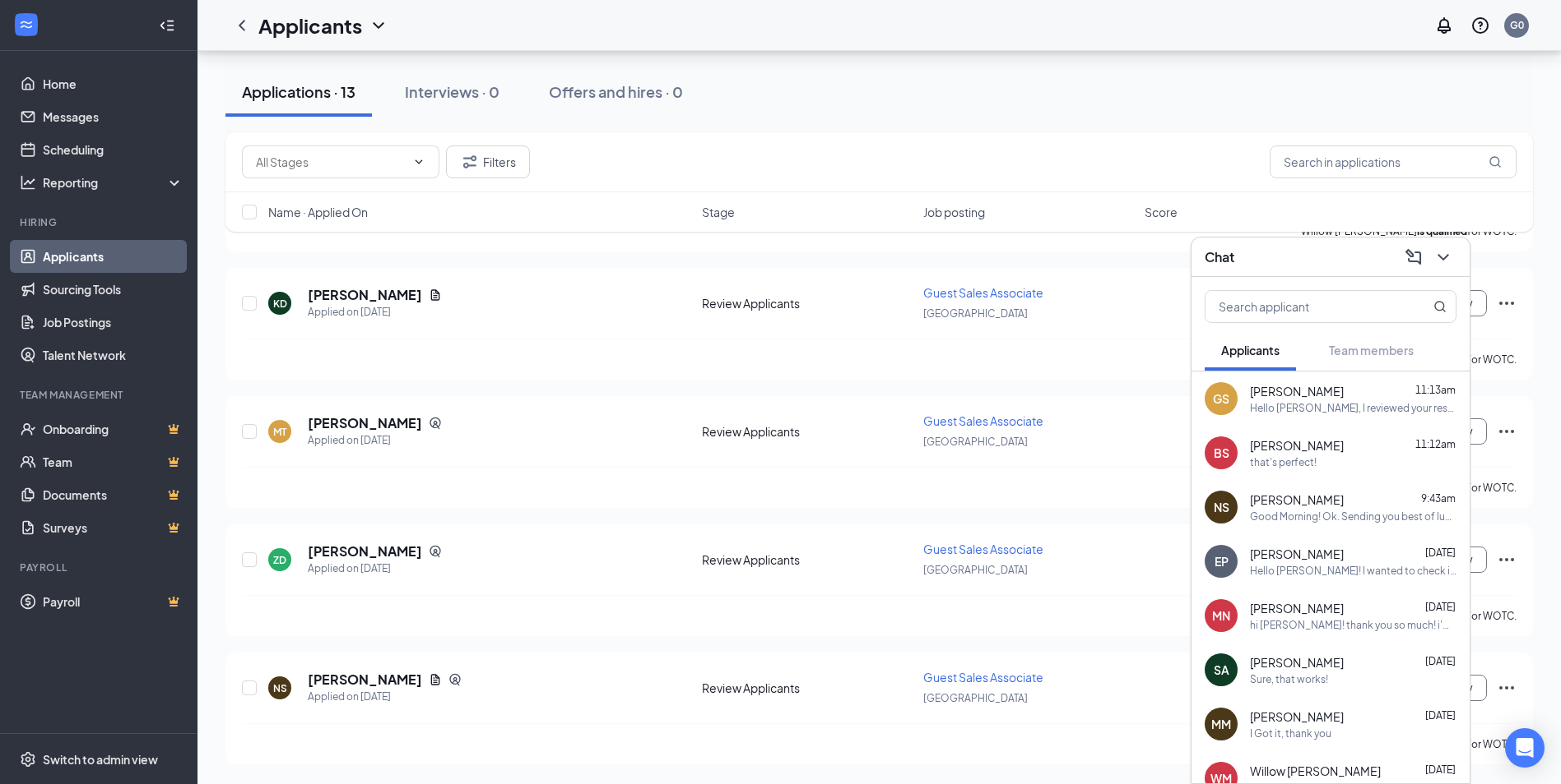
click at [1365, 453] on div "[PERSON_NAME] 11:12am" at bounding box center [1352, 445] width 206 height 17
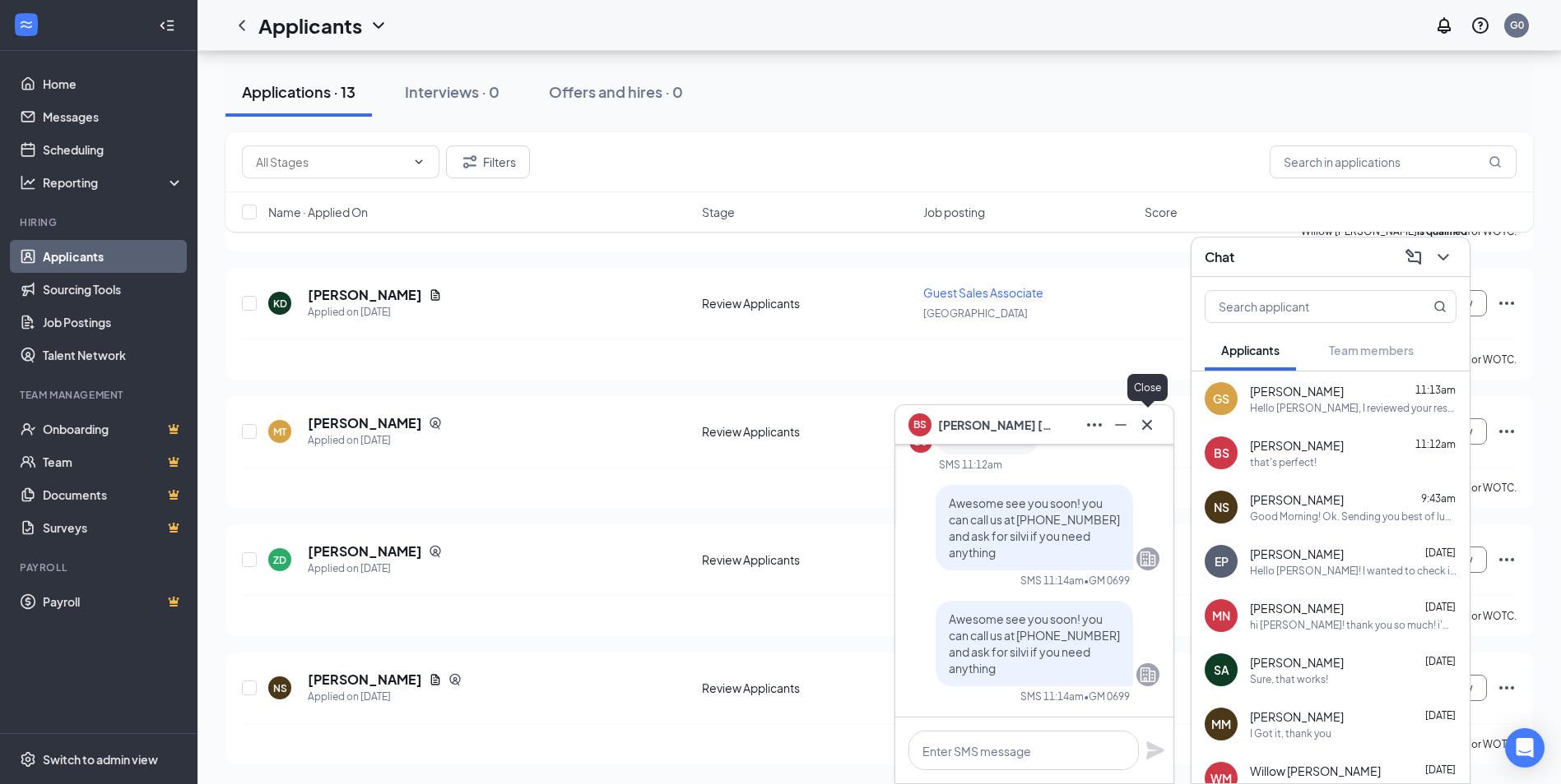
click at [1147, 426] on icon "Cross" at bounding box center [1147, 425] width 19 height 19
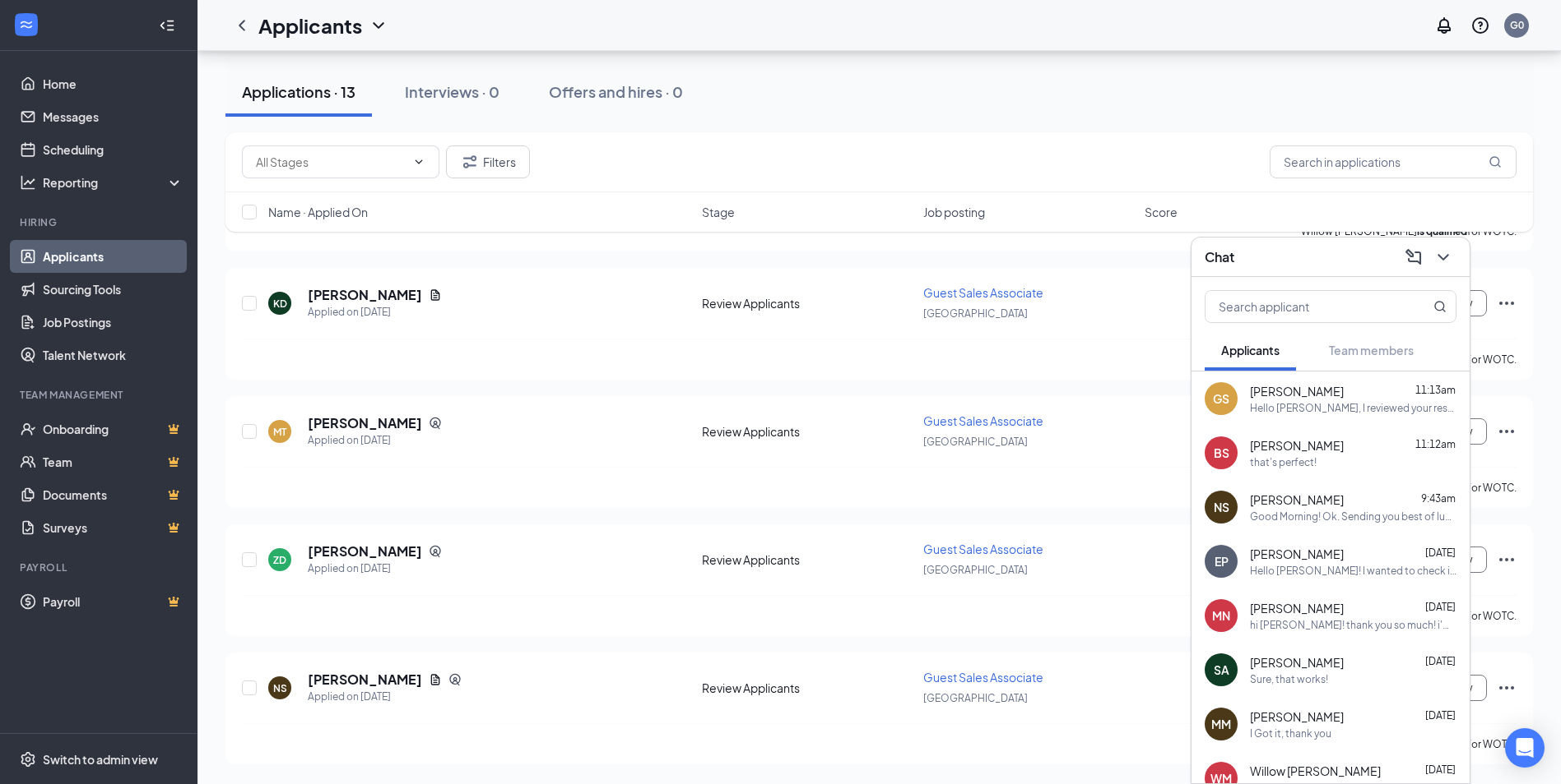
click at [1346, 521] on div "Good Morning! Ok. Sending you best of luck with family." at bounding box center [1352, 517] width 206 height 14
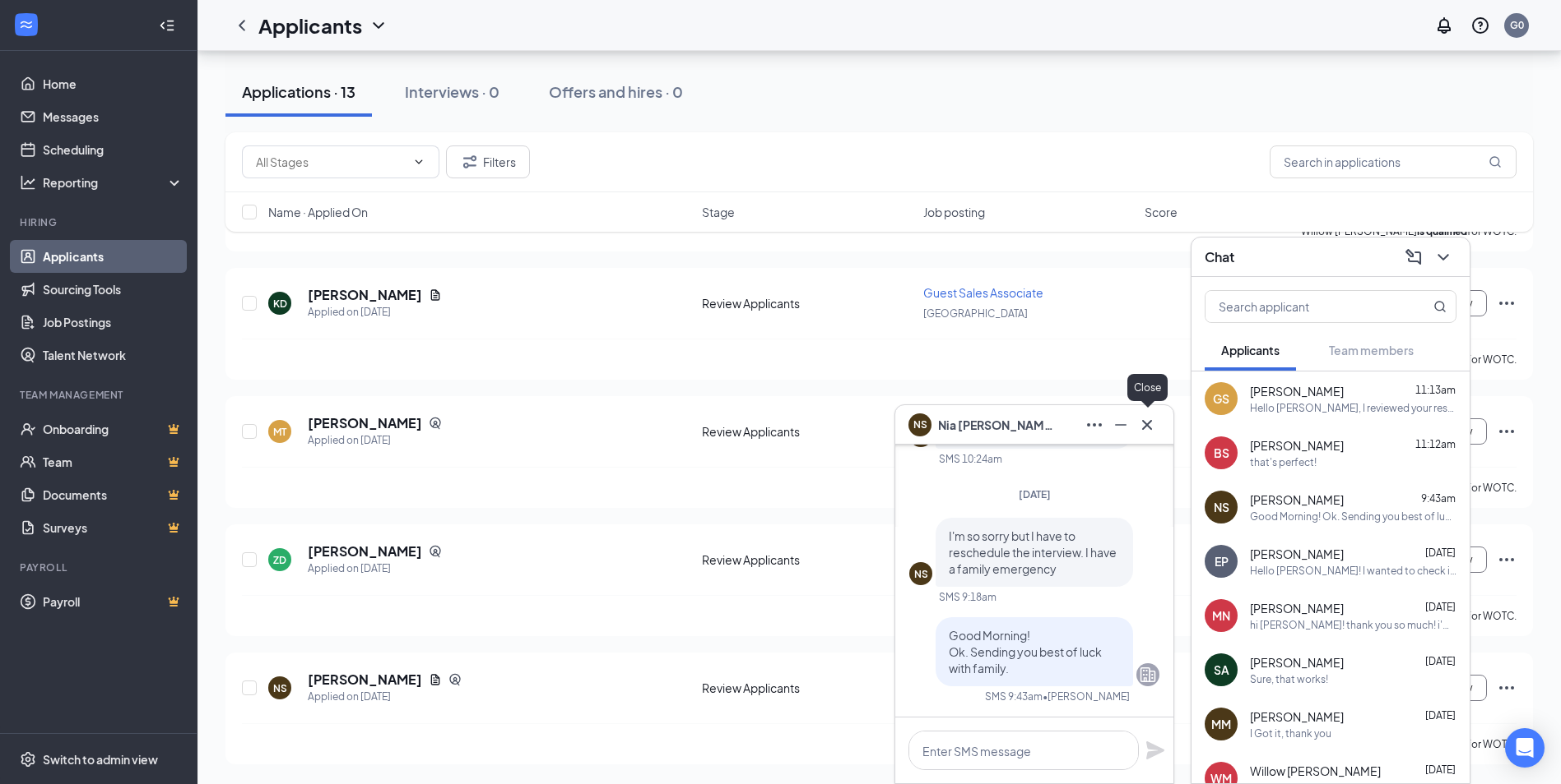
click at [1149, 427] on icon "Cross" at bounding box center [1147, 424] width 10 height 10
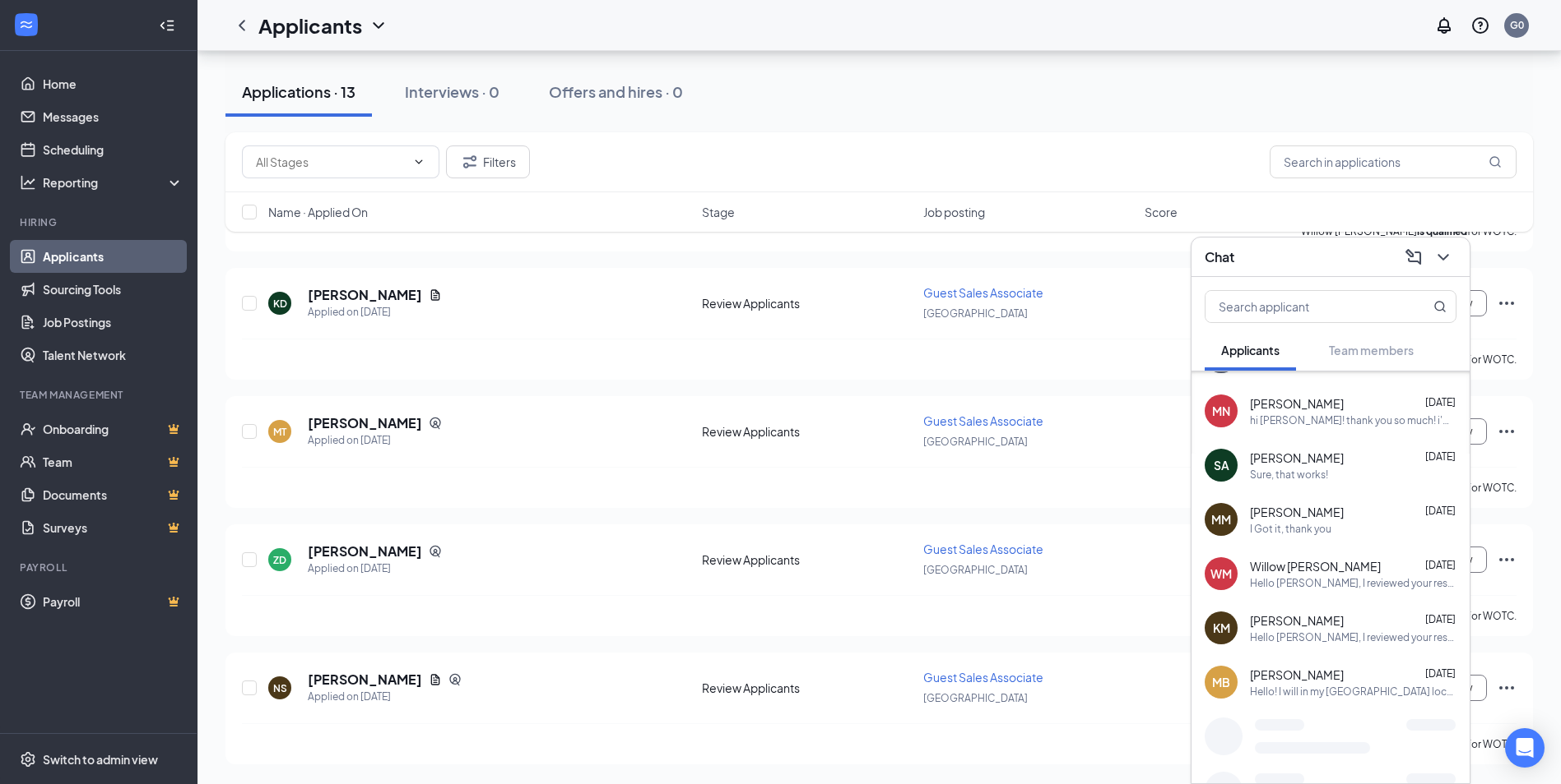
scroll to position [213, 0]
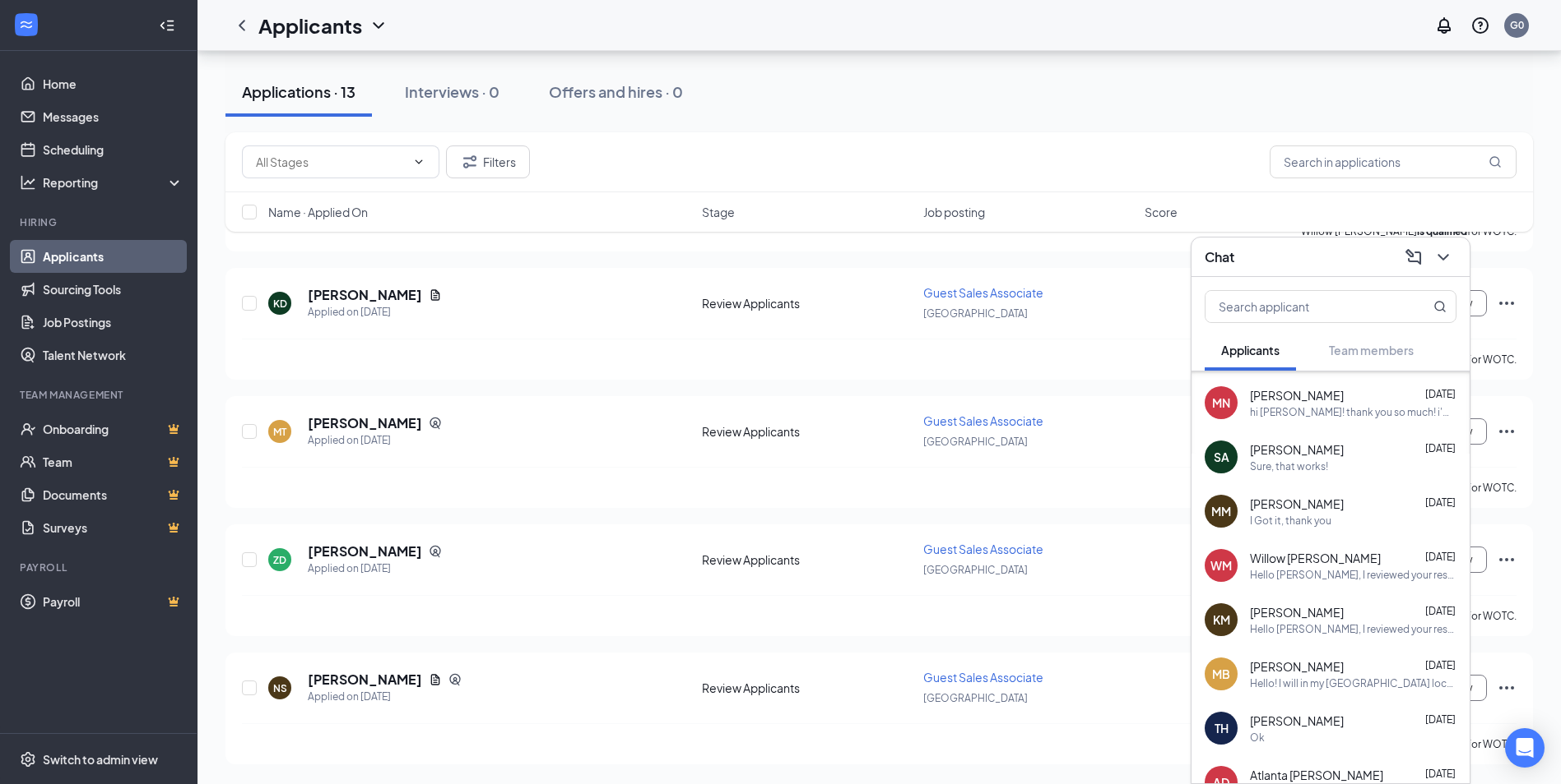
click at [1367, 517] on div "I Got it, thank you" at bounding box center [1352, 521] width 206 height 14
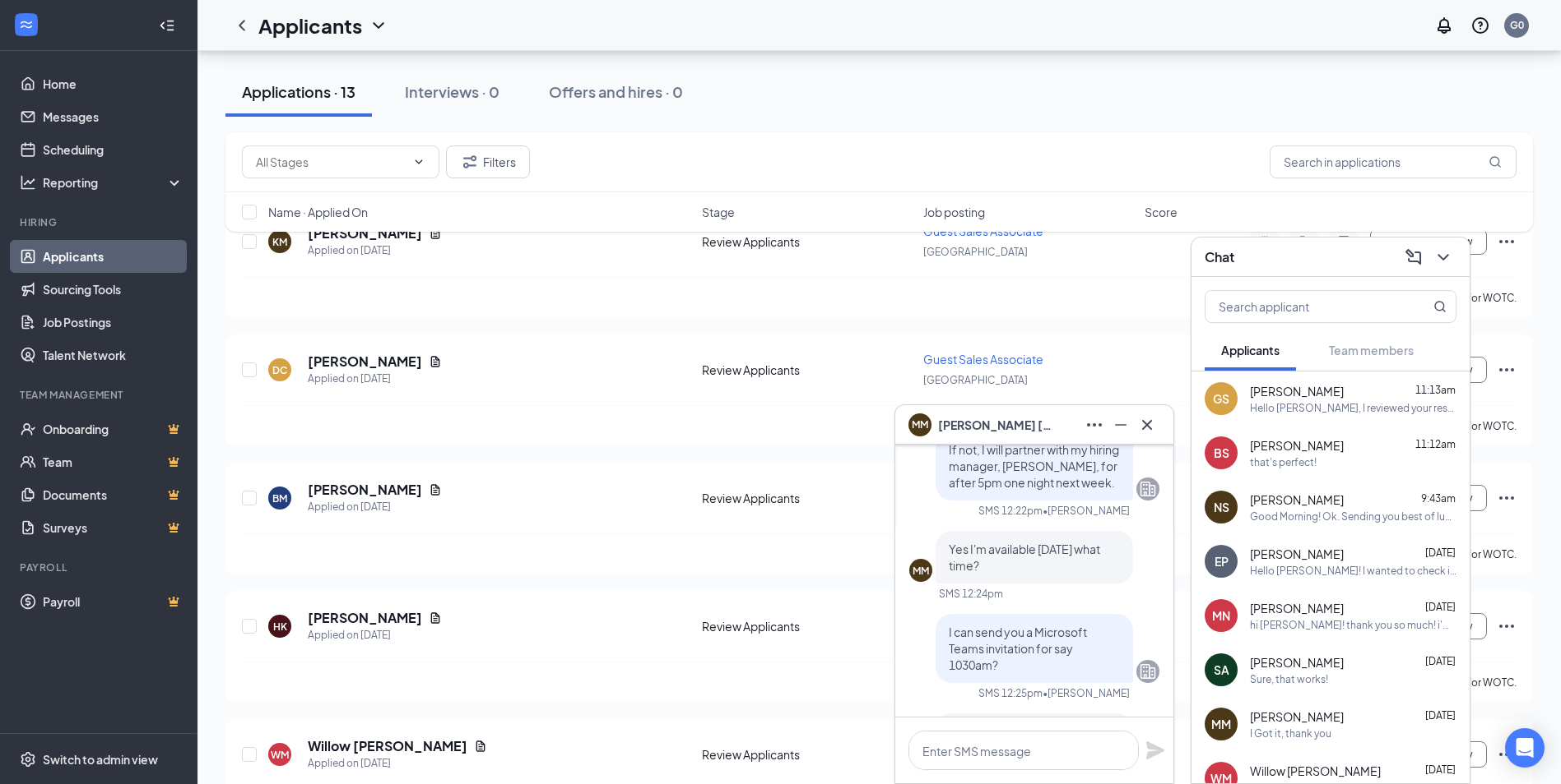
scroll to position [494, 0]
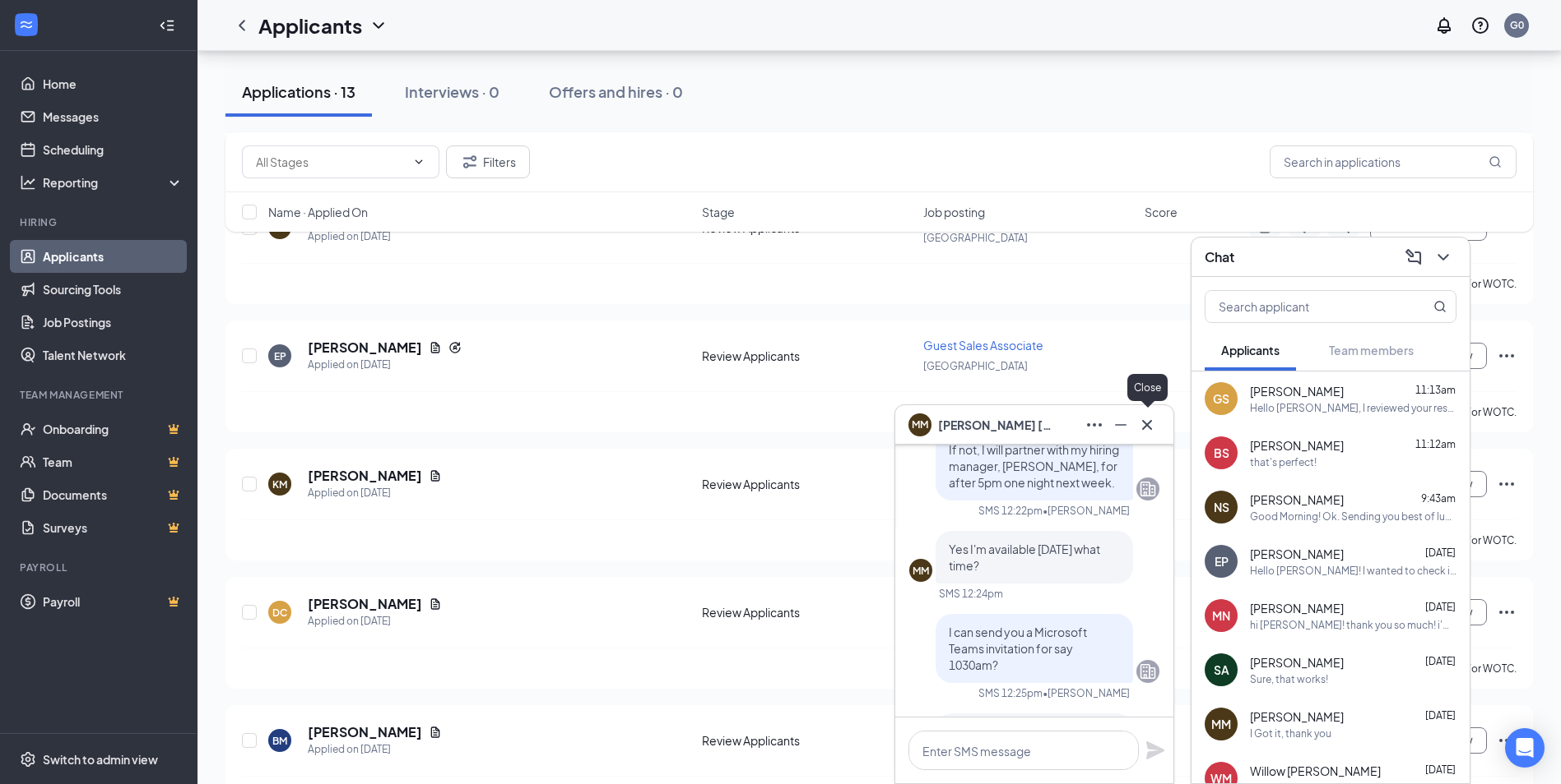
click at [1146, 426] on icon "Cross" at bounding box center [1147, 424] width 10 height 10
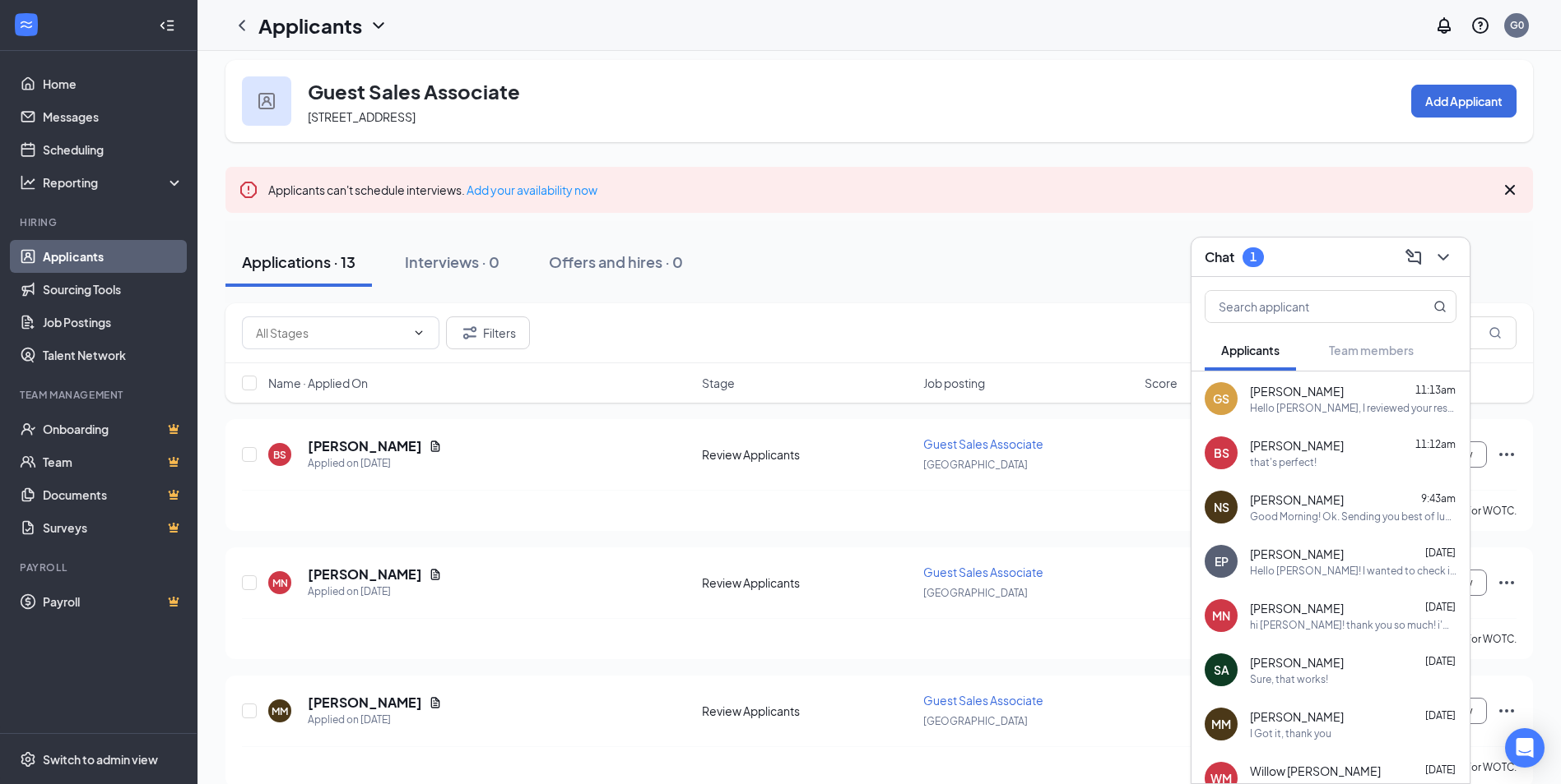
scroll to position [0, 0]
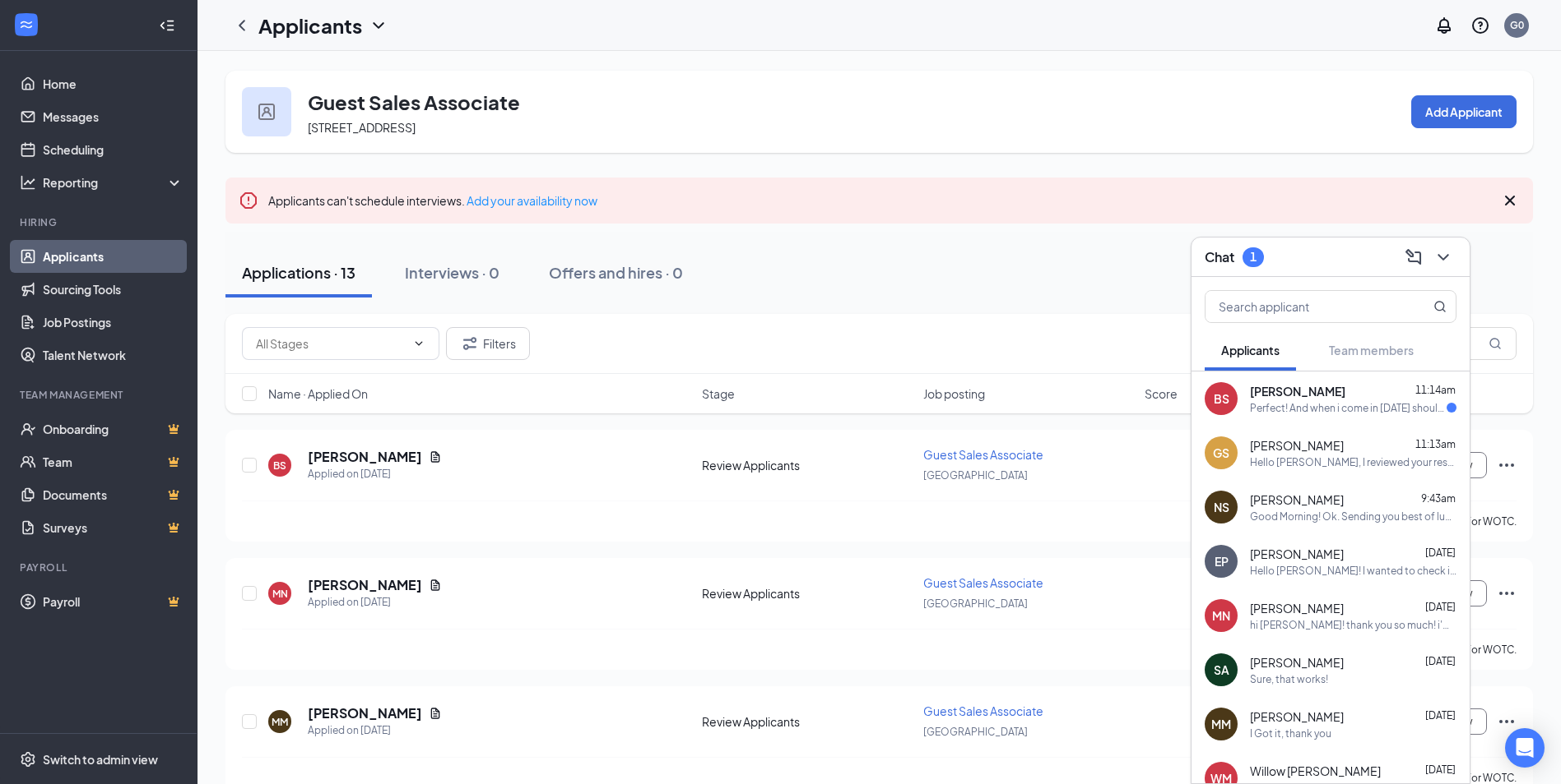
click at [1365, 410] on div "Perfect! And when i come in [DATE] should I ask for silvi as well?" at bounding box center [1348, 408] width 197 height 14
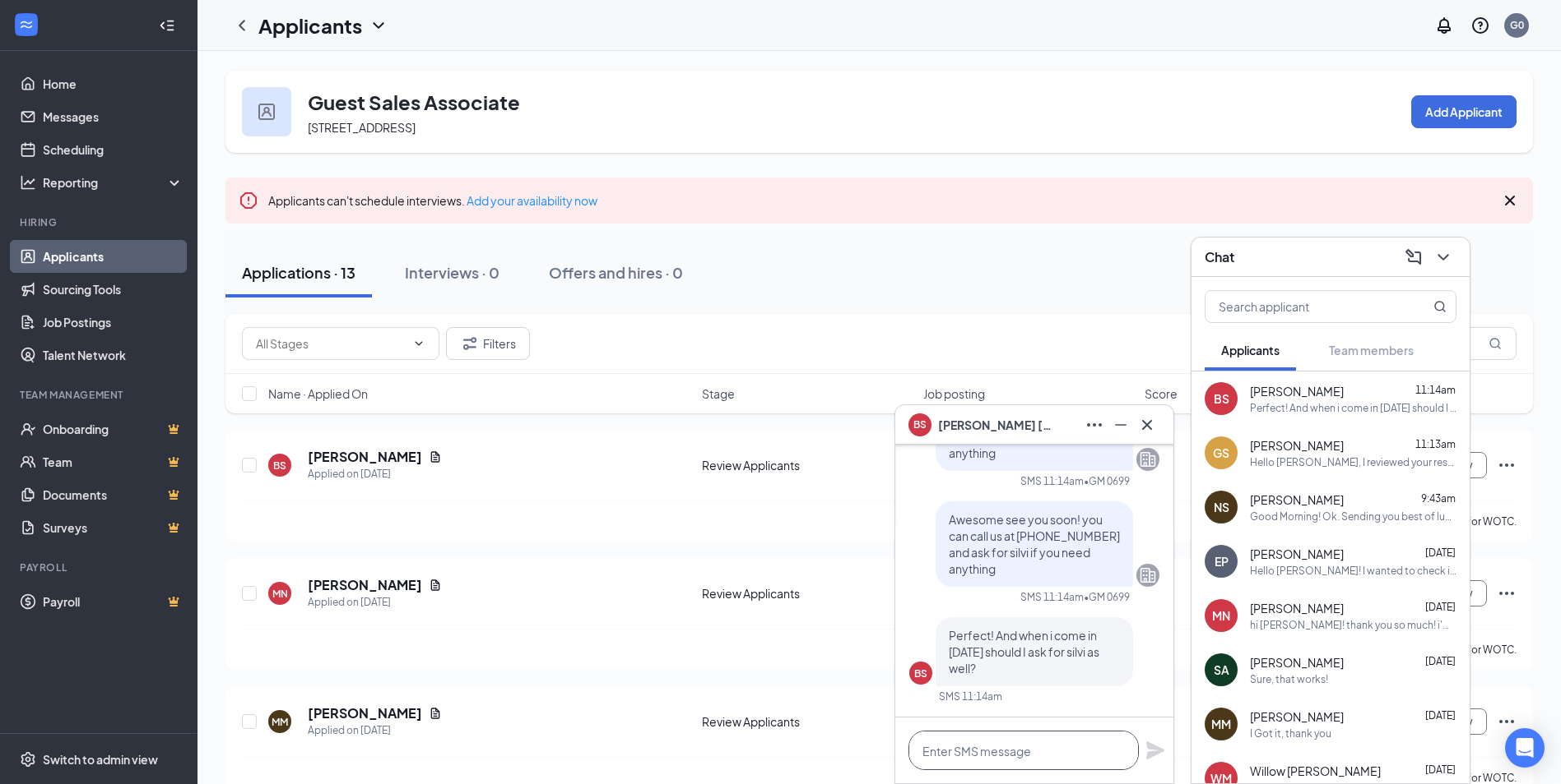
click at [1009, 756] on textarea at bounding box center [1024, 750] width 230 height 40
type textarea "yes!"
click at [1154, 745] on icon "Plane" at bounding box center [1155, 750] width 18 height 18
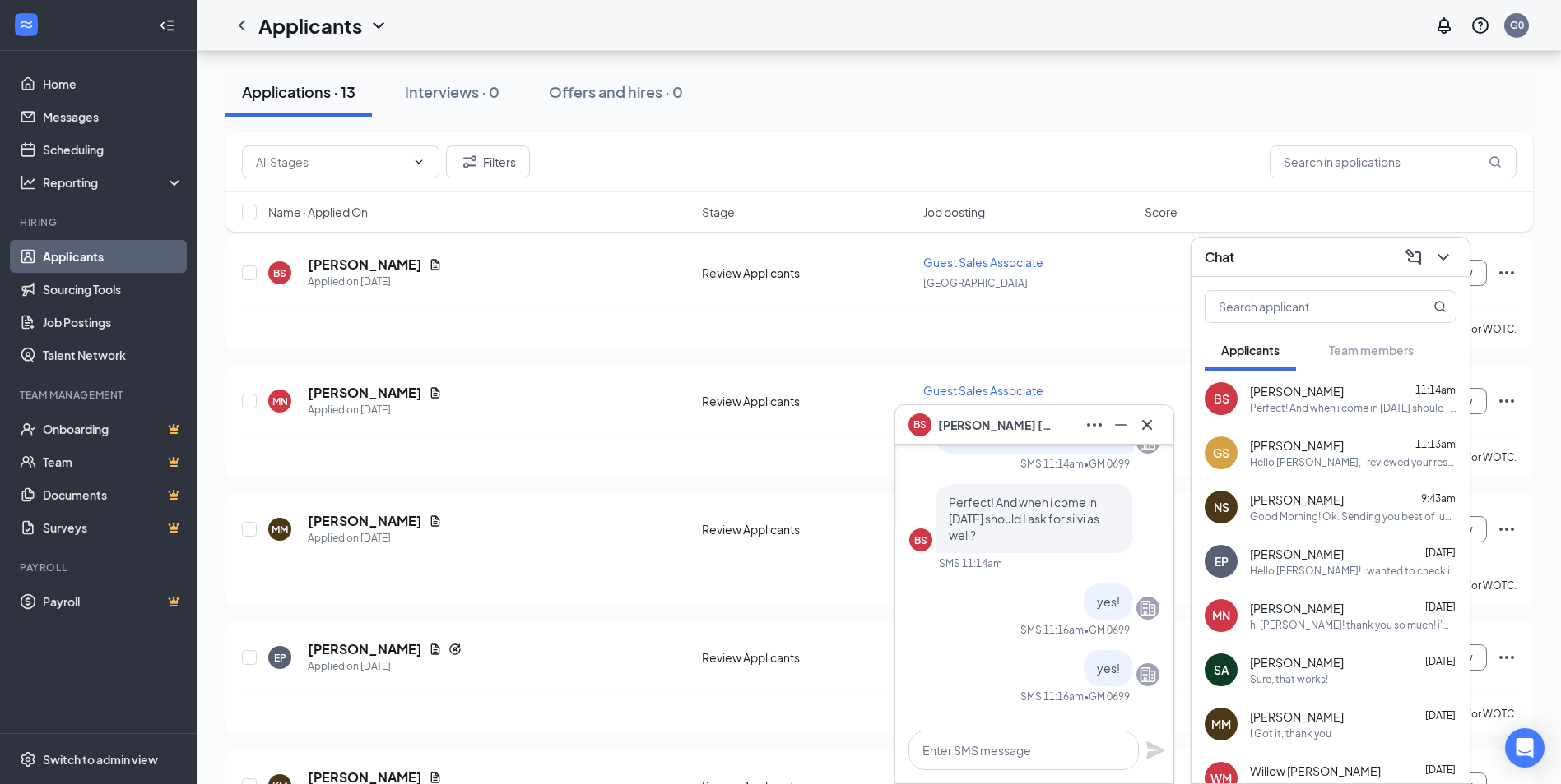
scroll to position [247, 0]
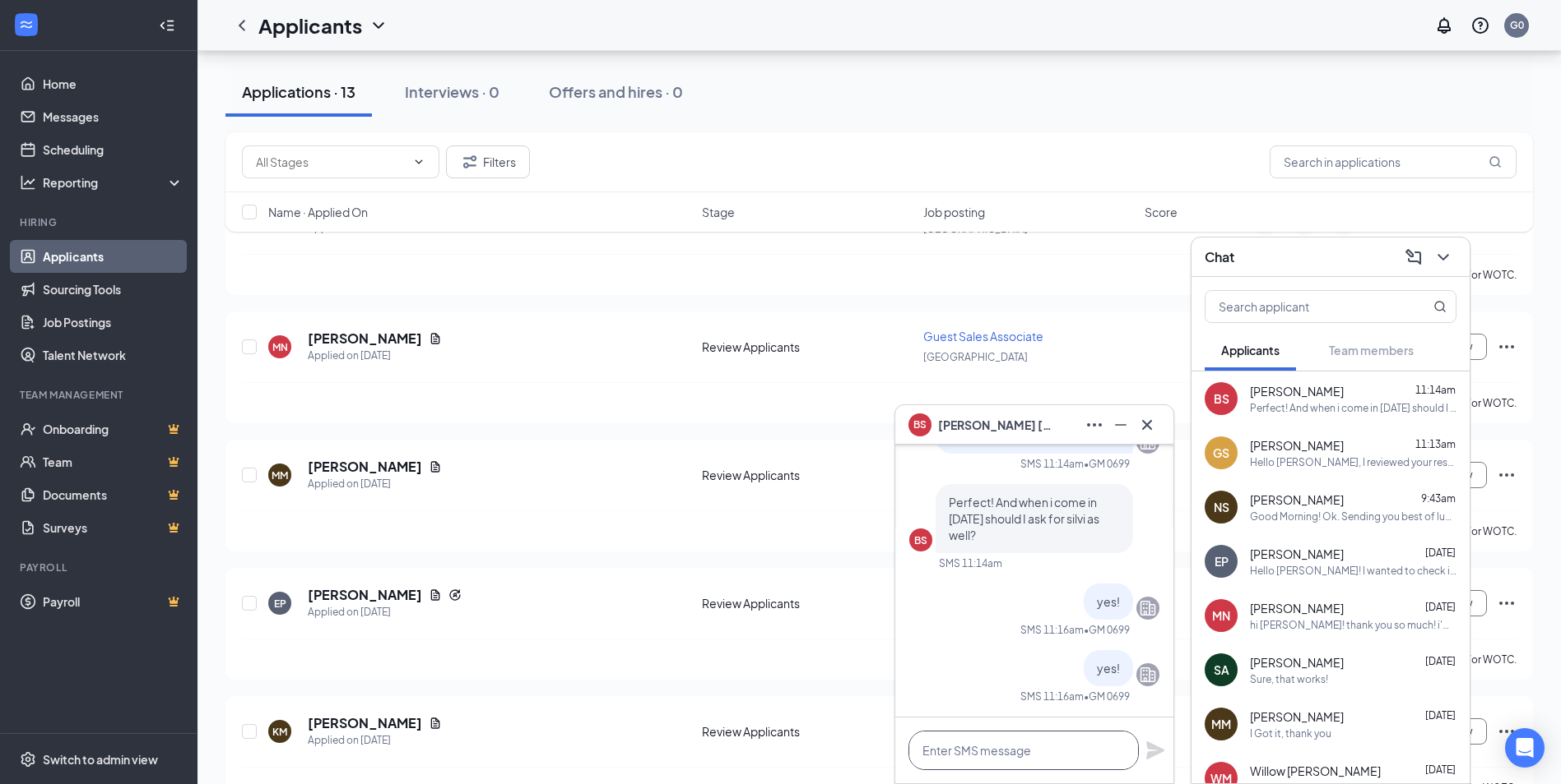
click at [954, 746] on textarea at bounding box center [1024, 750] width 230 height 40
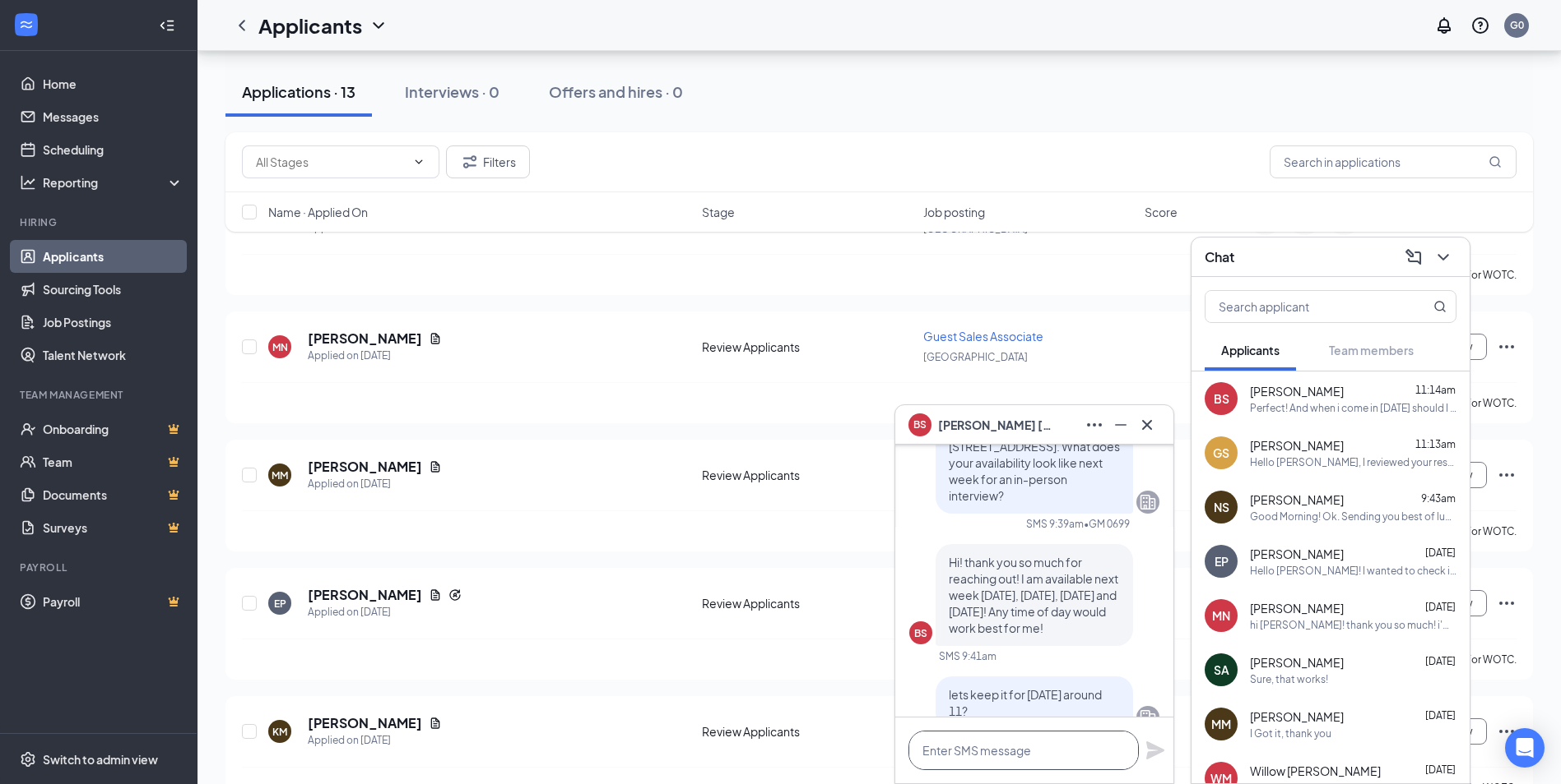
scroll to position [-575, 0]
click at [1146, 422] on icon "Cross" at bounding box center [1147, 425] width 19 height 19
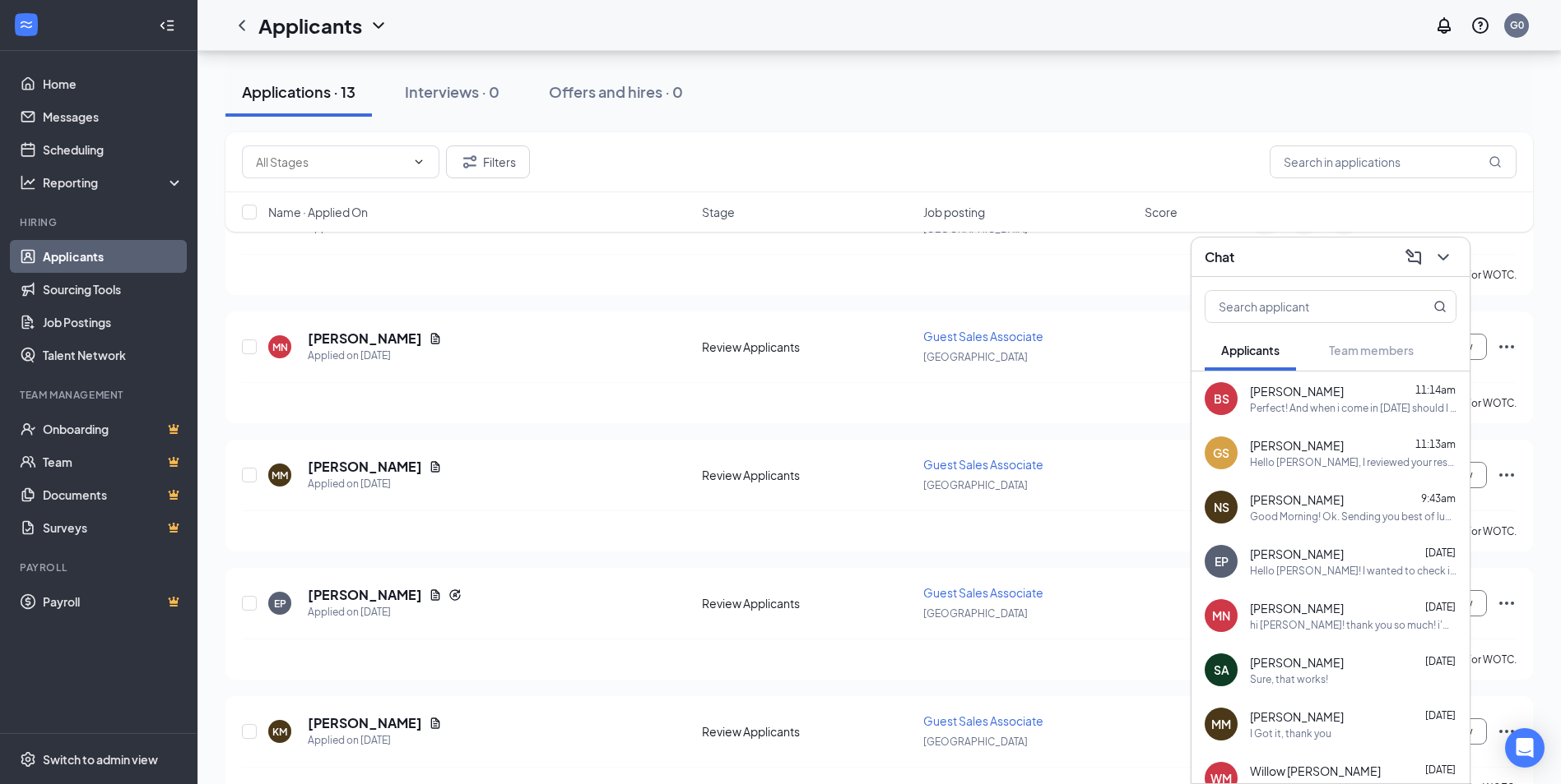
click at [1351, 399] on div "[PERSON_NAME] 11:14am" at bounding box center [1352, 391] width 206 height 17
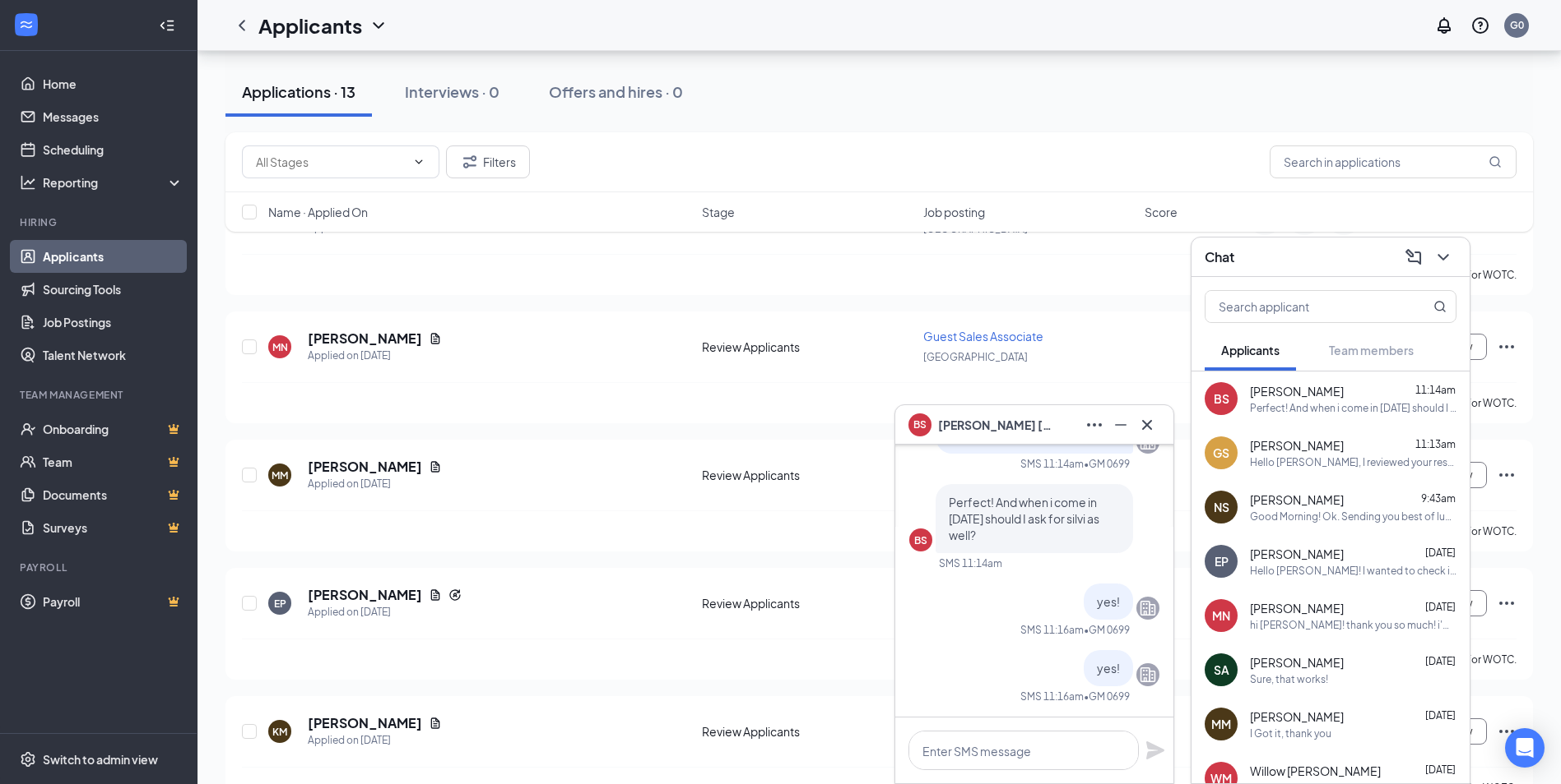
click at [1016, 426] on span "[PERSON_NAME]" at bounding box center [995, 425] width 115 height 18
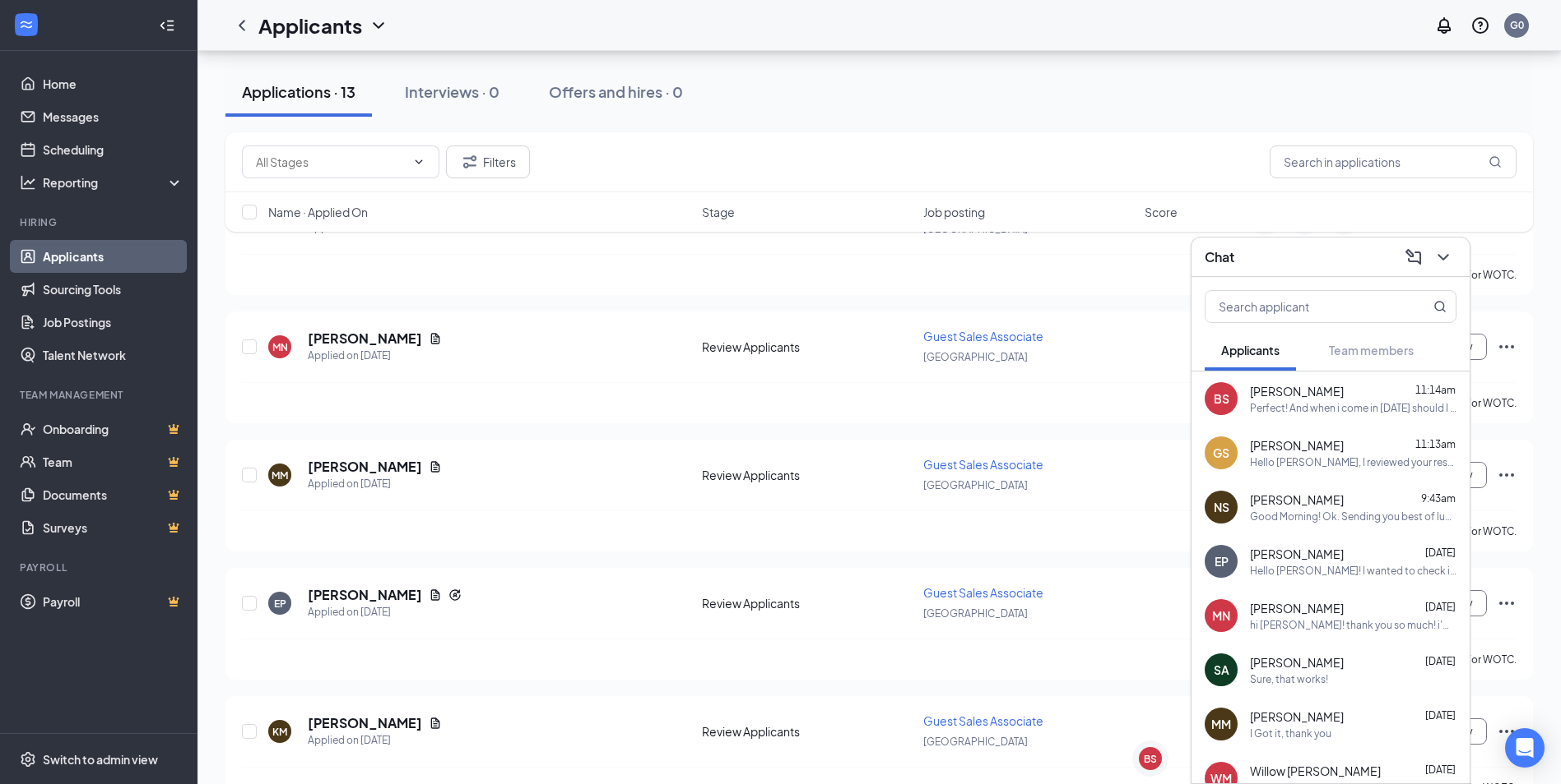
click at [1340, 406] on div "Perfect! And when i come in [DATE] should I ask for silvi as well?" at bounding box center [1352, 408] width 206 height 14
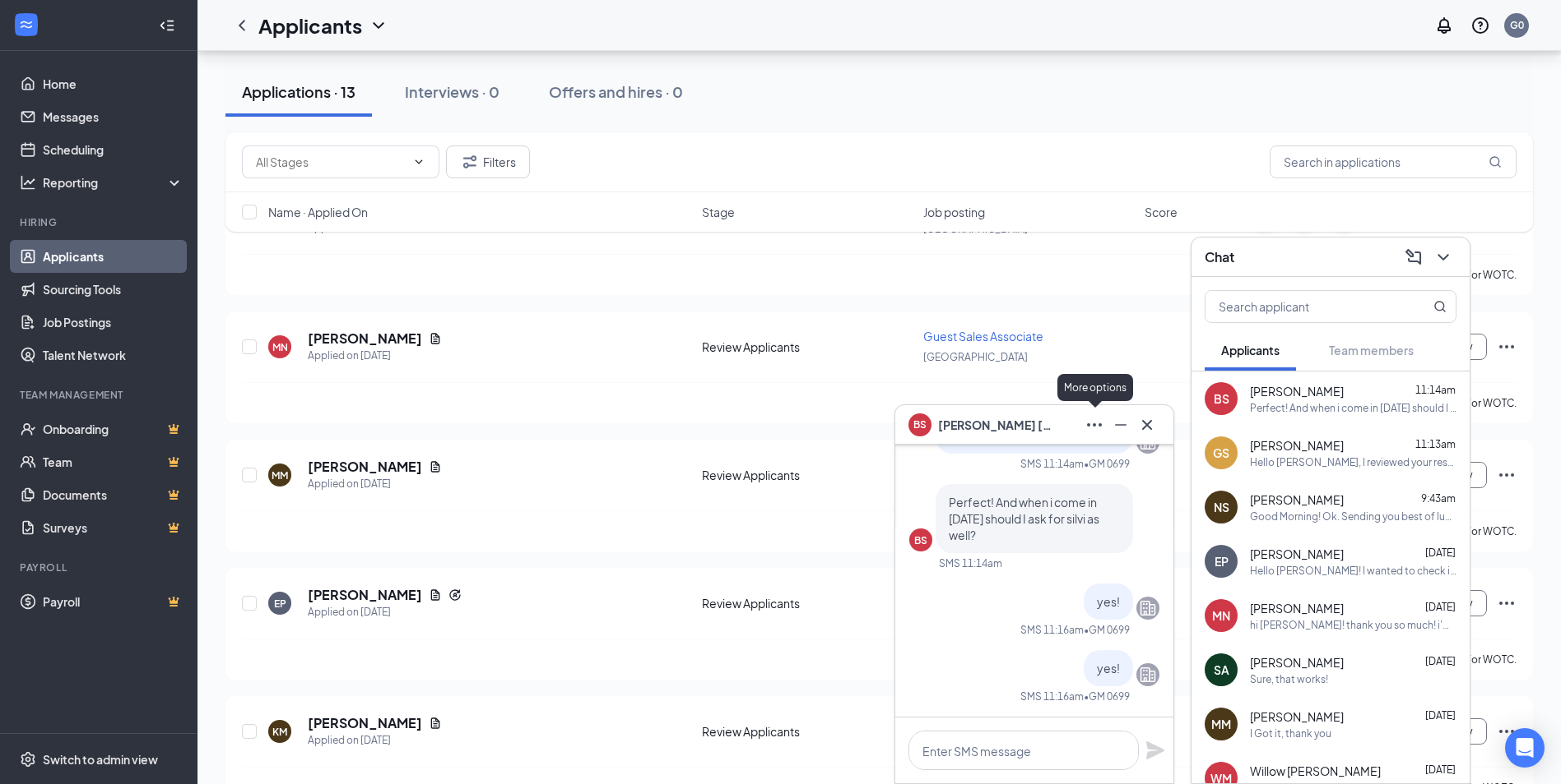
click at [1097, 427] on icon "Ellipses" at bounding box center [1094, 425] width 19 height 19
click at [1048, 579] on div "Hello [PERSON_NAME], I reviewed your resume and would love to schedule an inter…" at bounding box center [1034, 236] width 250 height 961
click at [1143, 420] on icon "Cross" at bounding box center [1147, 424] width 10 height 10
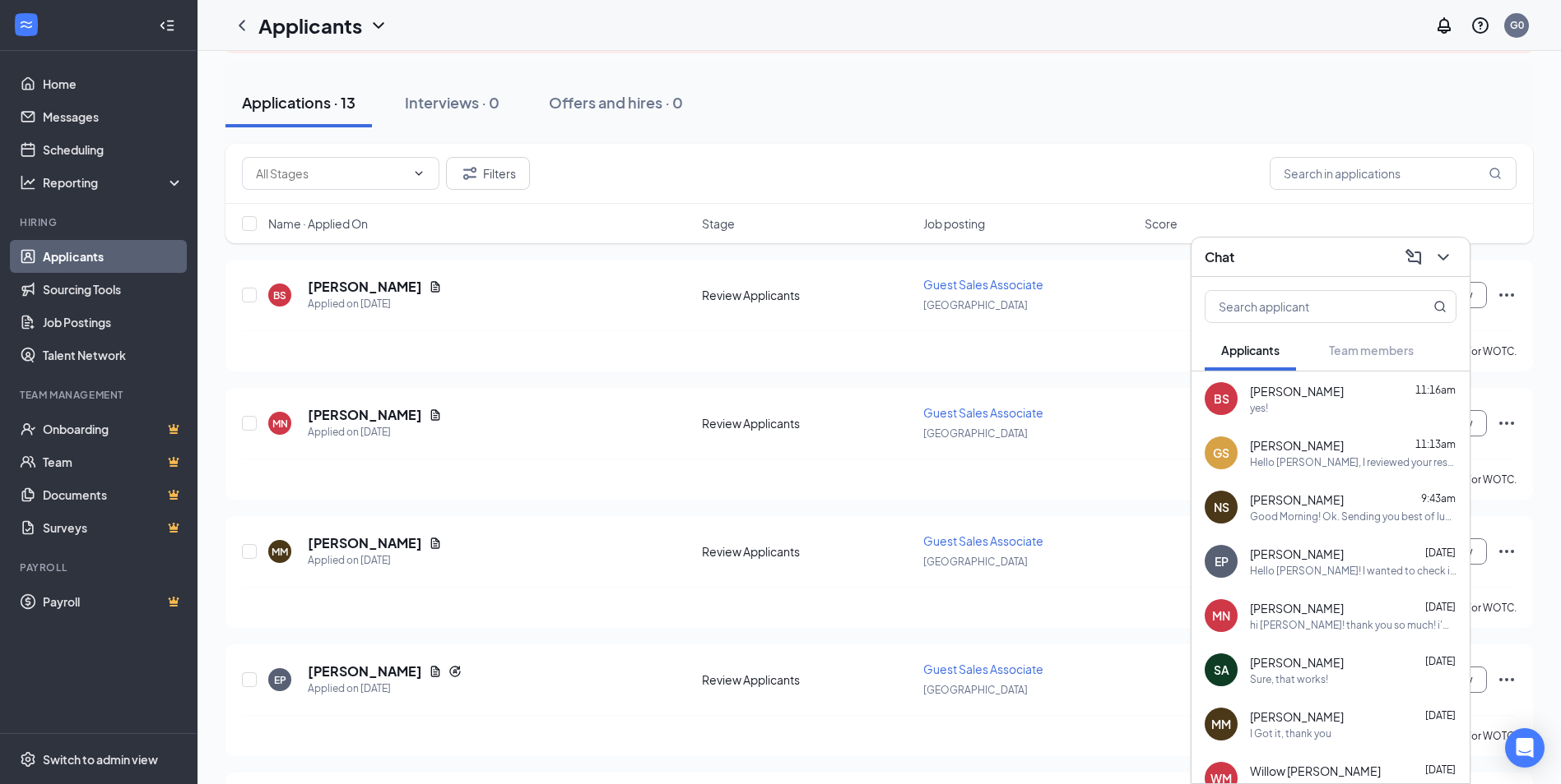
scroll to position [0, 0]
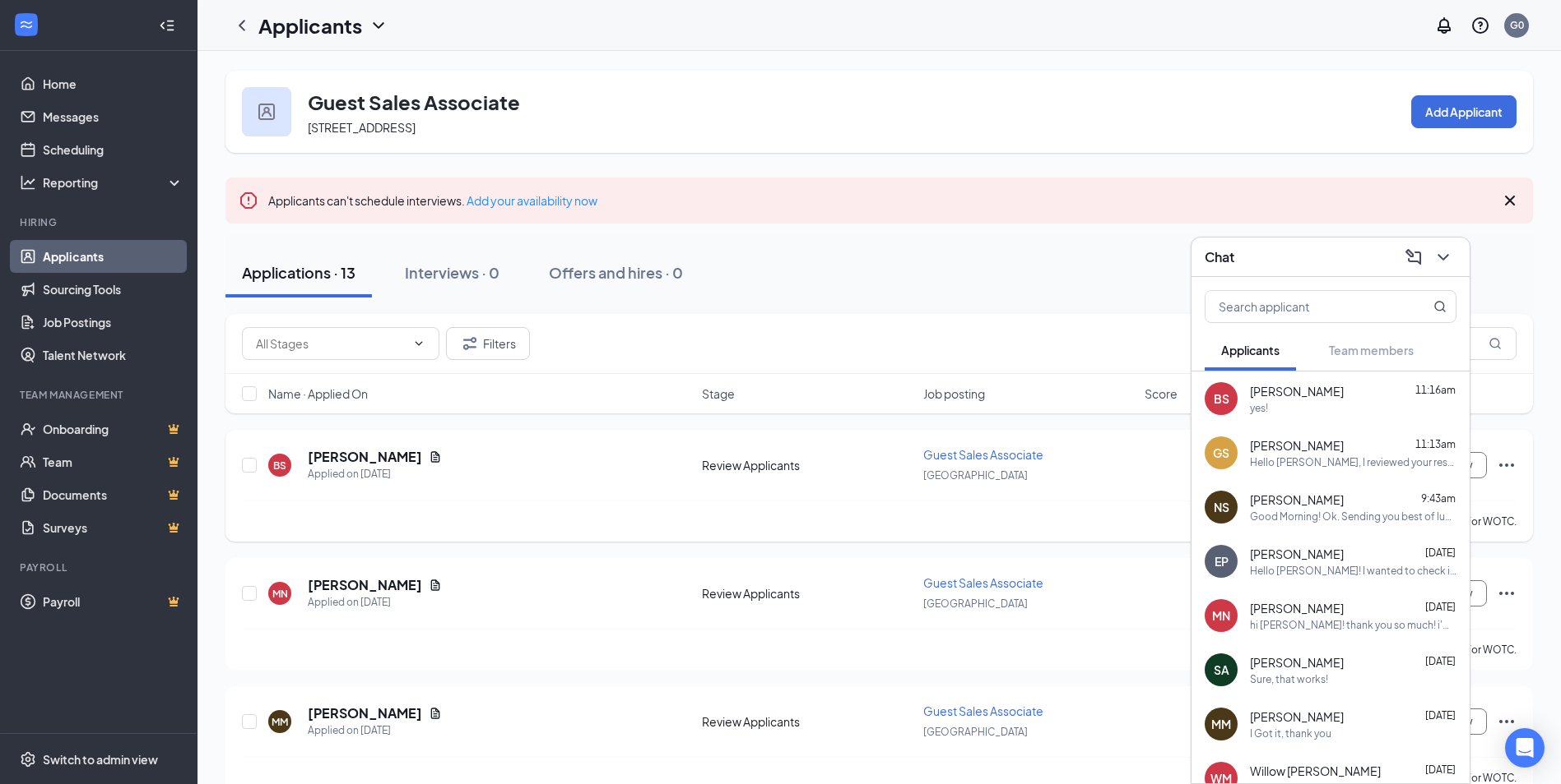
click at [413, 458] on div "[PERSON_NAME]" at bounding box center [375, 457] width 134 height 18
click at [383, 458] on h5 "[PERSON_NAME]" at bounding box center [365, 457] width 114 height 18
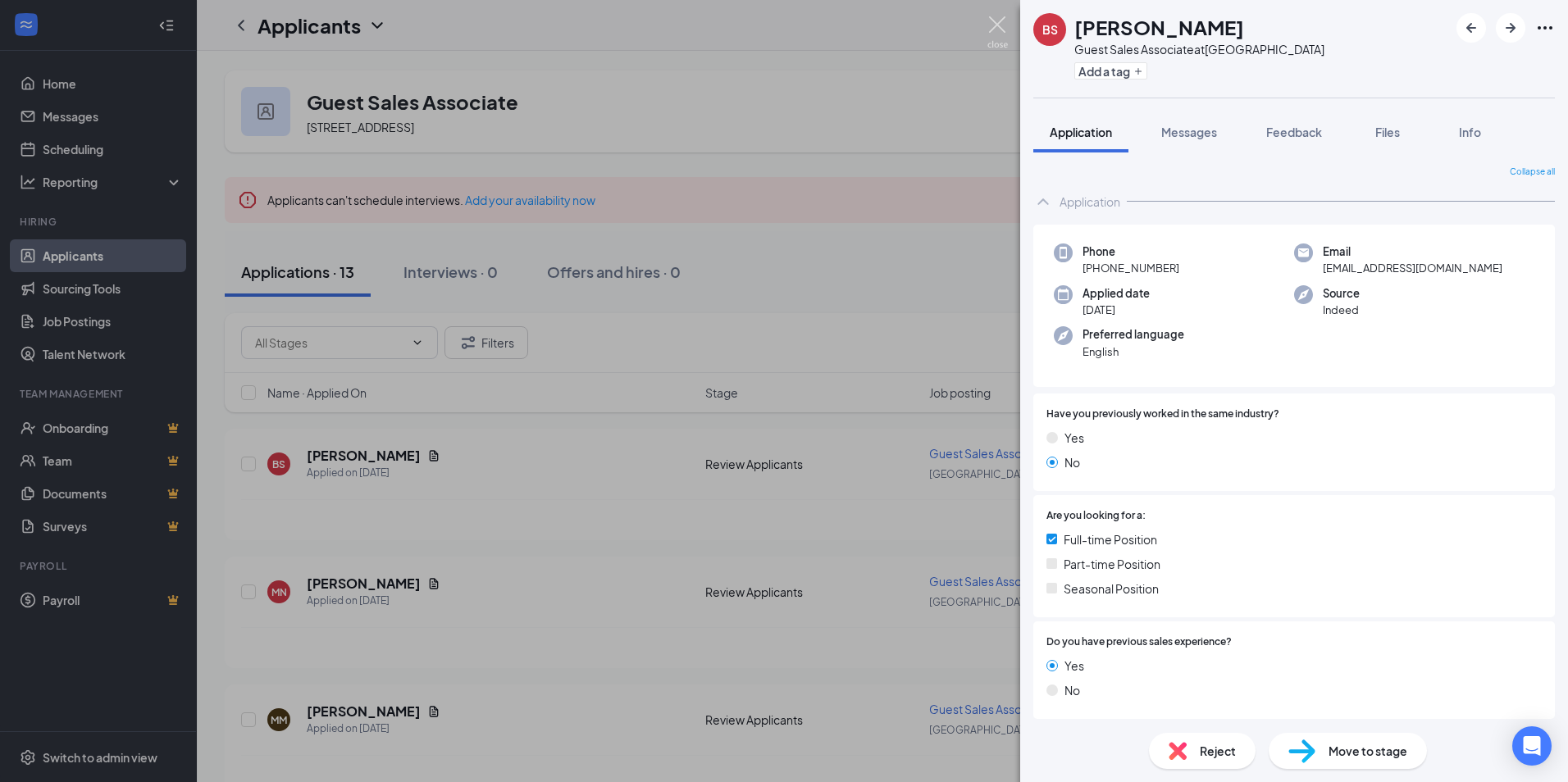
click at [994, 24] on img at bounding box center [997, 33] width 20 height 32
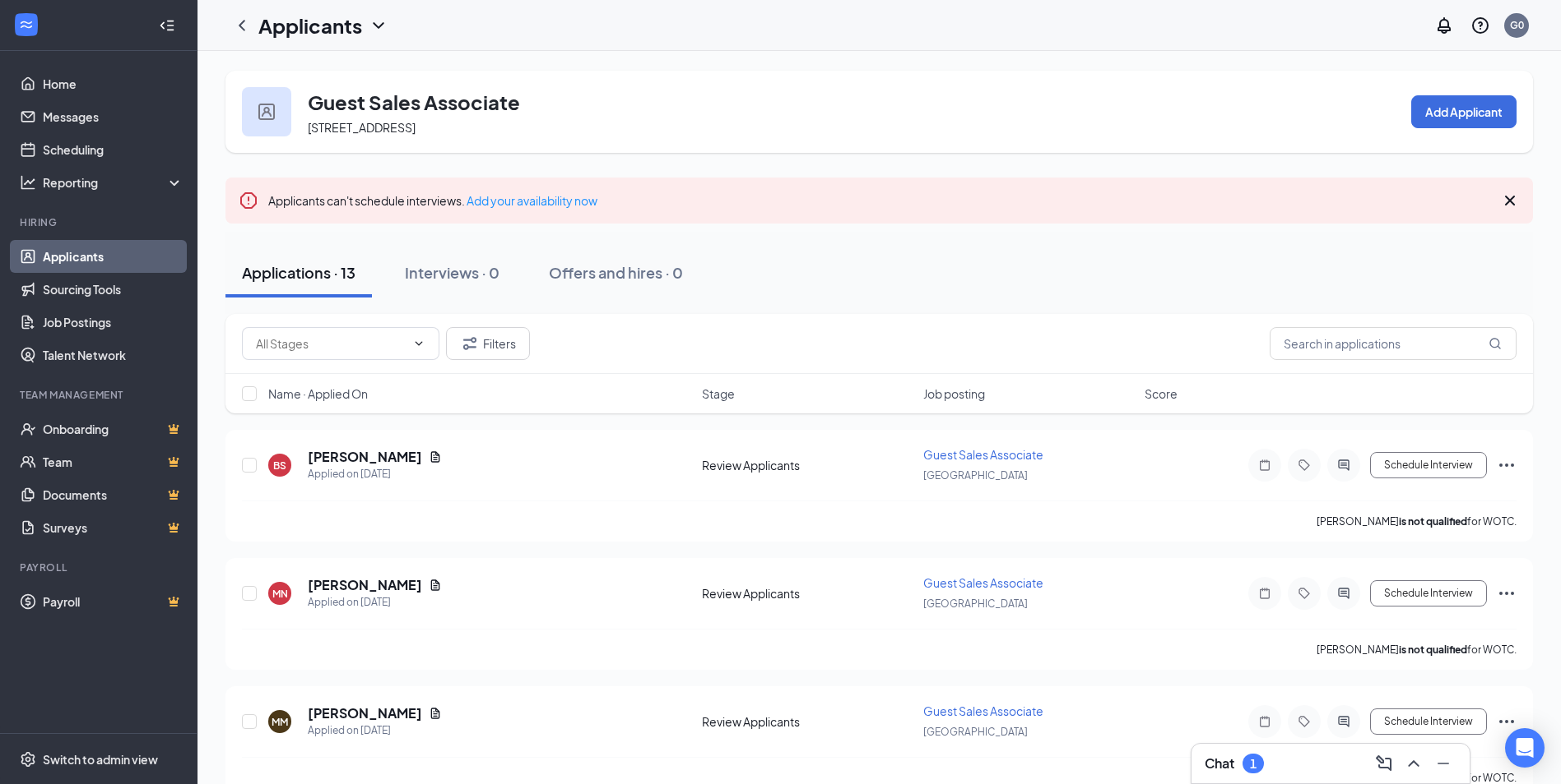
drag, startPoint x: 1228, startPoint y: 762, endPoint x: 1226, endPoint y: 749, distance: 13.2
click at [1226, 755] on h3 "Chat" at bounding box center [1218, 764] width 29 height 18
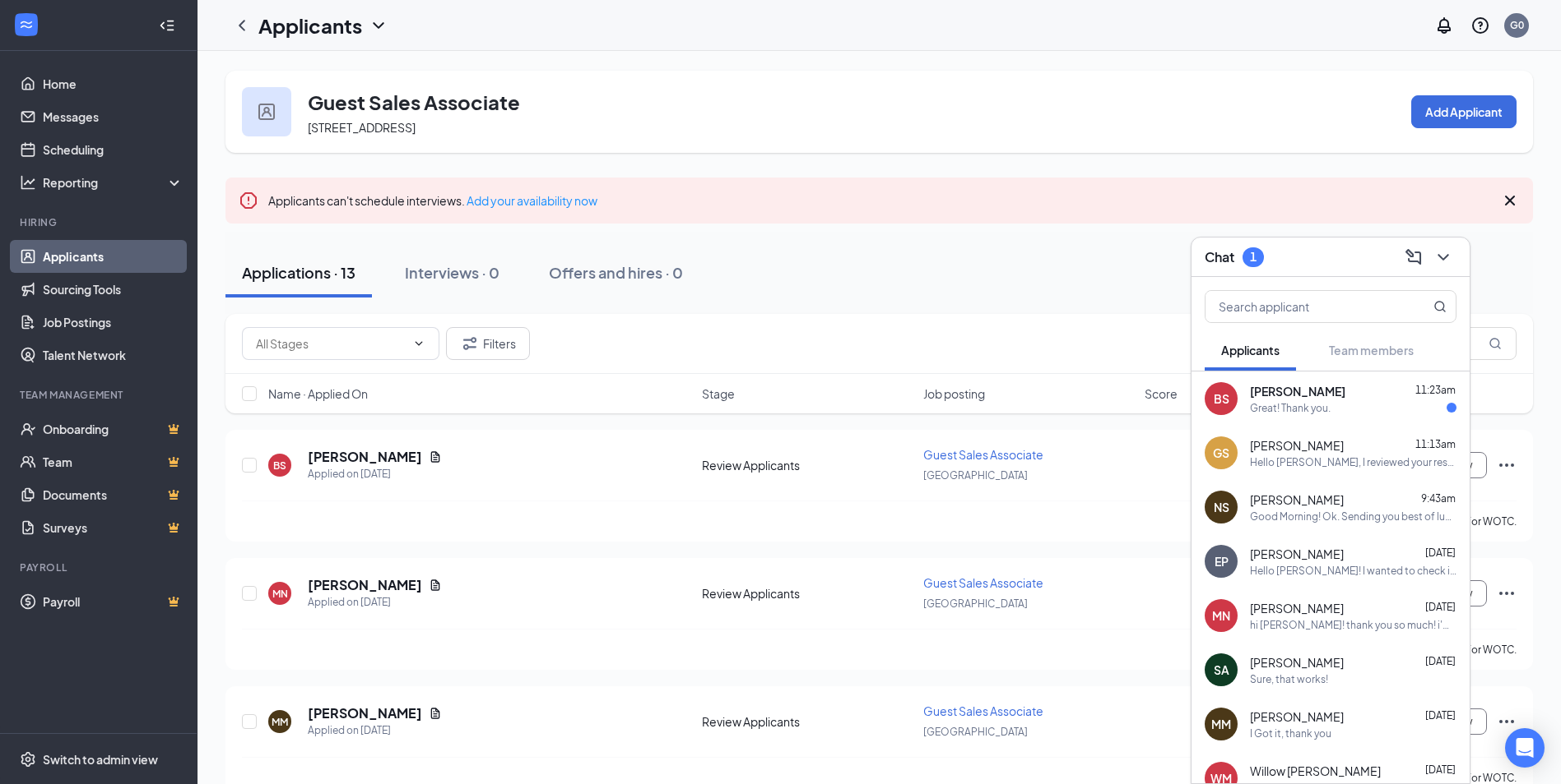
click at [1328, 400] on div "[PERSON_NAME] 11:23am Great! Thank you." at bounding box center [1352, 399] width 206 height 32
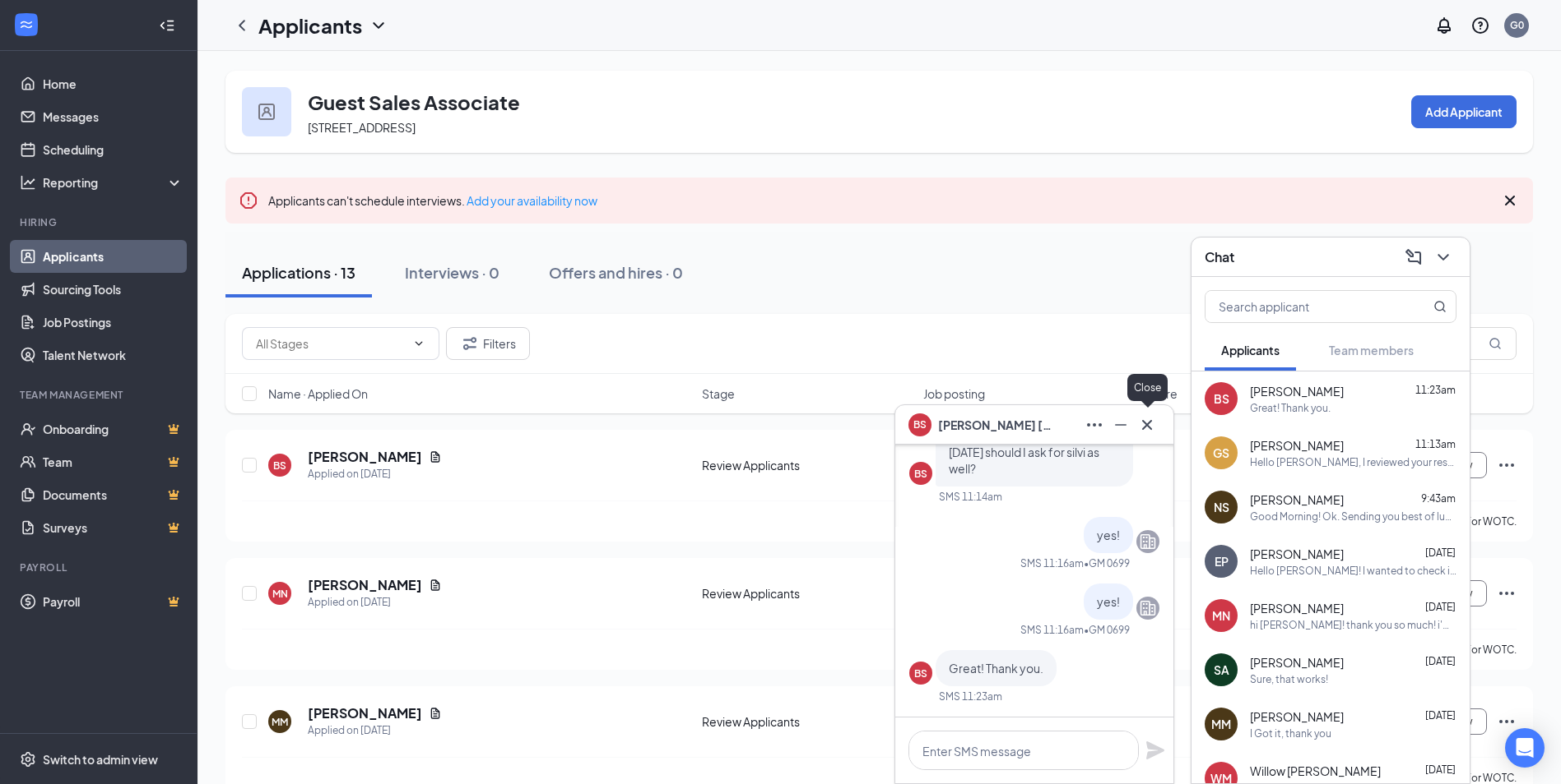
click at [1143, 424] on icon "Cross" at bounding box center [1147, 425] width 19 height 19
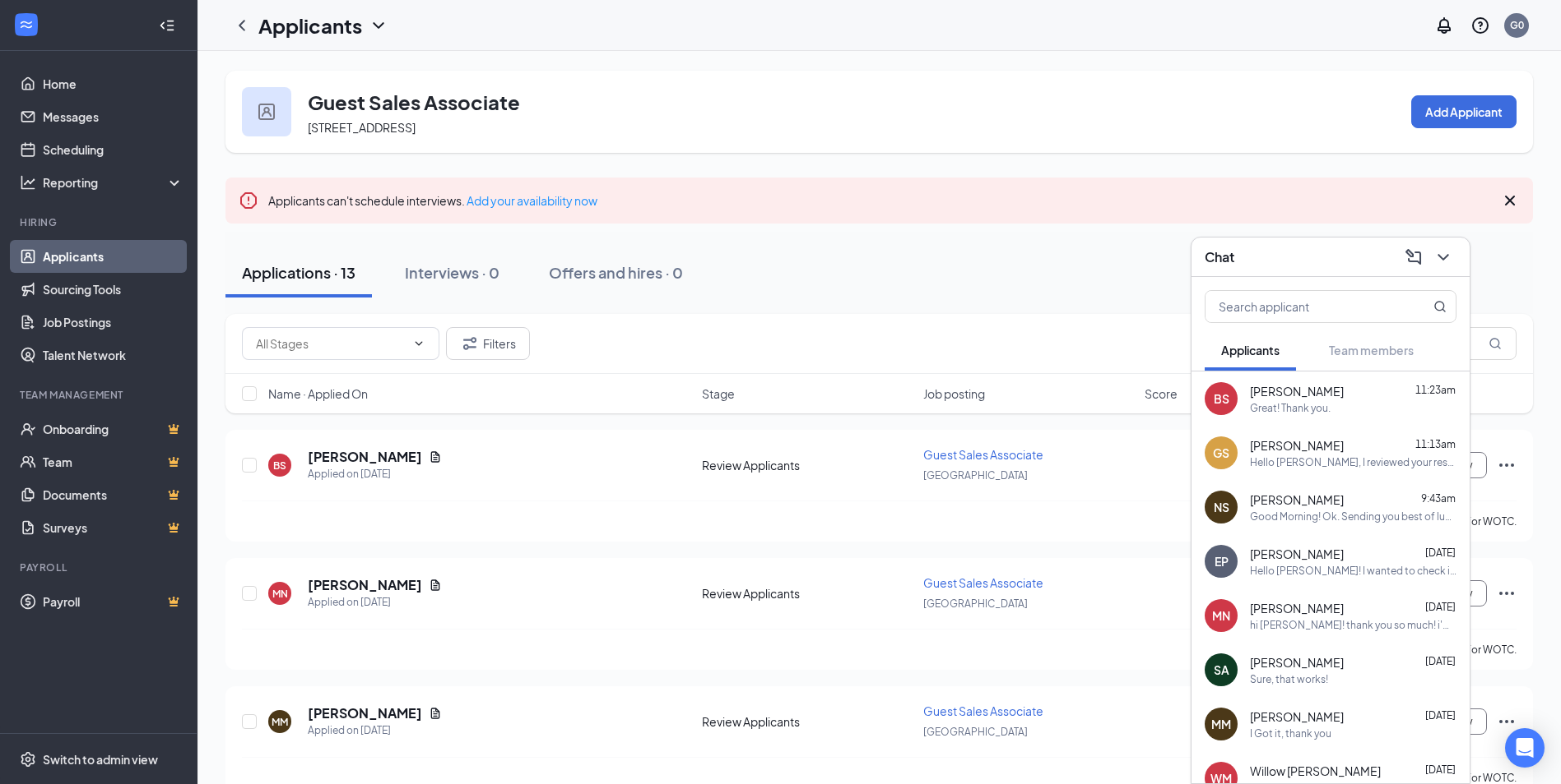
click at [1342, 564] on div "Hello [PERSON_NAME]! I wanted to check in as you missed our 12pm Teams intervie…" at bounding box center [1352, 571] width 206 height 14
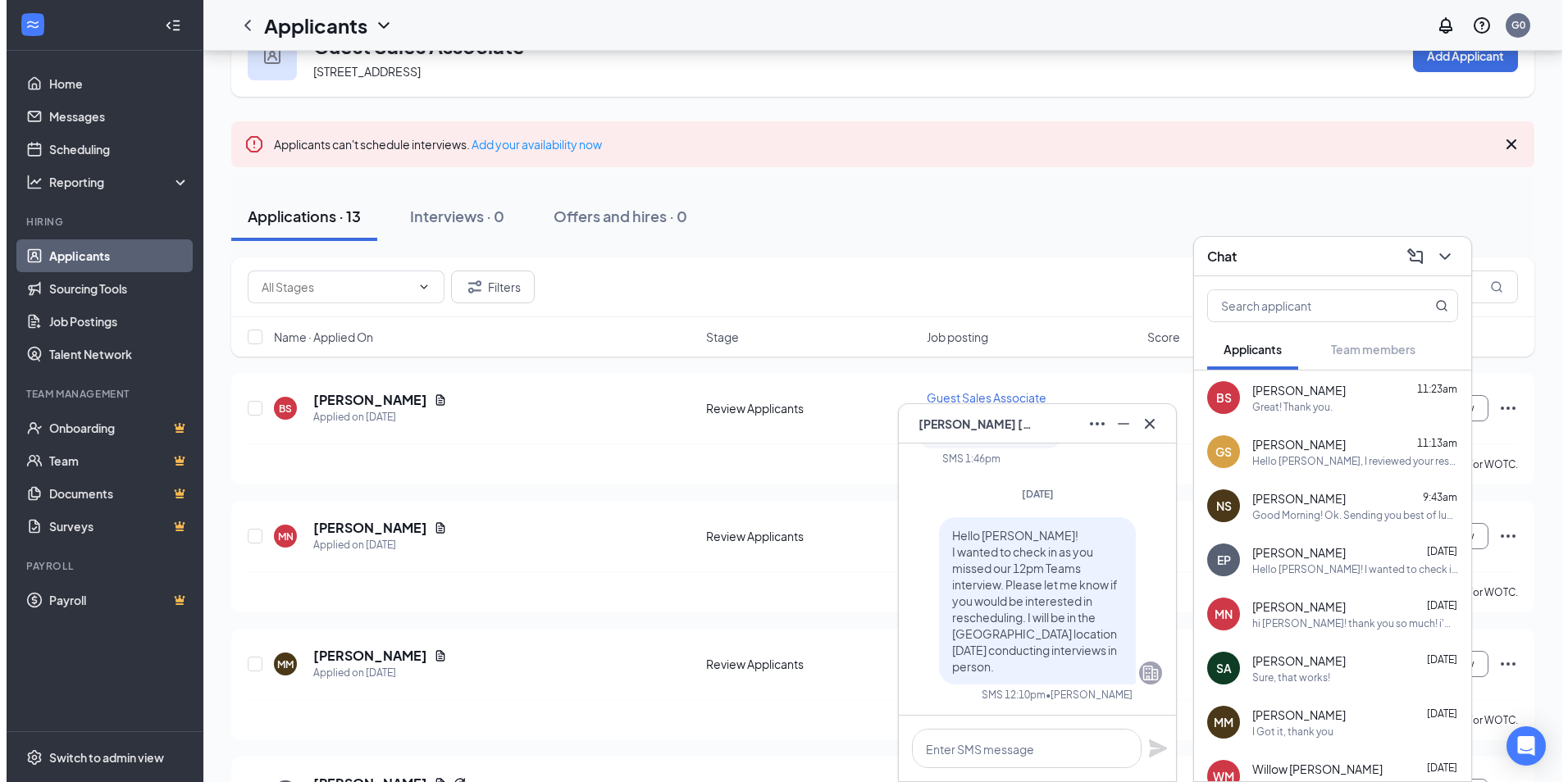
scroll to position [164, 0]
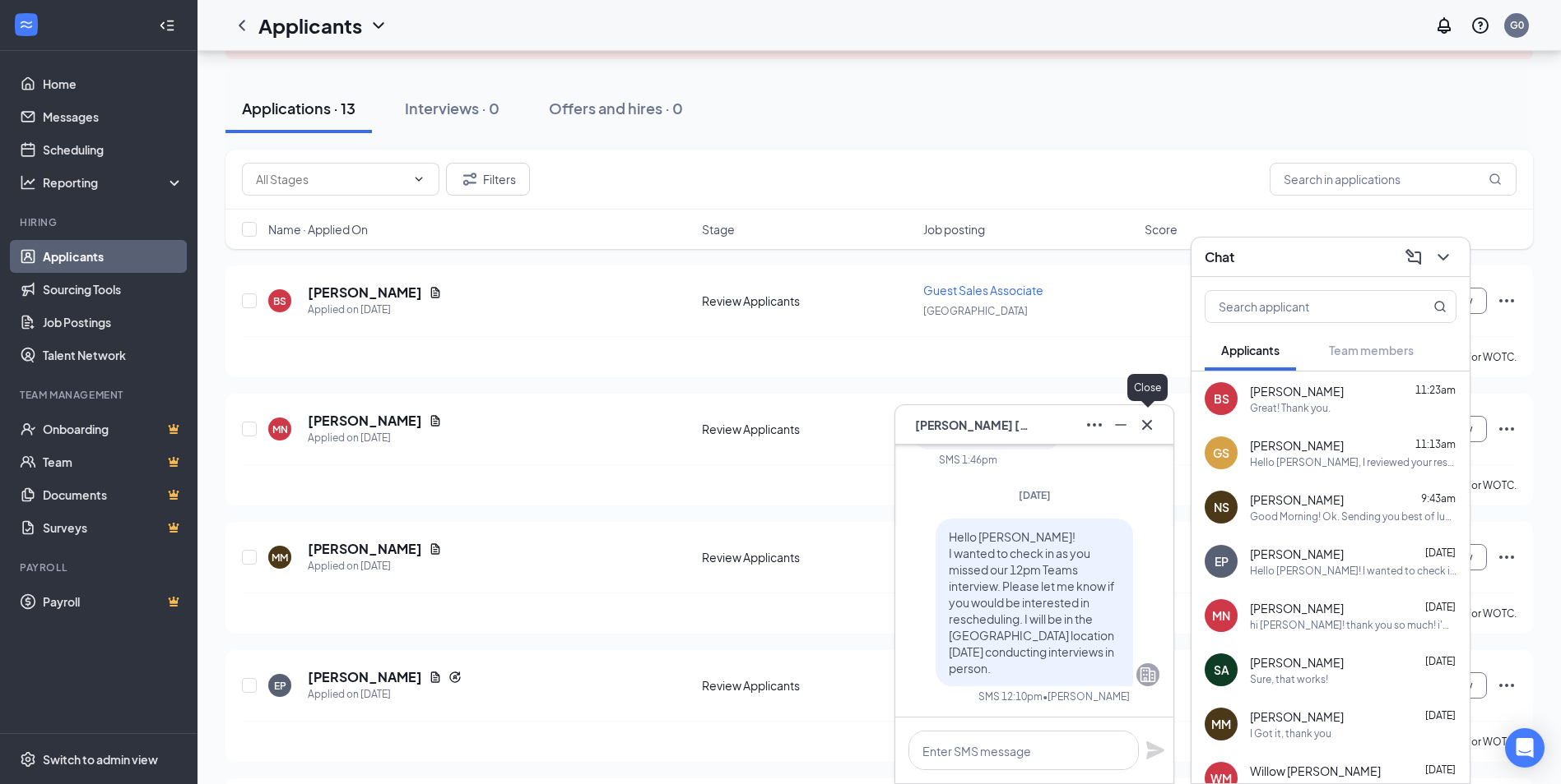
click at [1140, 429] on icon "Cross" at bounding box center [1147, 425] width 19 height 19
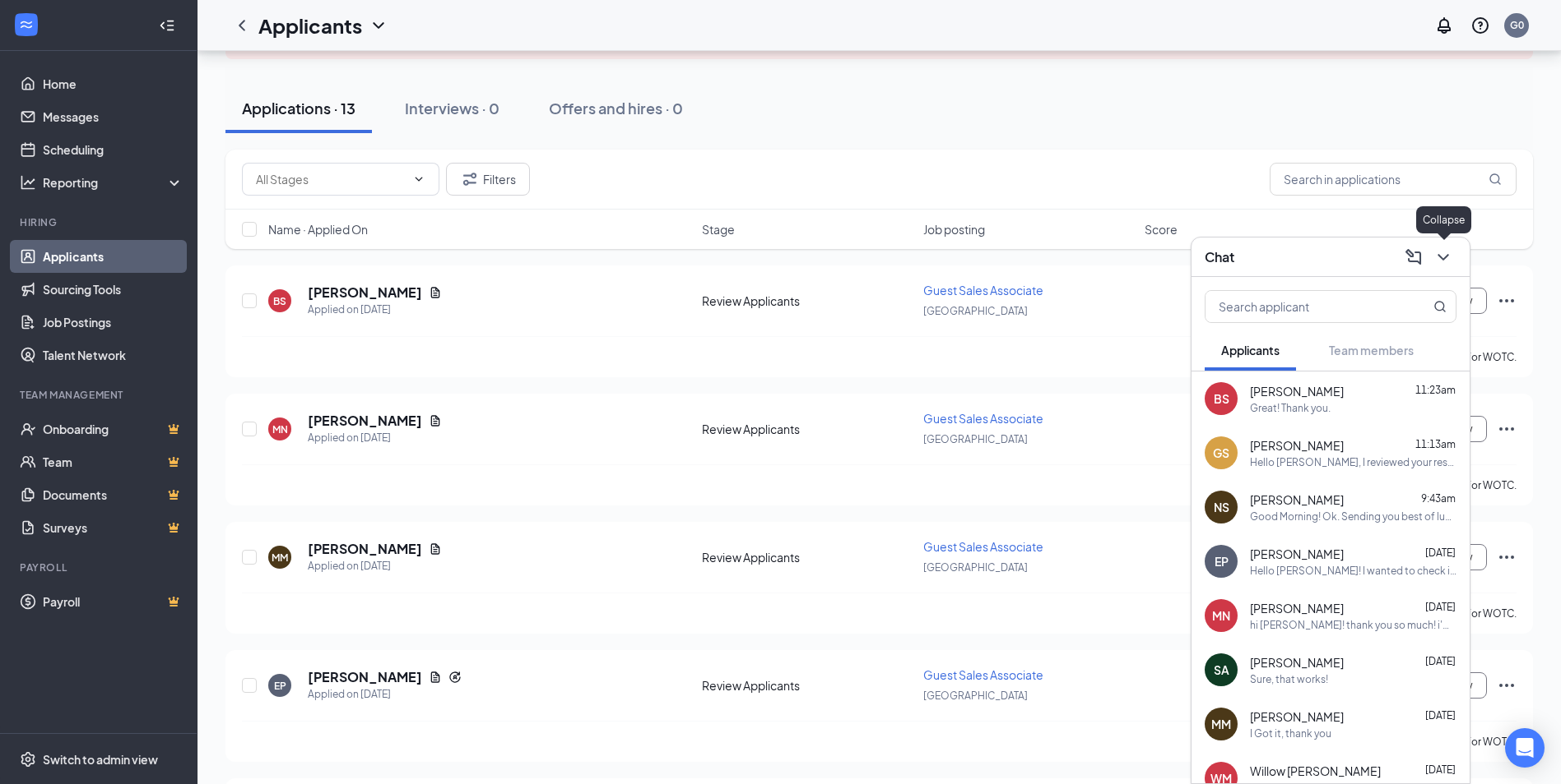
click at [1446, 262] on icon "ChevronDown" at bounding box center [1443, 257] width 19 height 19
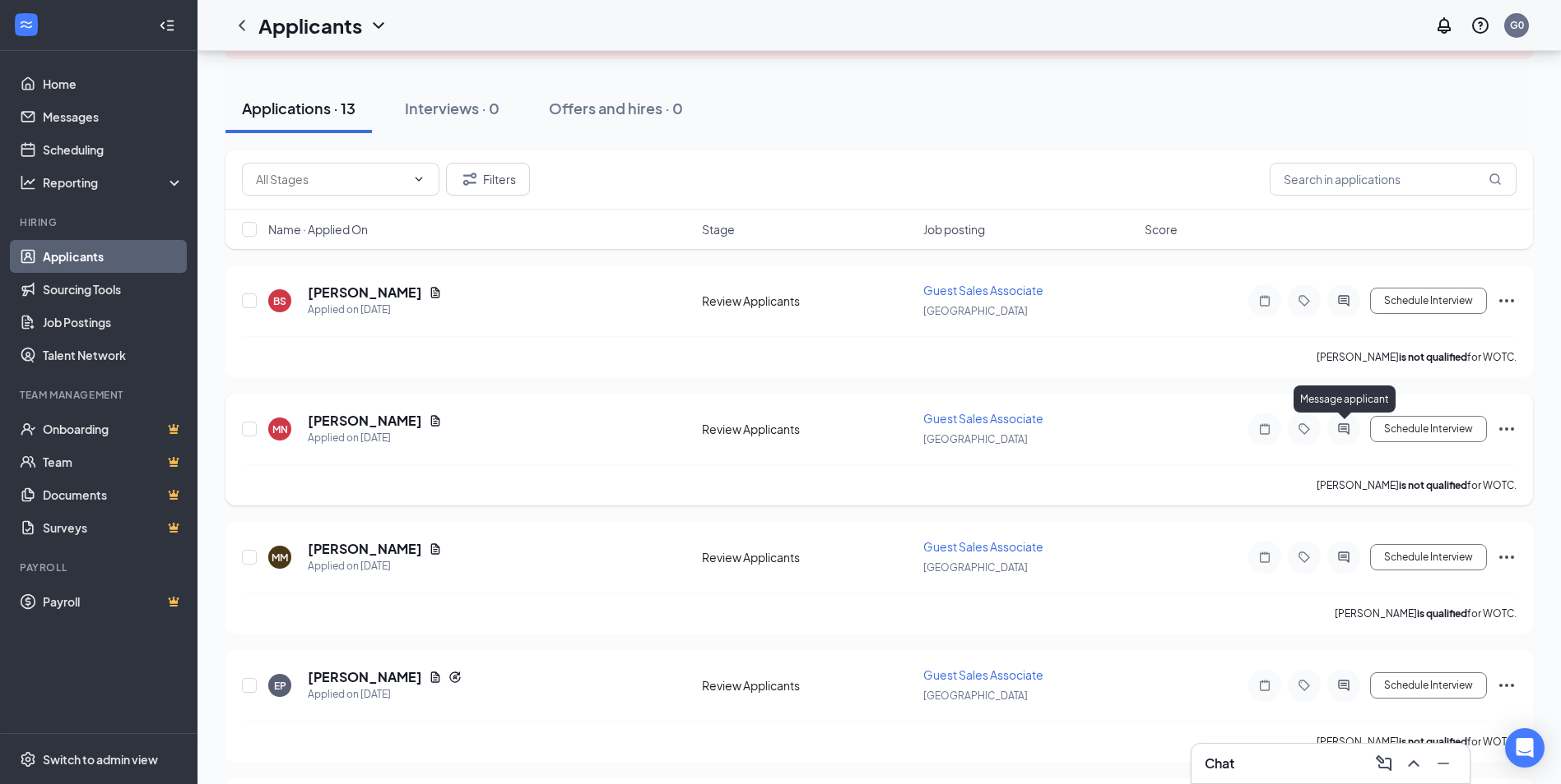
click at [1342, 424] on icon "ActiveChat" at bounding box center [1343, 429] width 19 height 13
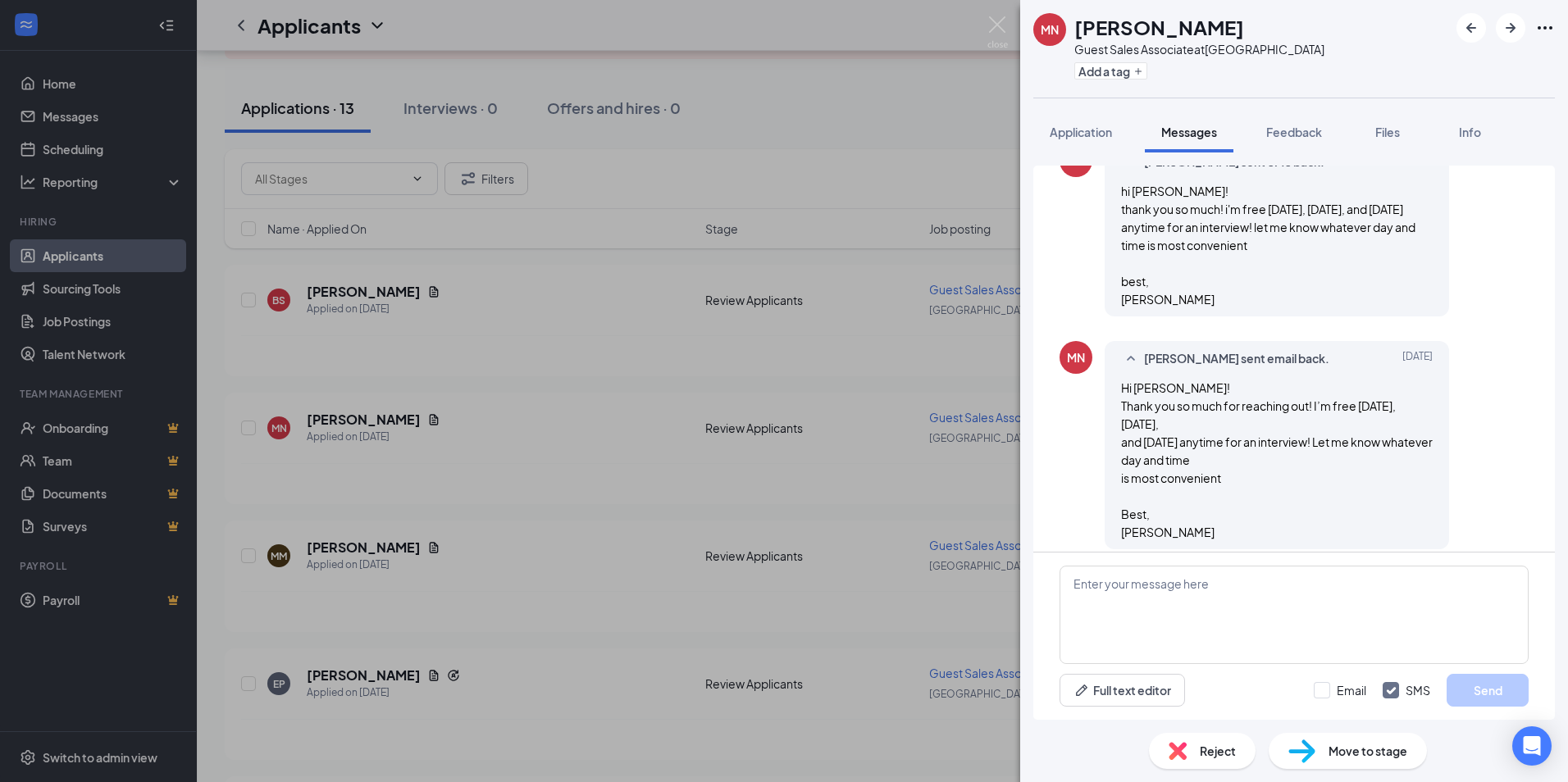
scroll to position [947, 0]
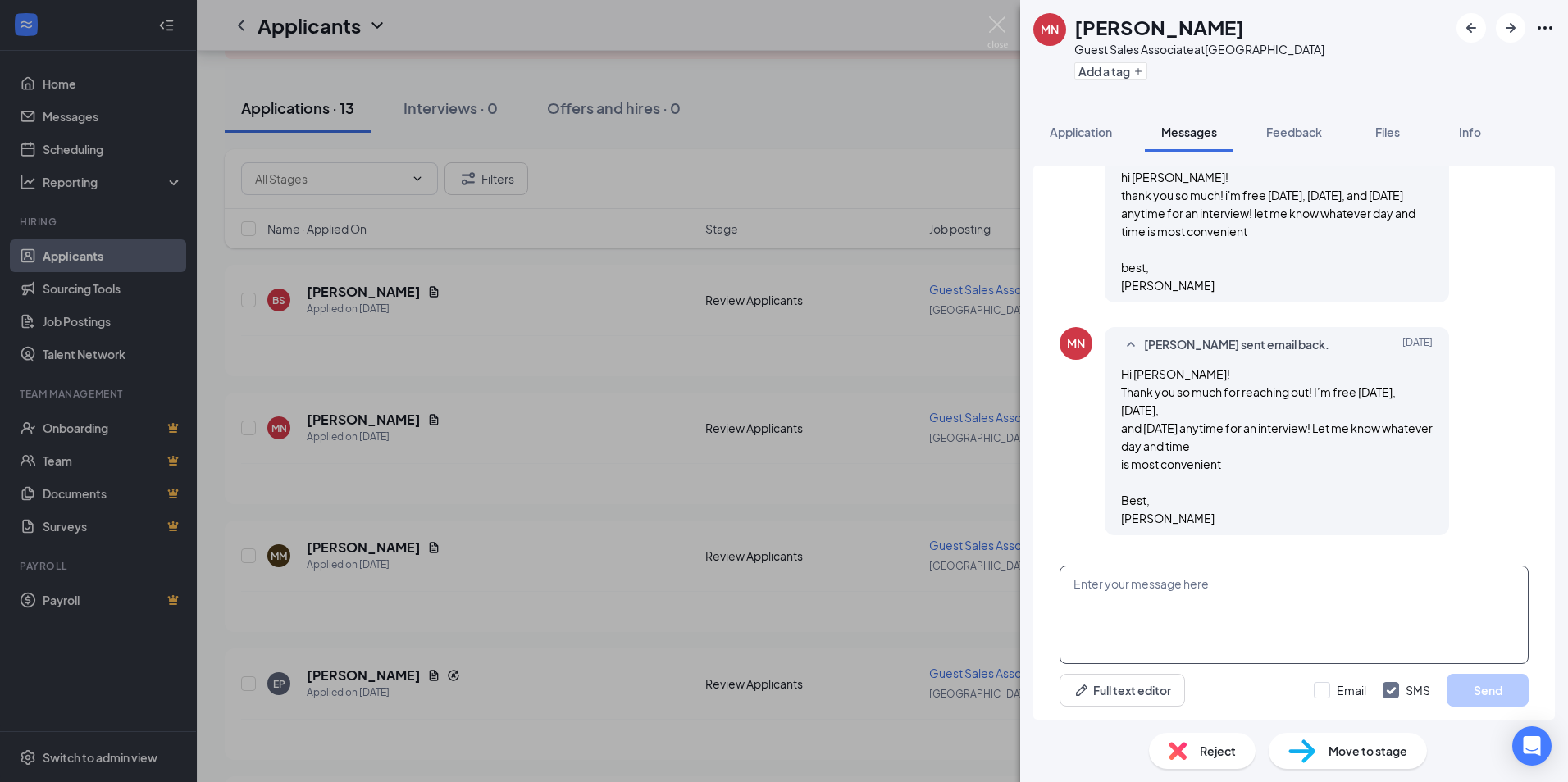
click at [1175, 600] on textarea at bounding box center [1294, 615] width 469 height 99
type textarea "Hey [PERSON_NAME]! we can keep it for [DATE] at around 12?"
click at [1497, 681] on button "Send" at bounding box center [1487, 690] width 82 height 33
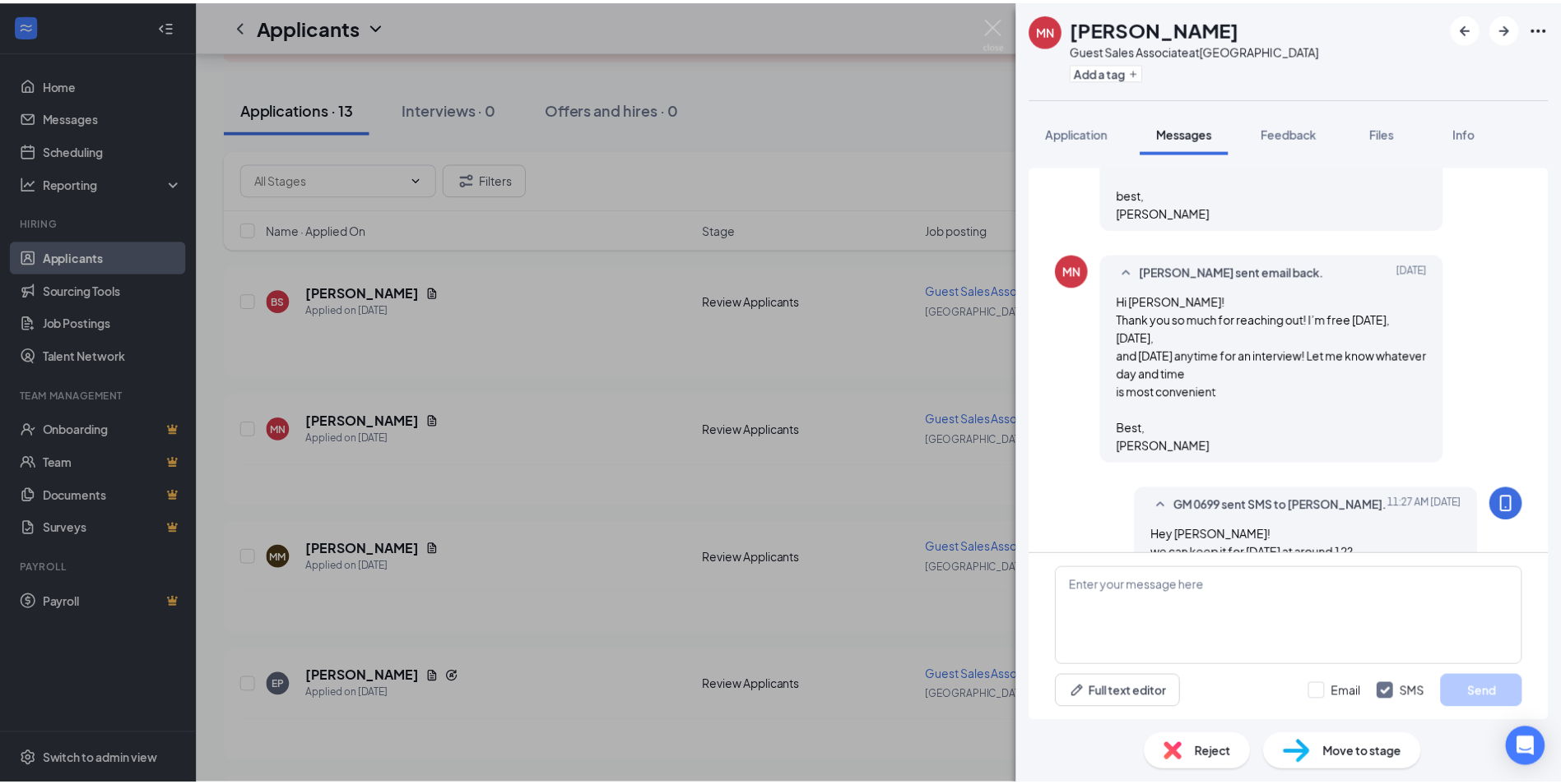
scroll to position [1057, 0]
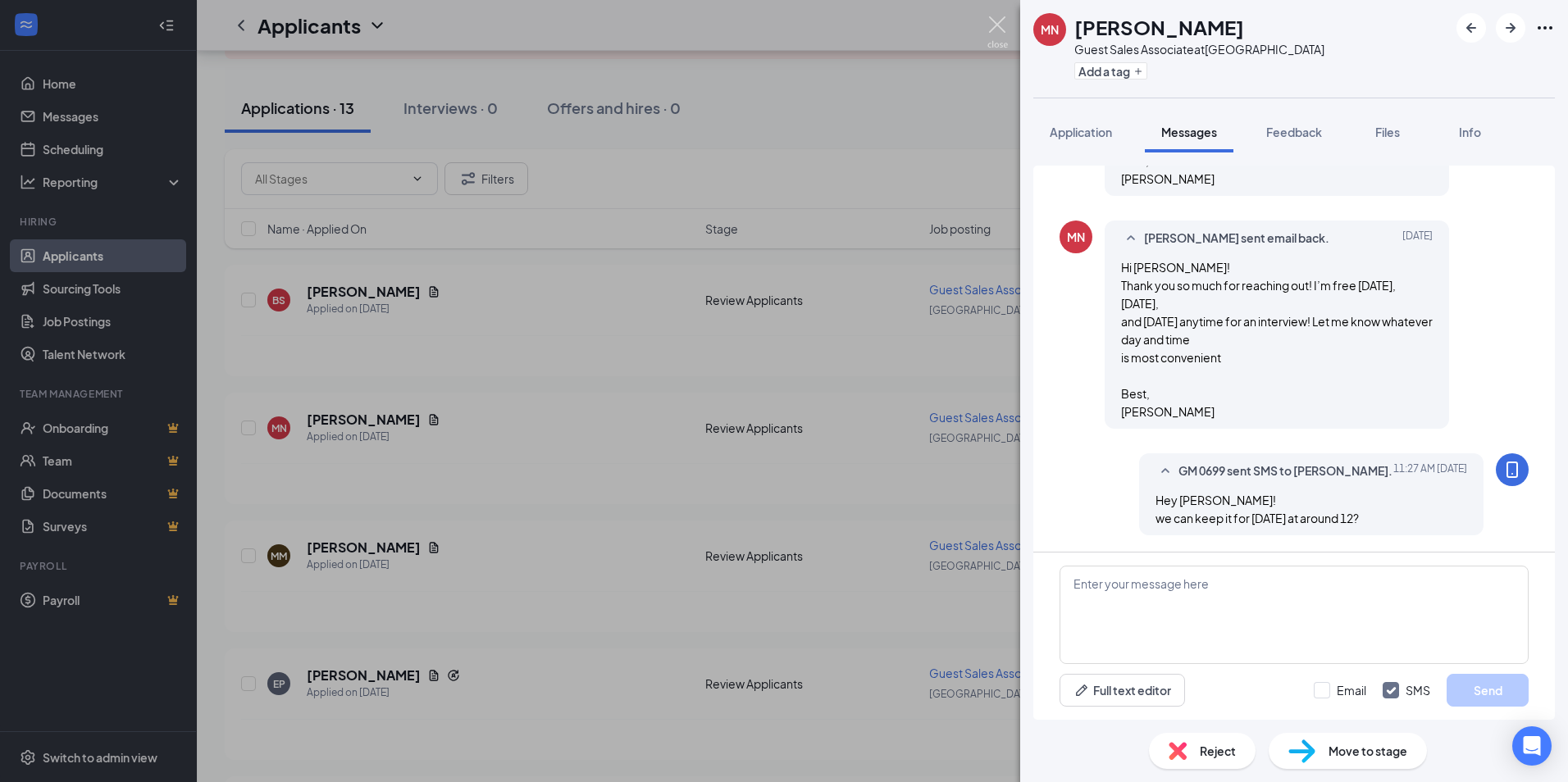
click at [1001, 27] on img at bounding box center [997, 33] width 20 height 32
